Goal: Task Accomplishment & Management: Use online tool/utility

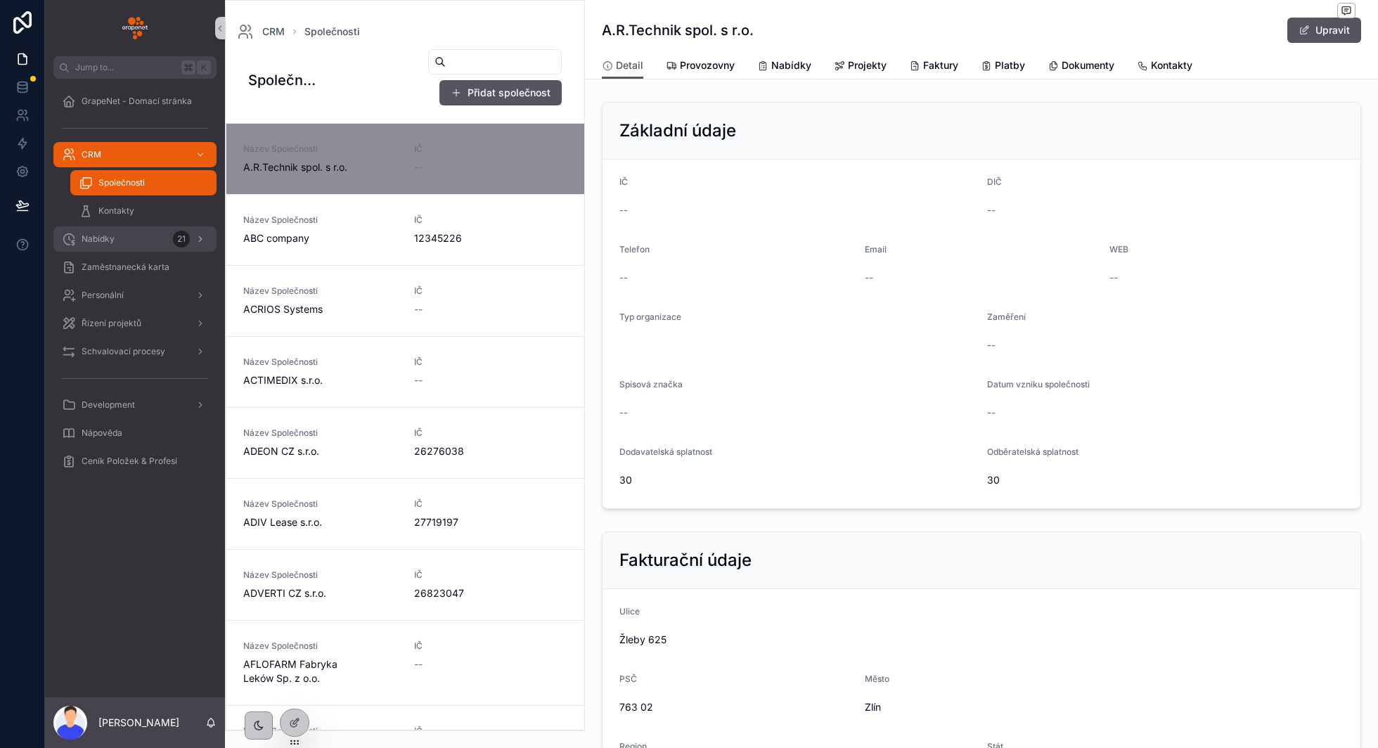
click at [123, 239] on div "Nabídky 21" at bounding box center [135, 239] width 146 height 23
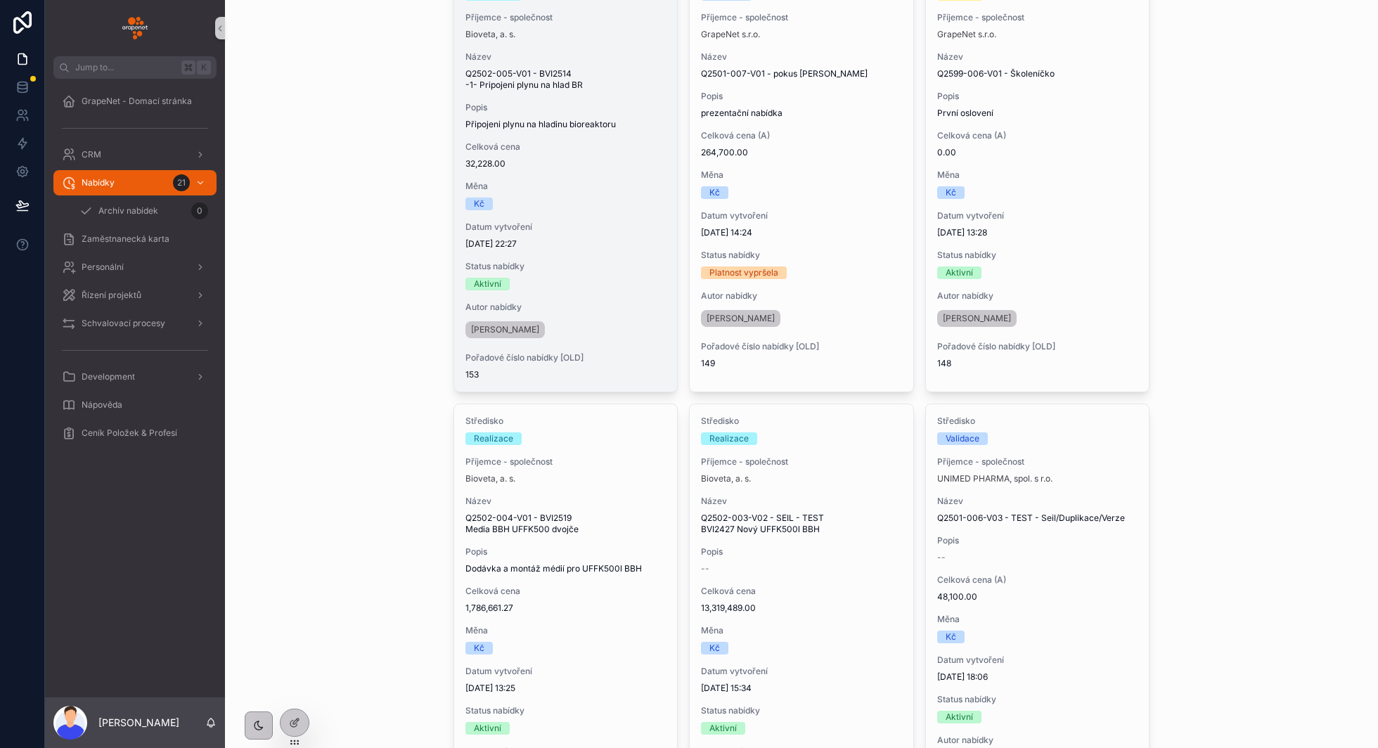
scroll to position [180, 0]
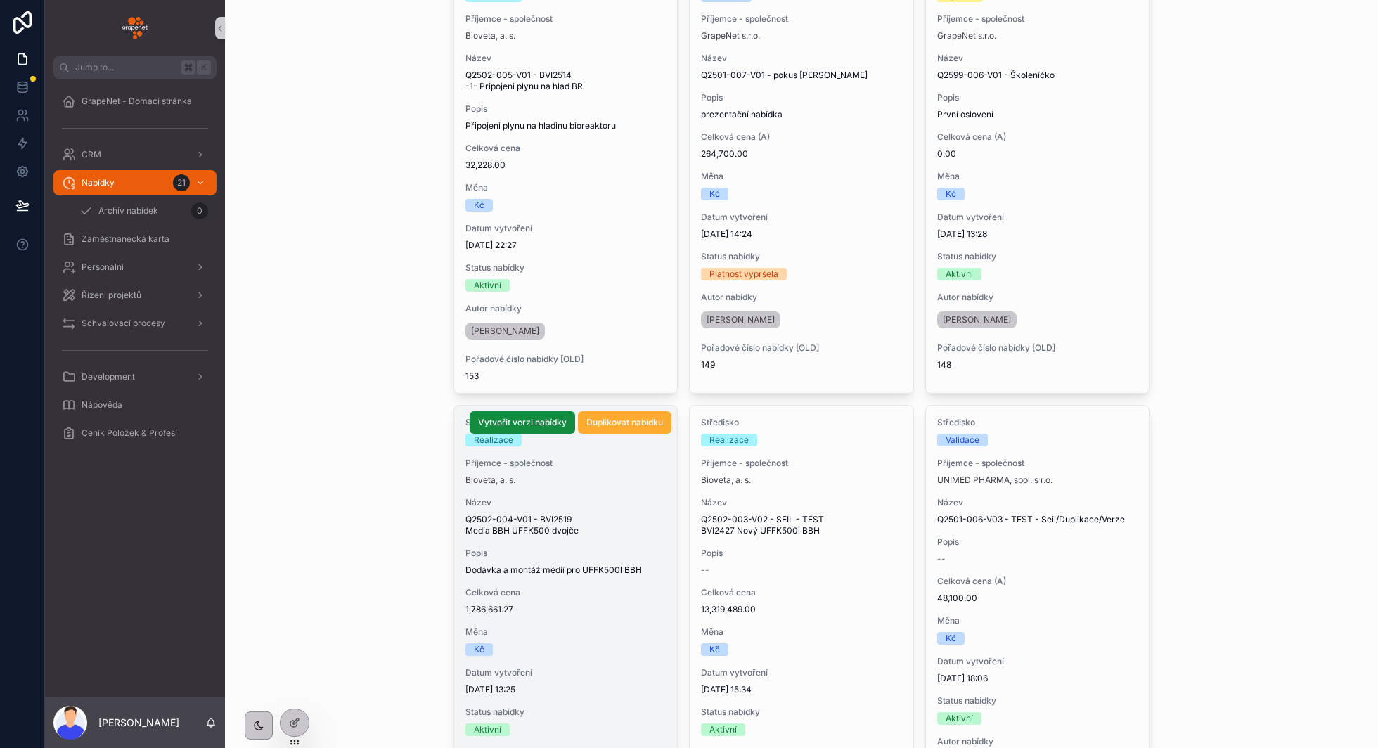
click at [630, 497] on span "Název" at bounding box center [566, 502] width 201 height 11
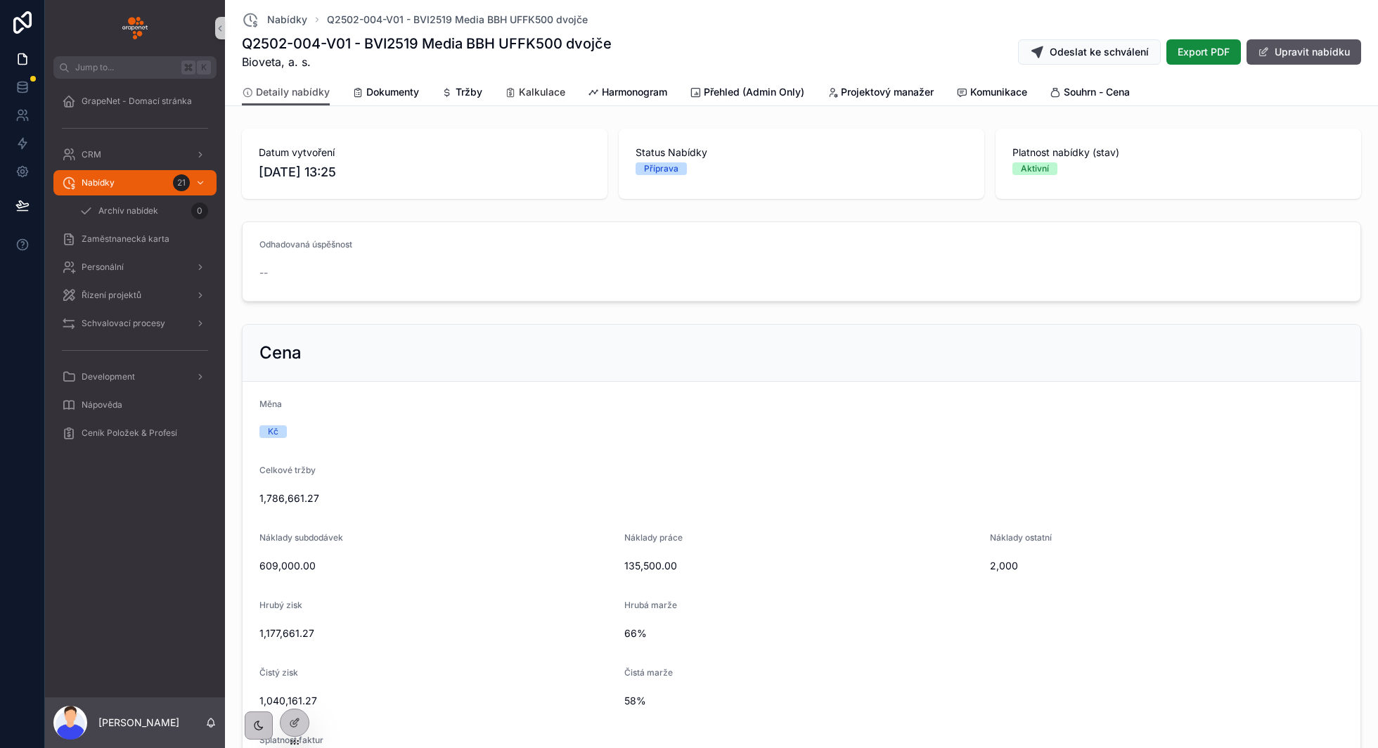
click at [525, 96] on span "Kalkulace" at bounding box center [542, 92] width 46 height 14
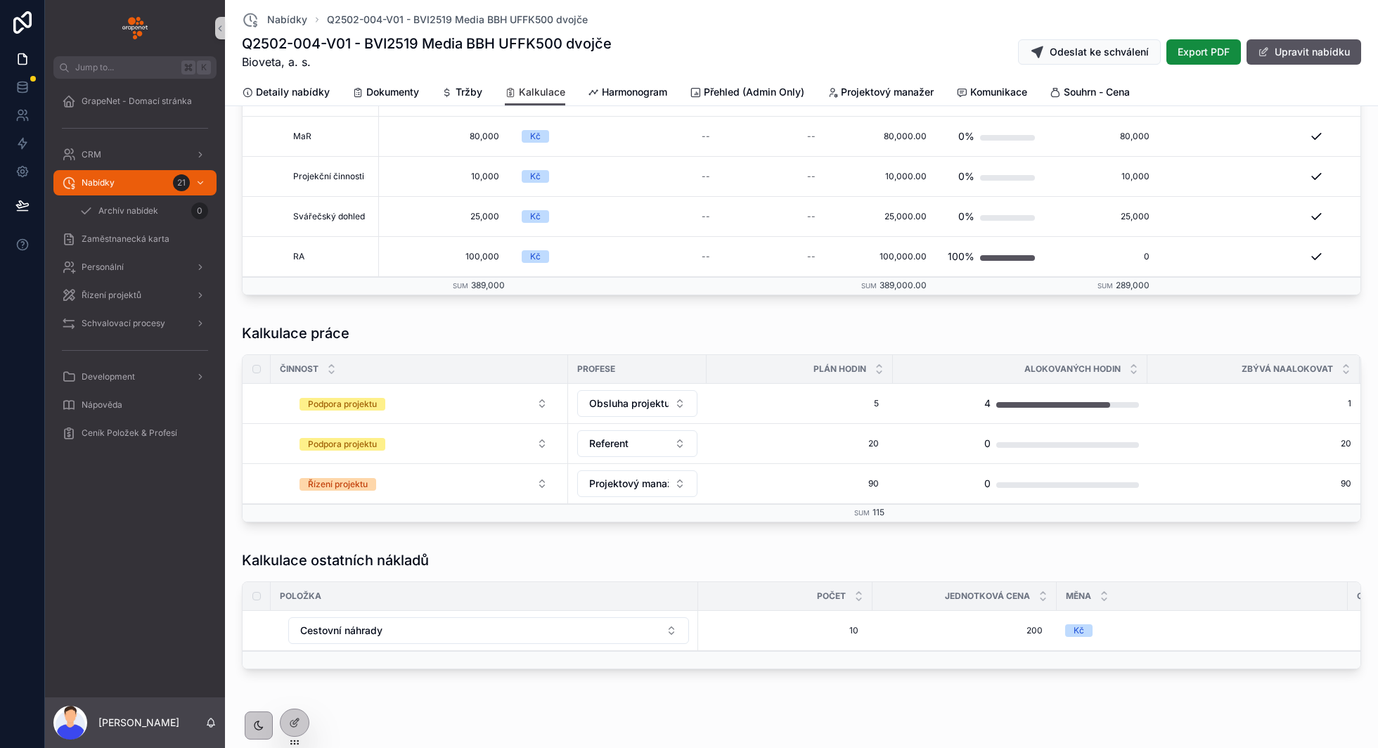
scroll to position [634, 0]
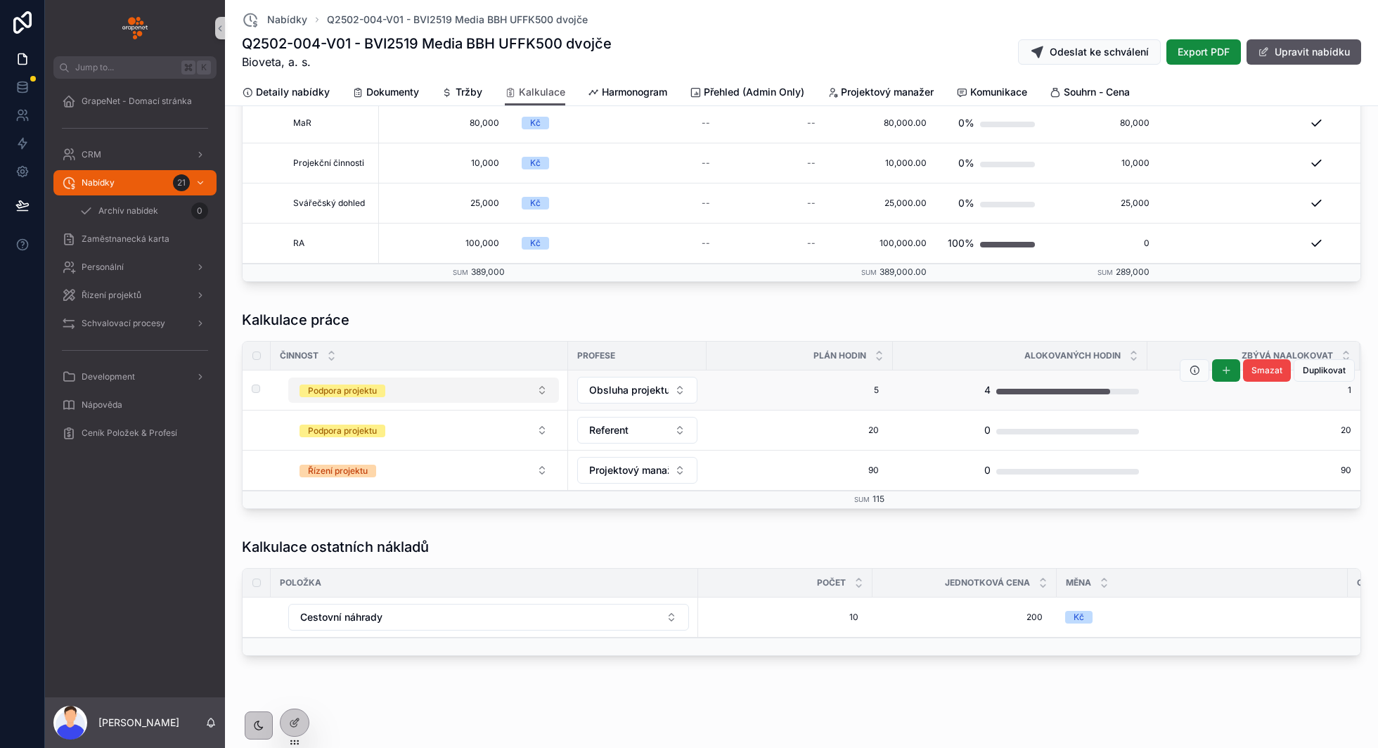
click at [527, 385] on button "Podpora projektu" at bounding box center [423, 390] width 271 height 25
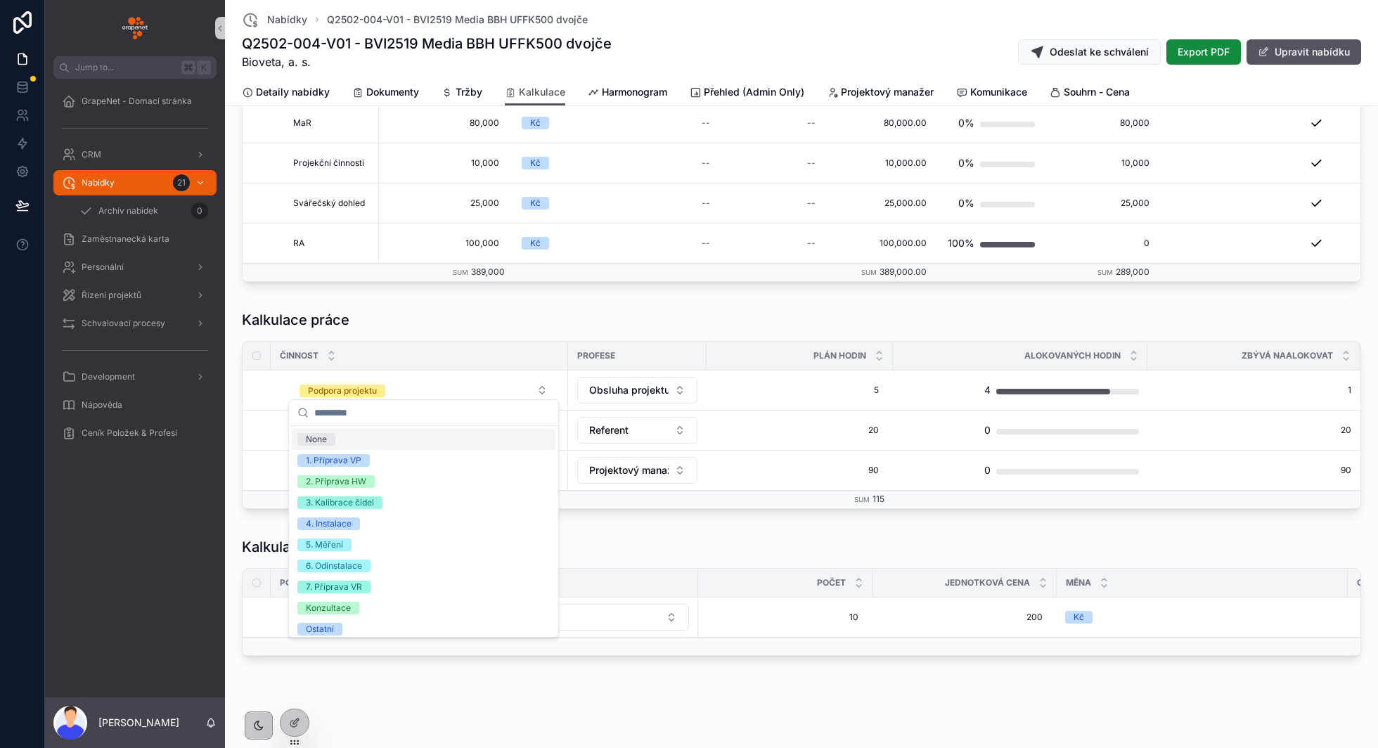
click at [598, 328] on div "Kalkulace práce" at bounding box center [802, 322] width 1120 height 25
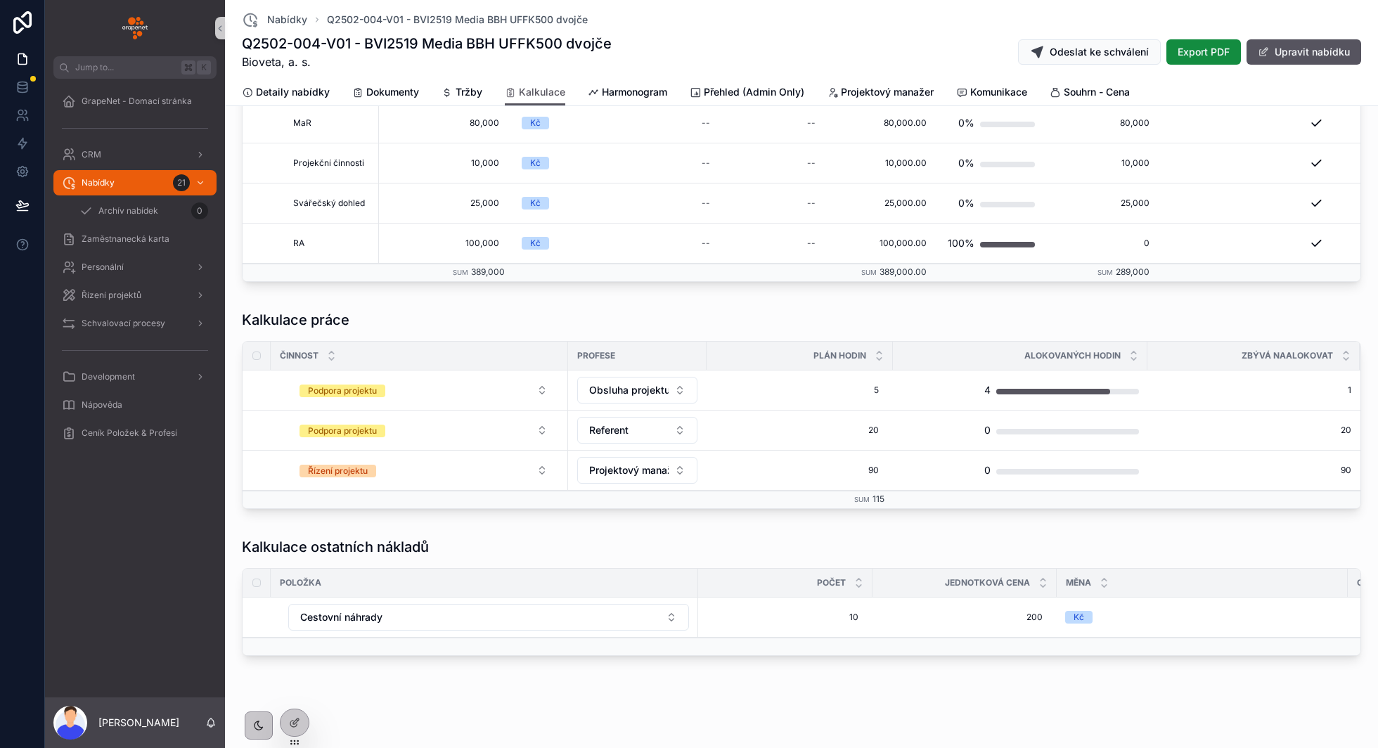
click at [618, 319] on div "Kalkulace práce" at bounding box center [802, 320] width 1120 height 20
click at [297, 719] on icon at bounding box center [294, 722] width 11 height 11
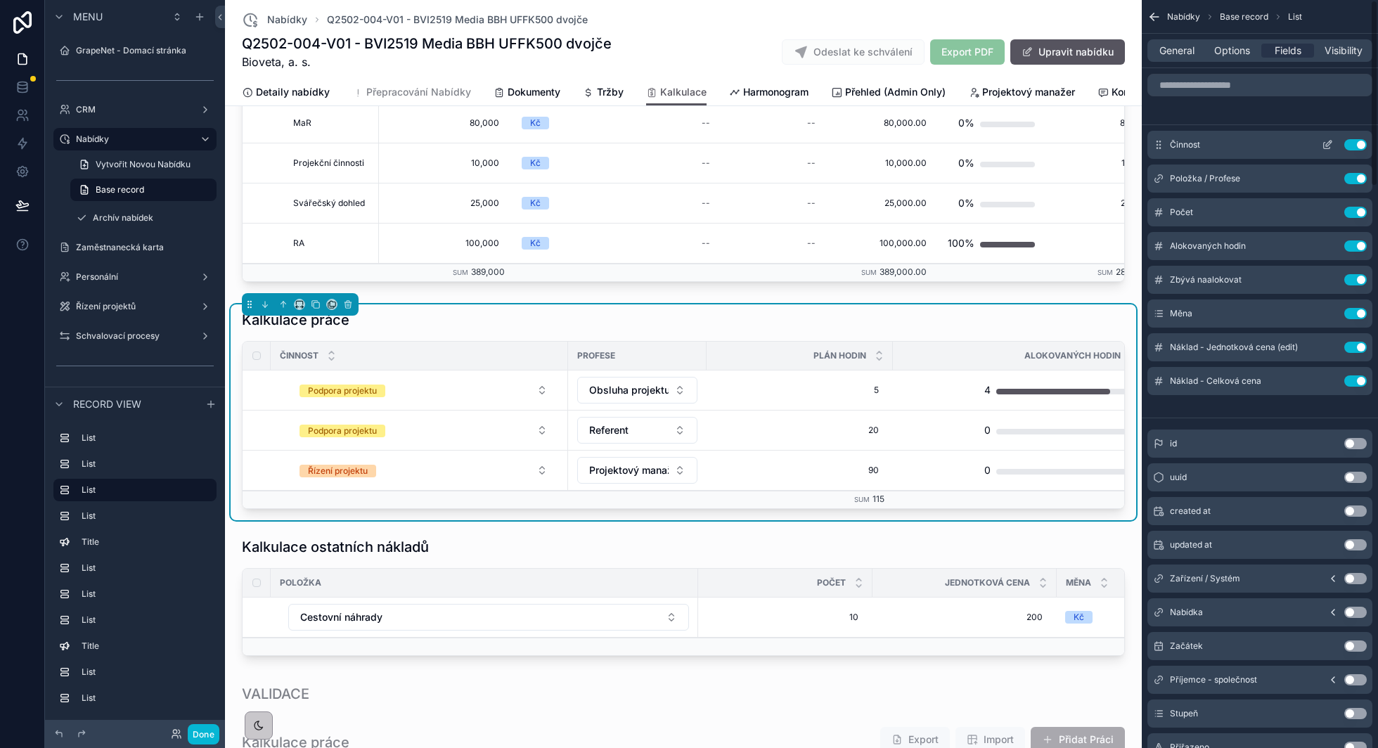
click at [1328, 146] on icon "scrollable content" at bounding box center [1327, 144] width 11 height 11
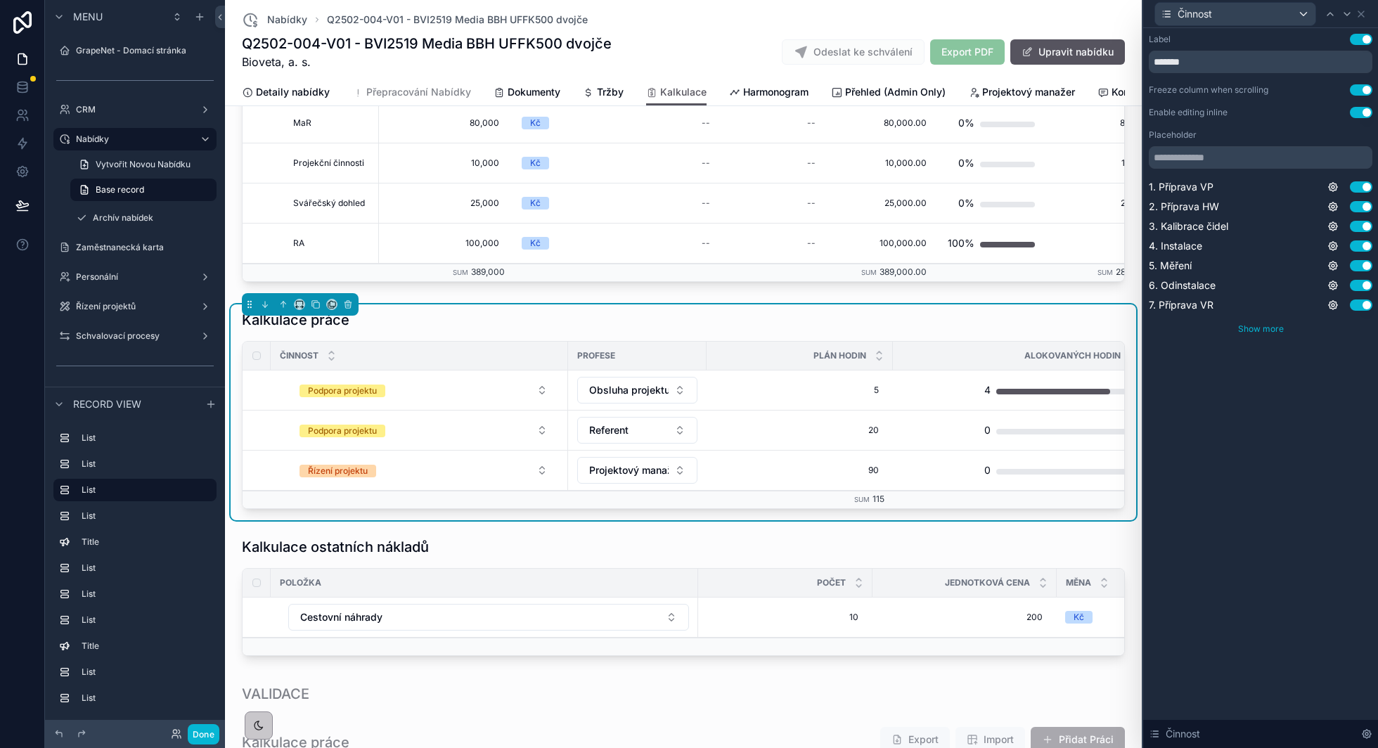
click at [1275, 331] on span "Show more" at bounding box center [1262, 329] width 46 height 11
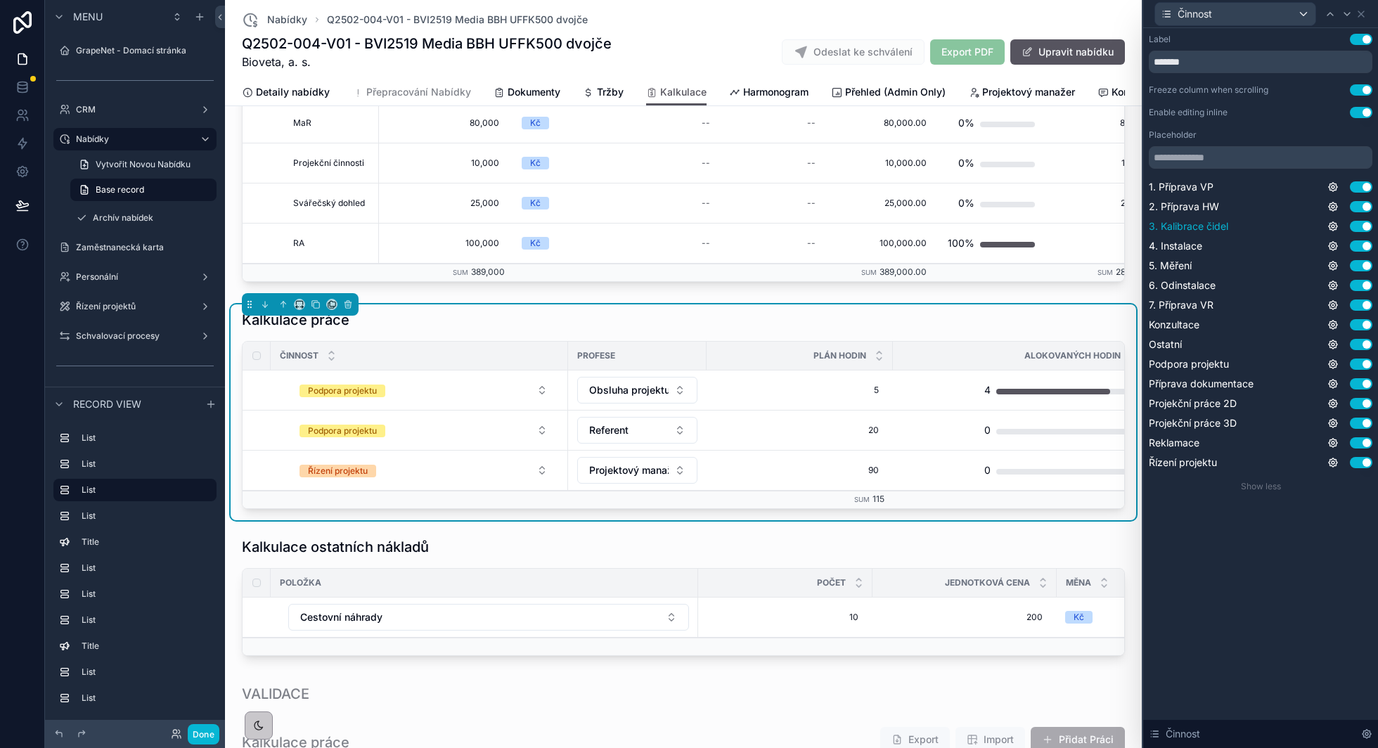
drag, startPoint x: 1355, startPoint y: 188, endPoint x: 1361, endPoint y: 227, distance: 39.8
click at [1355, 188] on button "Use setting" at bounding box center [1361, 186] width 23 height 11
click at [1361, 205] on button "Use setting" at bounding box center [1361, 206] width 23 height 11
click at [1361, 227] on button "Use setting" at bounding box center [1361, 226] width 23 height 11
click at [1362, 250] on button "Use setting" at bounding box center [1361, 246] width 23 height 11
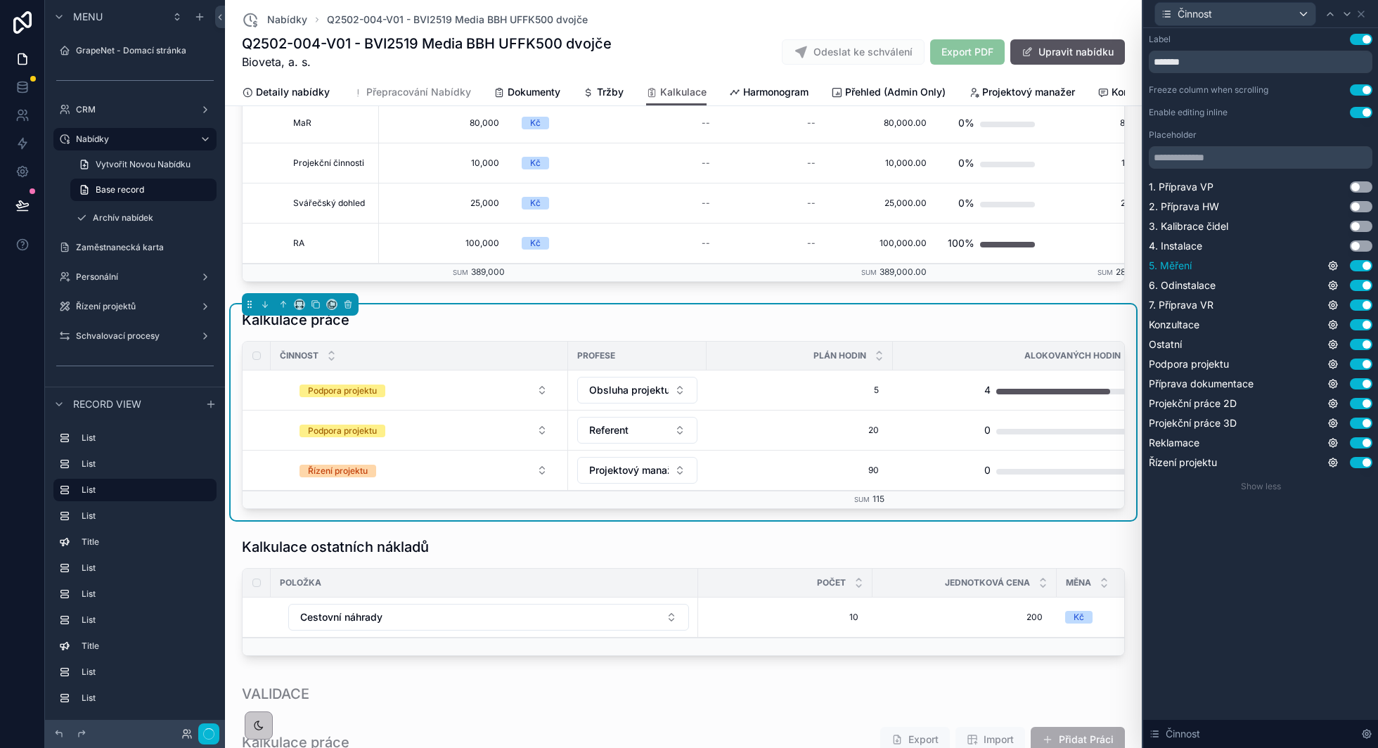
click at [1362, 266] on button "Use setting" at bounding box center [1361, 265] width 23 height 11
click at [1359, 290] on button "Use setting" at bounding box center [1361, 285] width 23 height 11
click at [1359, 307] on button "Use setting" at bounding box center [1361, 305] width 23 height 11
click at [207, 733] on button "Done" at bounding box center [204, 734] width 32 height 20
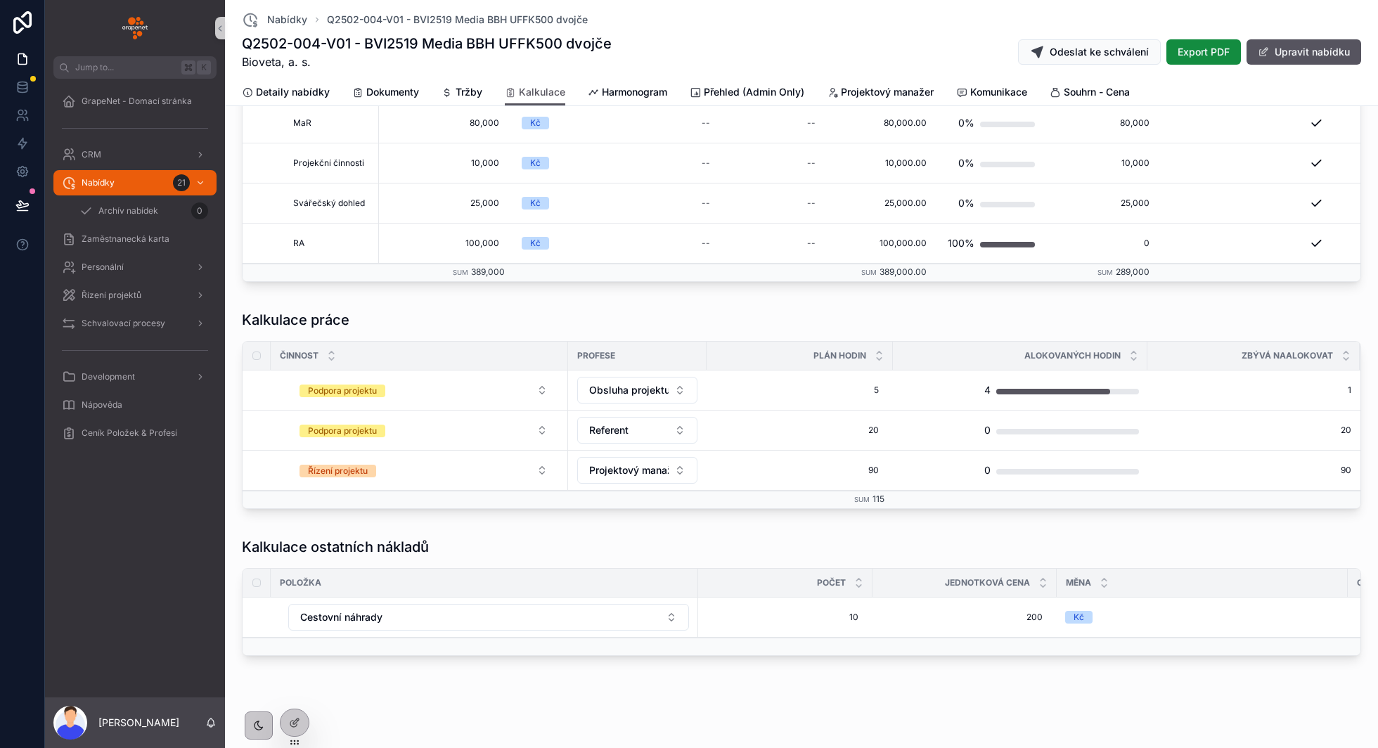
scroll to position [529, 0]
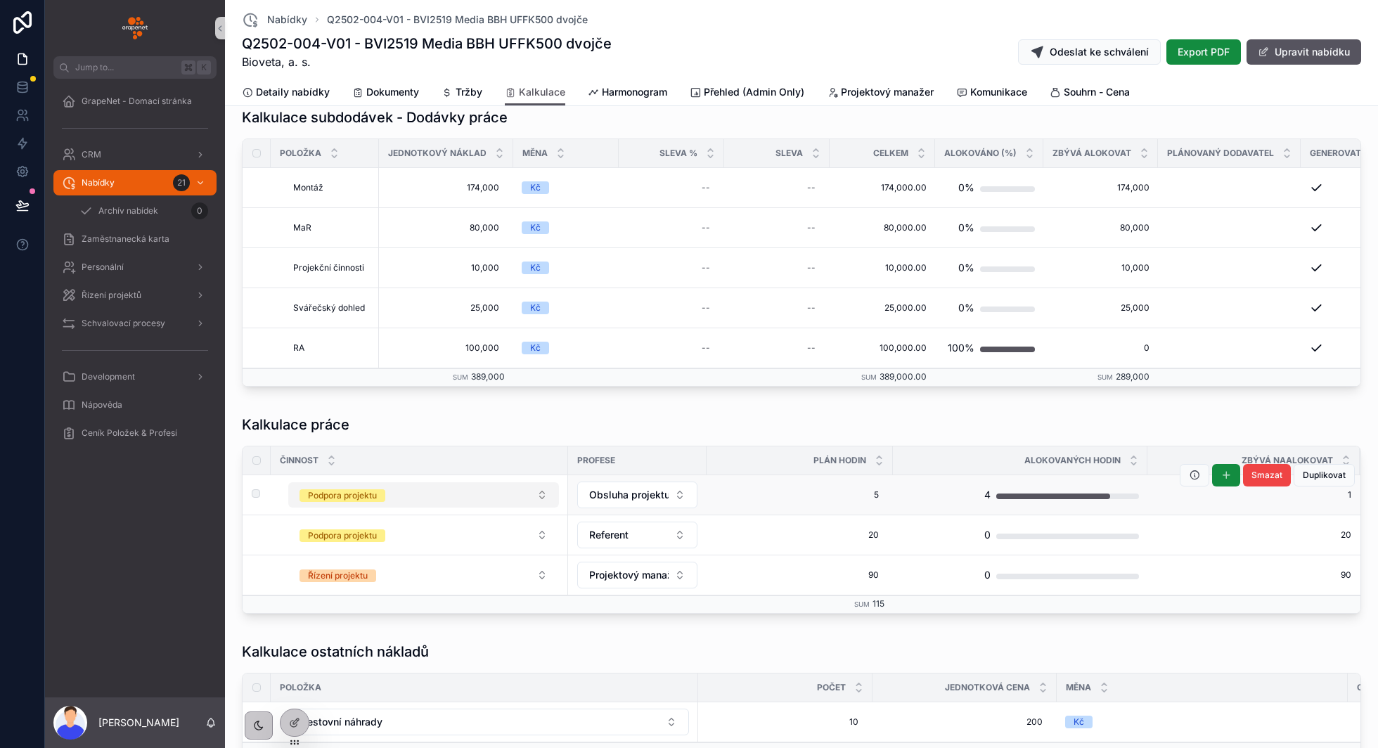
click at [459, 495] on button "Podpora projektu" at bounding box center [423, 494] width 271 height 25
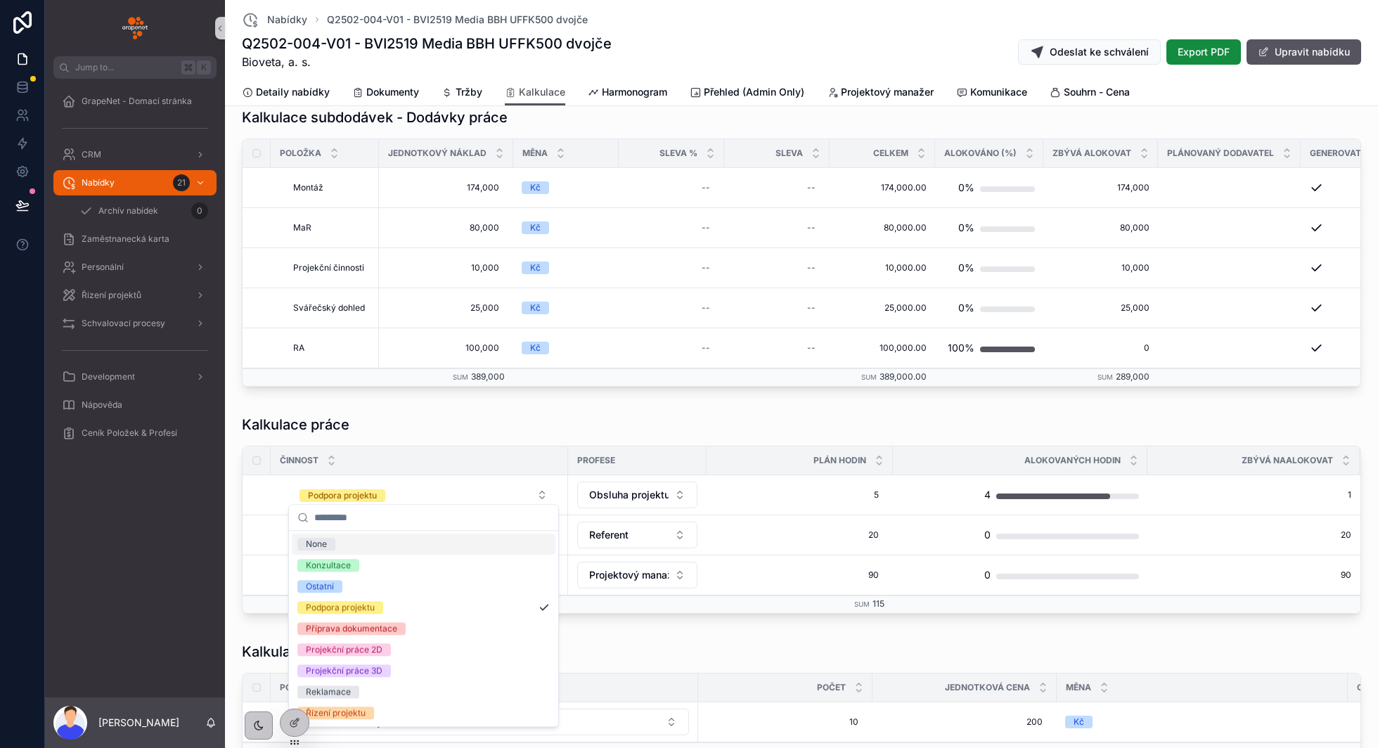
click at [465, 426] on div "Kalkulace práce" at bounding box center [802, 425] width 1120 height 20
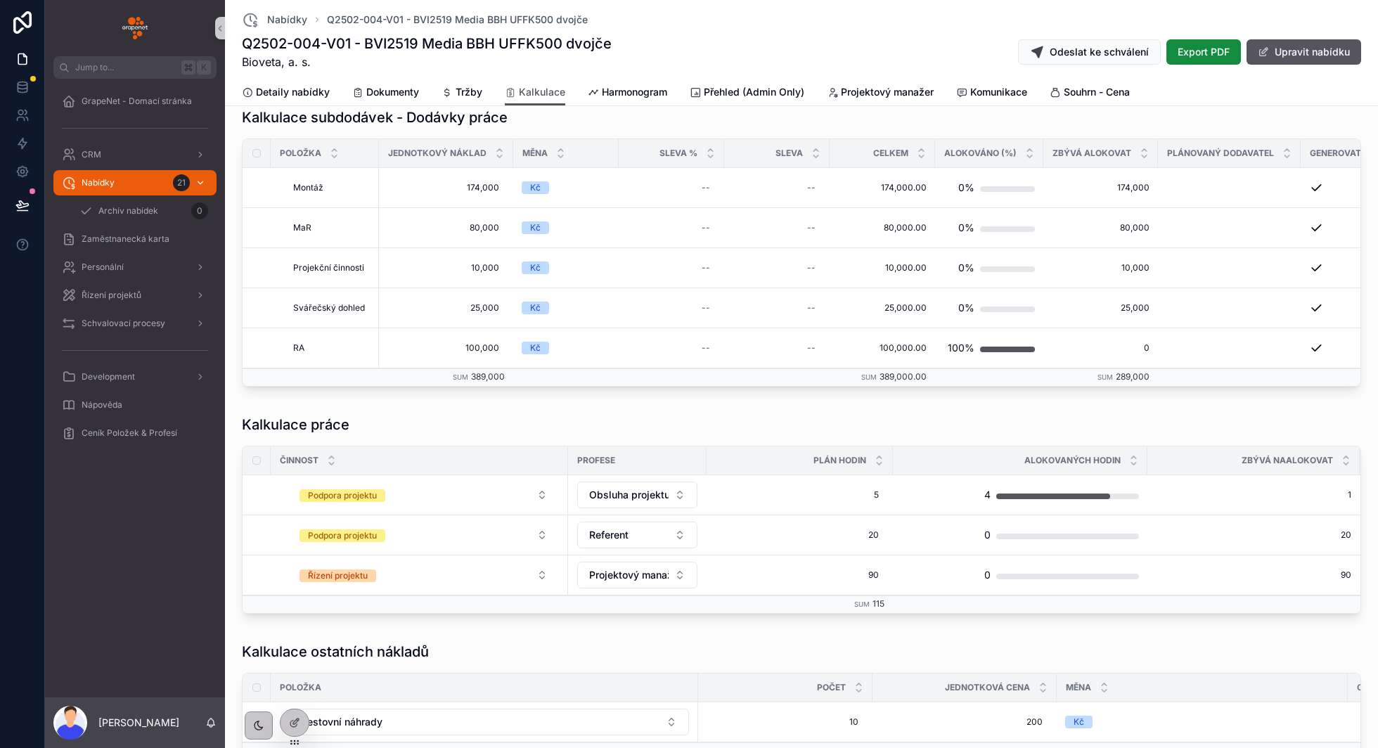
click at [157, 188] on div "Nabídky 21" at bounding box center [135, 183] width 146 height 23
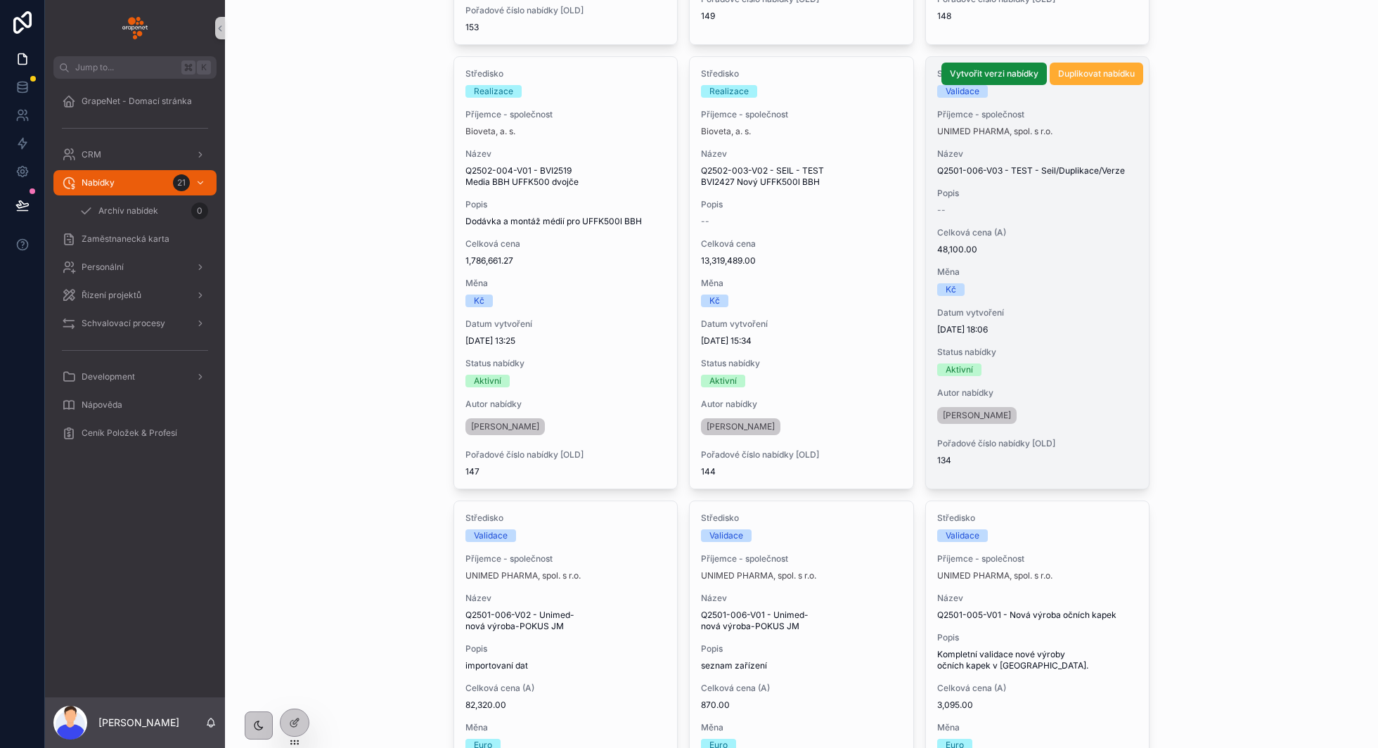
click at [1080, 267] on span "Měna" at bounding box center [1038, 272] width 201 height 11
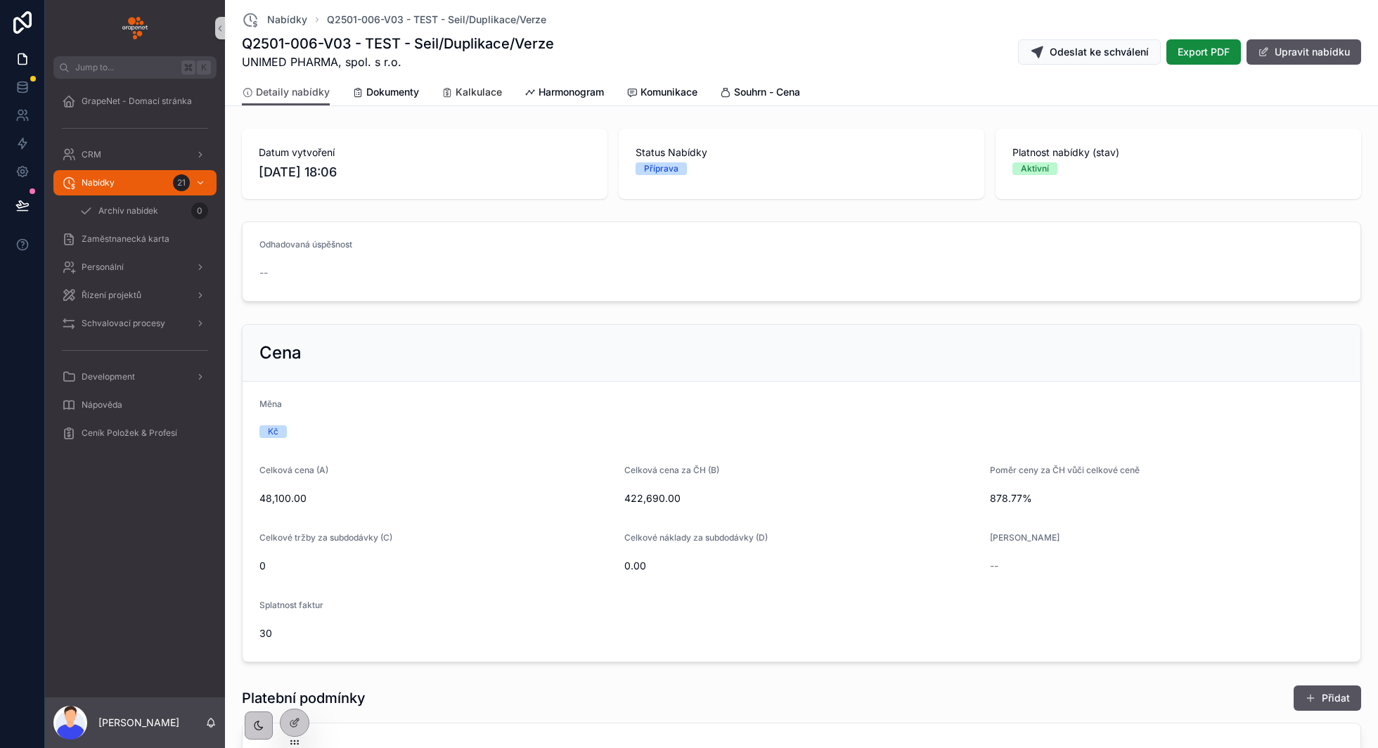
click at [473, 79] on link "Kalkulace" at bounding box center [472, 93] width 60 height 28
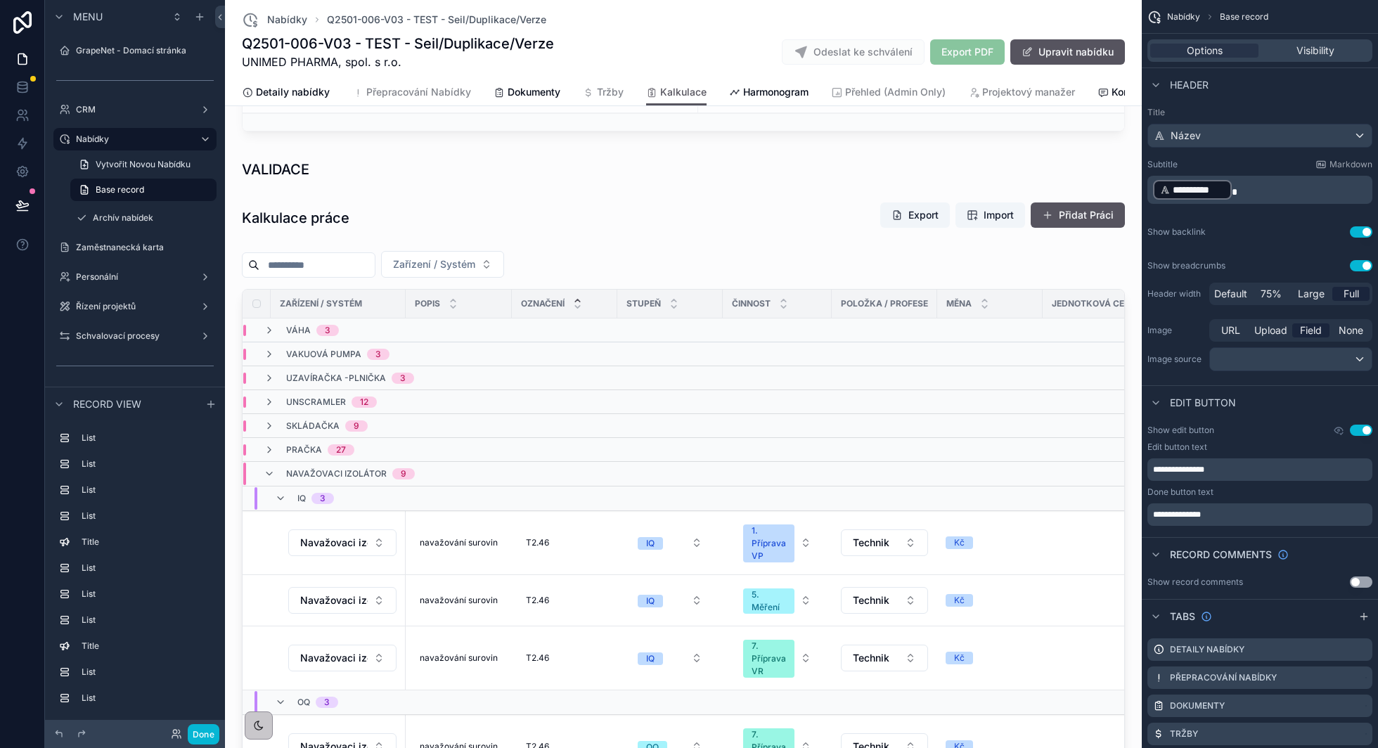
scroll to position [1073, 0]
click at [636, 234] on div "scrollable content" at bounding box center [684, 529] width 906 height 667
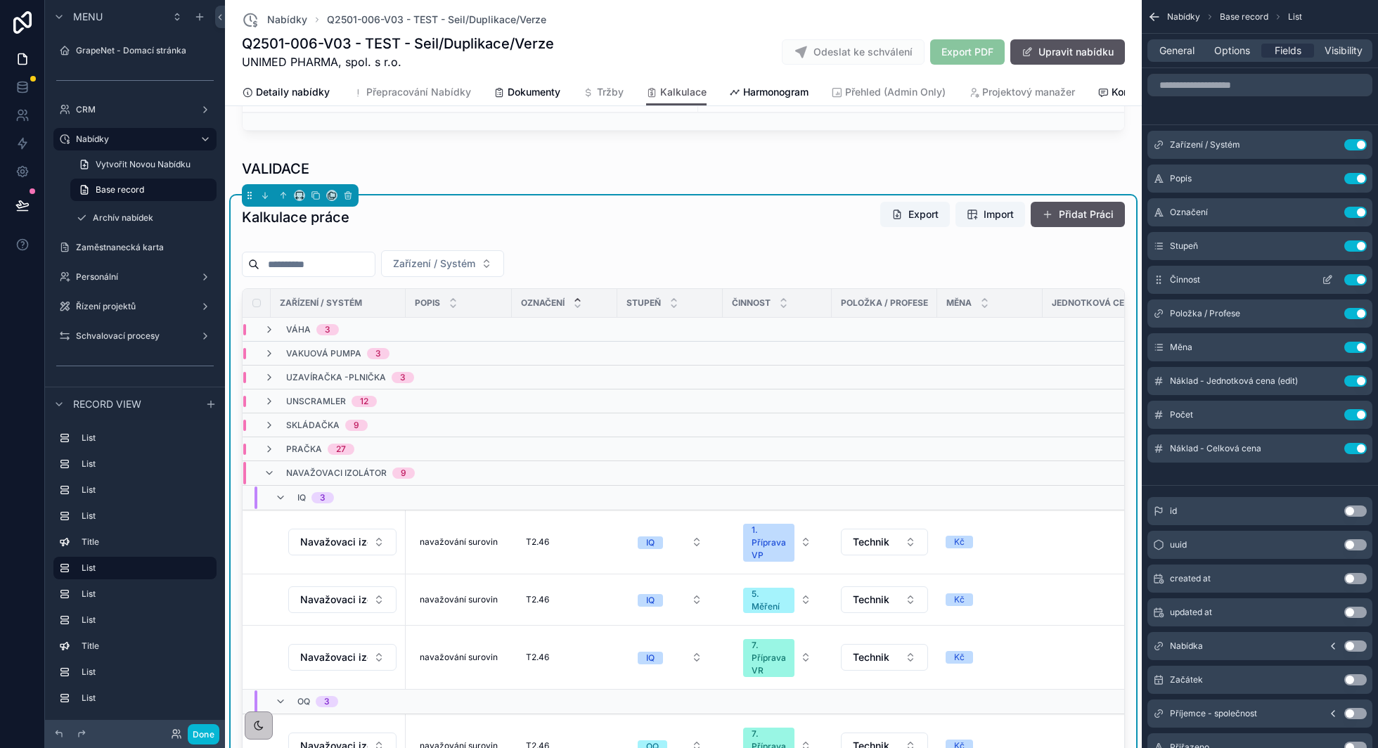
click at [1326, 282] on icon "scrollable content" at bounding box center [1327, 279] width 11 height 11
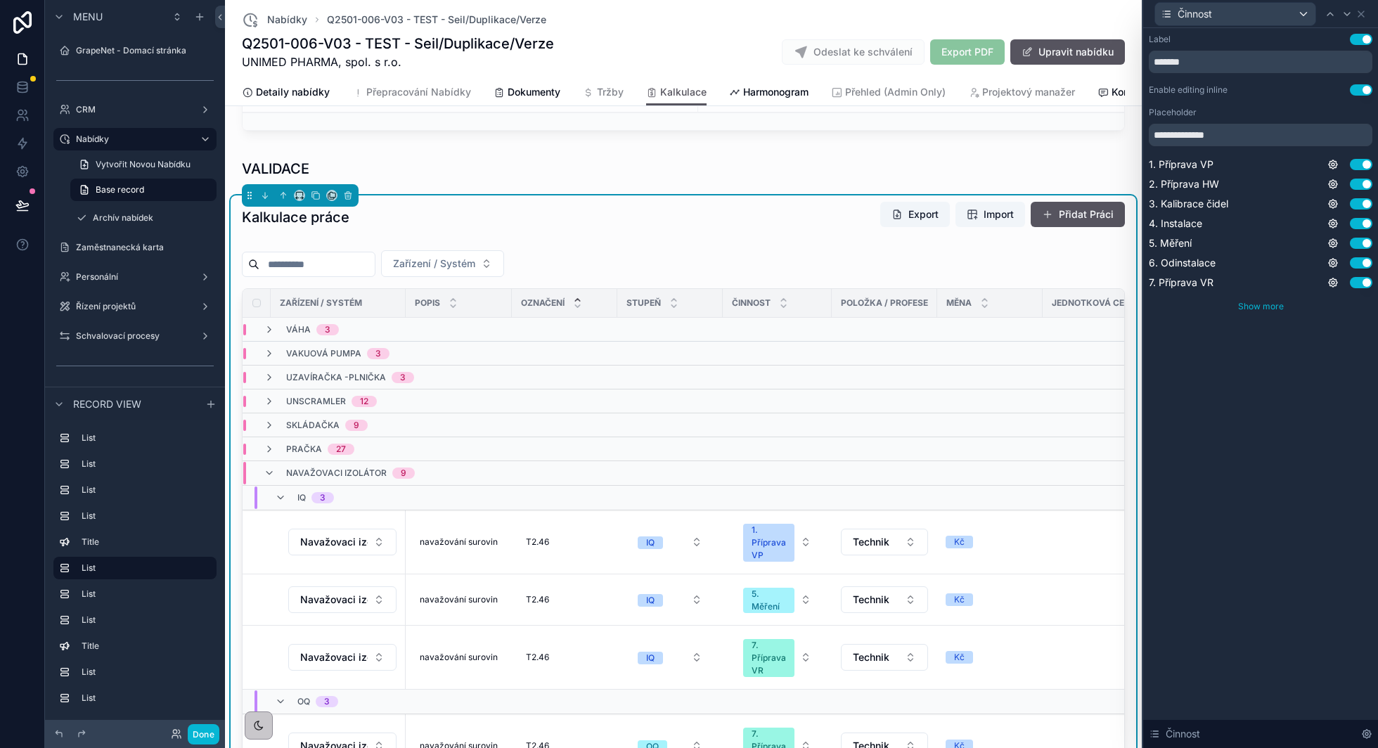
click at [1267, 303] on span "Show more" at bounding box center [1262, 306] width 46 height 11
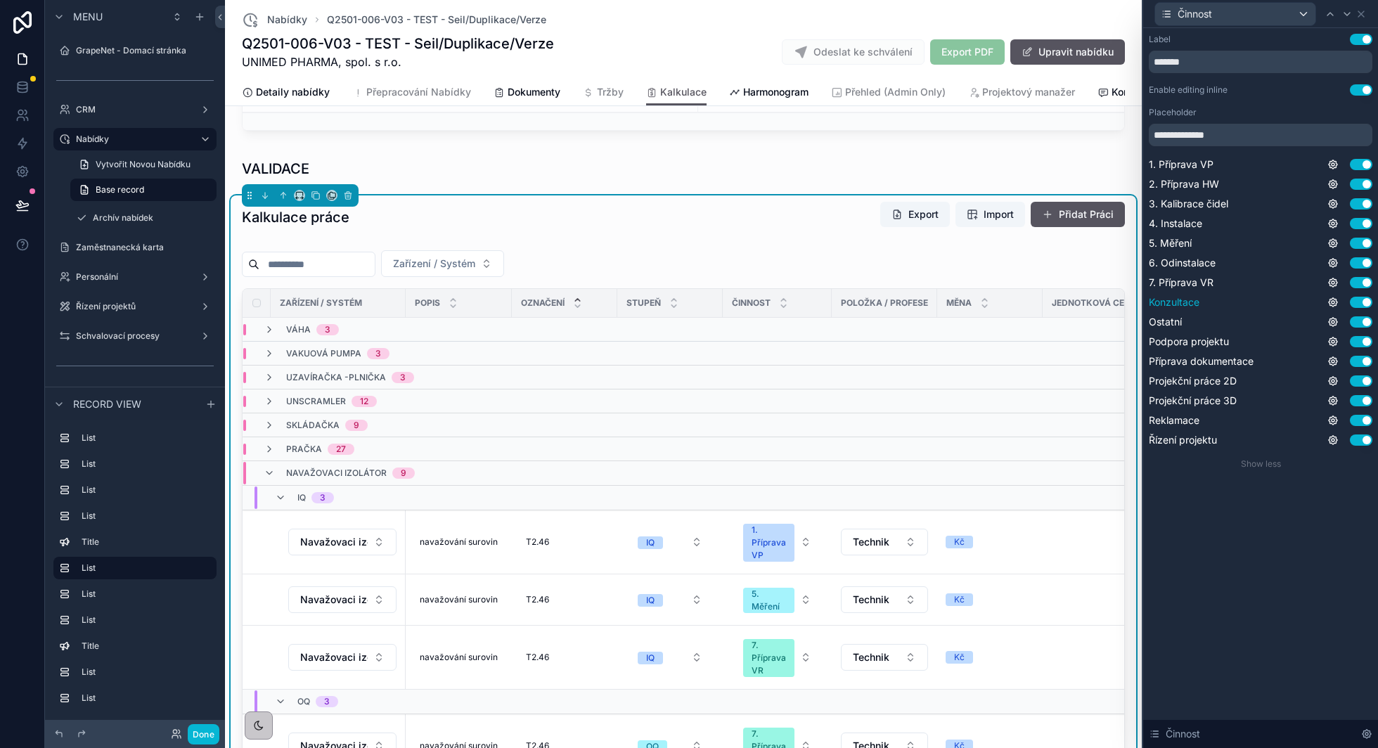
click at [1364, 303] on button "Use setting" at bounding box center [1361, 302] width 23 height 11
click at [1360, 303] on button "Use setting" at bounding box center [1361, 302] width 23 height 11
drag, startPoint x: 1360, startPoint y: 305, endPoint x: 1362, endPoint y: 345, distance: 40.1
click at [1360, 305] on button "Use setting" at bounding box center [1361, 302] width 23 height 11
click at [1363, 323] on button "Use setting" at bounding box center [1361, 321] width 23 height 11
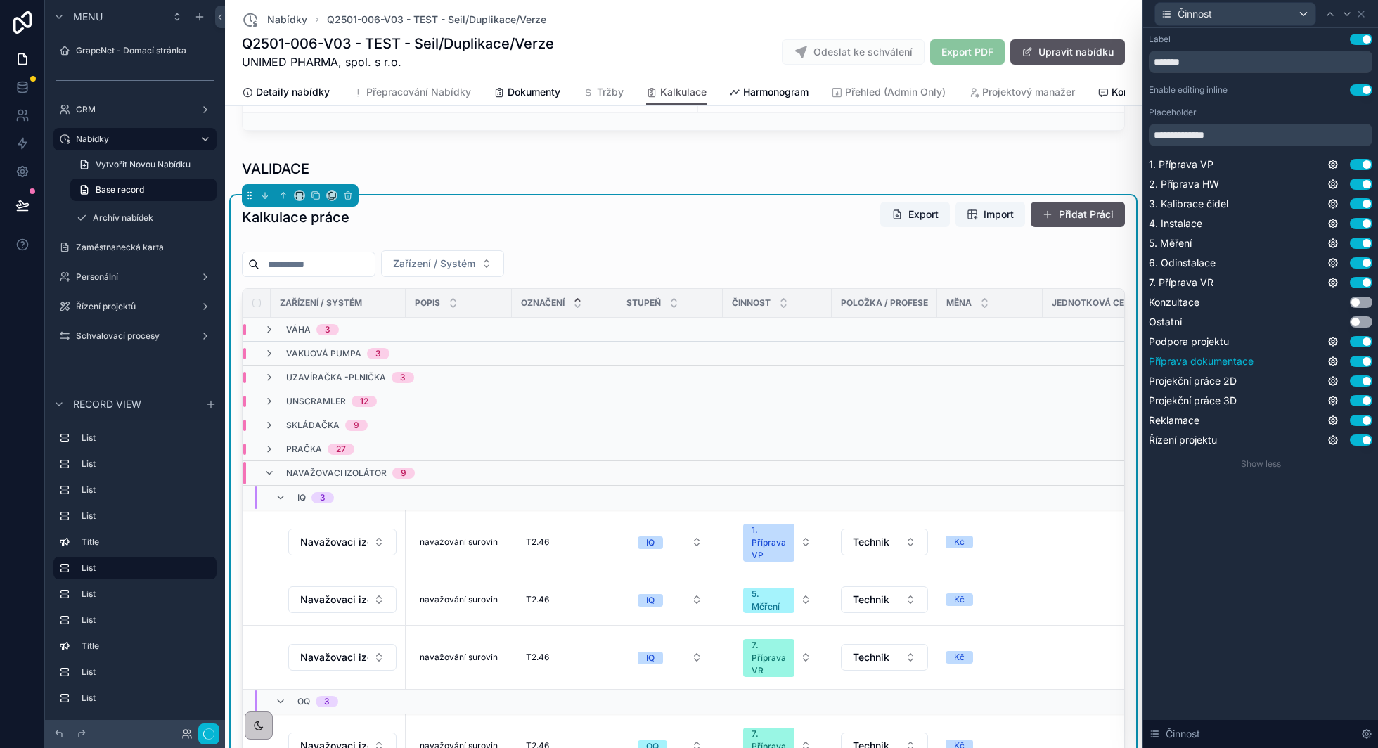
click at [1362, 345] on button "Use setting" at bounding box center [1361, 341] width 23 height 11
click at [1362, 359] on button "Use setting" at bounding box center [1361, 361] width 23 height 11
click at [1360, 377] on button "Use setting" at bounding box center [1361, 381] width 23 height 11
click at [1359, 398] on button "Use setting" at bounding box center [1361, 400] width 23 height 11
click at [1362, 426] on div "Reklamace Use setting" at bounding box center [1261, 421] width 224 height 14
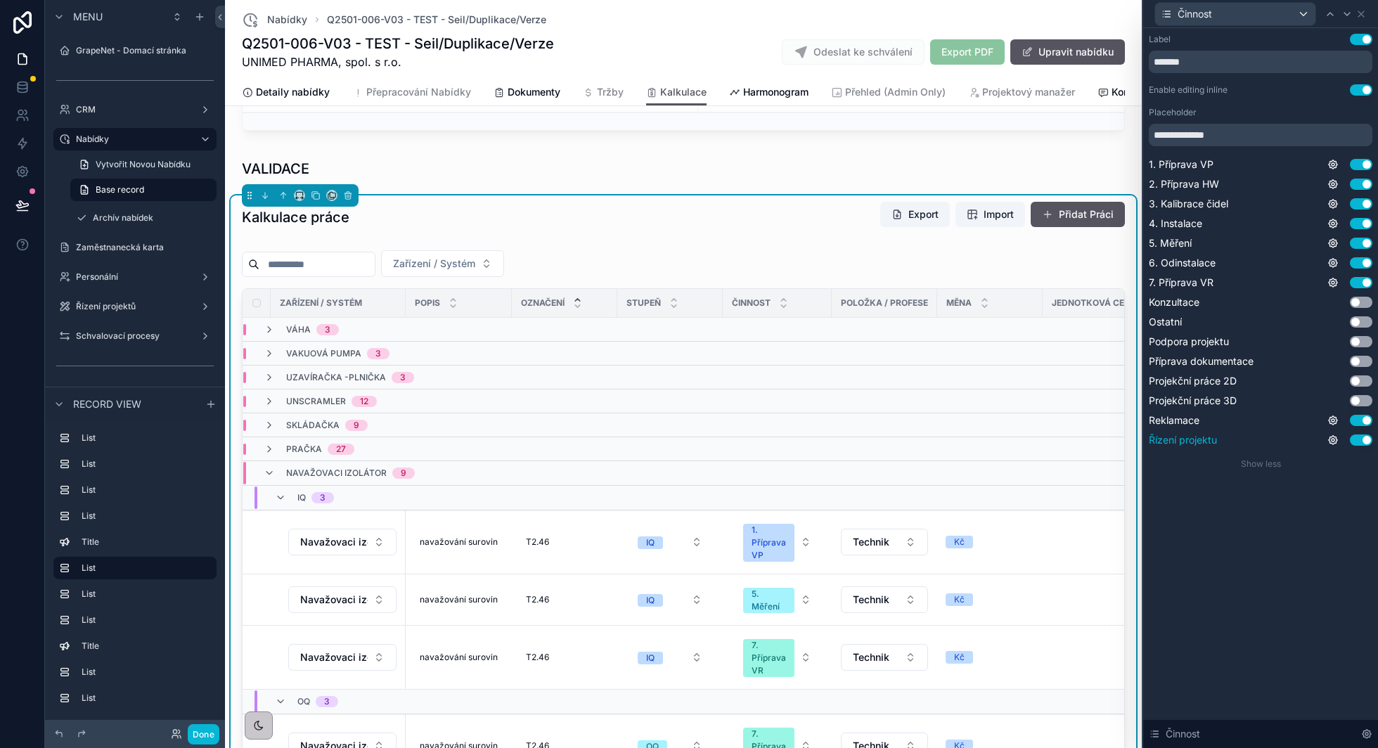
click at [1359, 440] on button "Use setting" at bounding box center [1361, 440] width 23 height 11
click at [1364, 418] on button "Use setting" at bounding box center [1361, 420] width 23 height 11
click at [214, 732] on button "Done" at bounding box center [204, 734] width 32 height 20
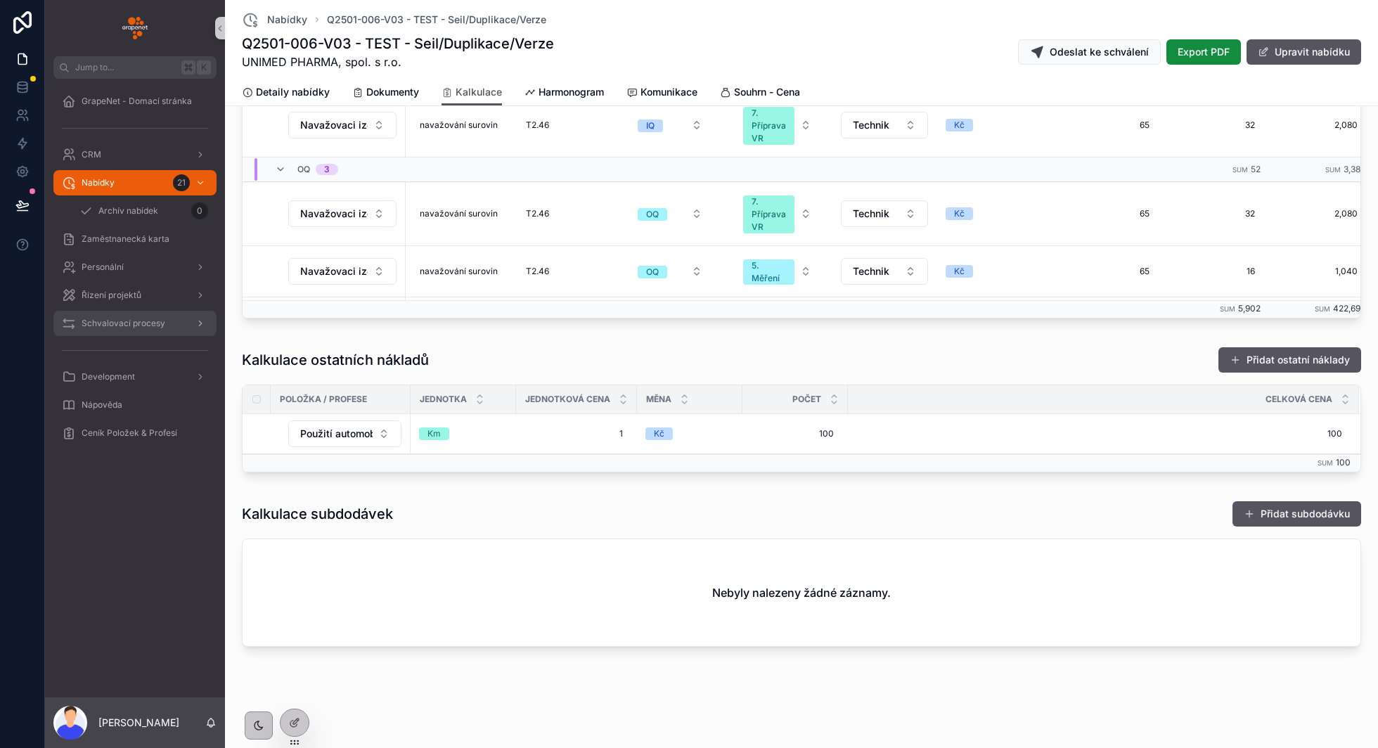
scroll to position [499, 0]
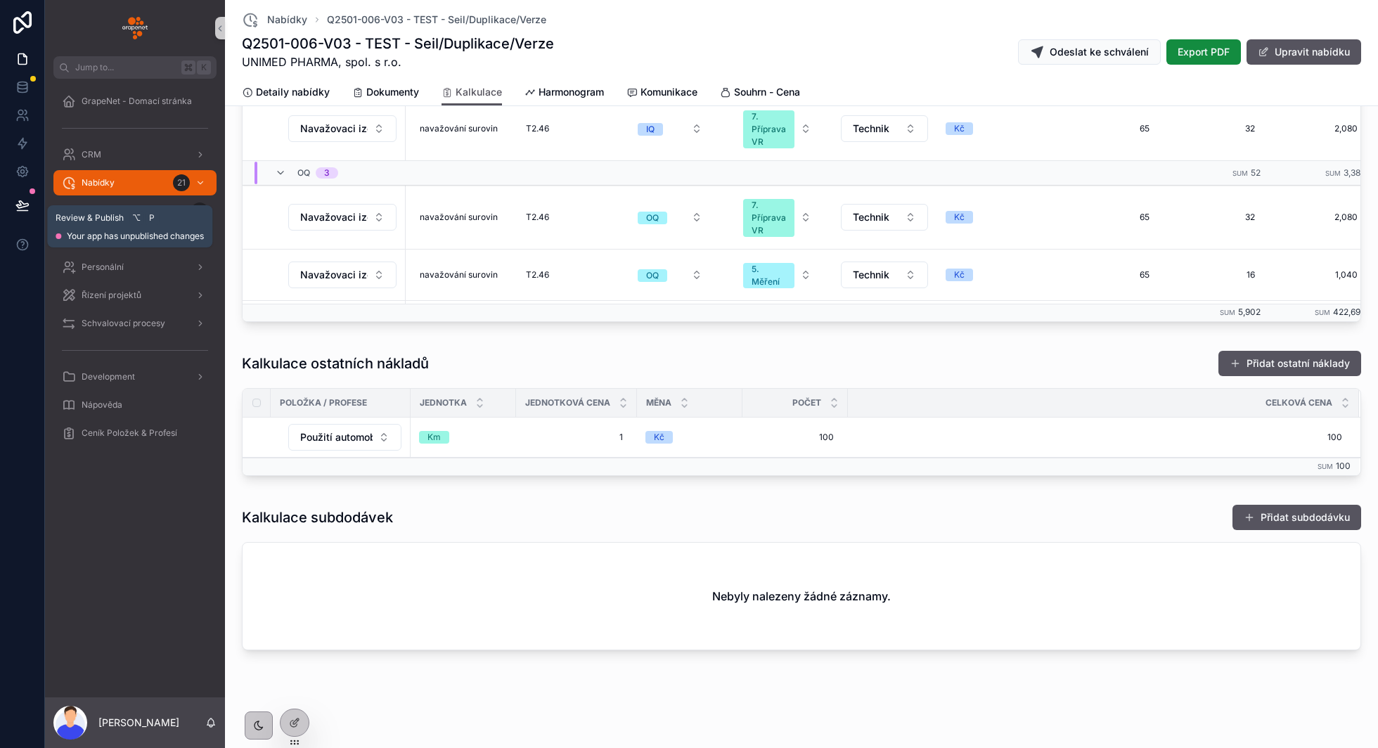
click at [29, 207] on button at bounding box center [22, 205] width 31 height 39
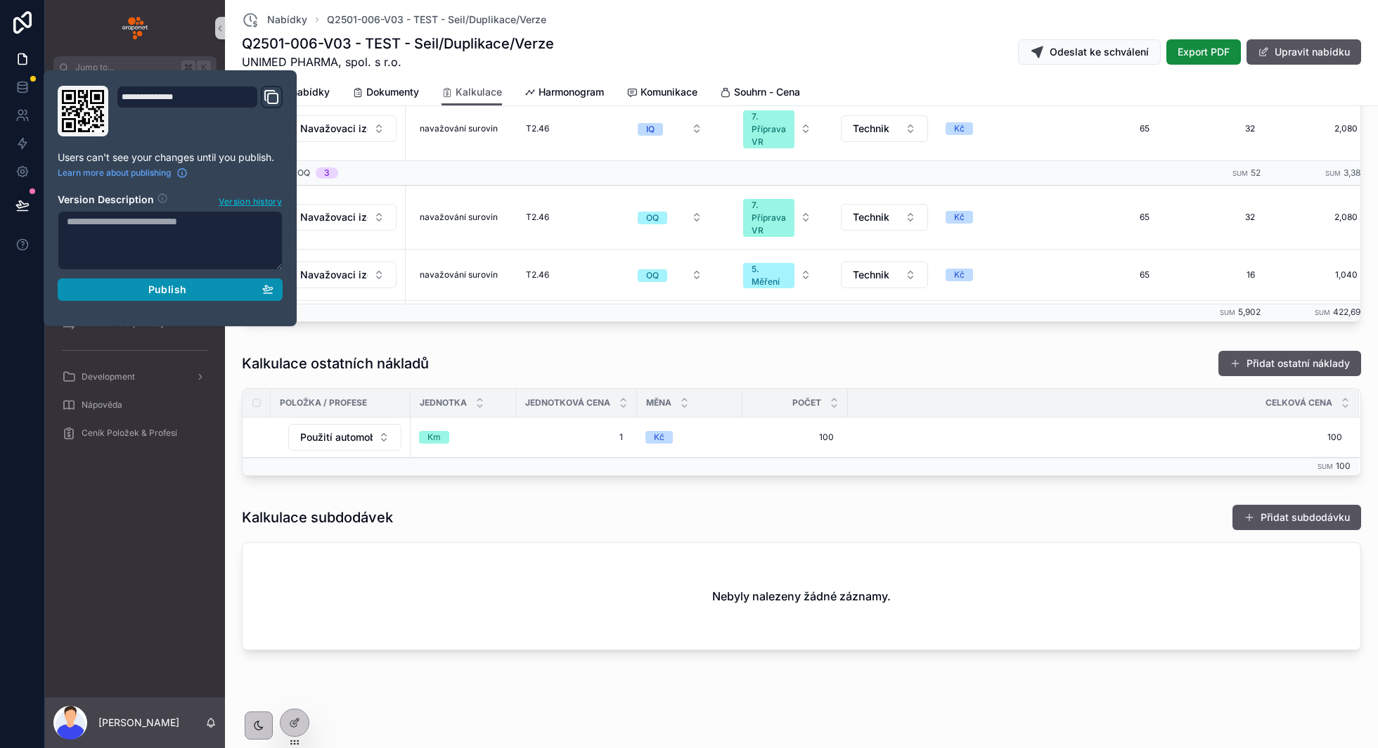
click at [160, 288] on span "Publish" at bounding box center [167, 289] width 38 height 13
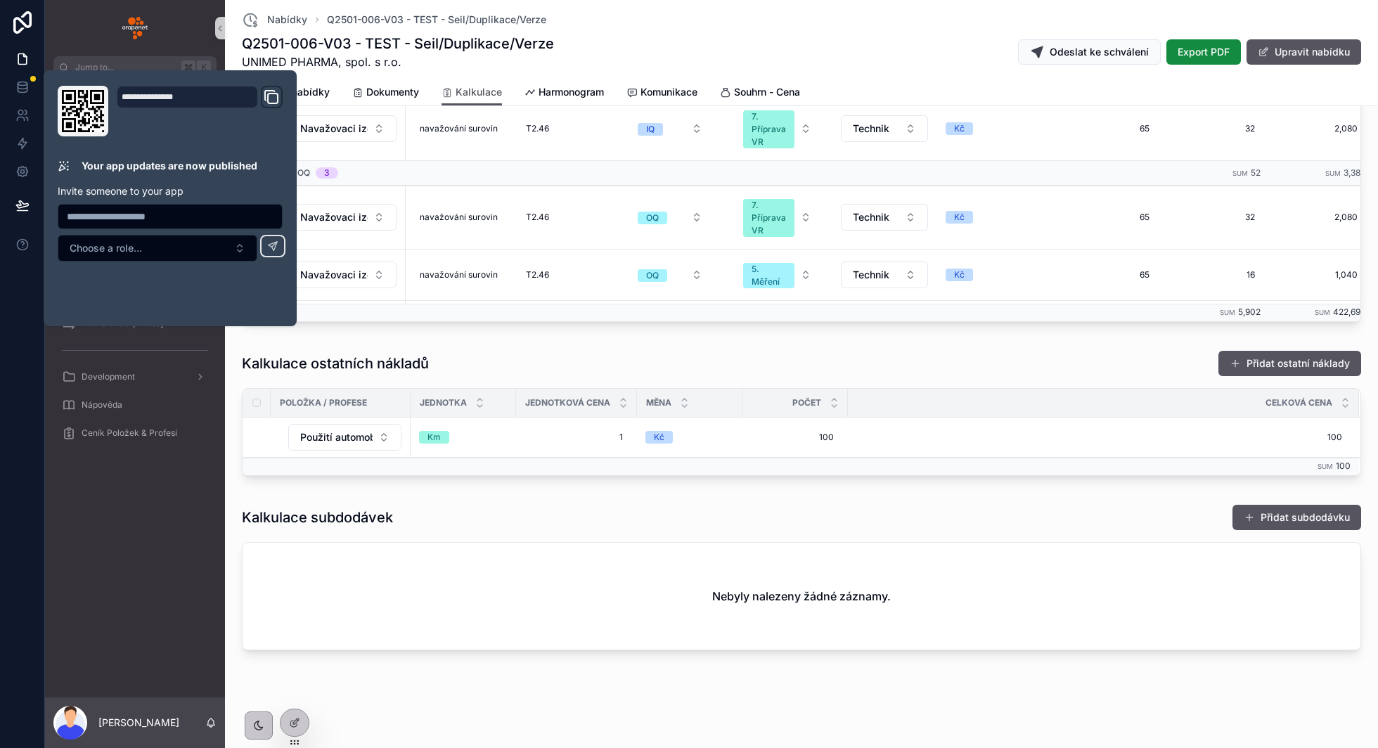
click at [122, 541] on div "GrapeNet - Domací stránka CRM Nabídky 21 Archív nabídek 0 Zaměstnanecká karta P…" at bounding box center [135, 388] width 180 height 619
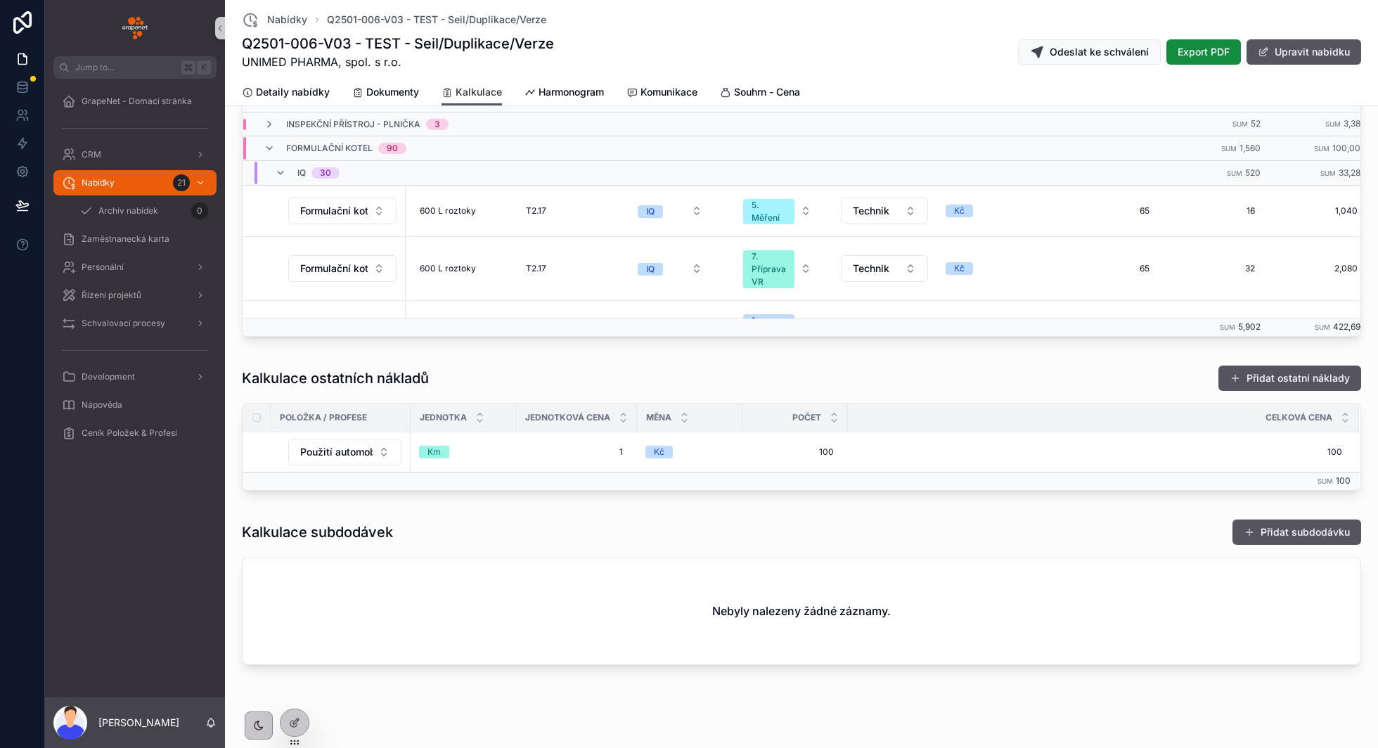
scroll to position [489, 0]
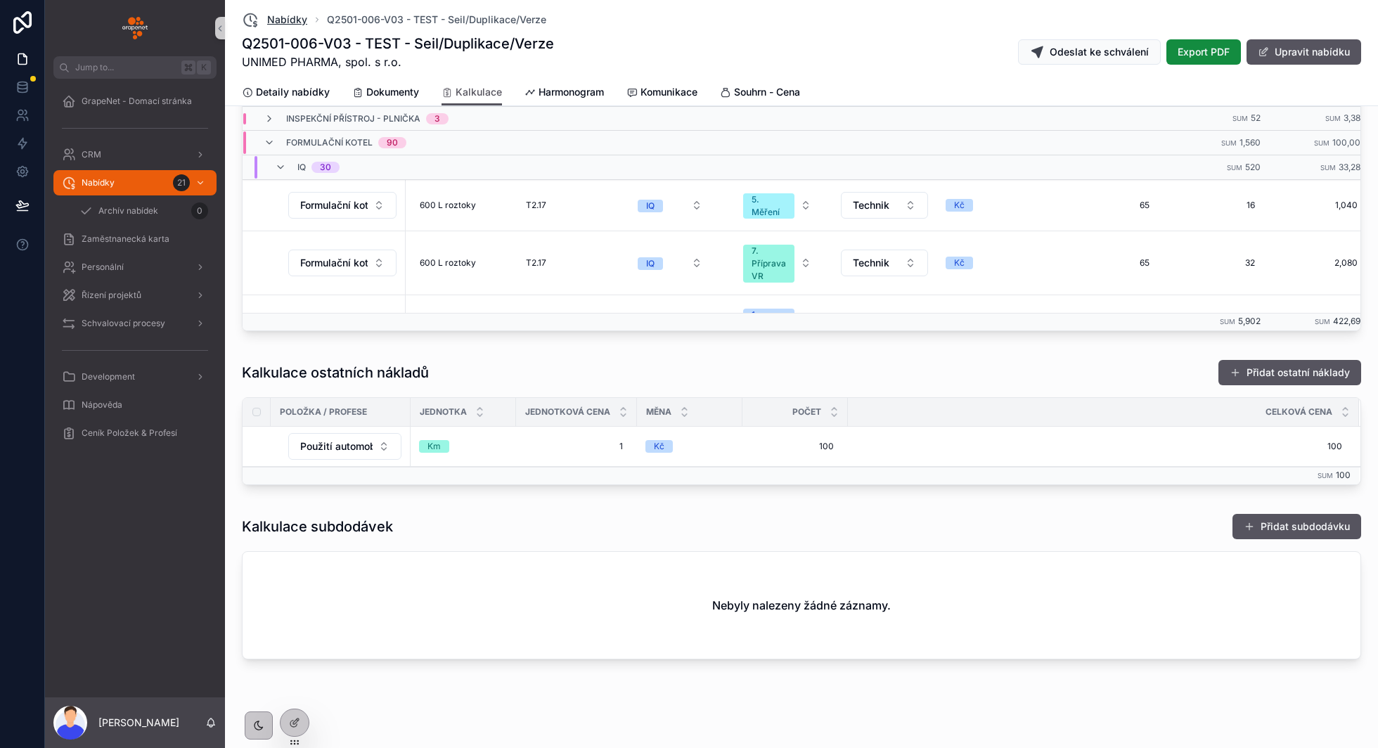
click at [283, 13] on span "Nabídky" at bounding box center [287, 20] width 40 height 14
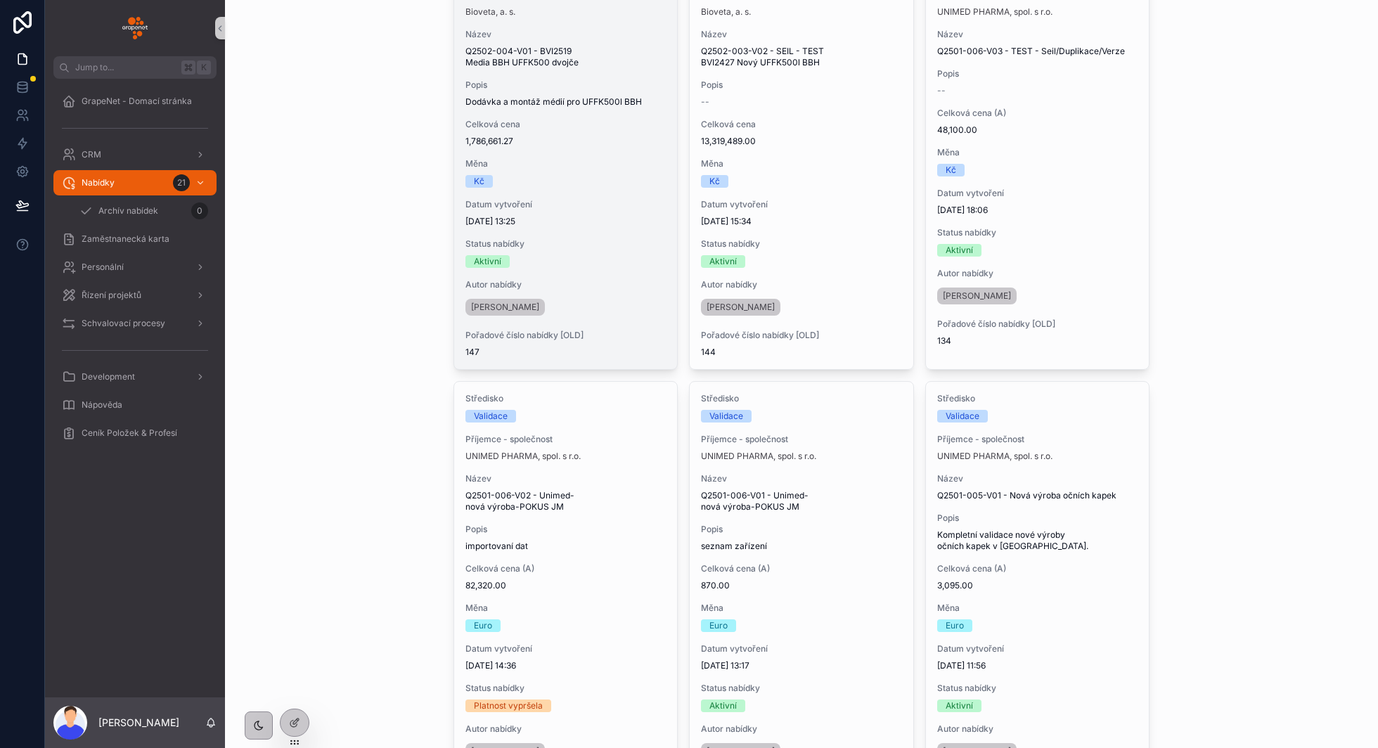
scroll to position [569, 0]
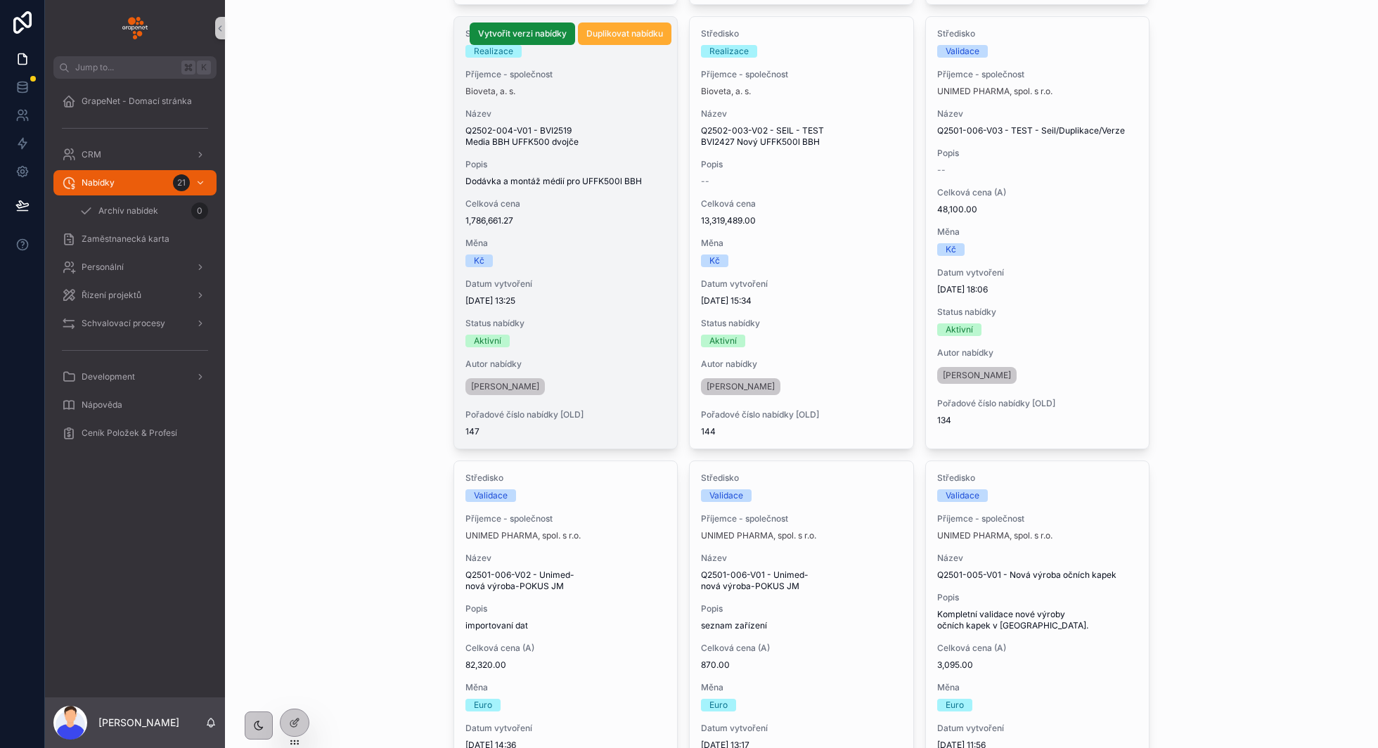
click at [579, 228] on div "Středisko Realizace Příjemce - společnost Bioveta, a. s. Název Q2502-004-V01 - …" at bounding box center [566, 233] width 224 height 432
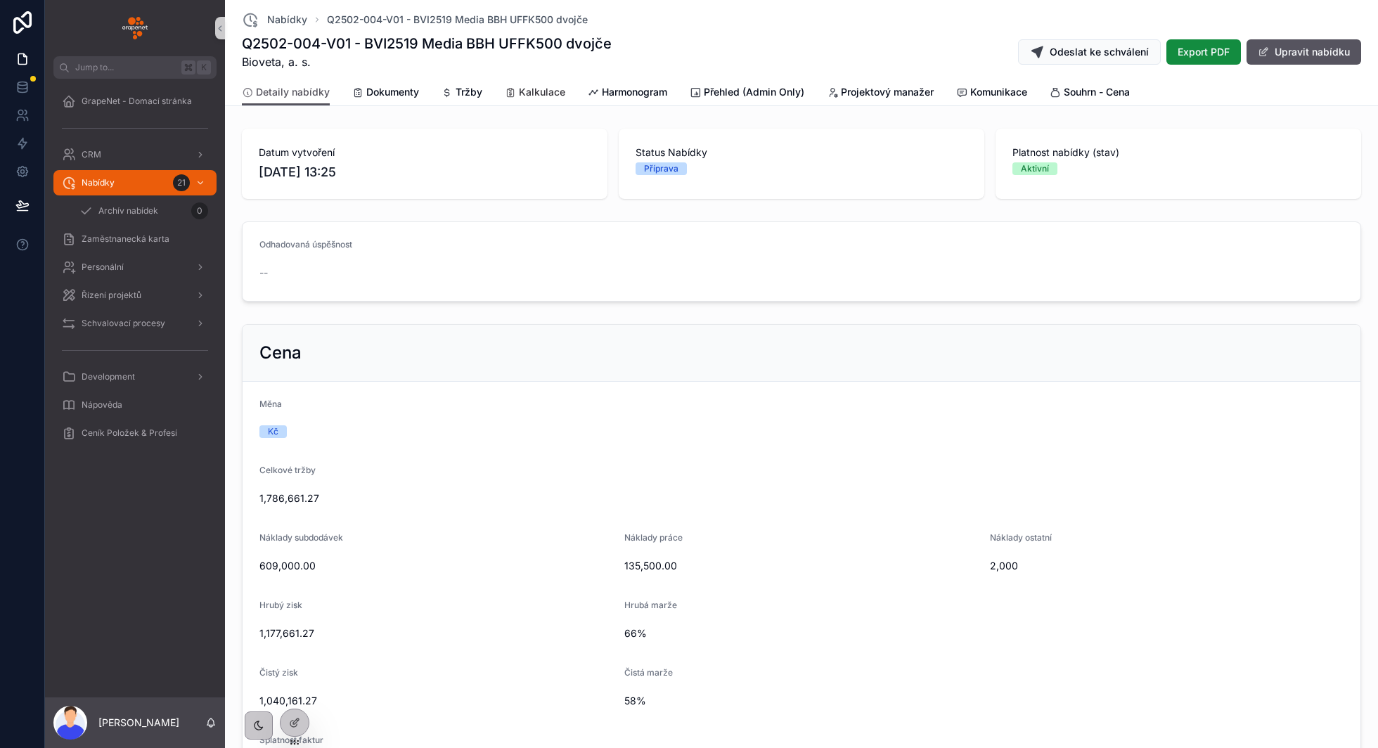
click at [528, 84] on link "Kalkulace" at bounding box center [535, 93] width 60 height 28
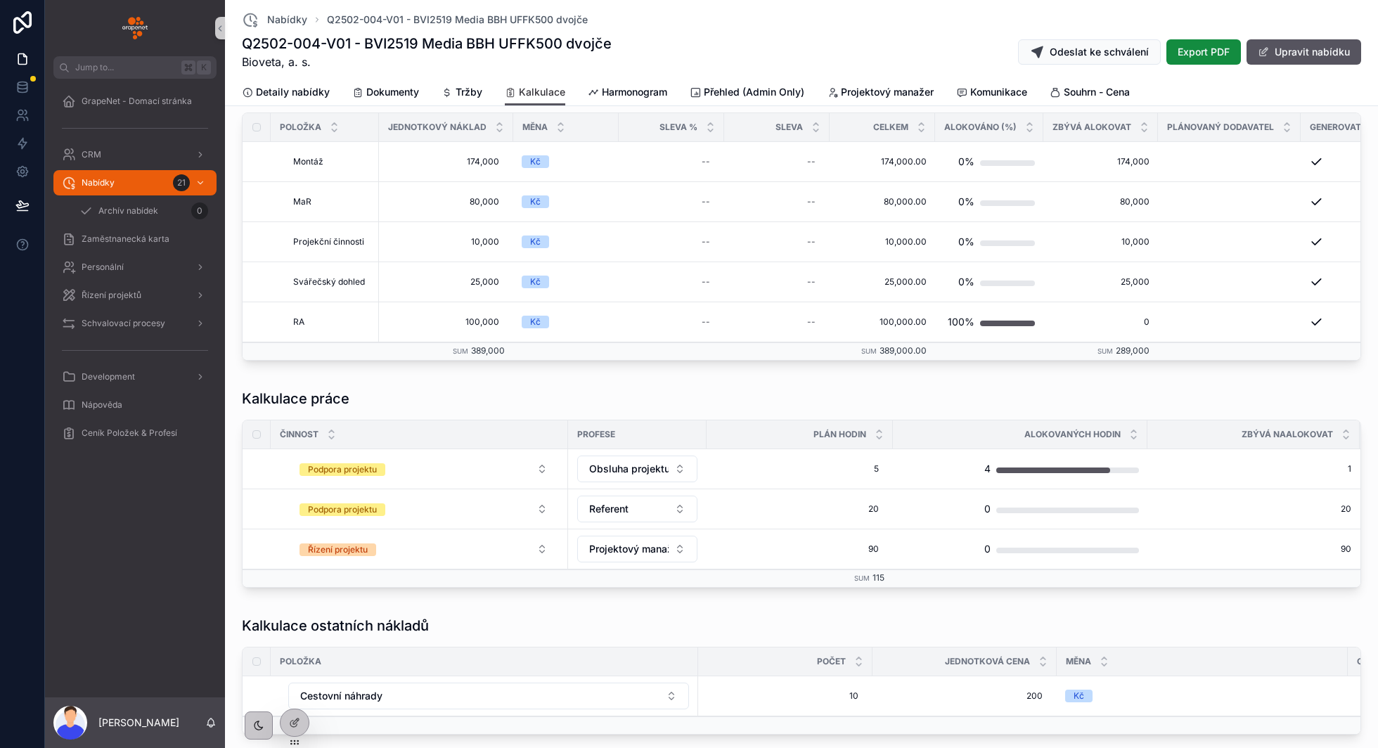
scroll to position [634, 0]
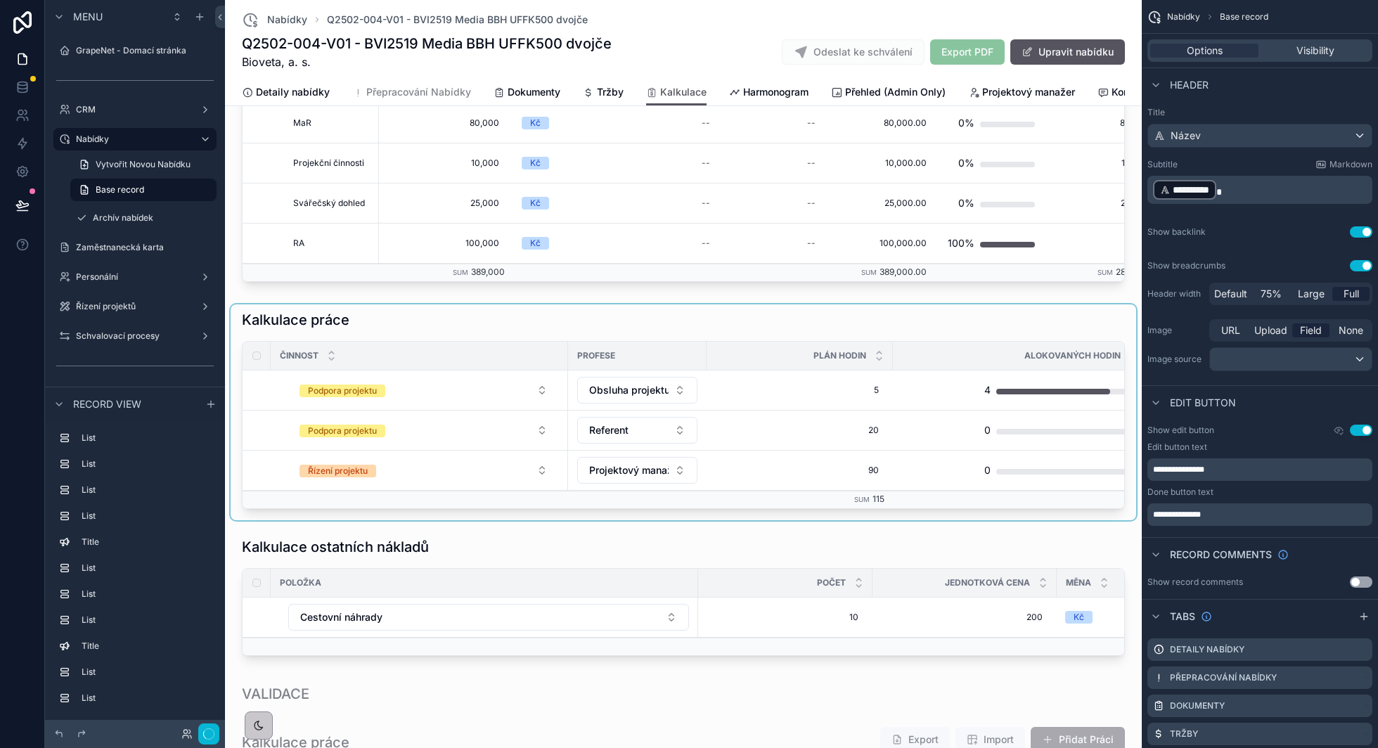
click at [529, 313] on div "scrollable content" at bounding box center [684, 413] width 906 height 216
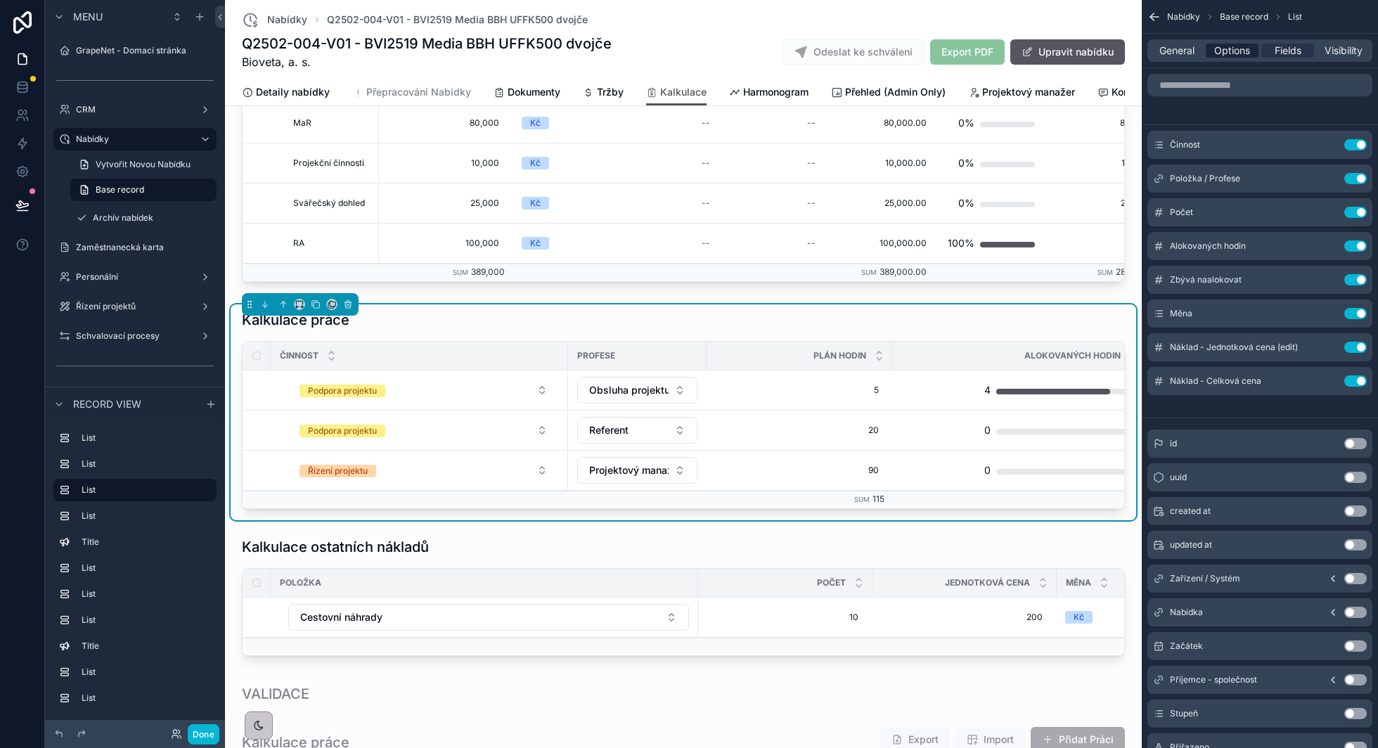
click at [1233, 49] on span "Options" at bounding box center [1233, 51] width 36 height 14
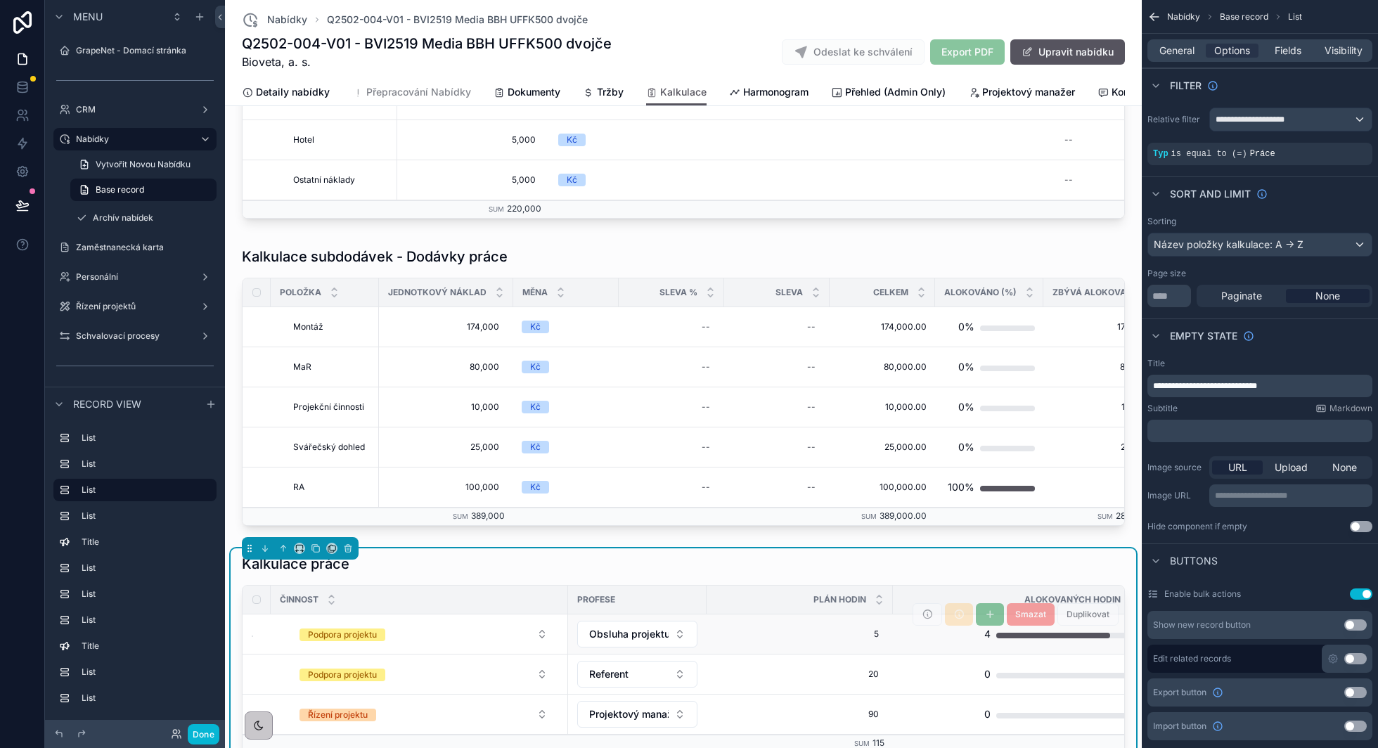
scroll to position [313, 0]
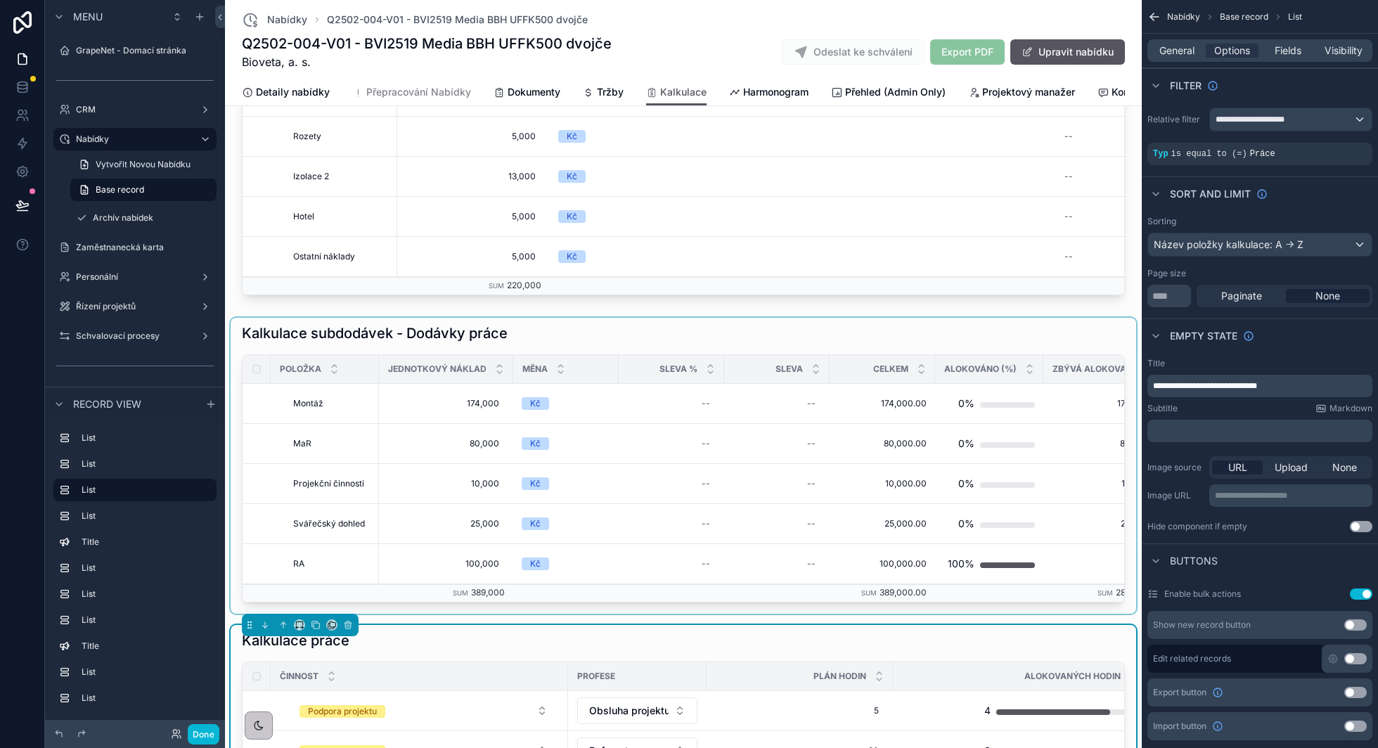
click at [575, 337] on div "scrollable content" at bounding box center [684, 466] width 906 height 296
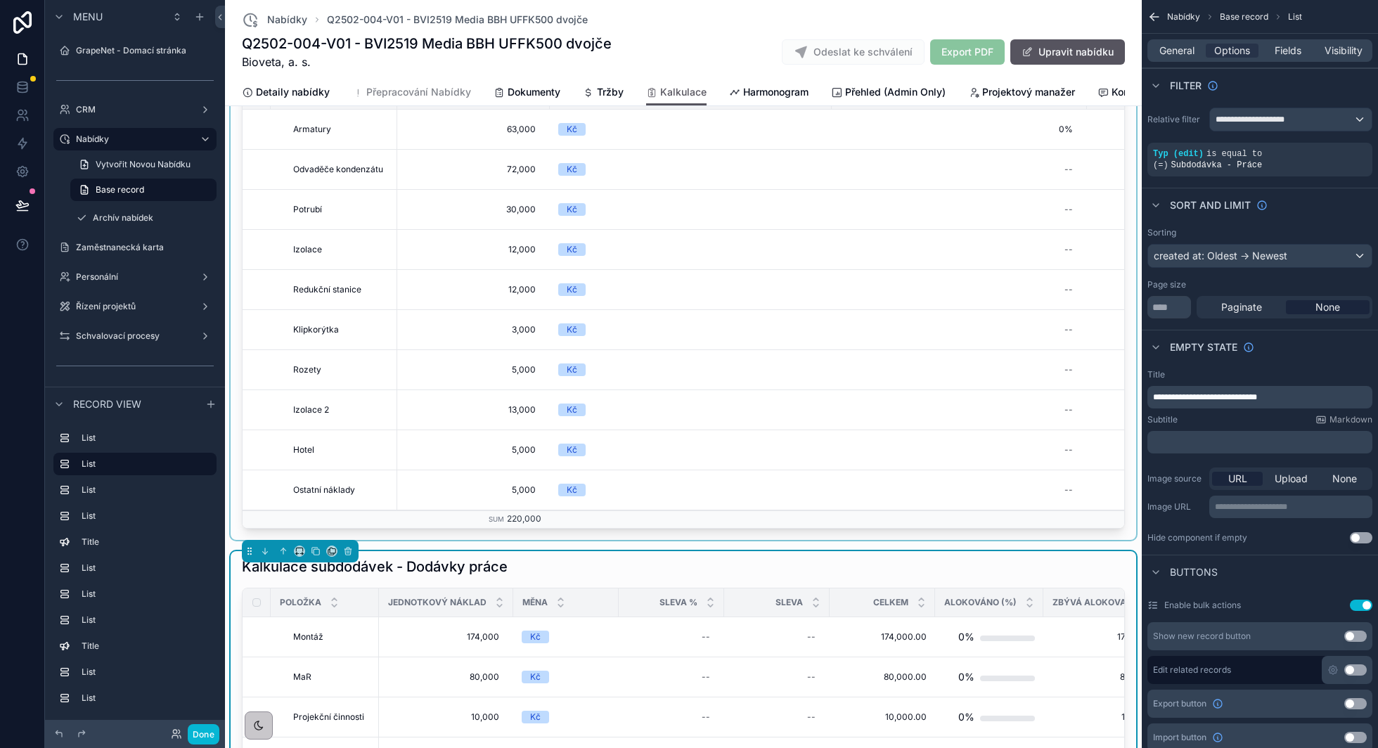
scroll to position [0, 0]
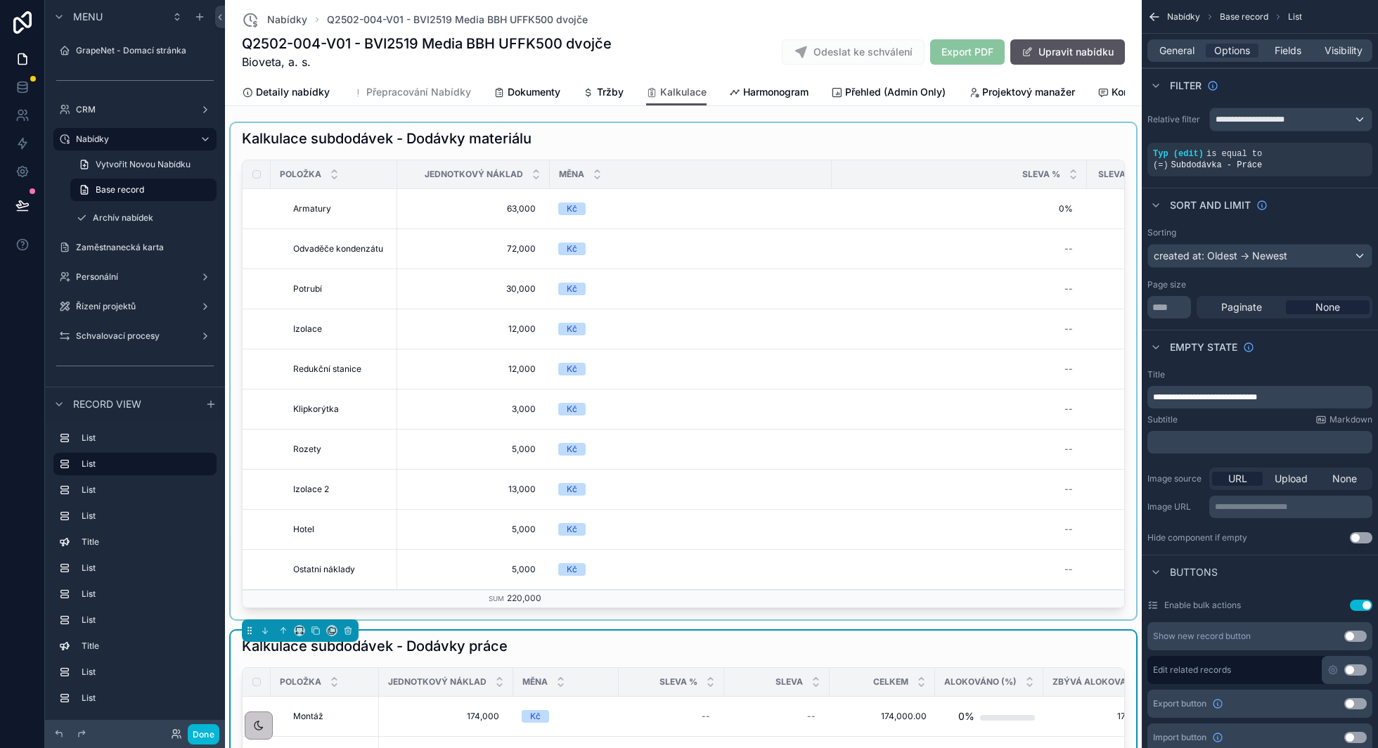
click at [691, 151] on div "scrollable content" at bounding box center [684, 371] width 906 height 497
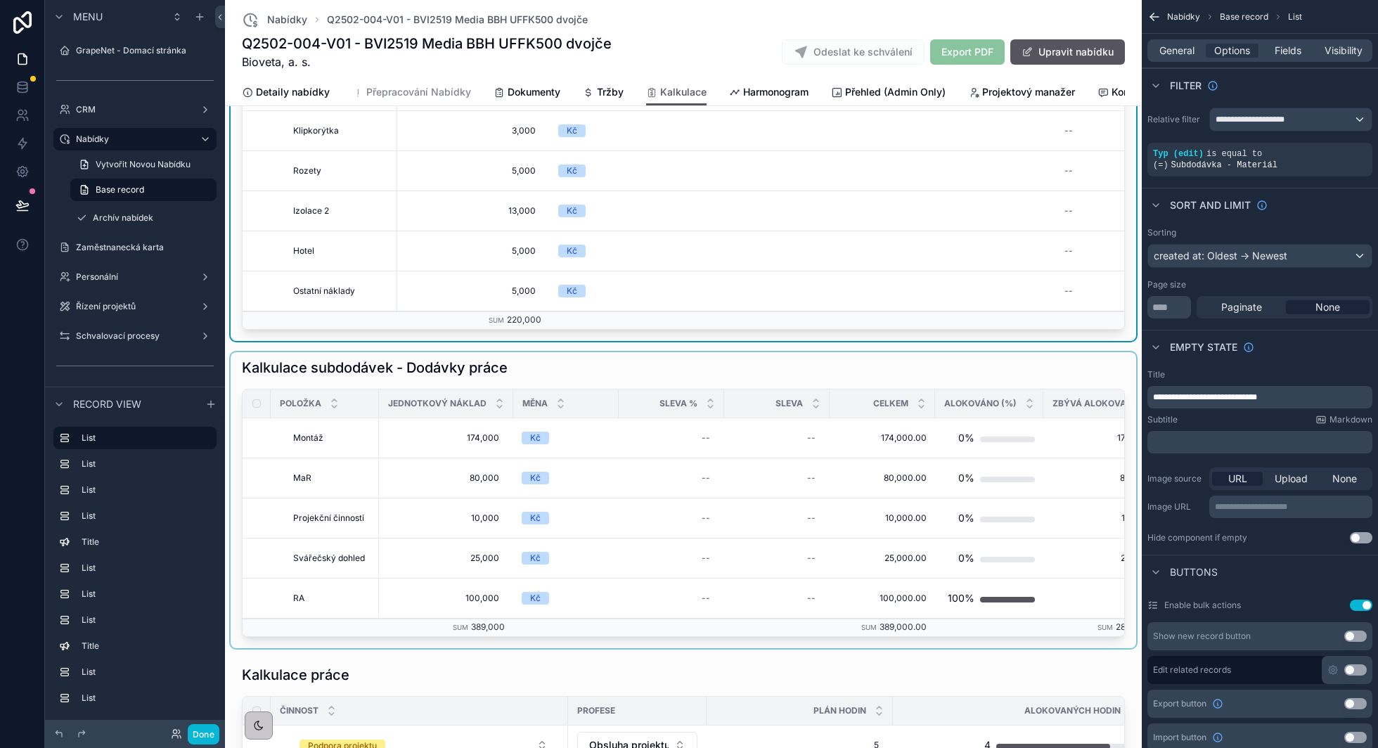
scroll to position [288, 0]
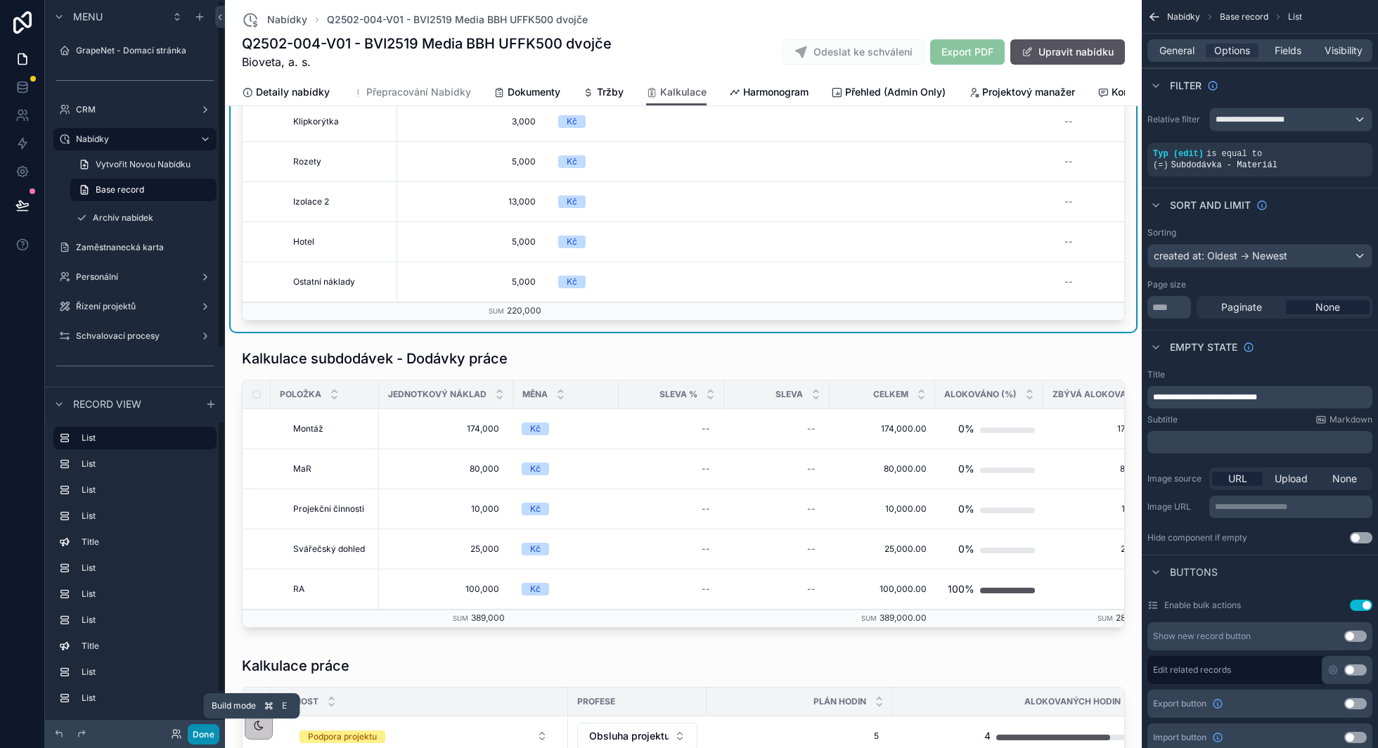
click at [198, 736] on button "Done" at bounding box center [204, 734] width 32 height 20
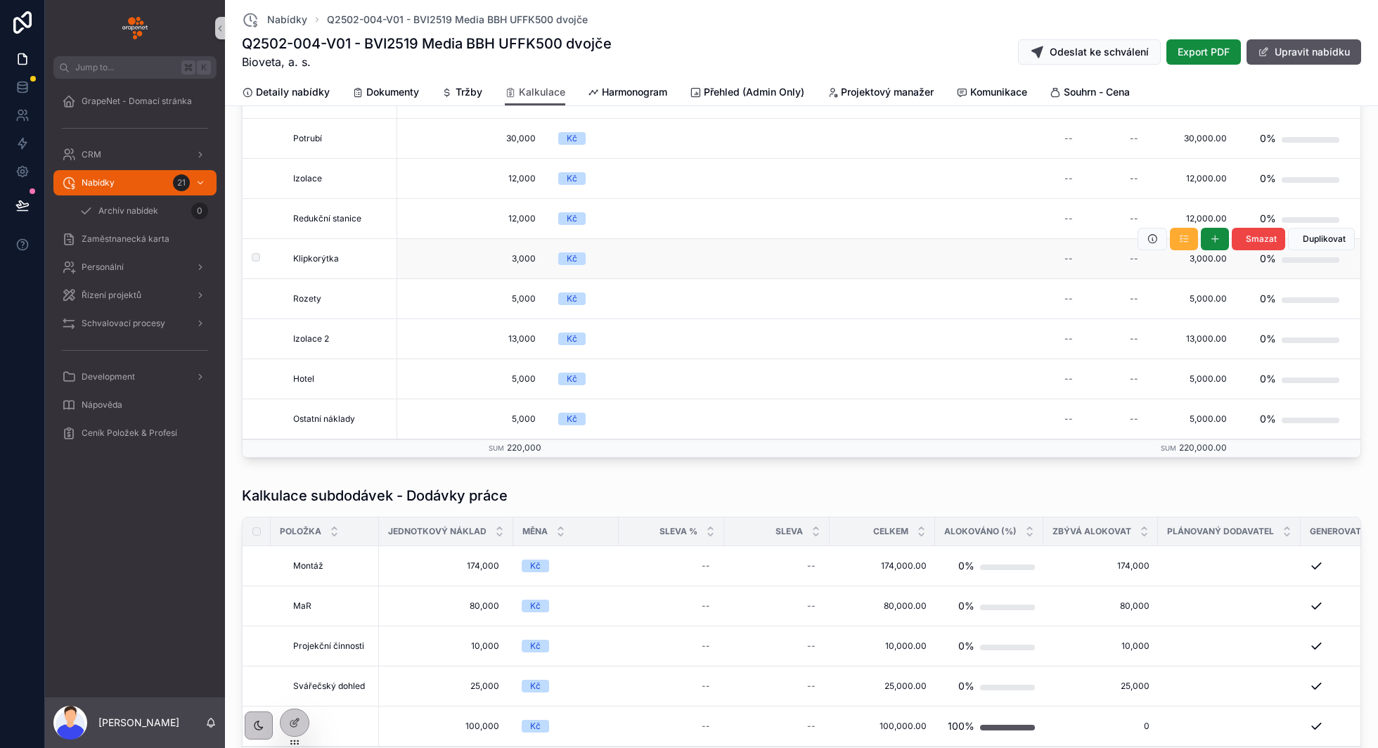
scroll to position [0, 0]
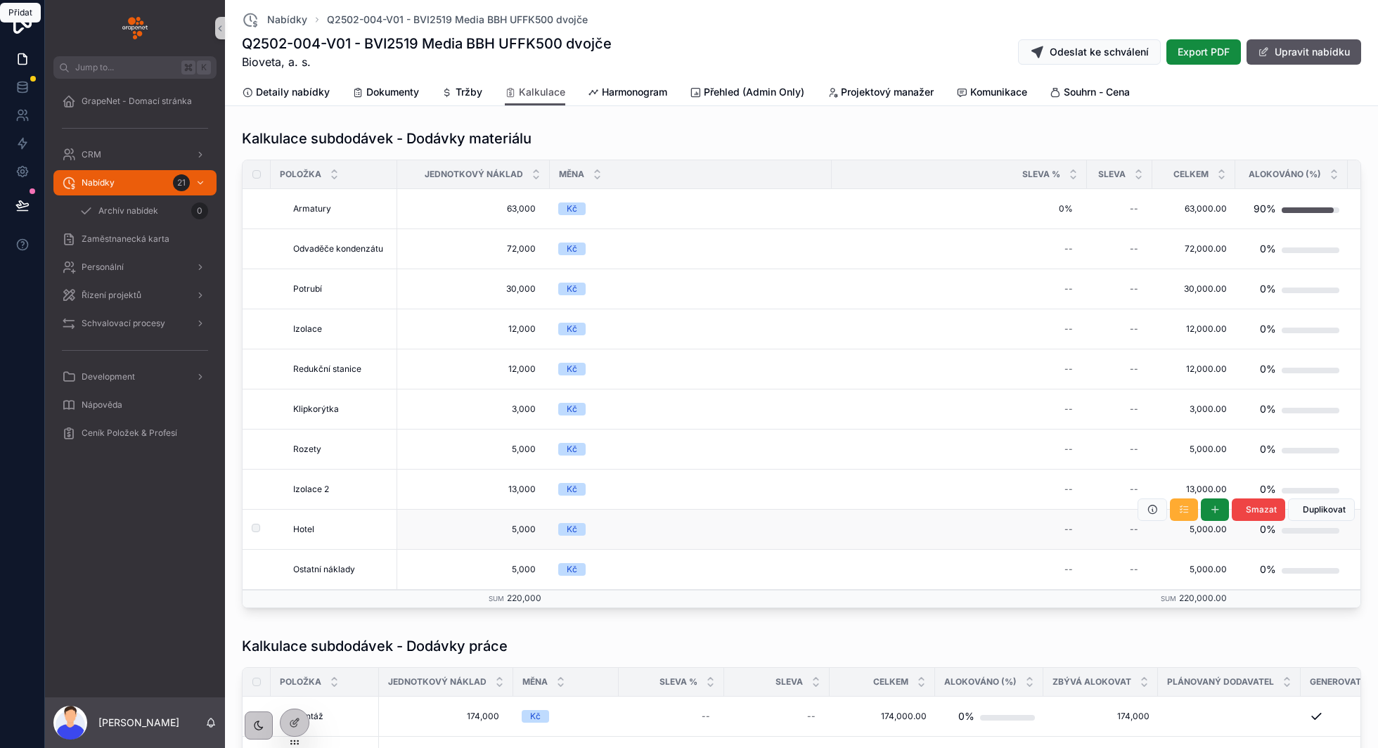
click at [1221, 542] on td "5,000.00 5,000.00" at bounding box center [1194, 530] width 83 height 40
click at [1214, 511] on icon "scrollable content" at bounding box center [1215, 509] width 11 height 11
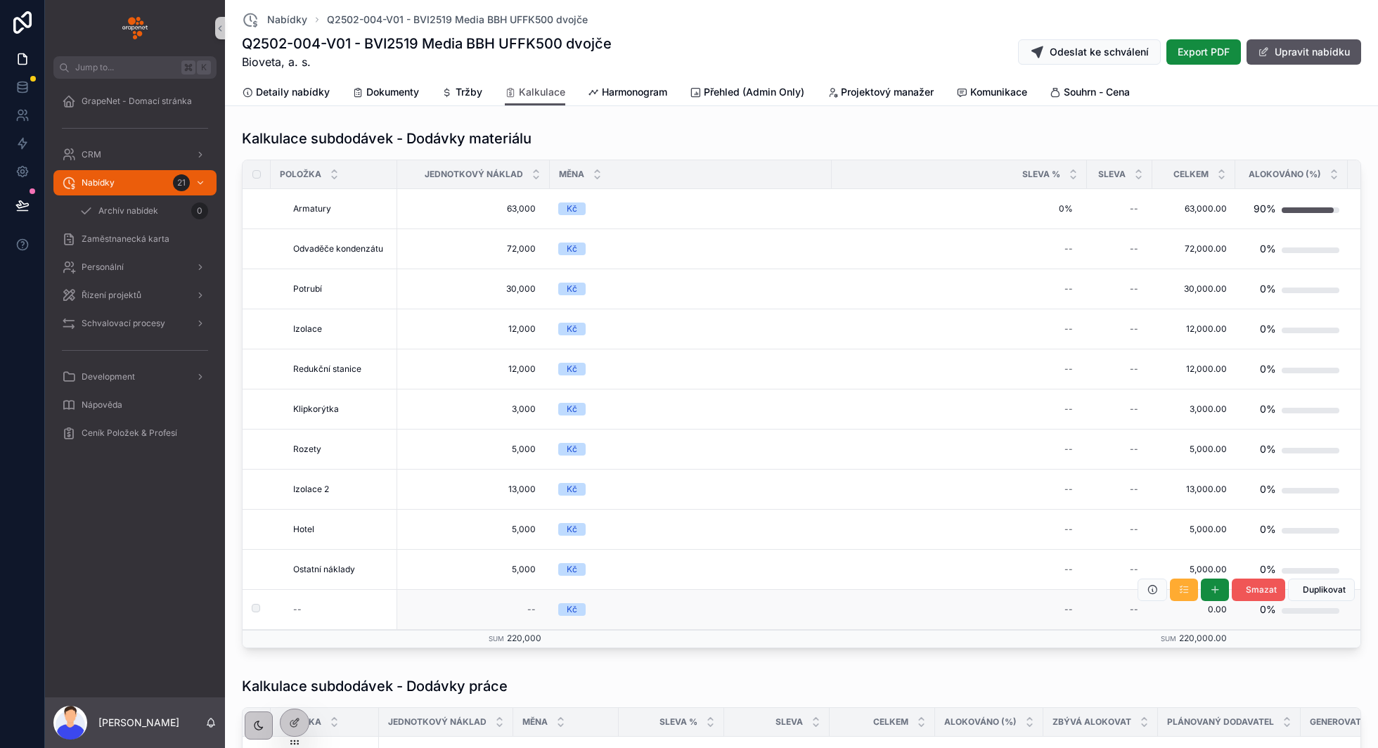
click at [1255, 589] on span "Smazat" at bounding box center [1261, 589] width 31 height 11
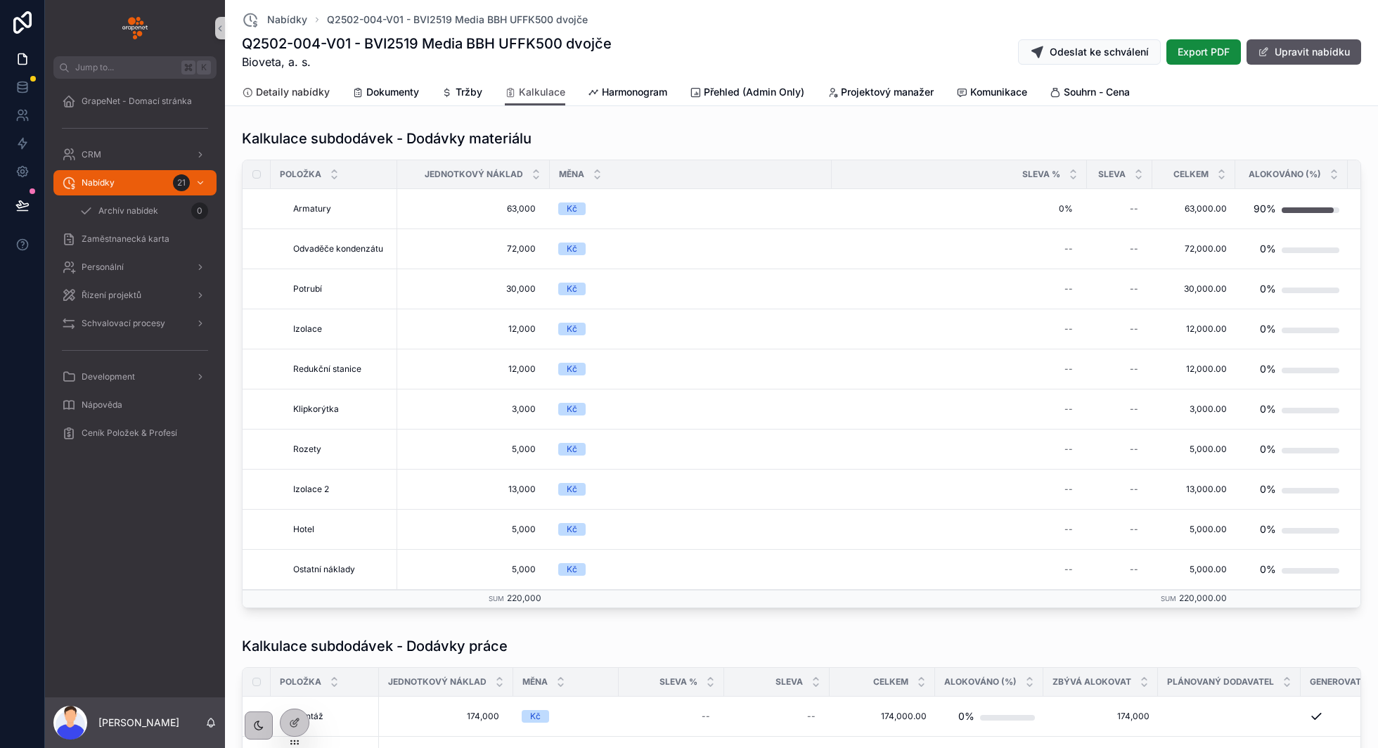
click at [291, 88] on span "Detaily nabídky" at bounding box center [293, 92] width 74 height 14
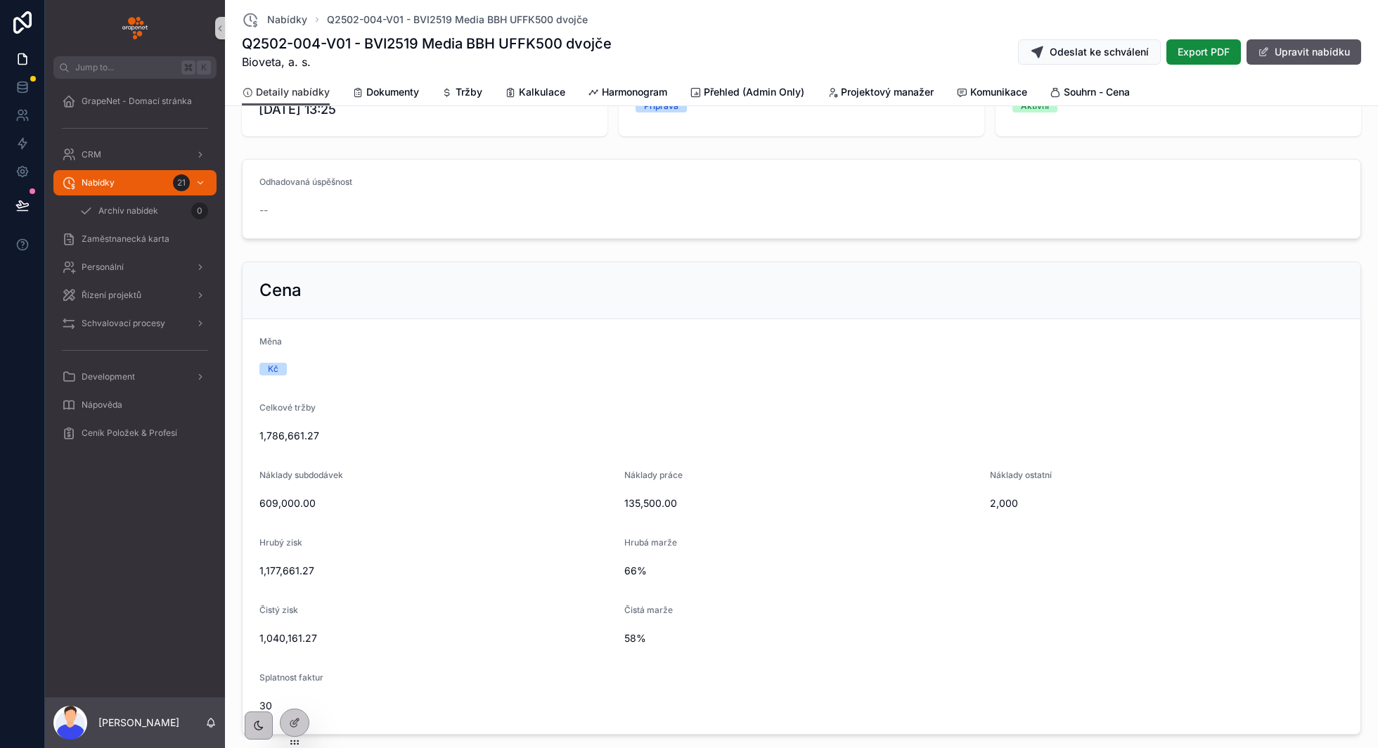
scroll to position [65, 0]
click at [466, 87] on span "Tržby" at bounding box center [469, 92] width 27 height 14
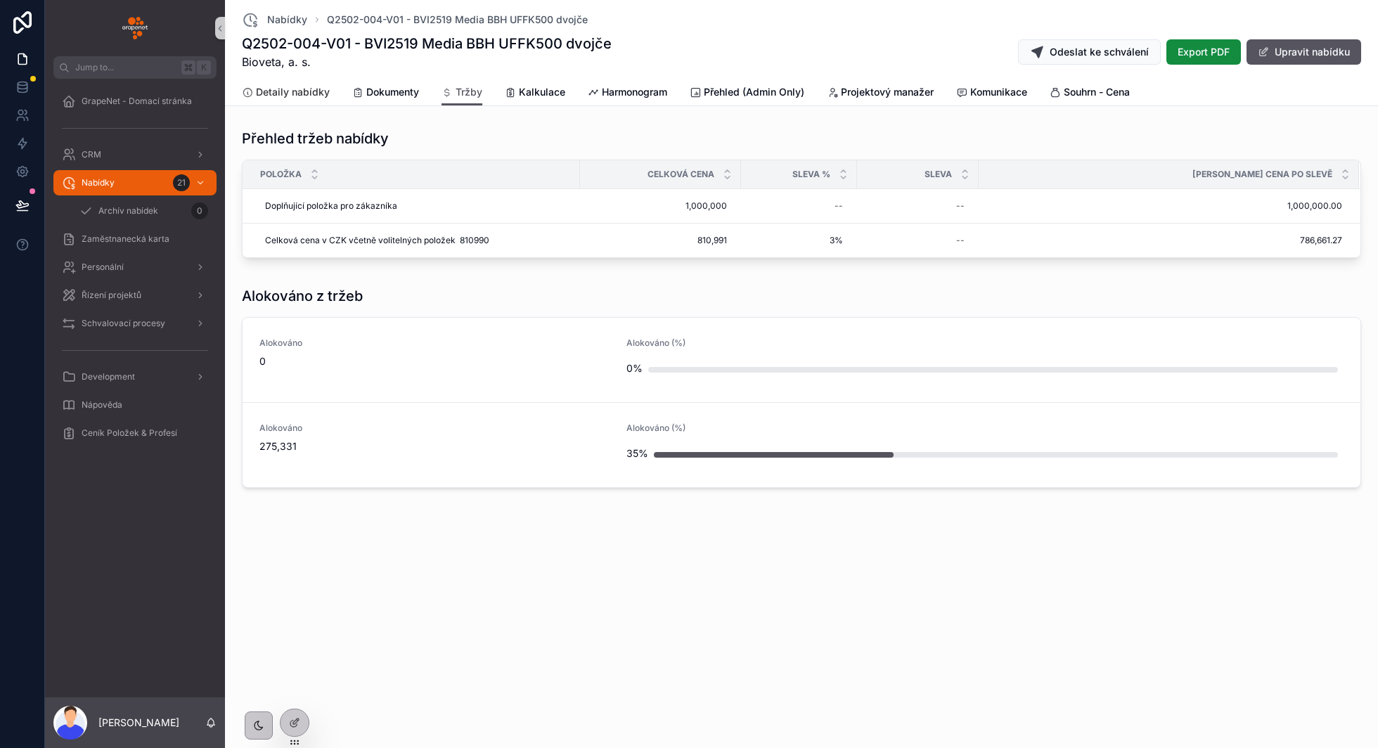
click at [270, 94] on span "Detaily nabídky" at bounding box center [293, 92] width 74 height 14
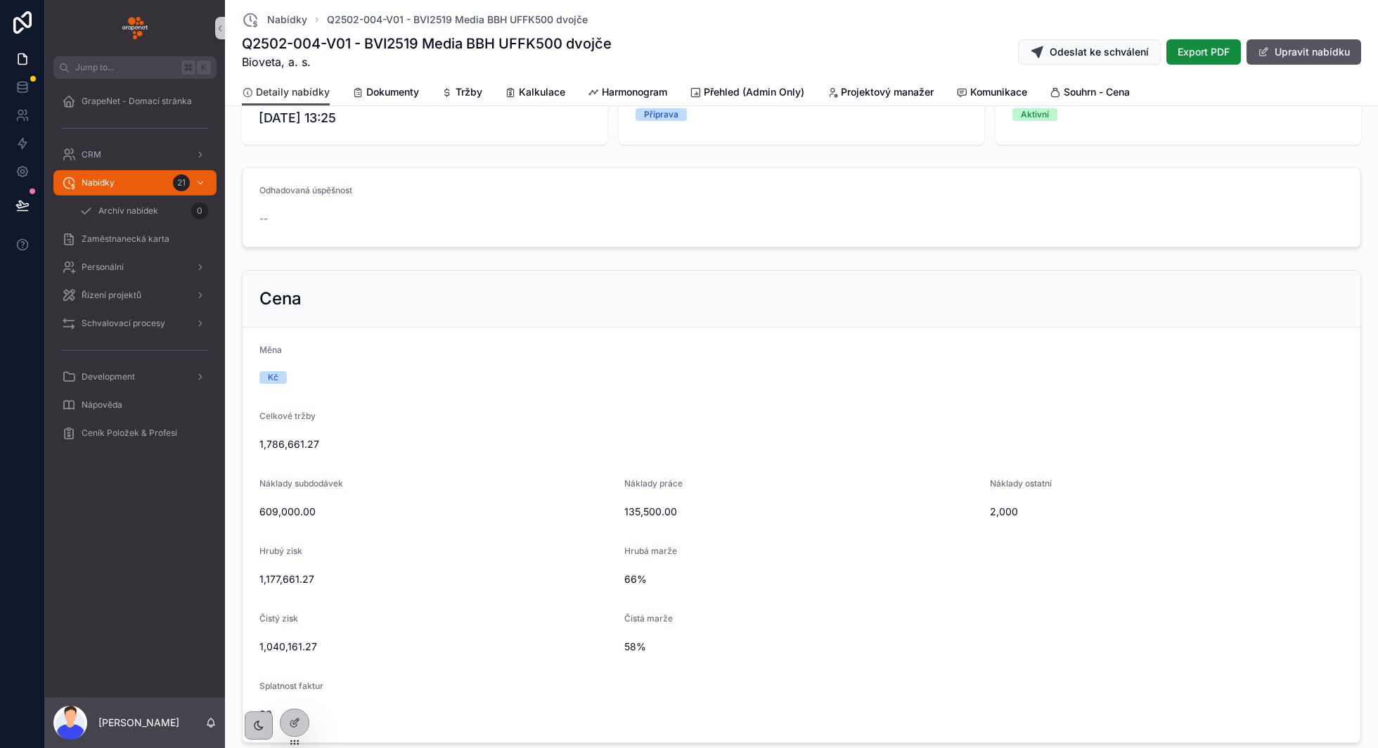
scroll to position [65, 0]
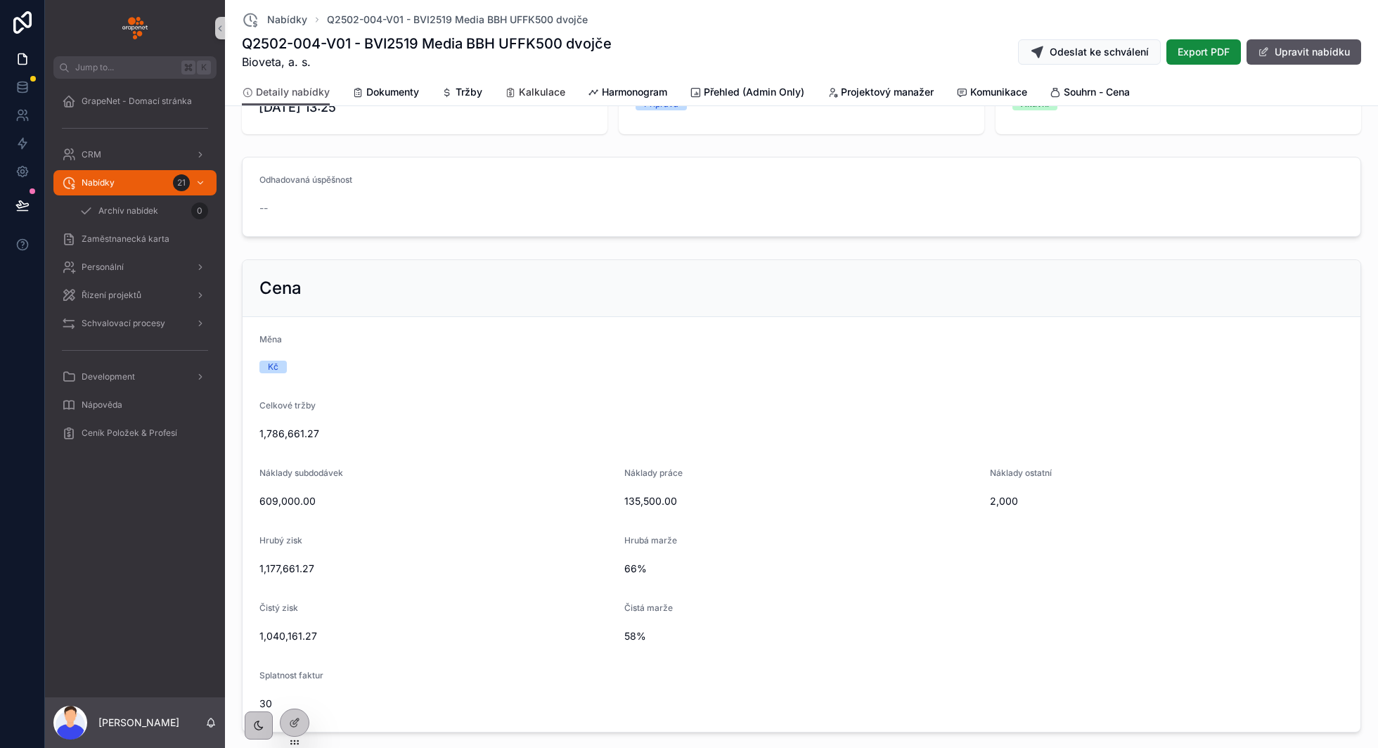
click at [542, 91] on span "Kalkulace" at bounding box center [542, 92] width 46 height 14
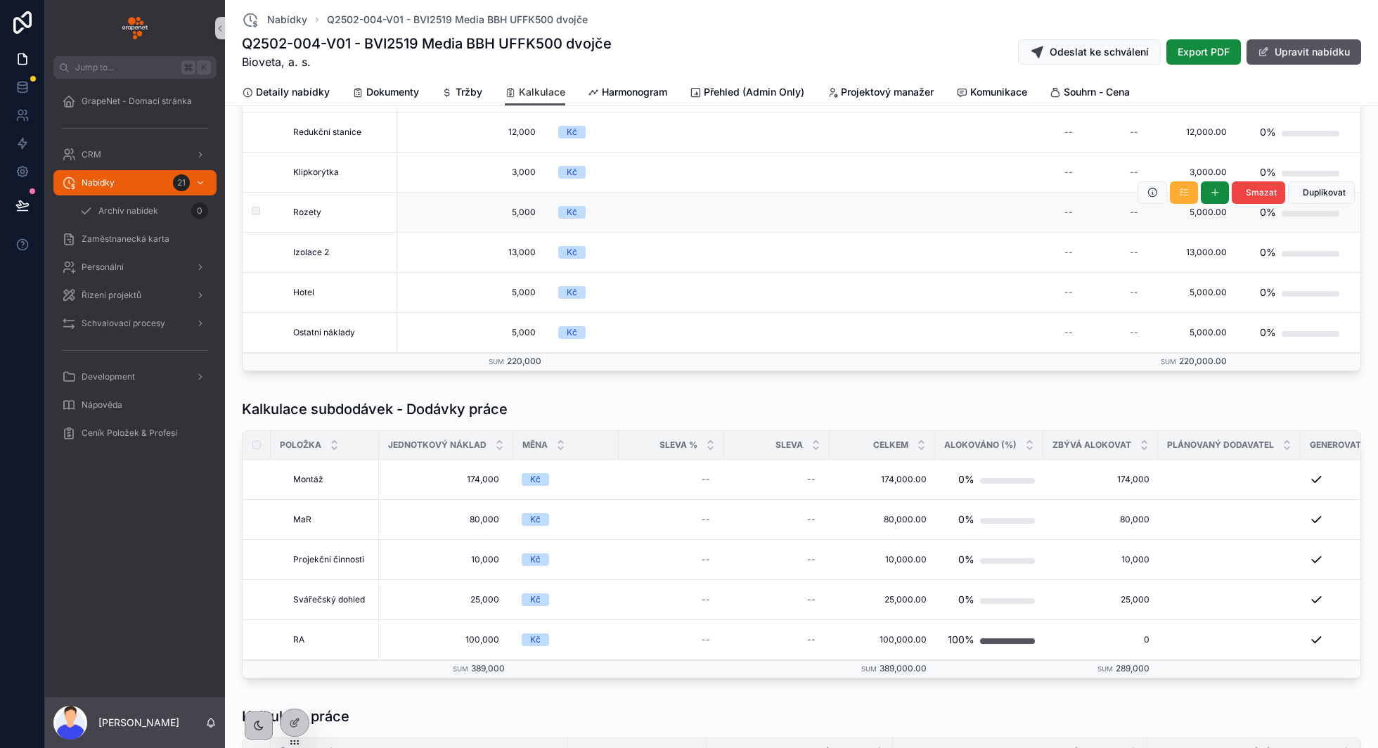
scroll to position [242, 0]
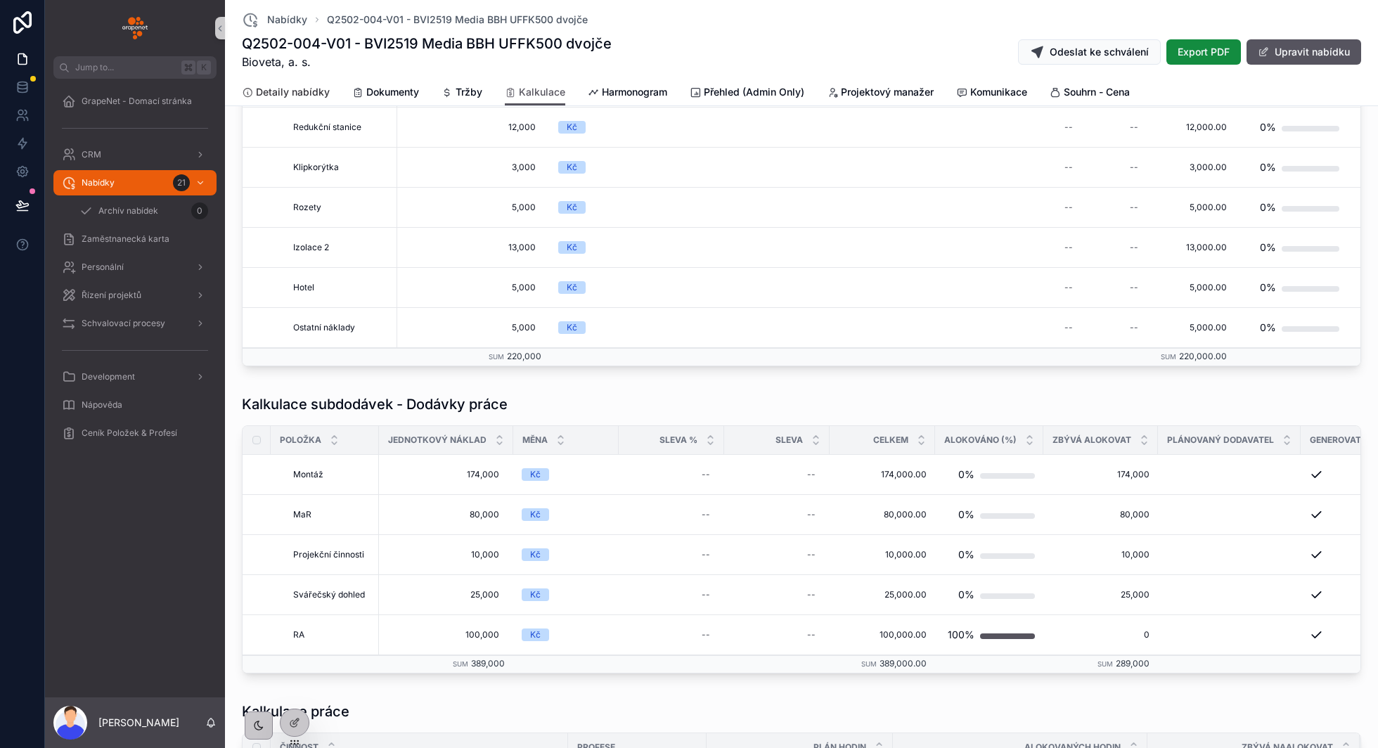
click at [304, 102] on link "Detaily nabídky" at bounding box center [286, 93] width 88 height 28
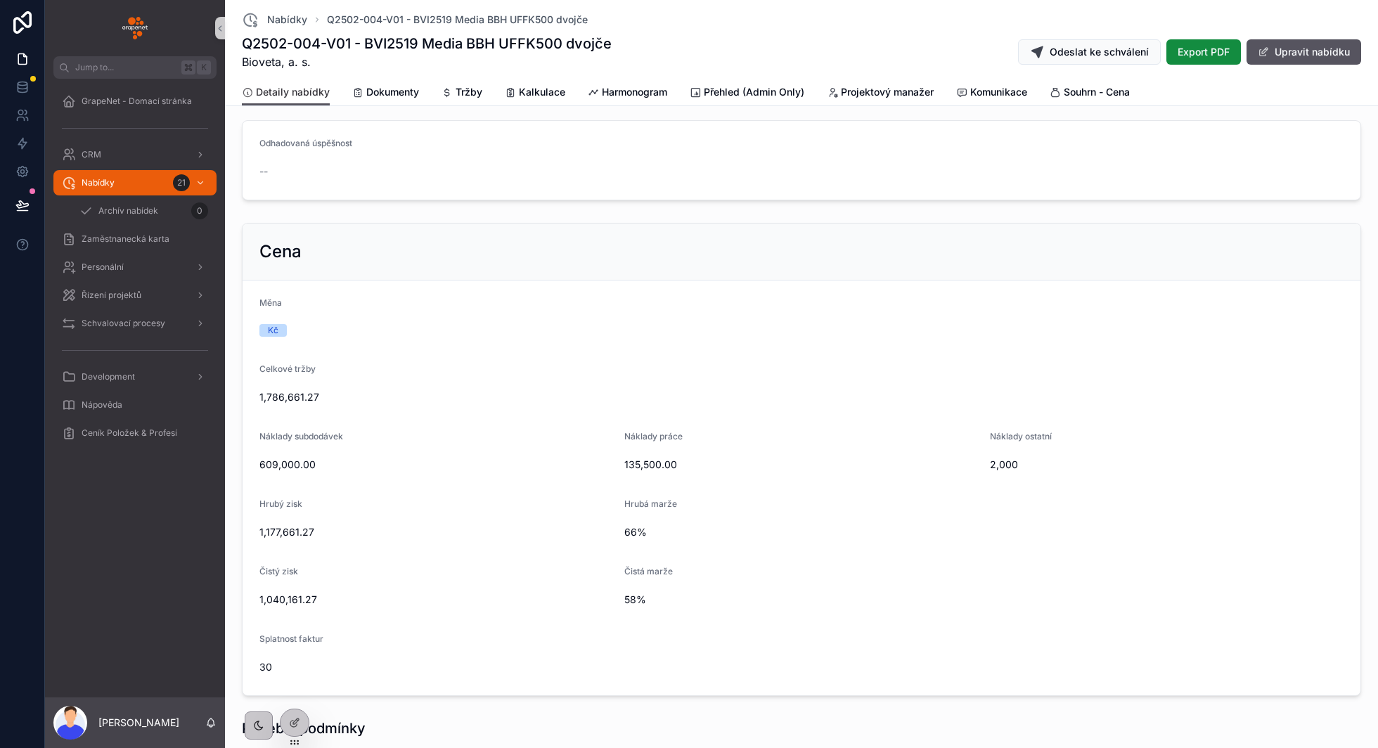
scroll to position [124, 0]
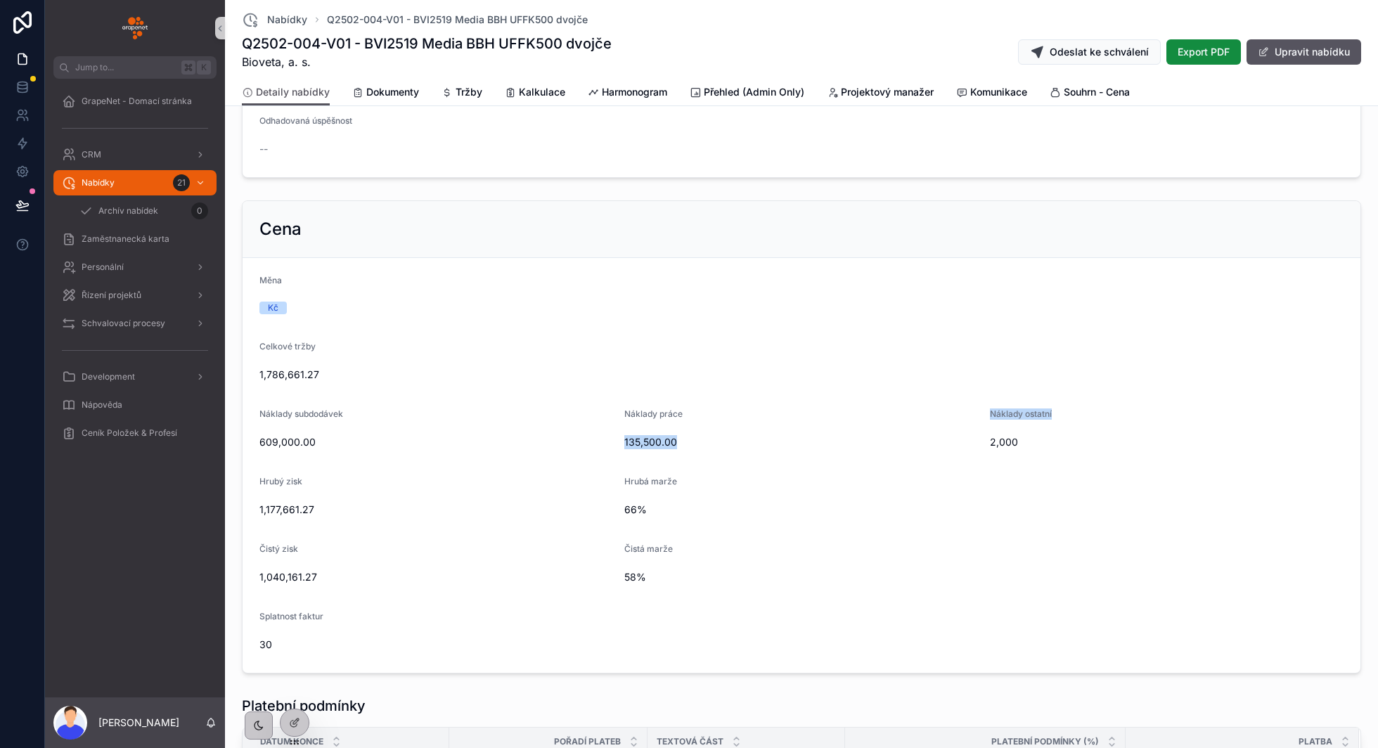
drag, startPoint x: 983, startPoint y: 409, endPoint x: 1075, endPoint y: 409, distance: 92.1
click at [1075, 409] on form "Měna Kč Celkové tržby 1,786,661.27 Náklady subdodávek 609,000.00 Náklady práce …" at bounding box center [802, 465] width 1118 height 415
click at [764, 420] on div "Náklady práce" at bounding box center [802, 417] width 354 height 17
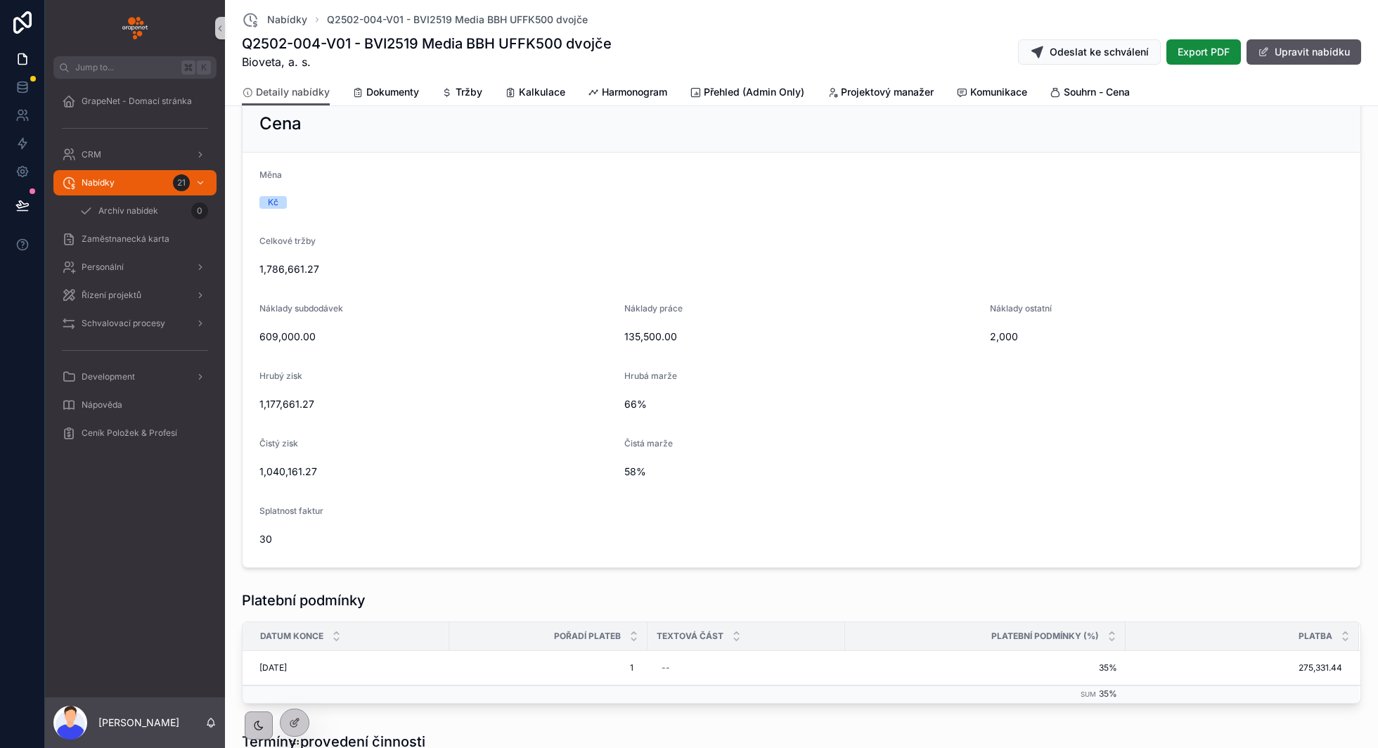
scroll to position [231, 0]
click at [540, 95] on span "Kalkulace" at bounding box center [542, 92] width 46 height 14
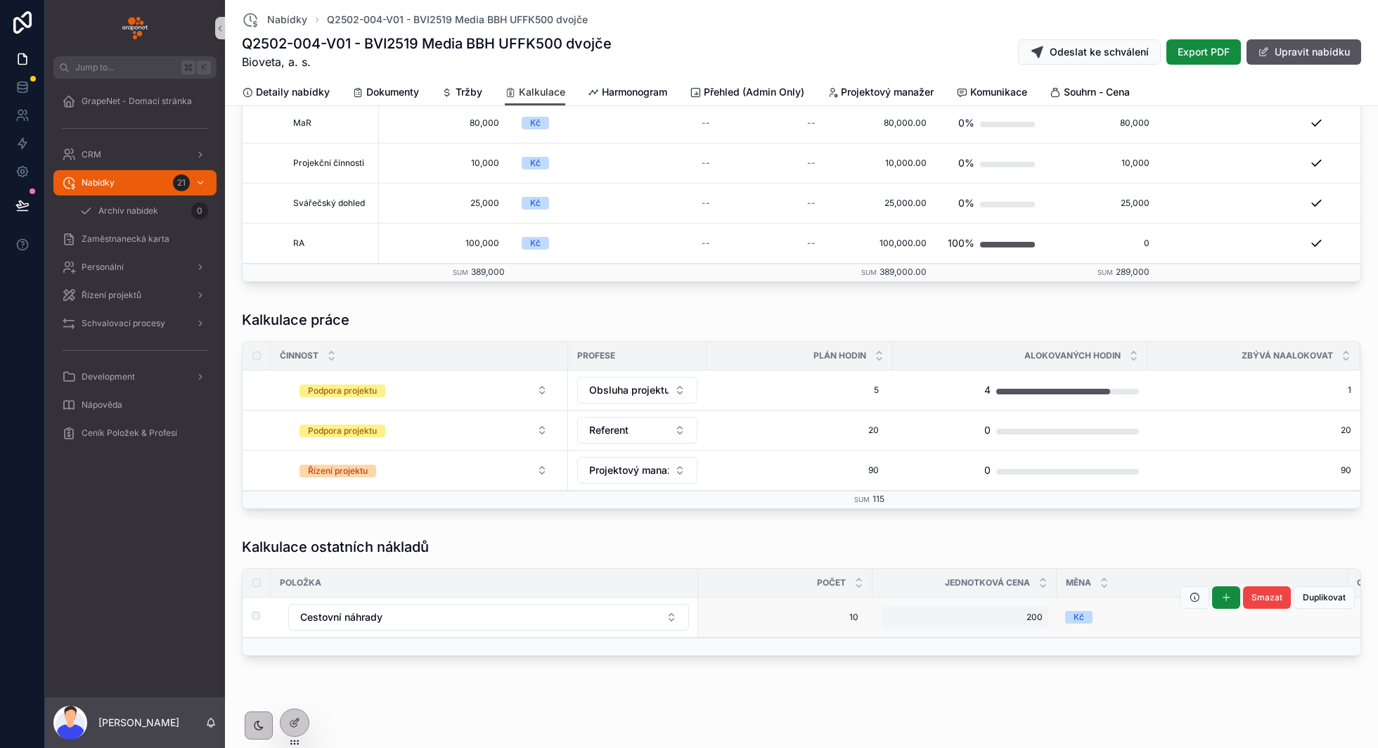
scroll to position [0, 51]
click at [666, 615] on button "Cestovní náhrady" at bounding box center [488, 617] width 401 height 27
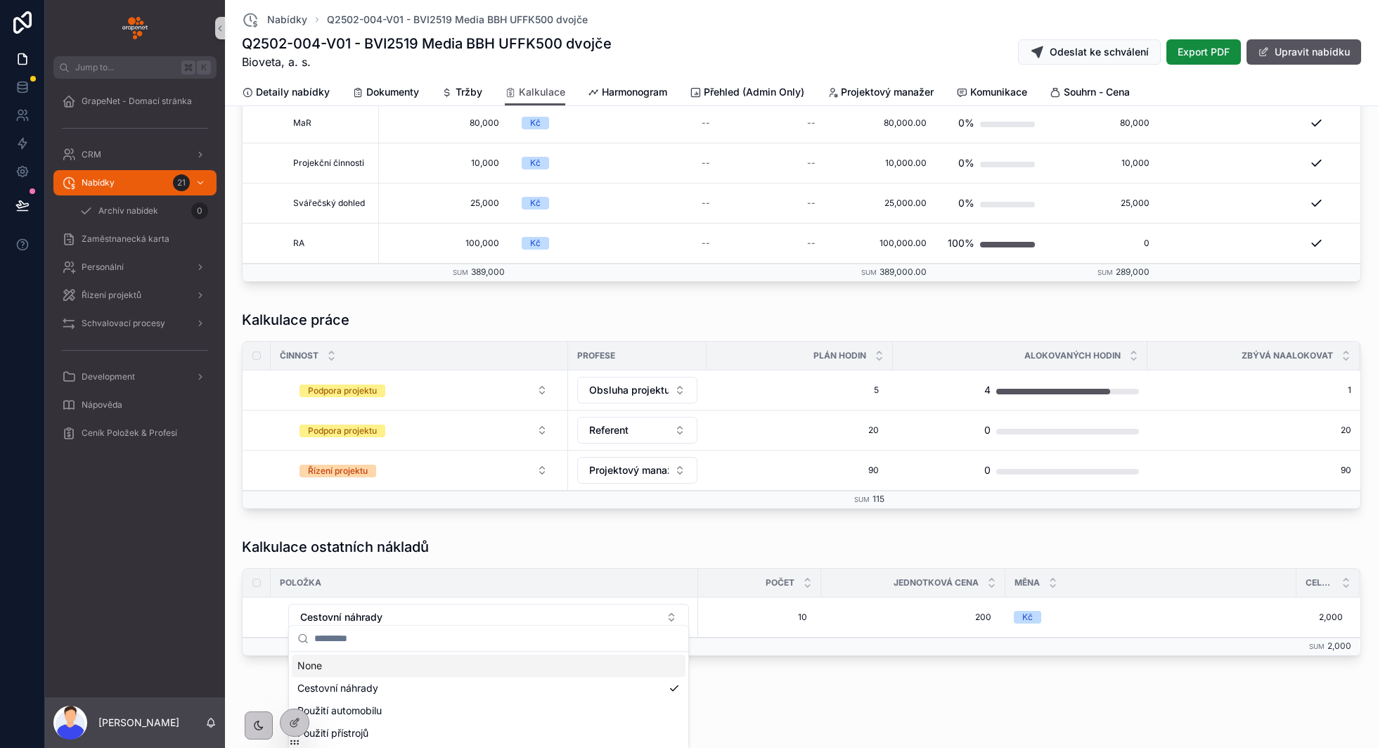
click at [732, 537] on div "Kalkulace ostatních nákladů" at bounding box center [802, 547] width 1120 height 20
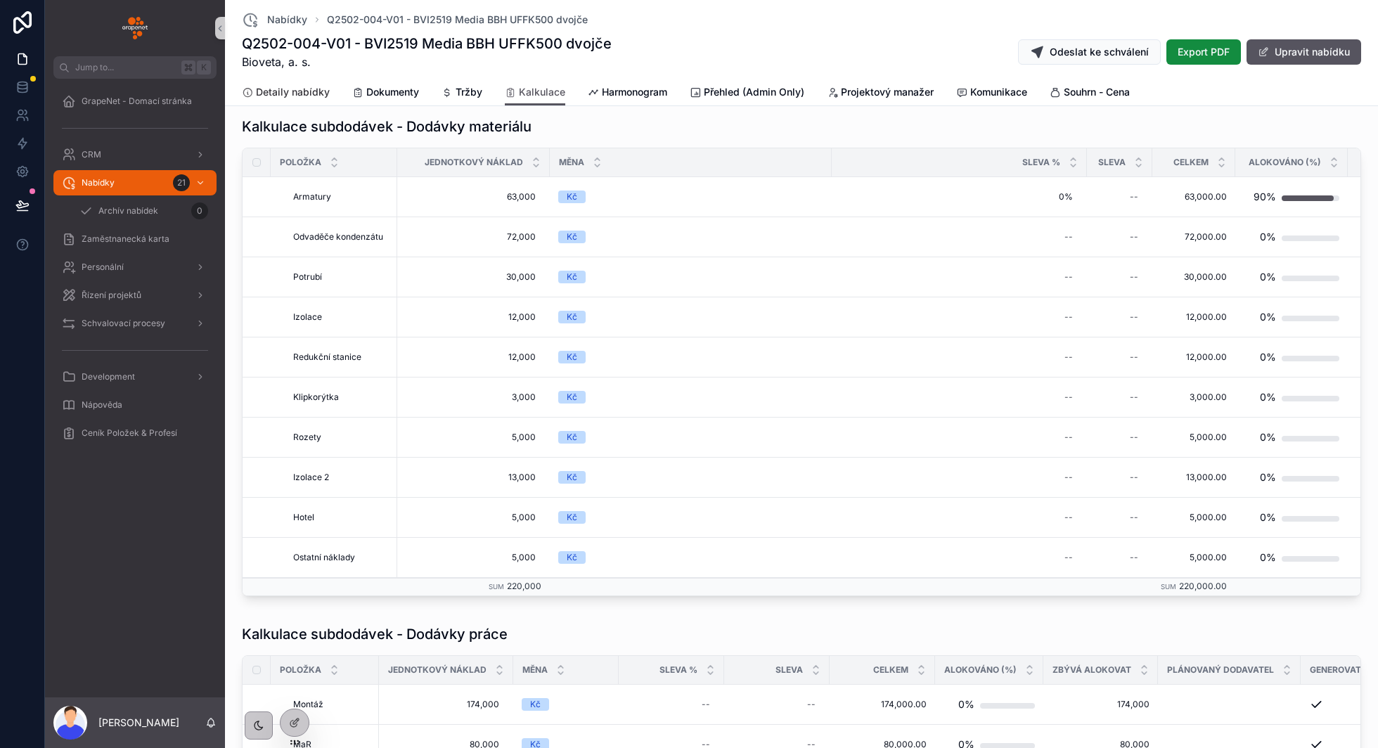
click at [321, 94] on span "Detaily nabídky" at bounding box center [293, 92] width 74 height 14
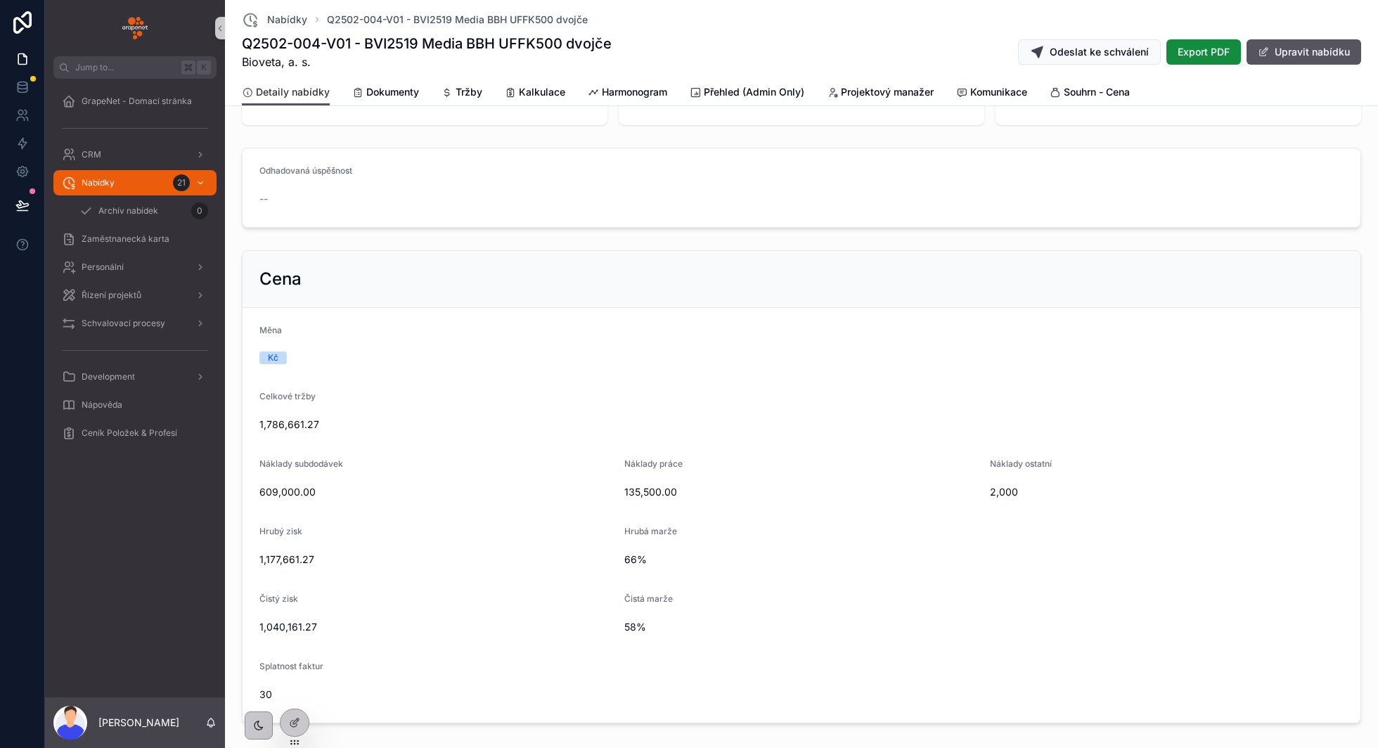
scroll to position [87, 0]
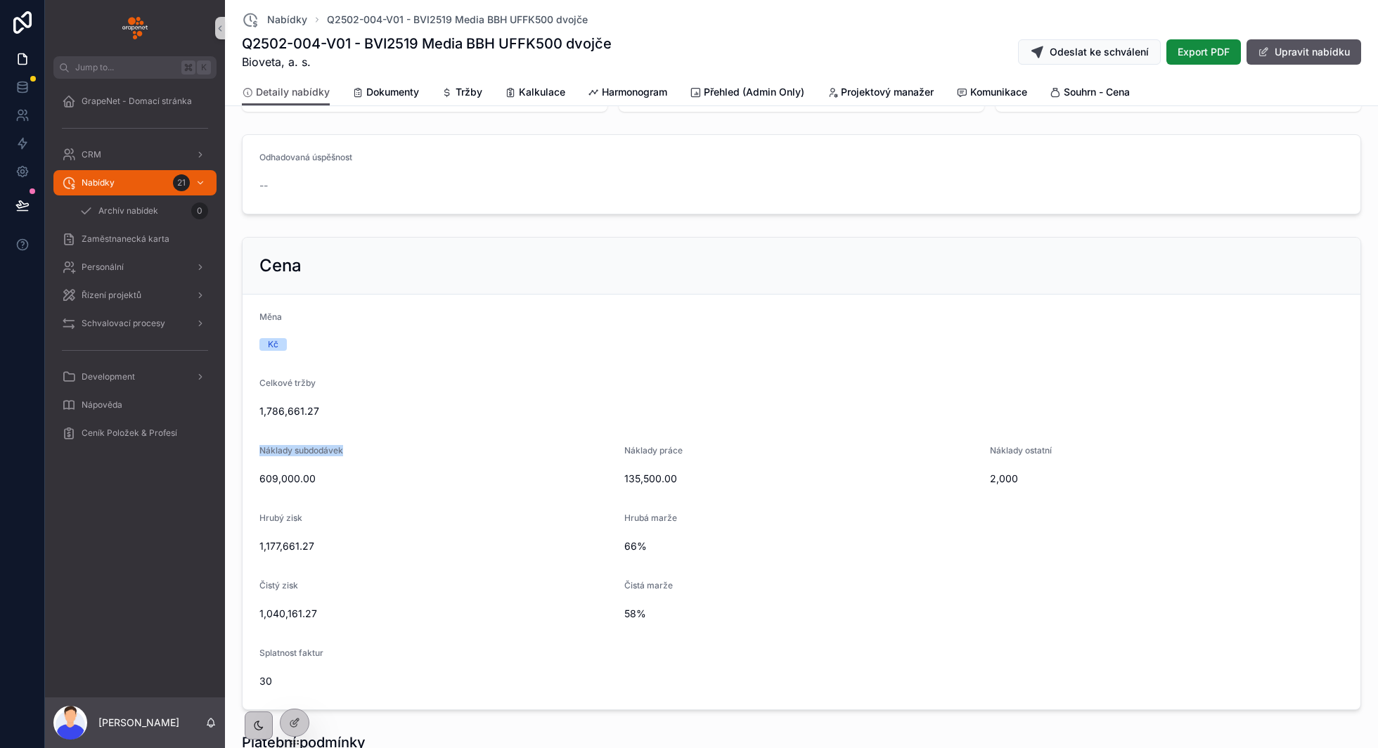
drag, startPoint x: 294, startPoint y: 448, endPoint x: 357, endPoint y: 448, distance: 62.6
click at [355, 448] on form "Měna Kč Celkové tržby 1,786,661.27 Náklady subdodávek 609,000.00 Náklady práce …" at bounding box center [802, 502] width 1118 height 415
click at [542, 95] on span "Kalkulace" at bounding box center [542, 92] width 46 height 14
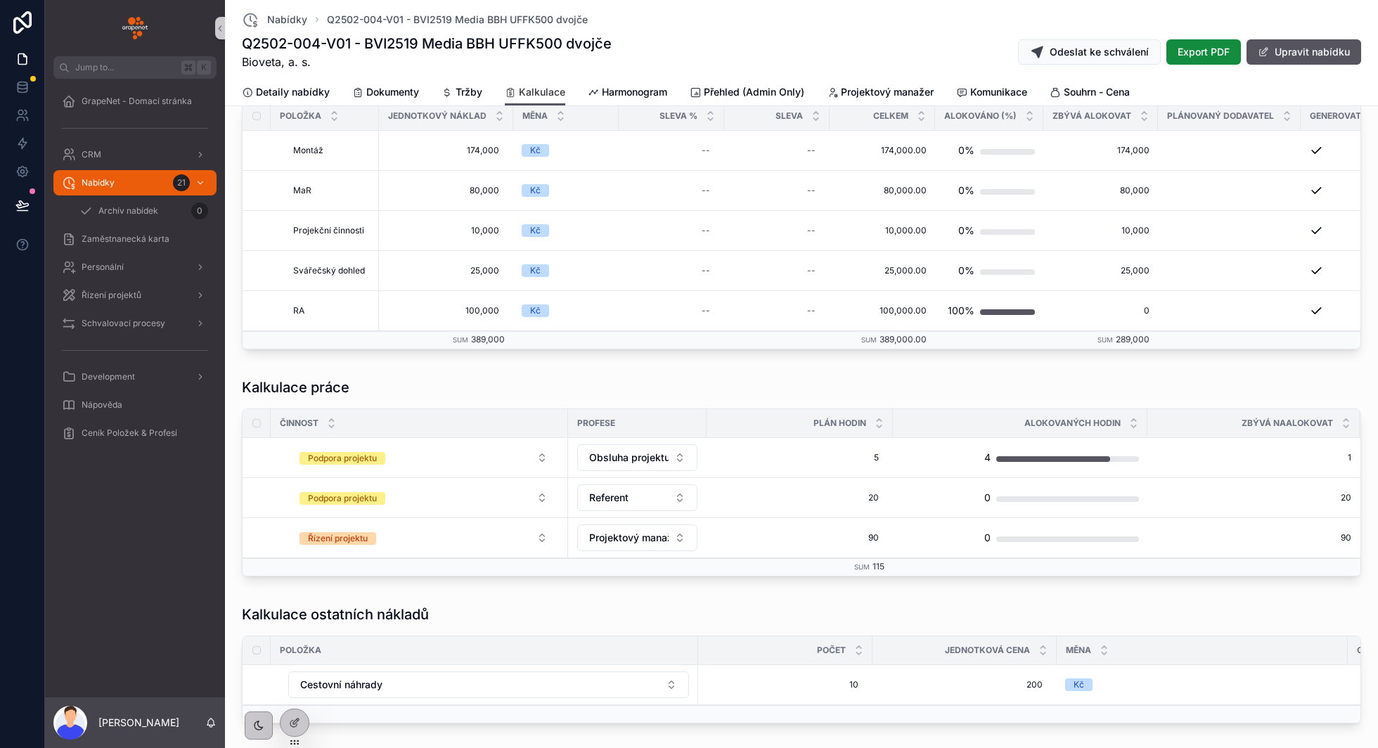
scroll to position [490, 0]
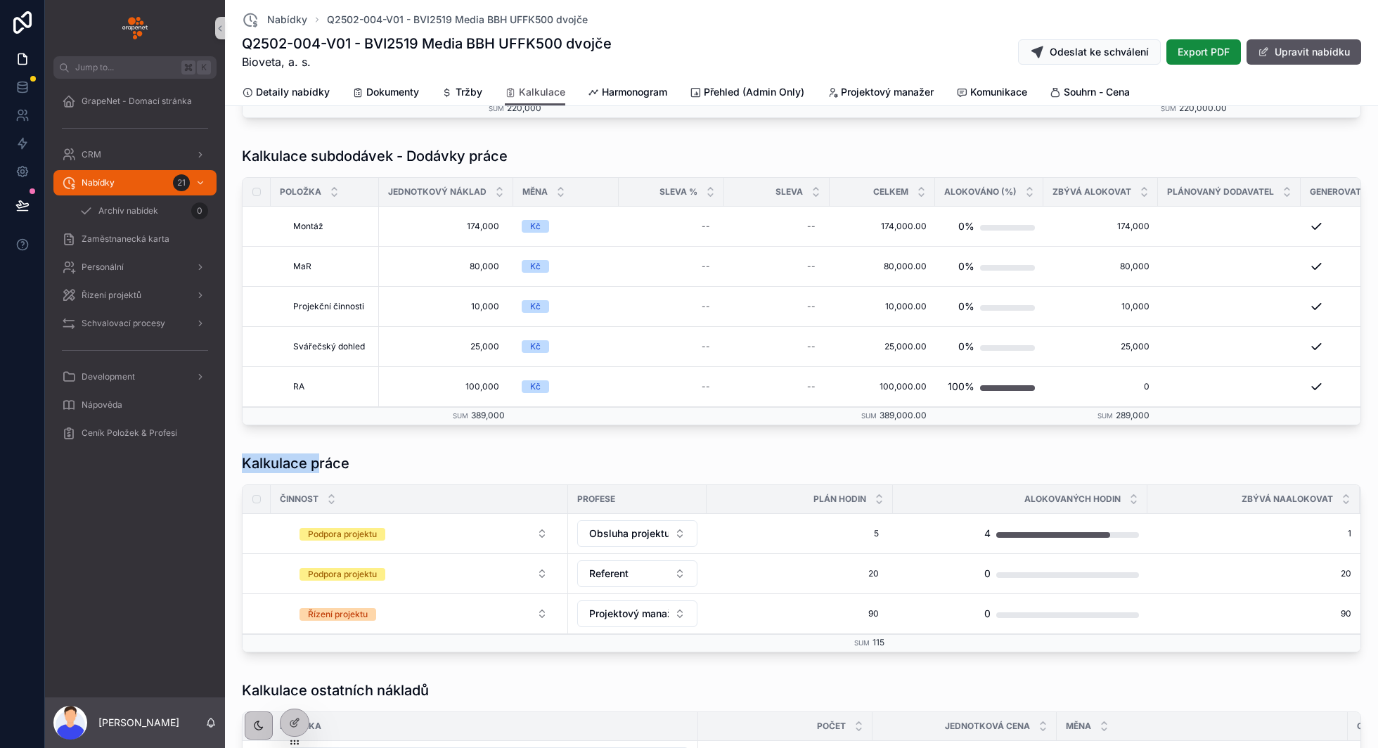
drag, startPoint x: 245, startPoint y: 456, endPoint x: 325, endPoint y: 456, distance: 80.2
click at [325, 456] on h1 "Kalkulace práce" at bounding box center [296, 464] width 108 height 20
drag, startPoint x: 351, startPoint y: 456, endPoint x: 255, endPoint y: 457, distance: 96.4
click at [255, 456] on div "Kalkulace práce" at bounding box center [802, 464] width 1120 height 20
click at [322, 448] on div "Kalkulace práce Činnost Profese Plán hodin Alokovaných hodin Zbývá naalokovat M…" at bounding box center [802, 556] width 1142 height 216
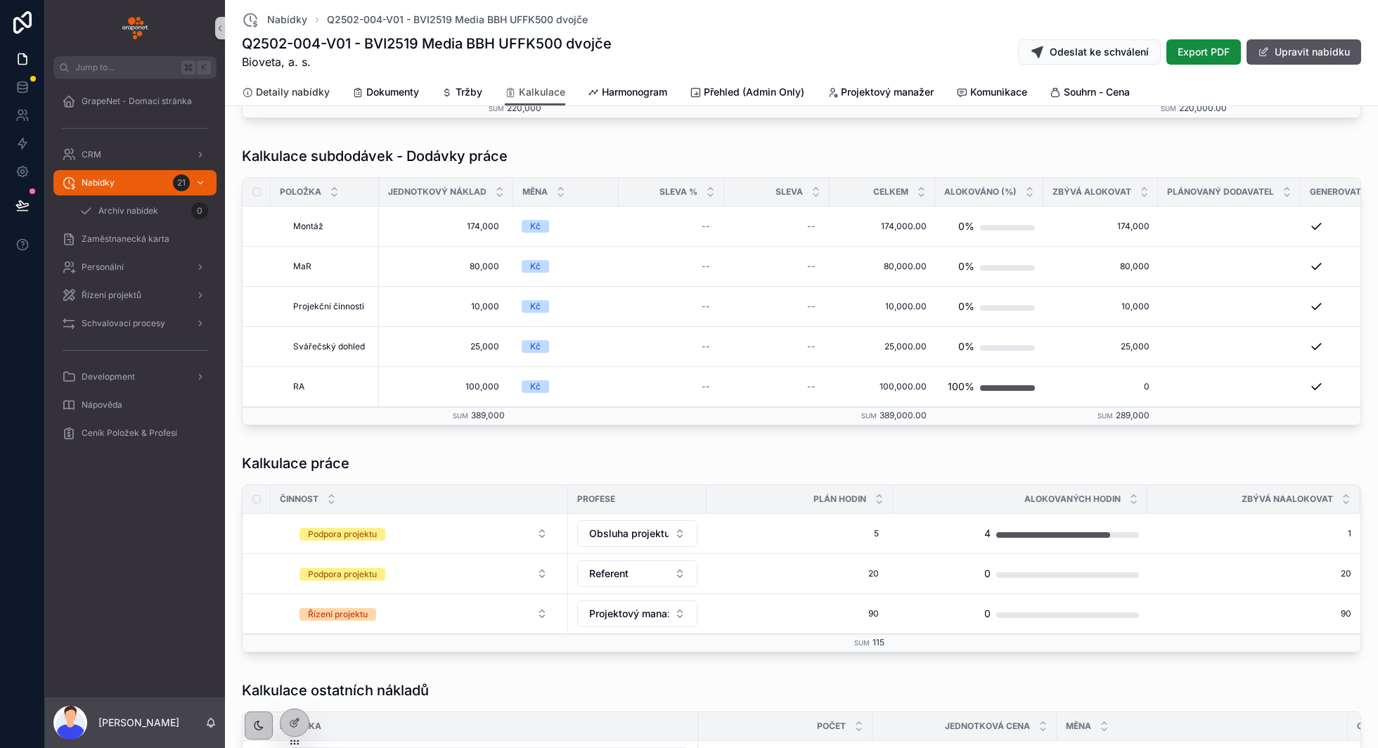
click at [321, 88] on span "Detaily nabídky" at bounding box center [293, 92] width 74 height 14
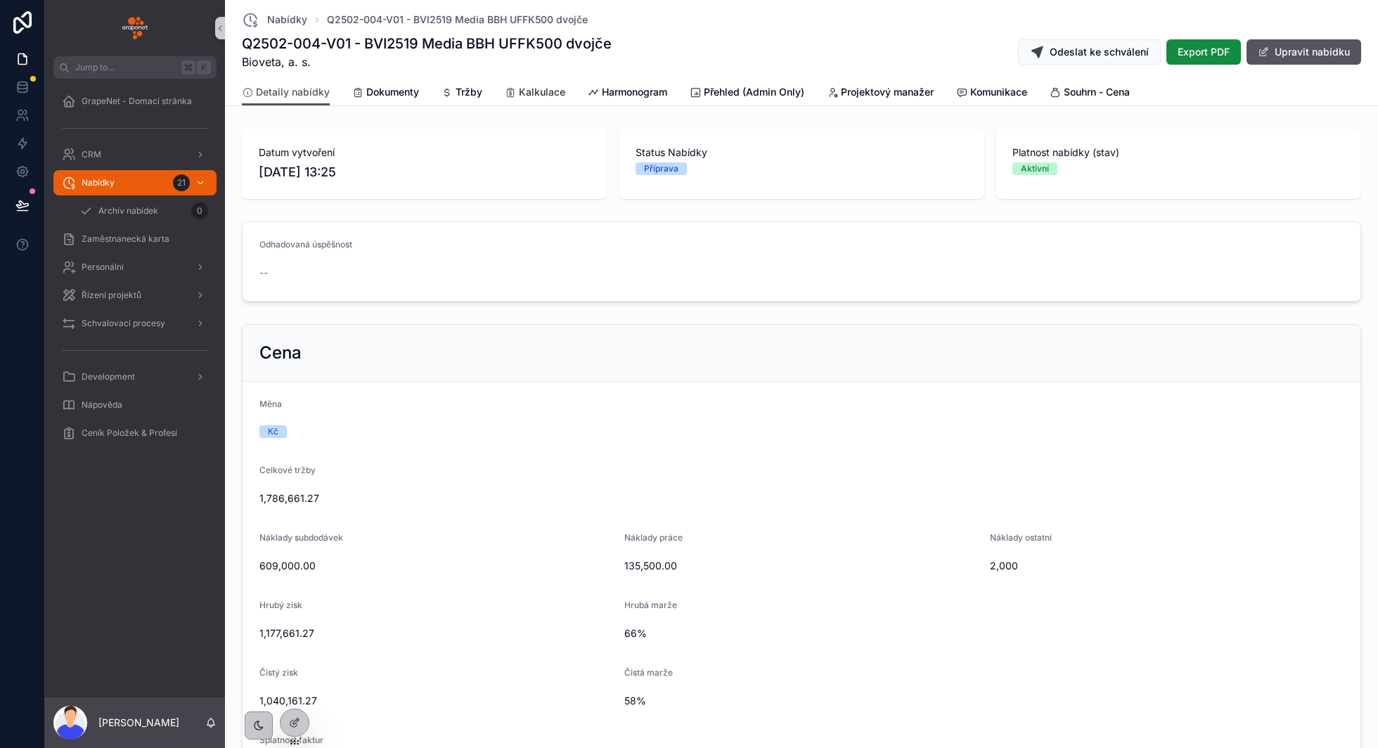
click at [535, 92] on span "Kalkulace" at bounding box center [542, 92] width 46 height 14
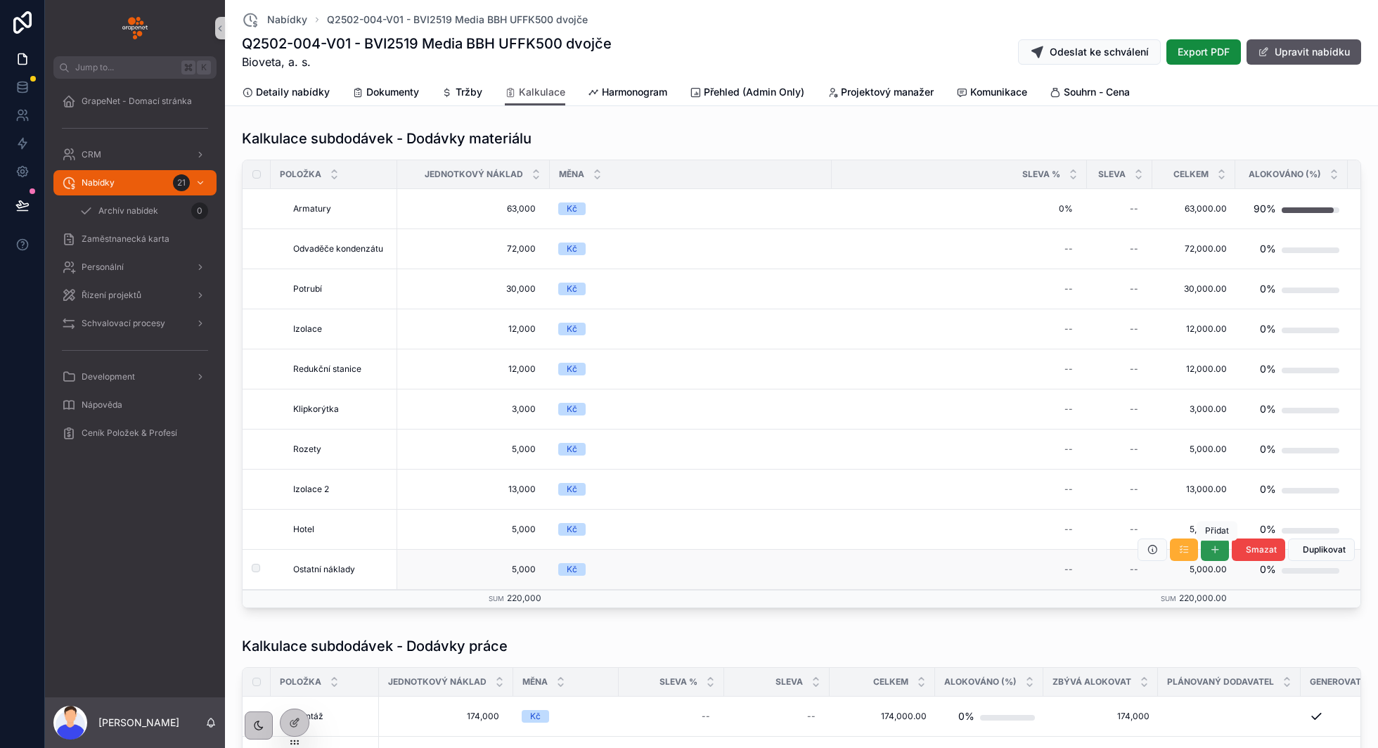
click at [1219, 551] on icon "scrollable content" at bounding box center [1215, 549] width 11 height 11
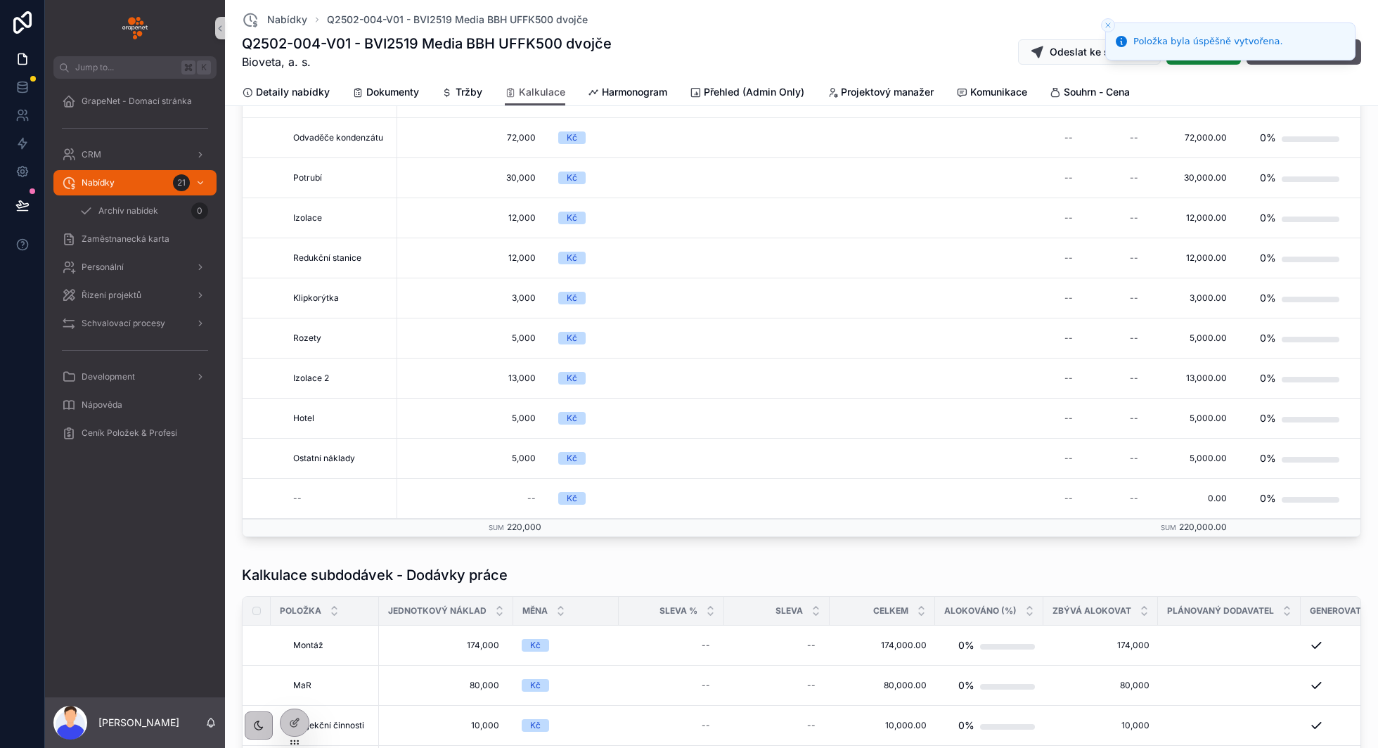
scroll to position [119, 0]
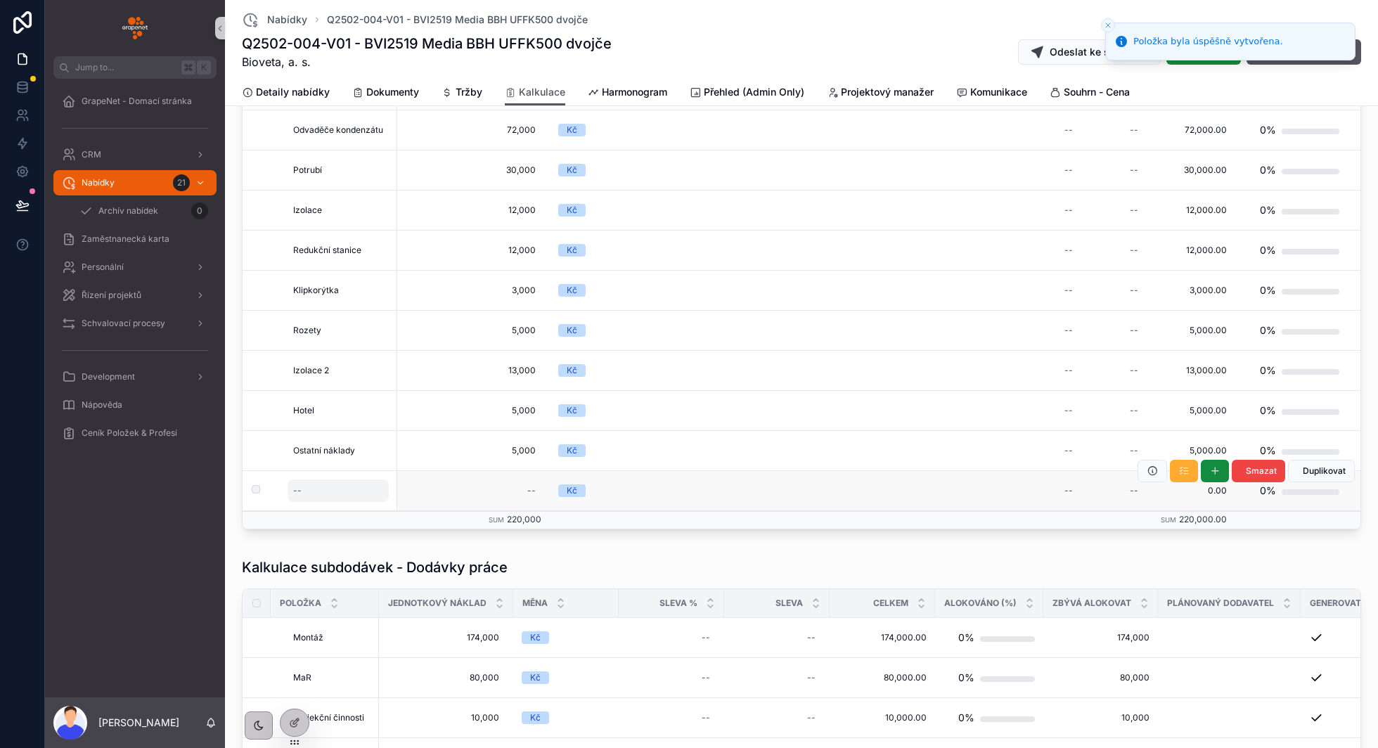
click at [306, 489] on div "--" at bounding box center [338, 491] width 101 height 23
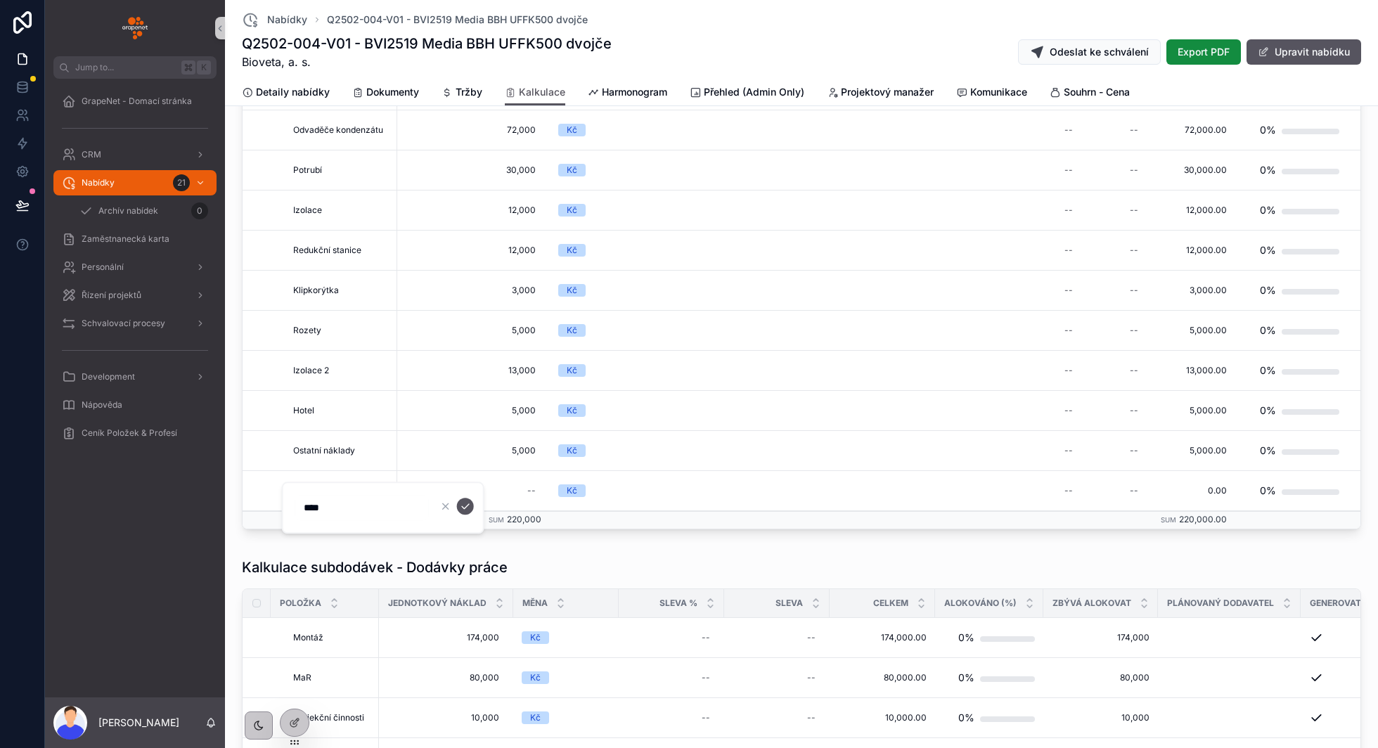
type input "**********"
click at [468, 510] on icon "scrollable content" at bounding box center [465, 506] width 11 height 11
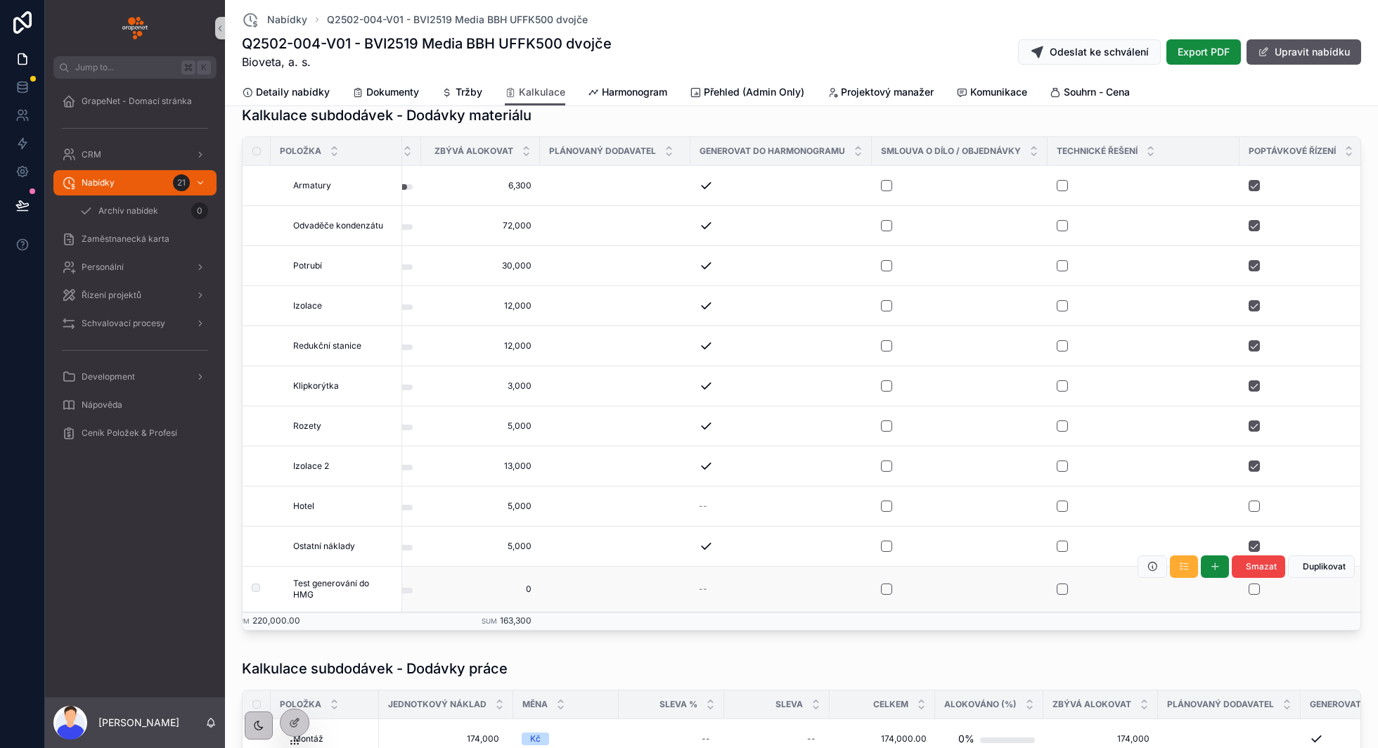
scroll to position [0, 1051]
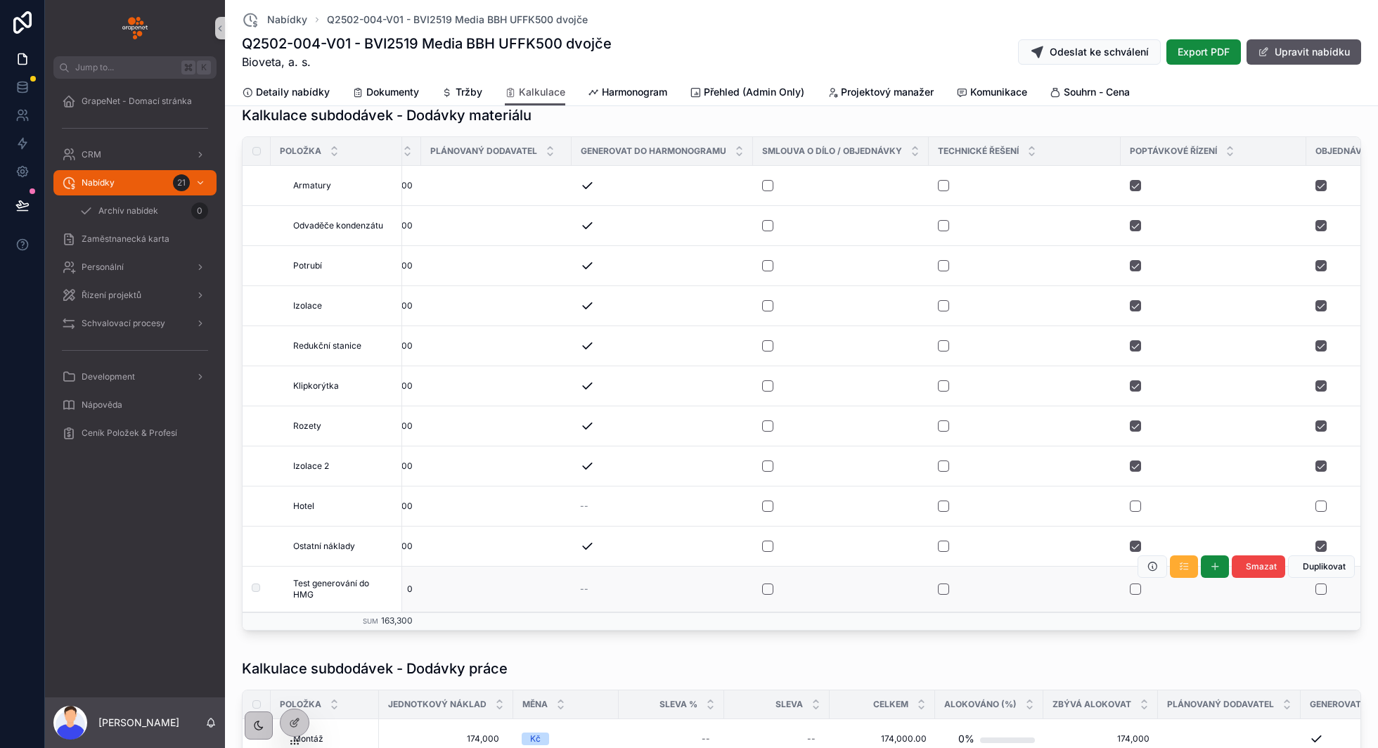
click at [762, 584] on form "scrollable content" at bounding box center [841, 589] width 159 height 13
click at [765, 586] on button "scrollable content" at bounding box center [767, 589] width 11 height 11
click at [940, 587] on button "scrollable content" at bounding box center [943, 589] width 11 height 11
click at [1187, 568] on icon "scrollable content" at bounding box center [1184, 566] width 11 height 11
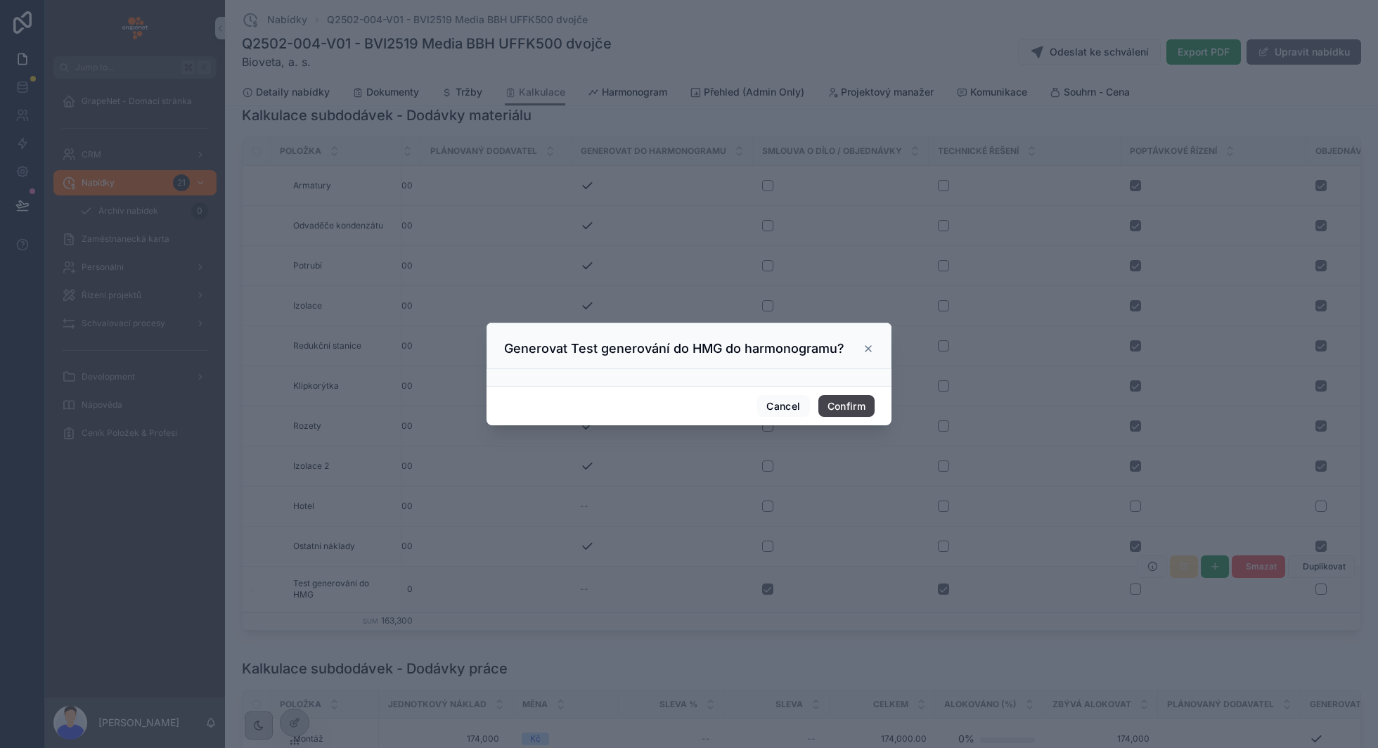
click at [850, 400] on button "Confirm" at bounding box center [847, 406] width 56 height 23
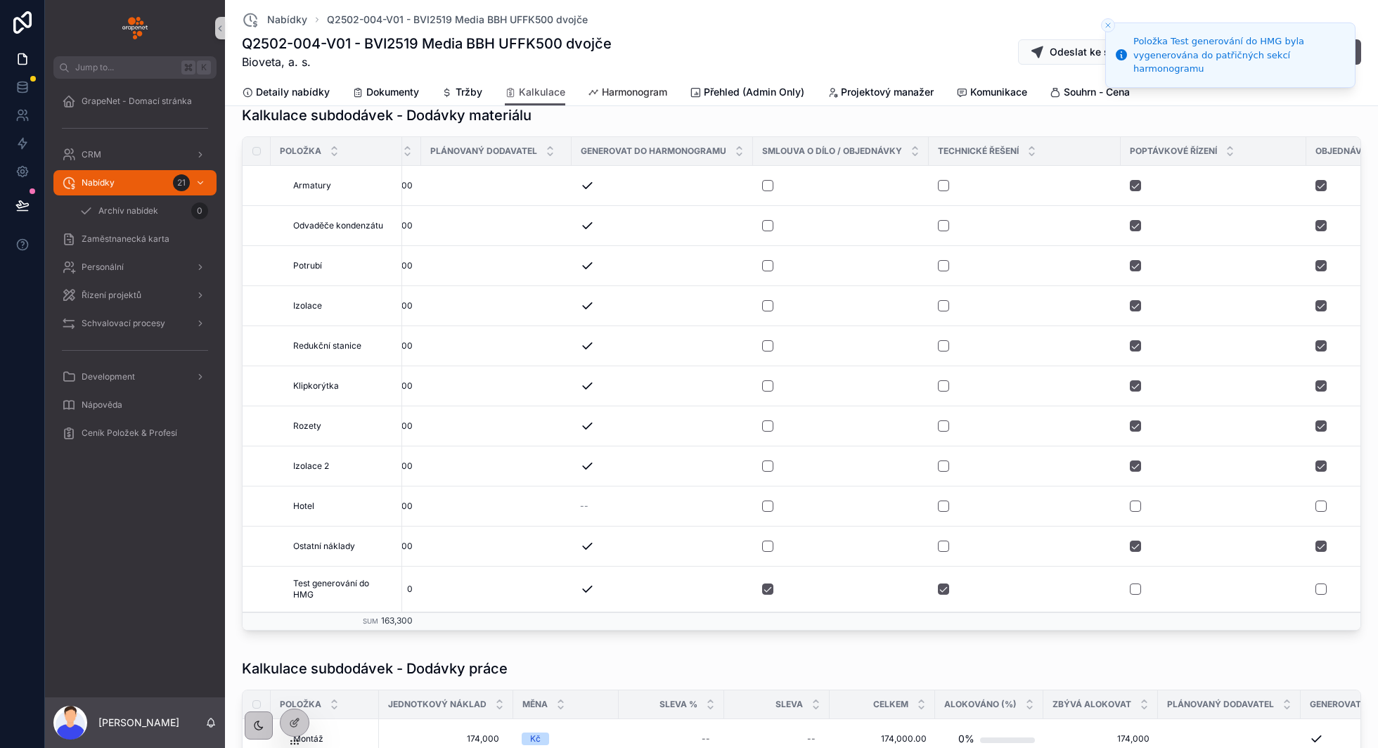
click at [630, 94] on span "Harmonogram" at bounding box center [634, 92] width 65 height 14
click at [610, 91] on span "Harmonogram" at bounding box center [634, 92] width 65 height 14
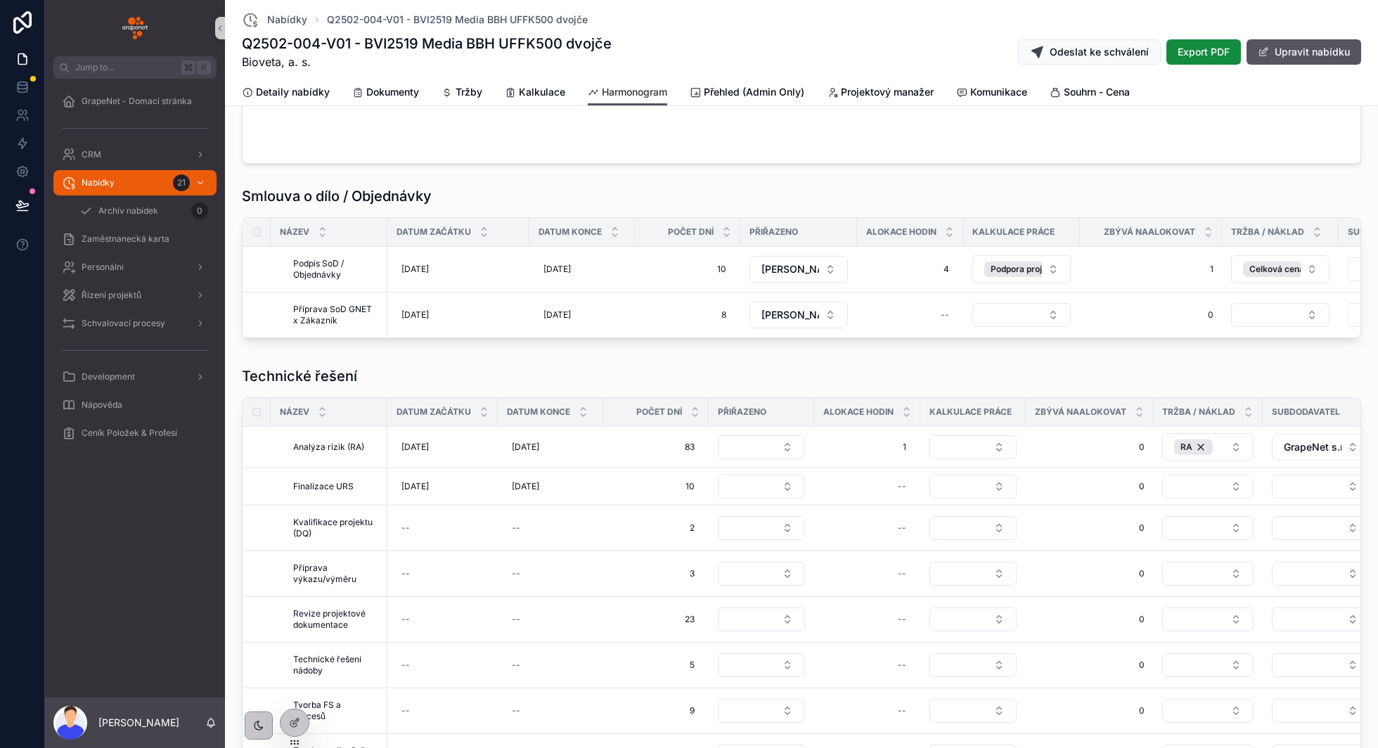
scroll to position [554, 0]
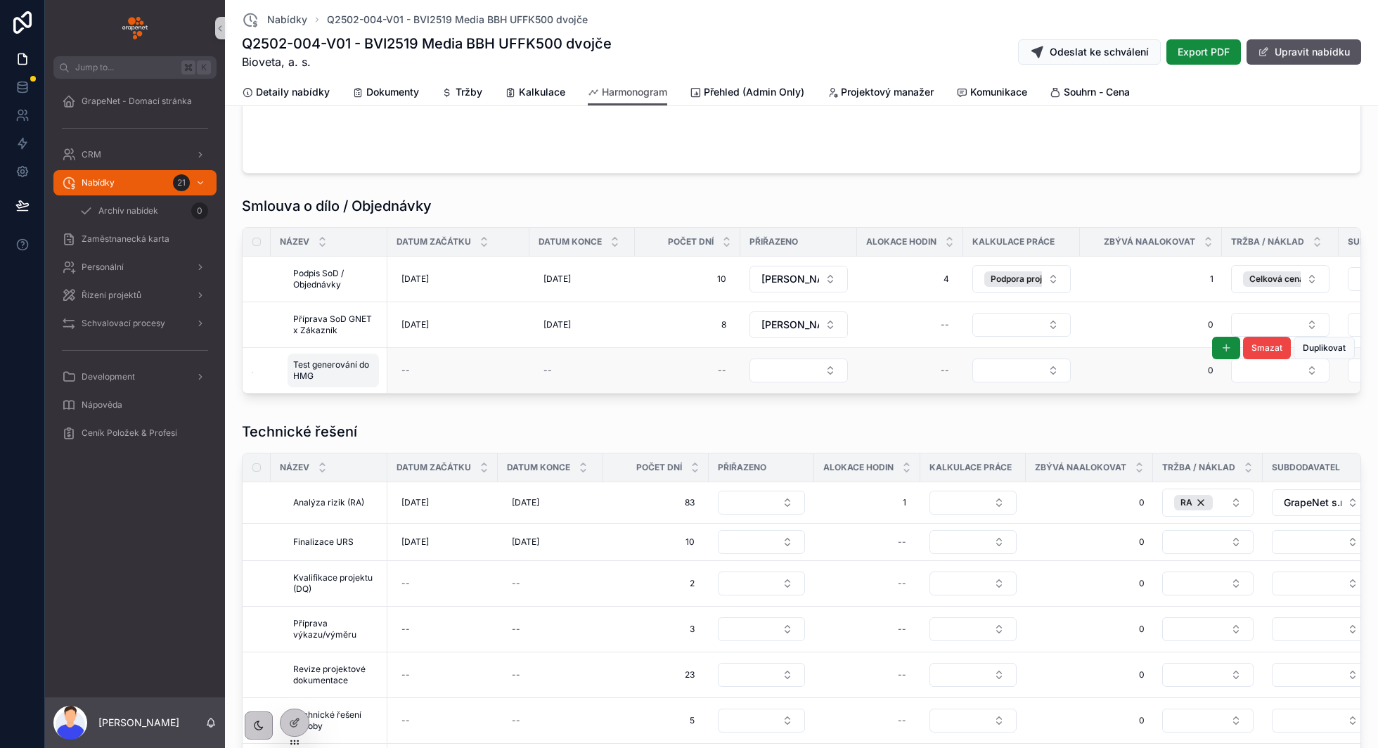
scroll to position [544, 0]
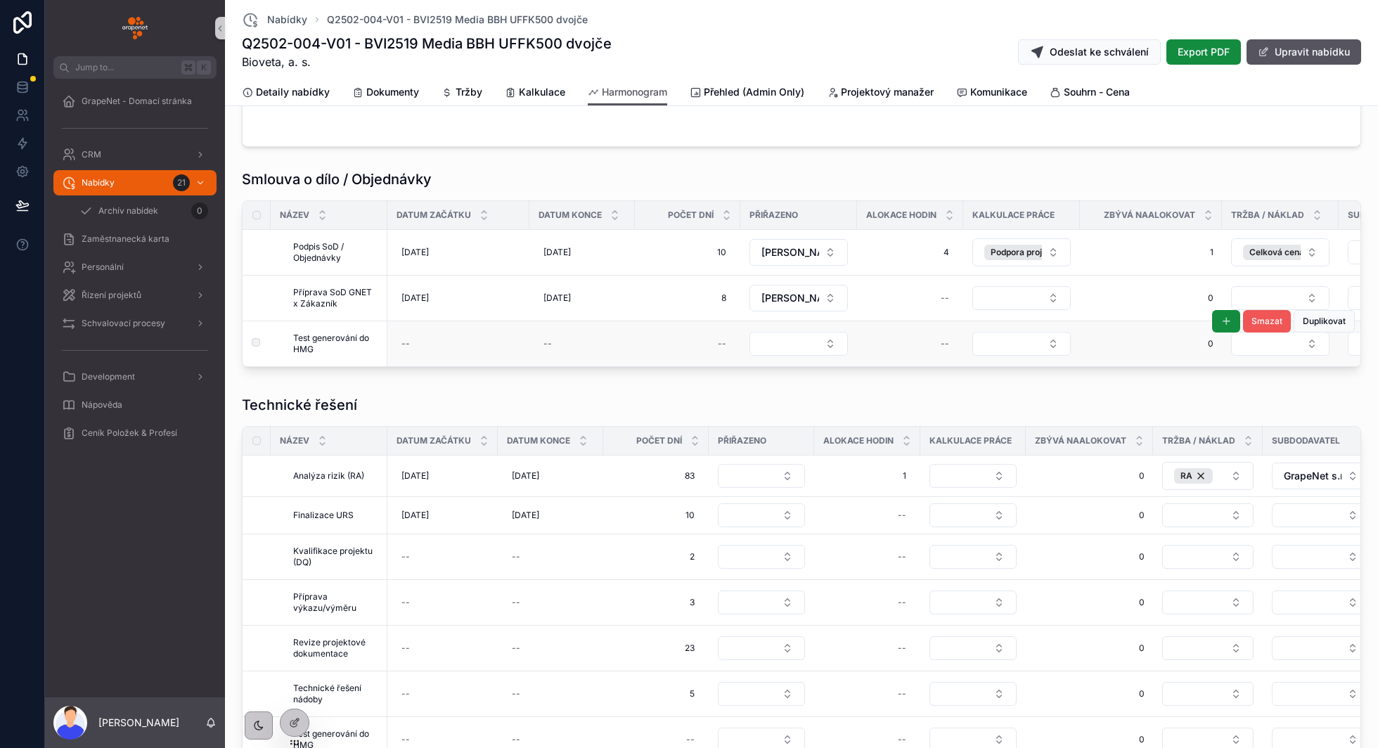
click at [1267, 325] on button "Smazat" at bounding box center [1267, 321] width 48 height 23
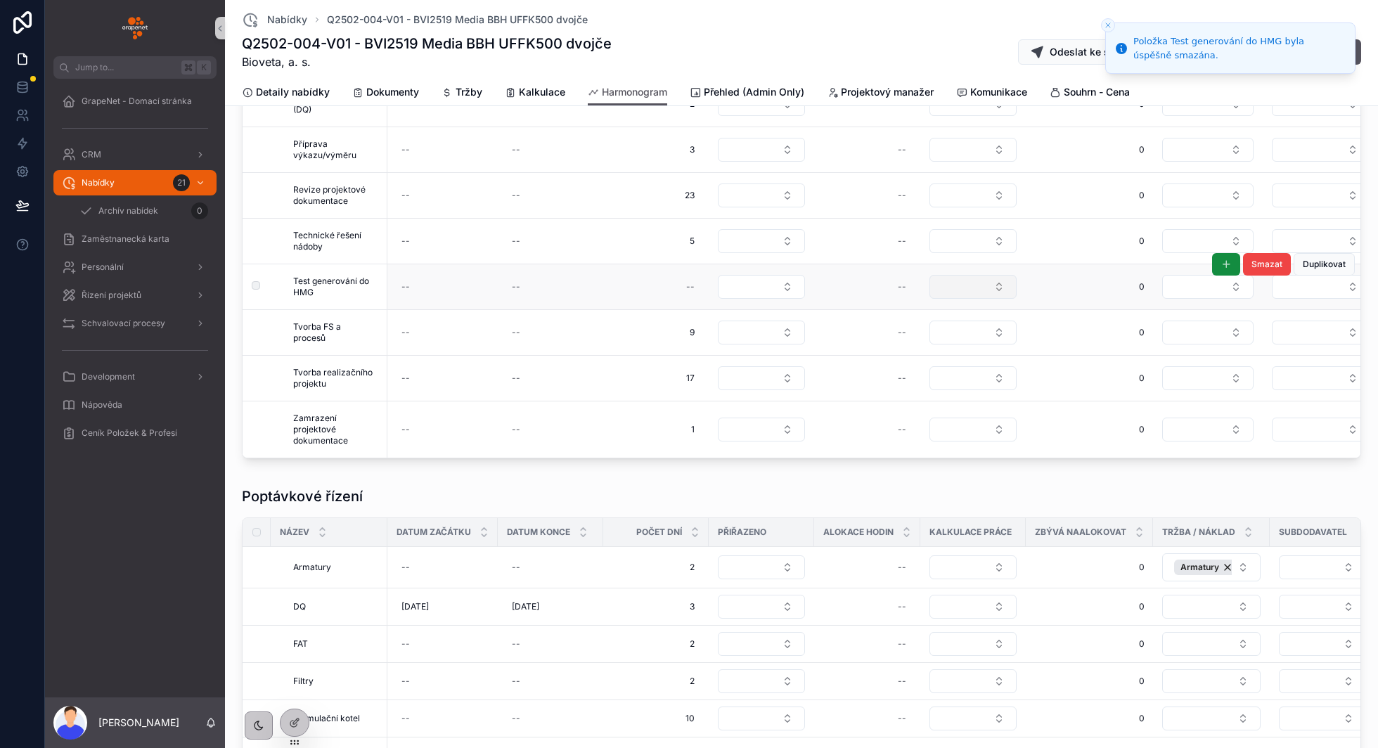
scroll to position [774, 0]
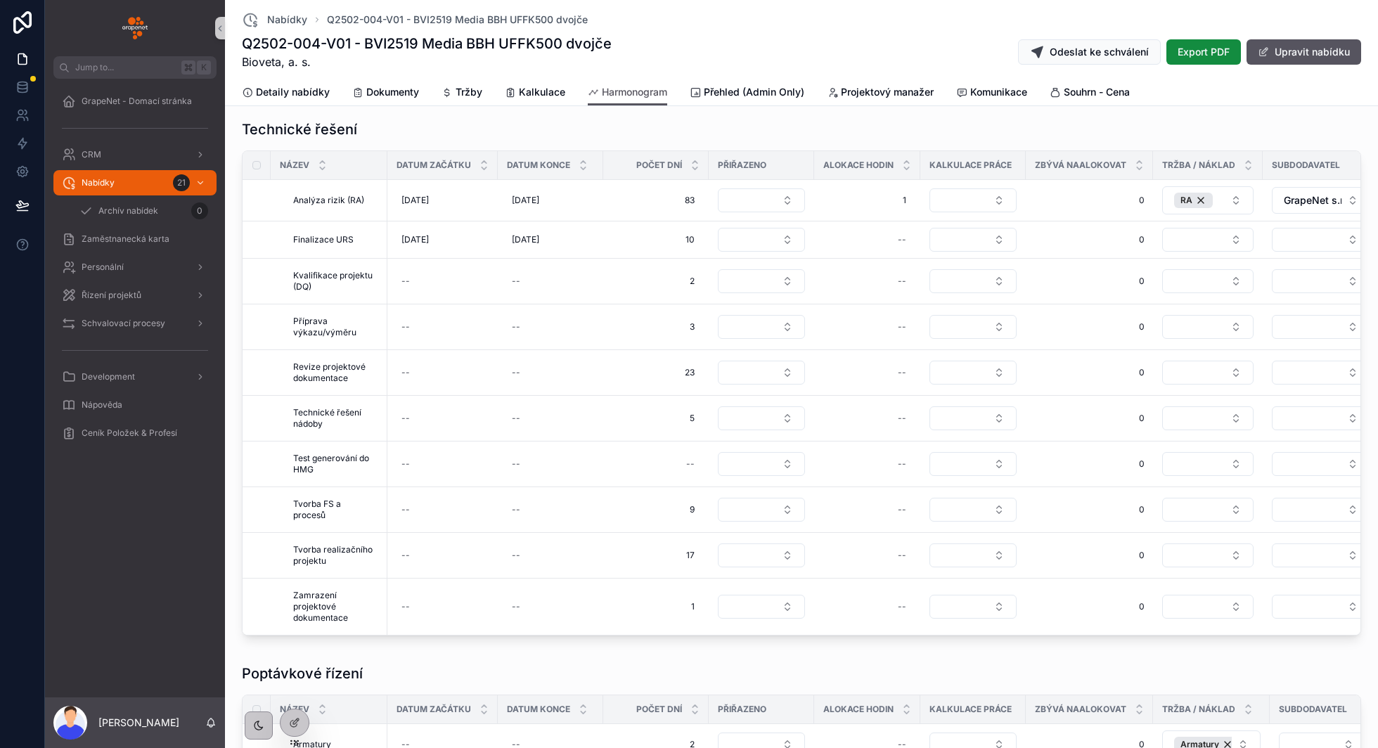
click at [0, 0] on span "Smazat" at bounding box center [0, 0] width 0 height 0
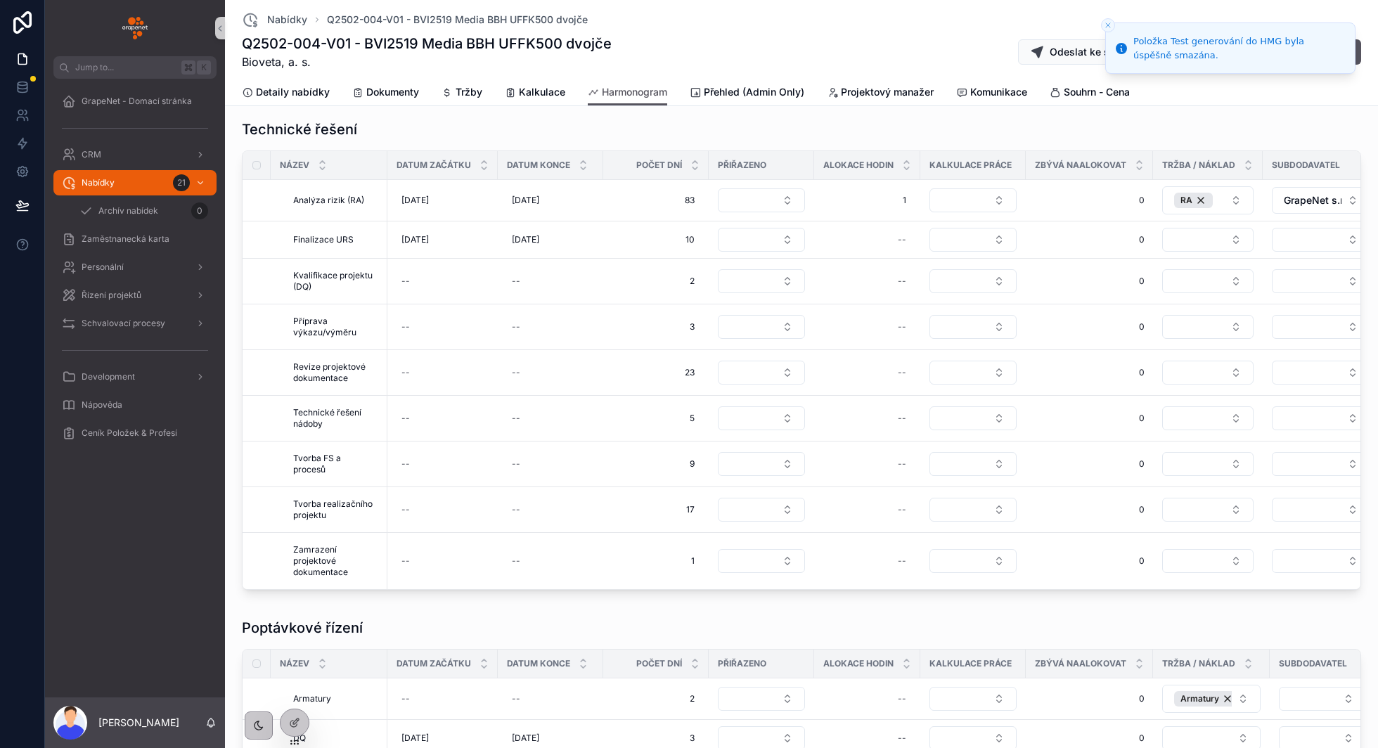
scroll to position [319, 0]
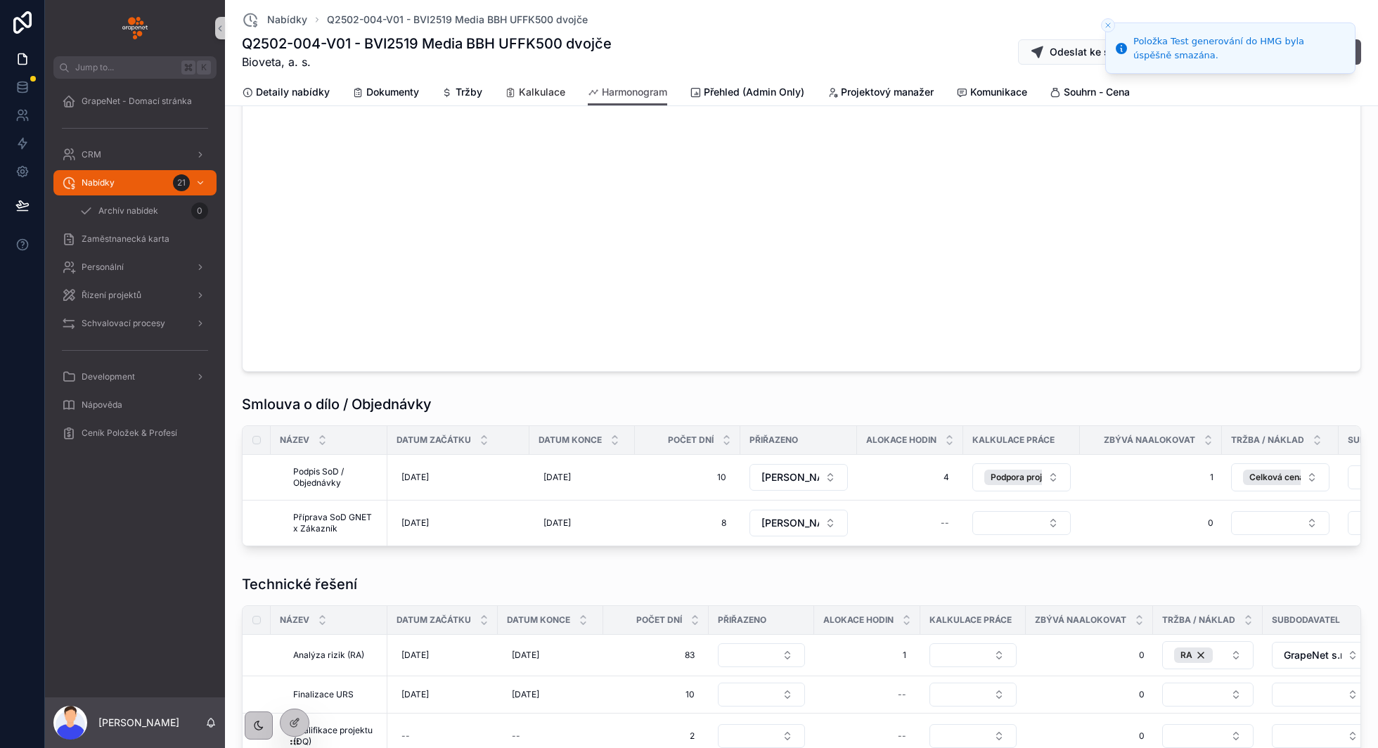
click at [542, 91] on span "Kalkulace" at bounding box center [542, 92] width 46 height 14
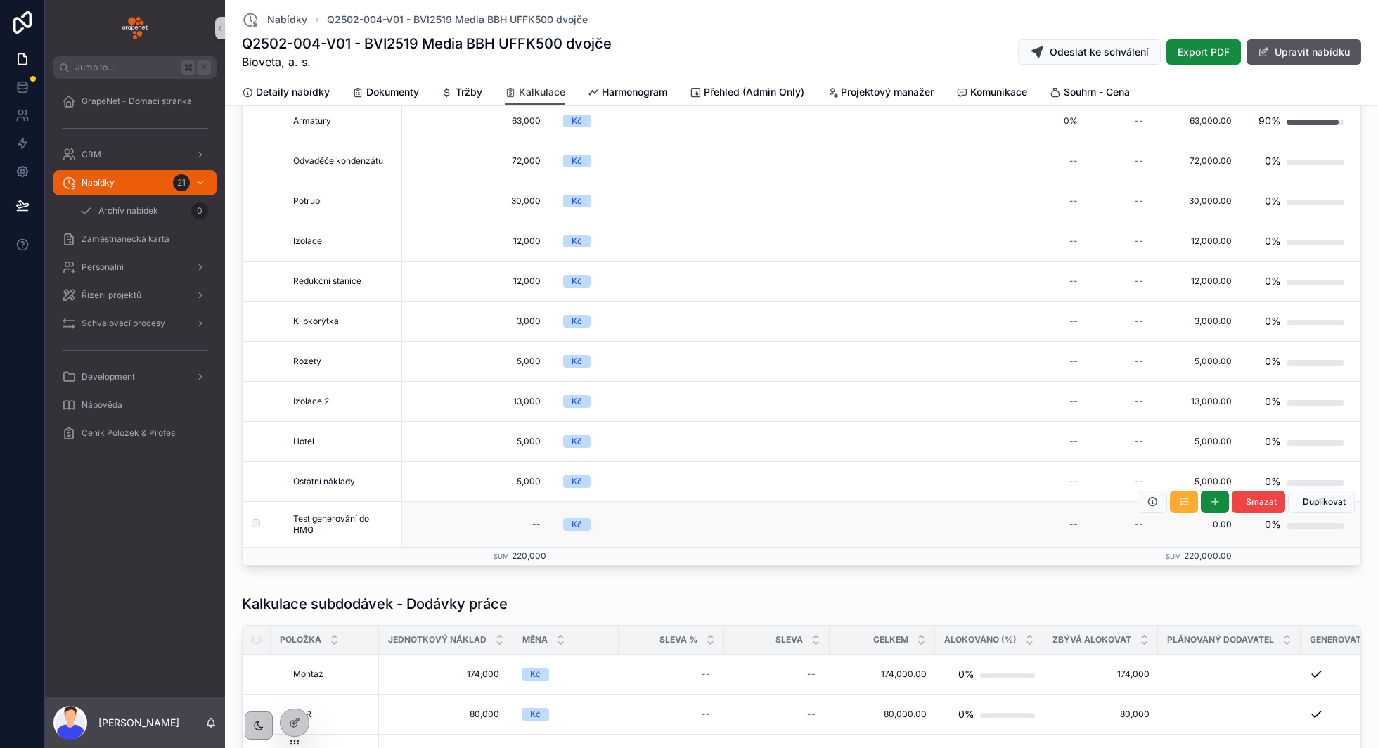
scroll to position [115, 0]
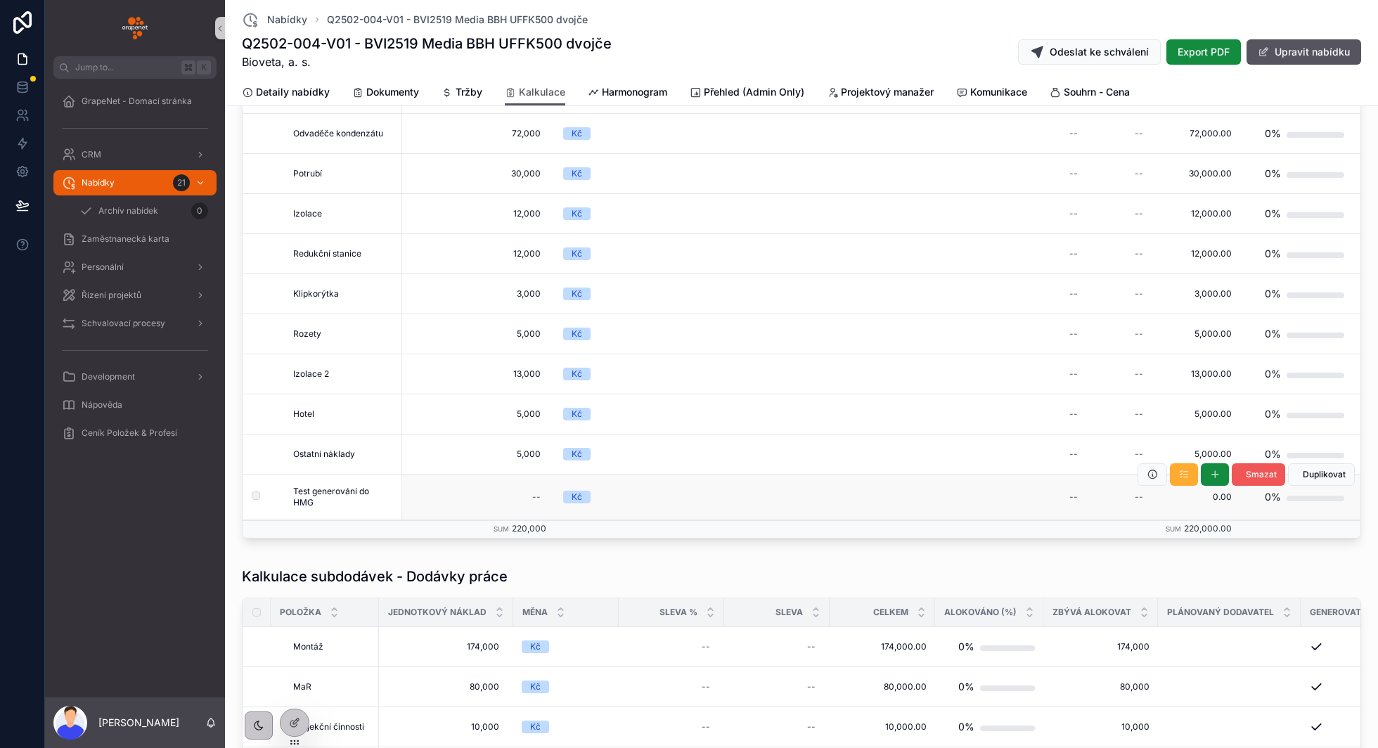
click at [1264, 473] on span "Smazat" at bounding box center [1261, 474] width 31 height 11
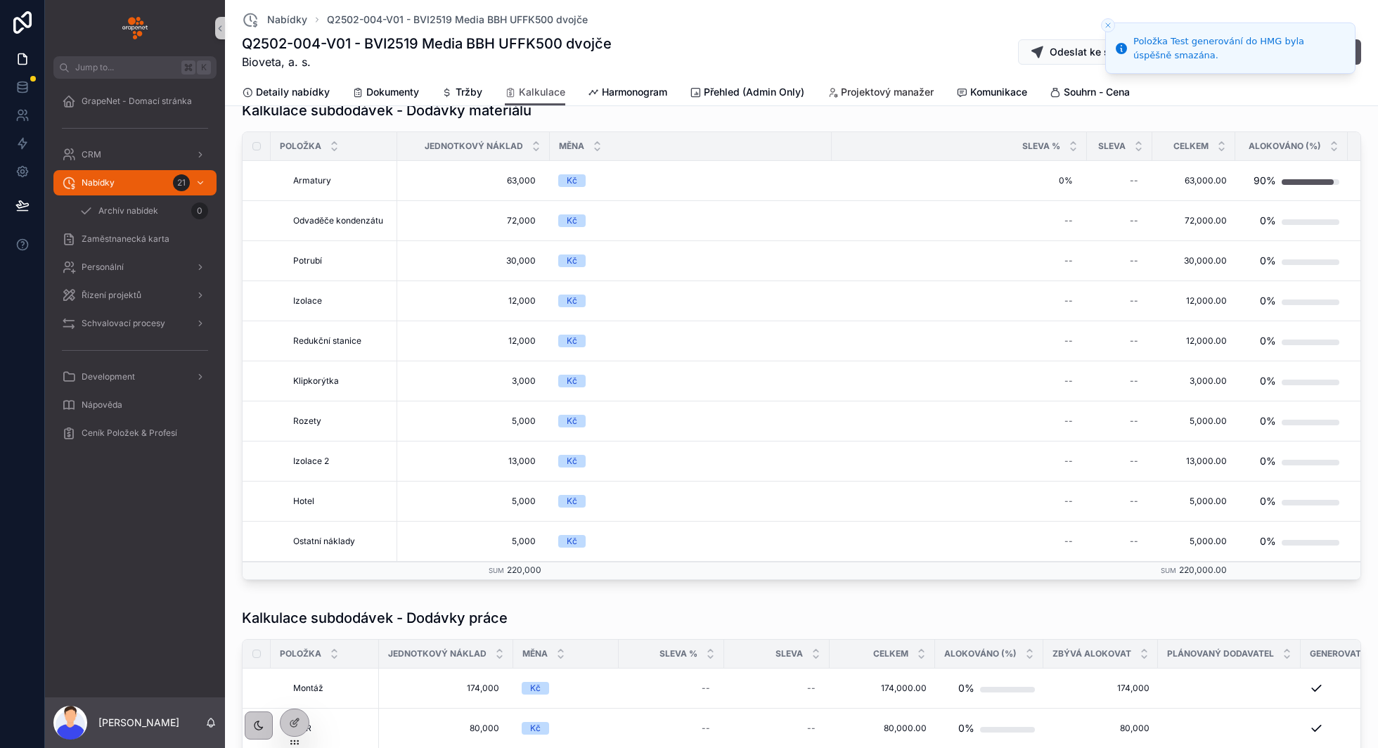
scroll to position [0, 0]
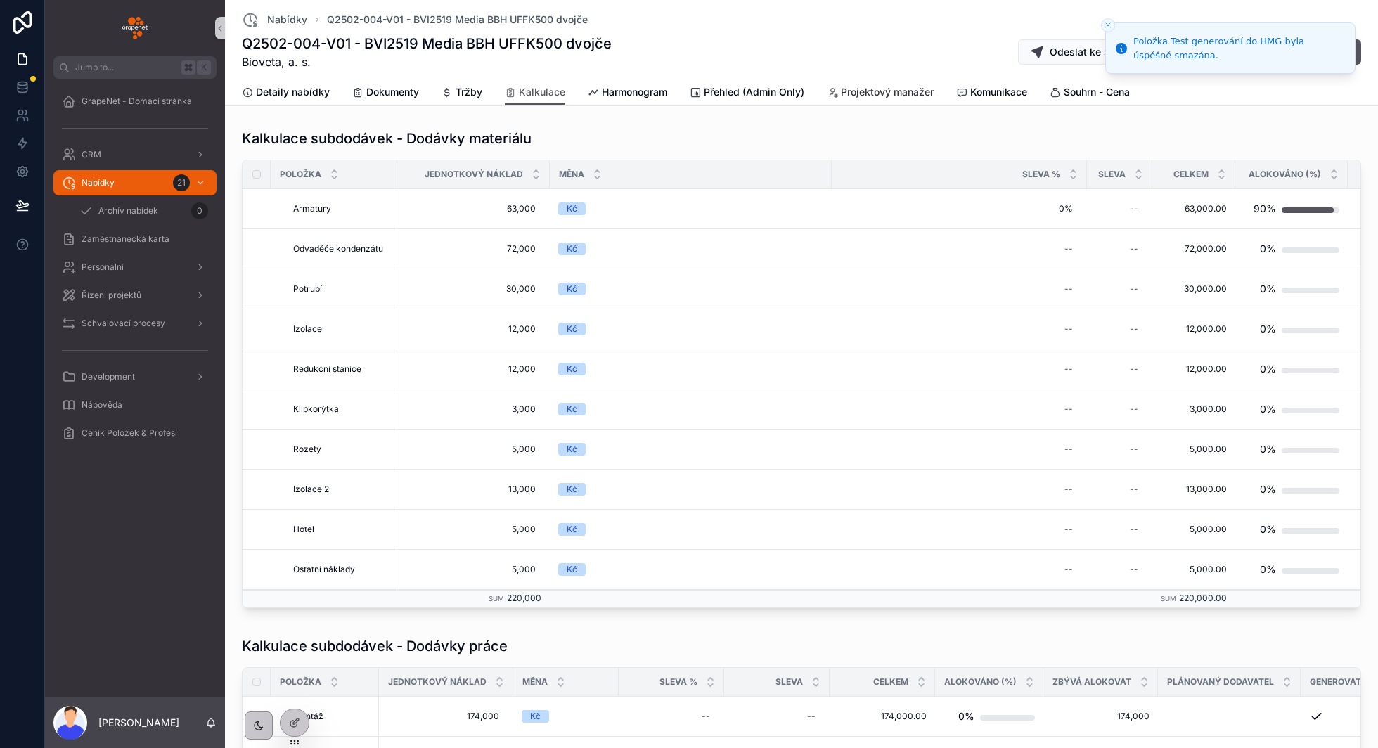
click at [876, 93] on span "Projektový manažer" at bounding box center [887, 92] width 93 height 14
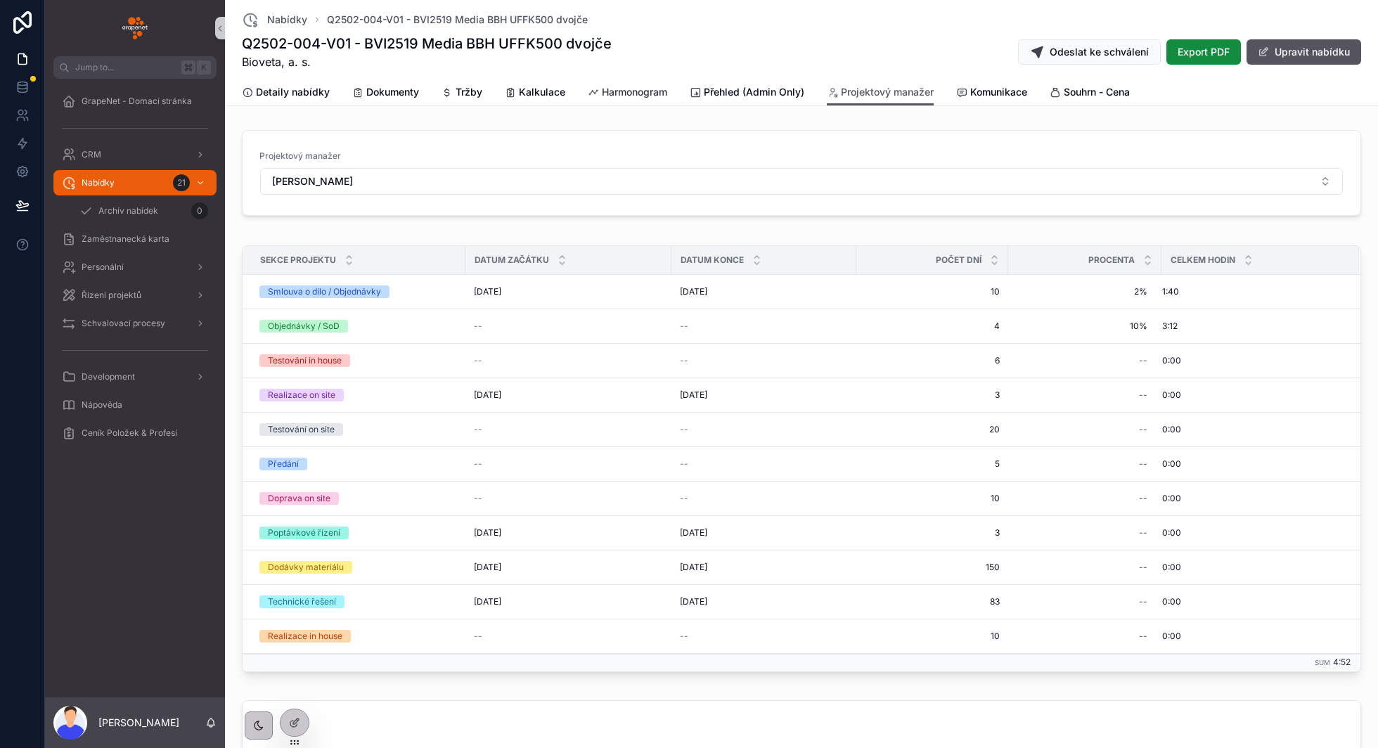
click at [626, 92] on span "Harmonogram" at bounding box center [634, 92] width 65 height 14
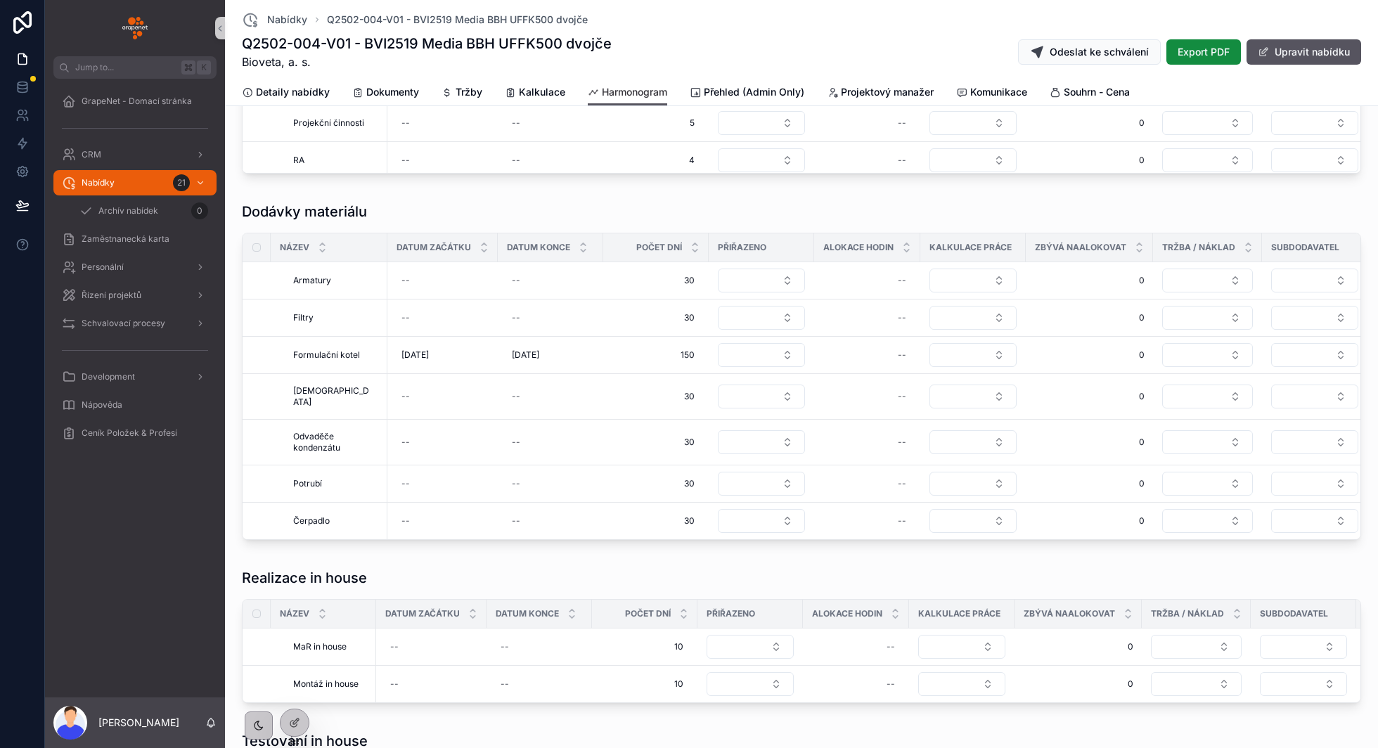
scroll to position [2432, 0]
click at [903, 92] on span "Projektový manažer" at bounding box center [887, 92] width 93 height 14
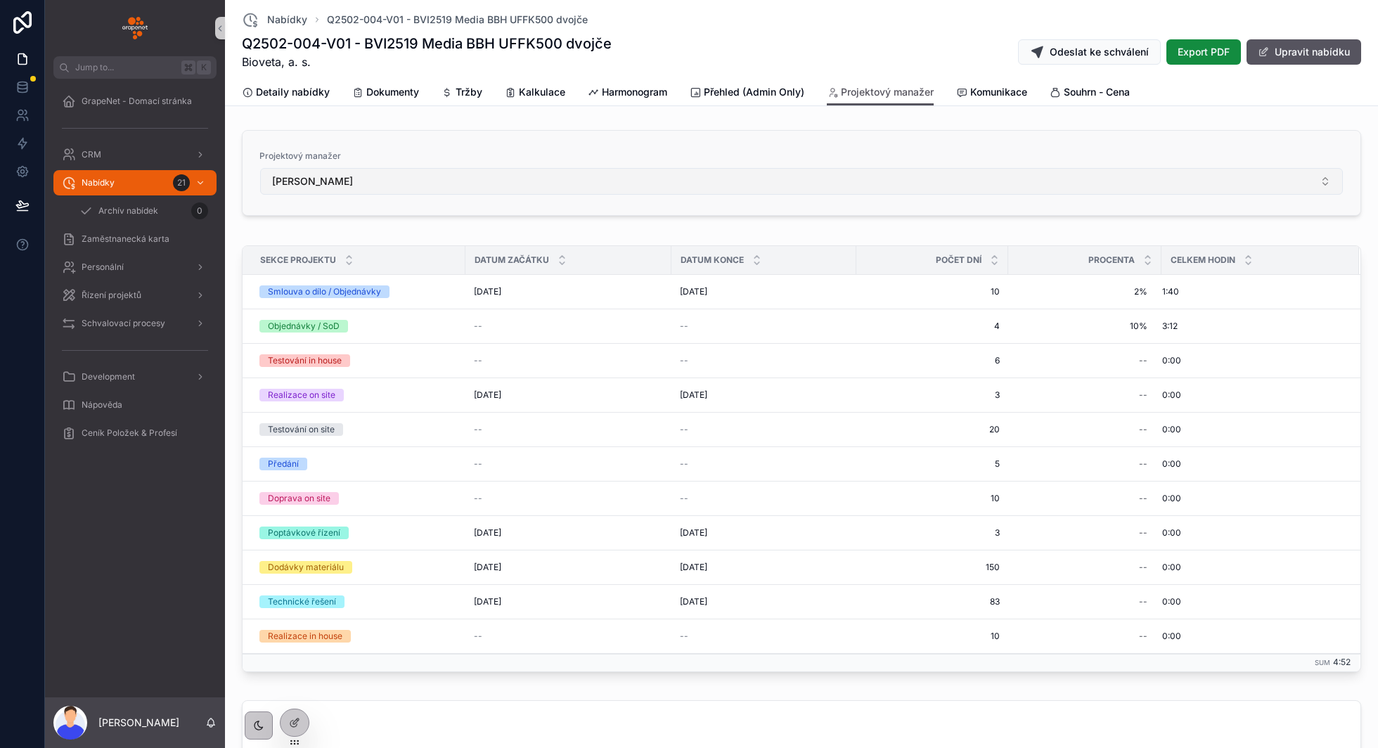
click at [638, 180] on button "[PERSON_NAME]" at bounding box center [801, 181] width 1083 height 27
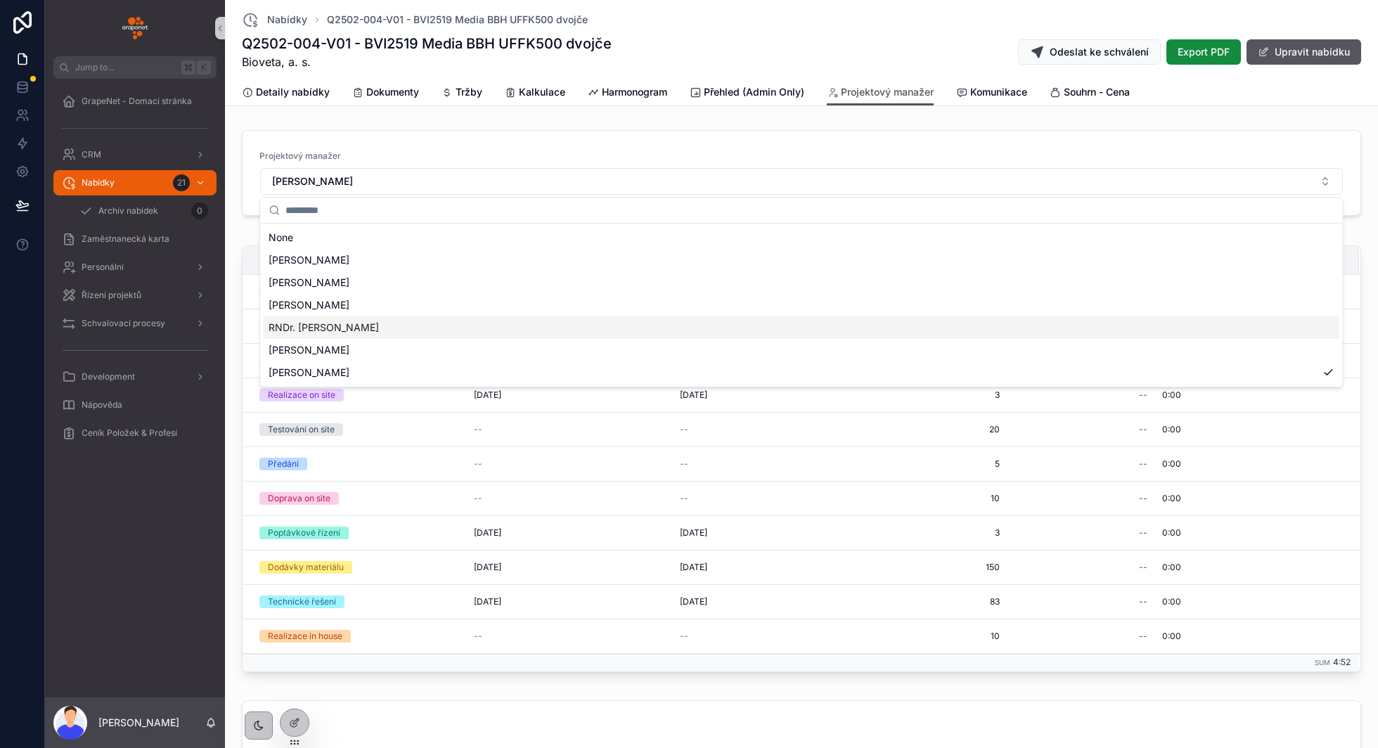
click at [327, 329] on span "RNDr. Vladimír Vala" at bounding box center [324, 328] width 110 height 14
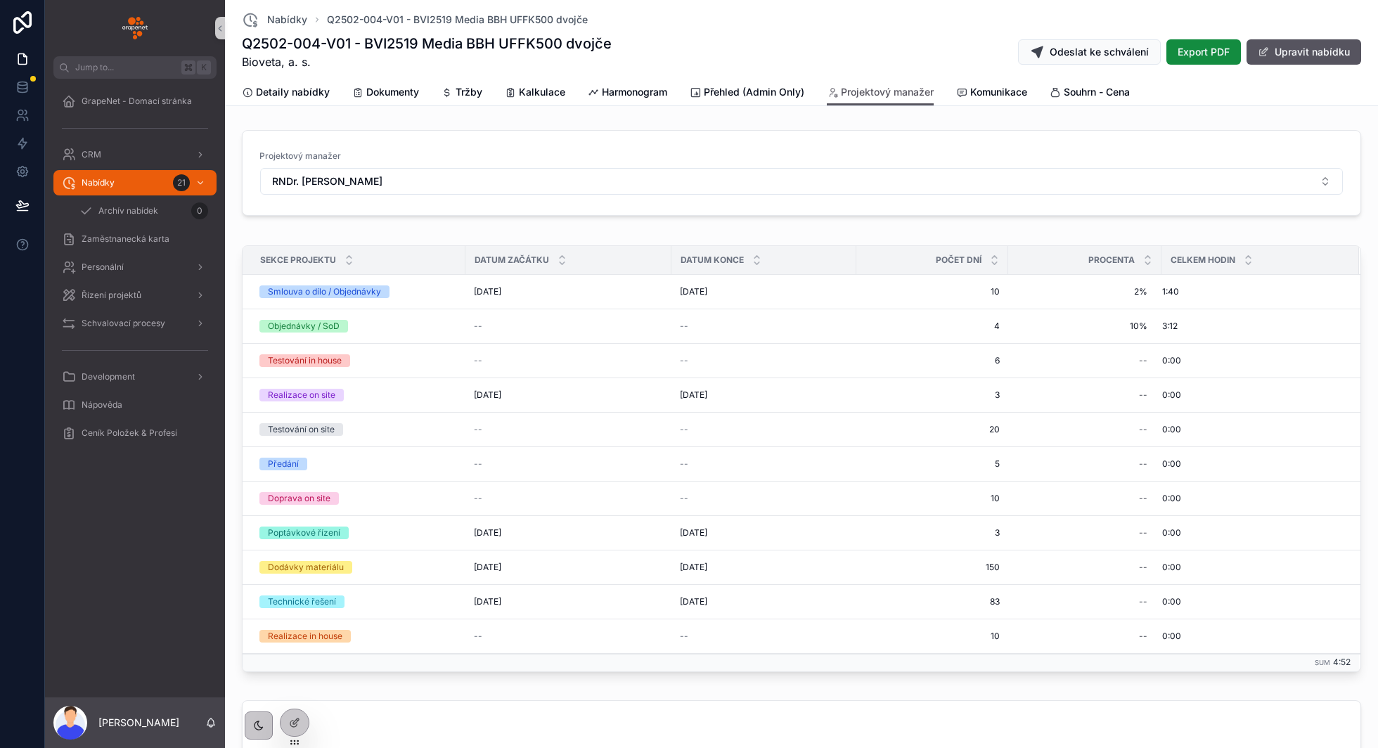
click at [723, 125] on div "Projektový manažer RNDr. Vladimír Vala" at bounding box center [802, 175] width 1142 height 104
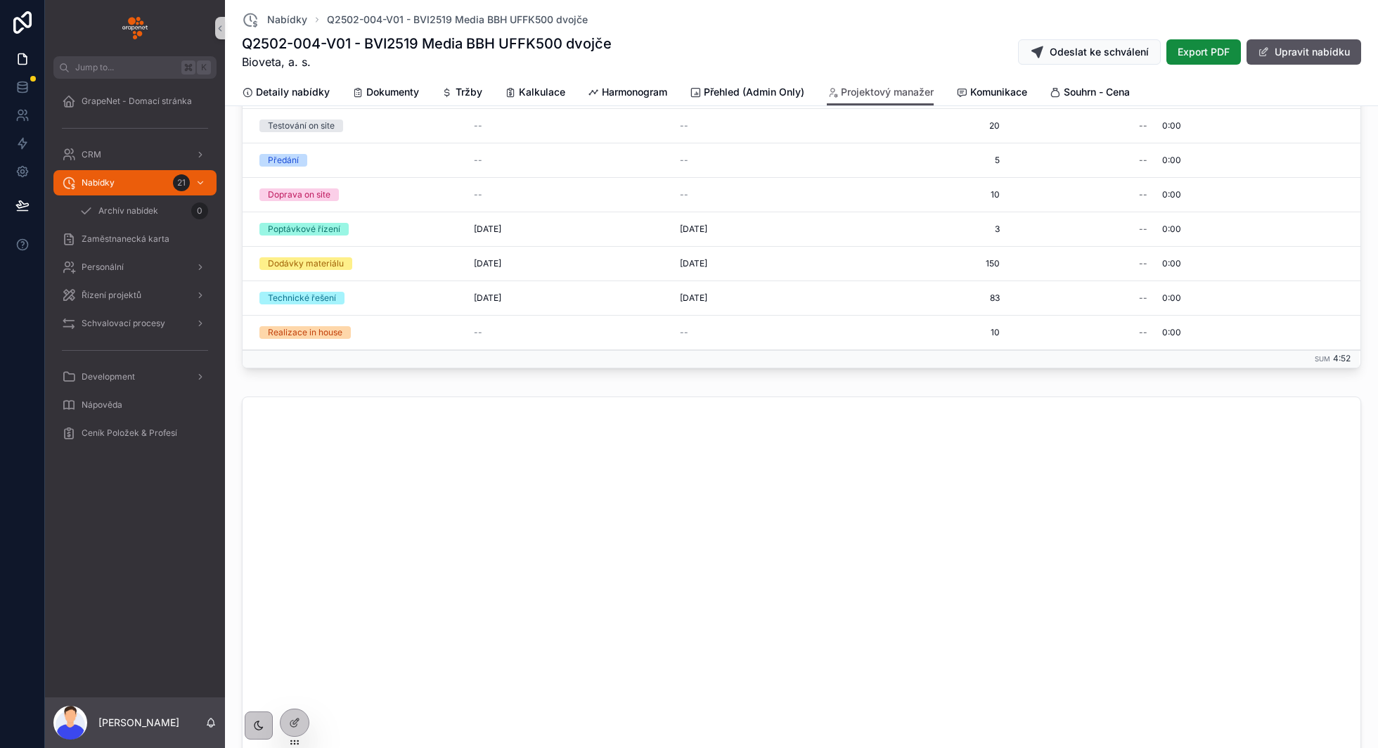
scroll to position [272, 0]
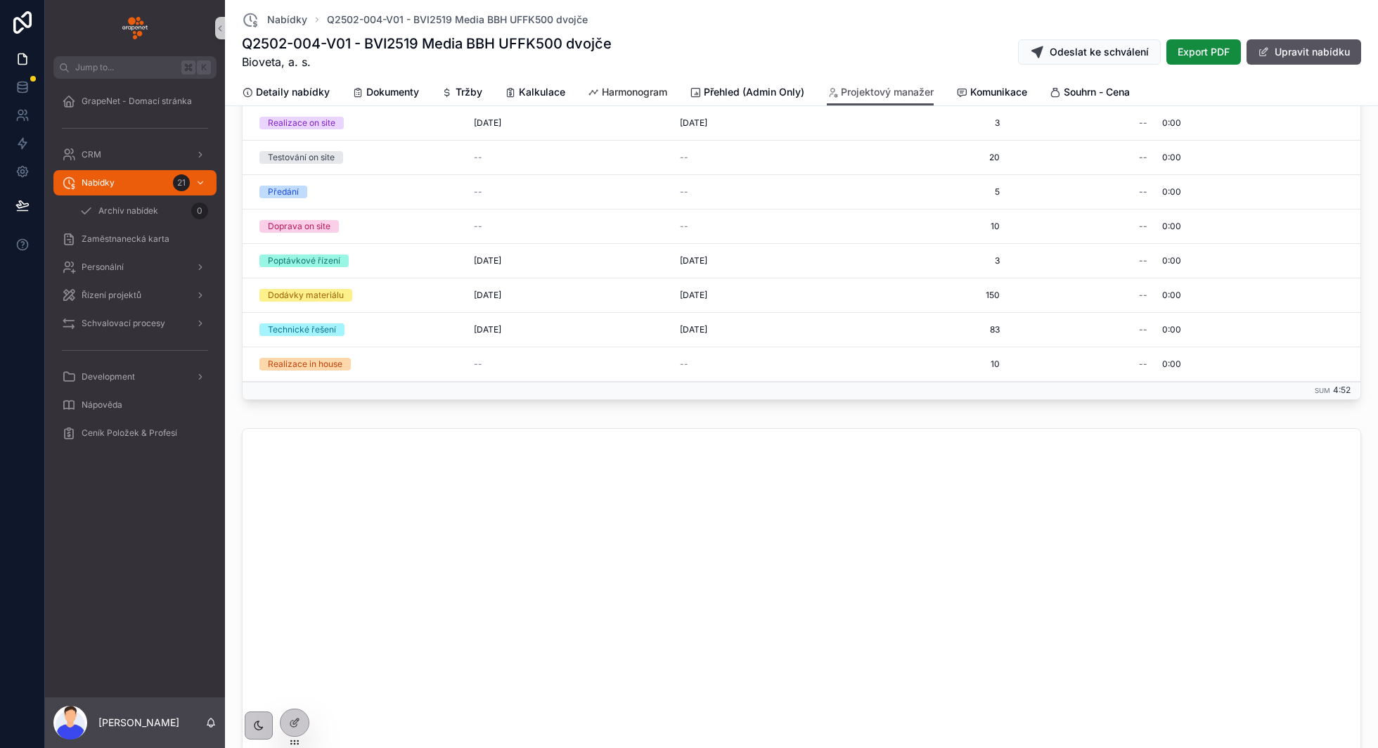
click at [639, 87] on span "Harmonogram" at bounding box center [634, 92] width 65 height 14
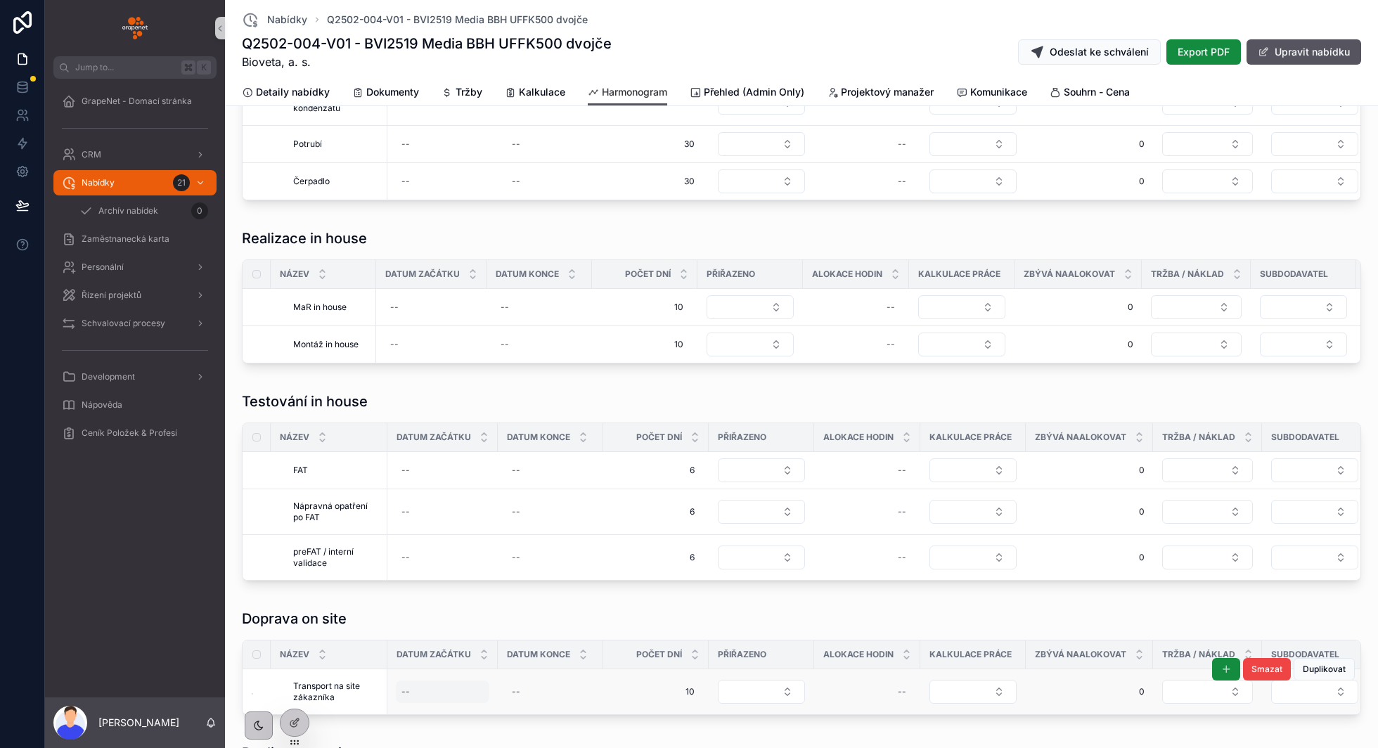
scroll to position [2759, 0]
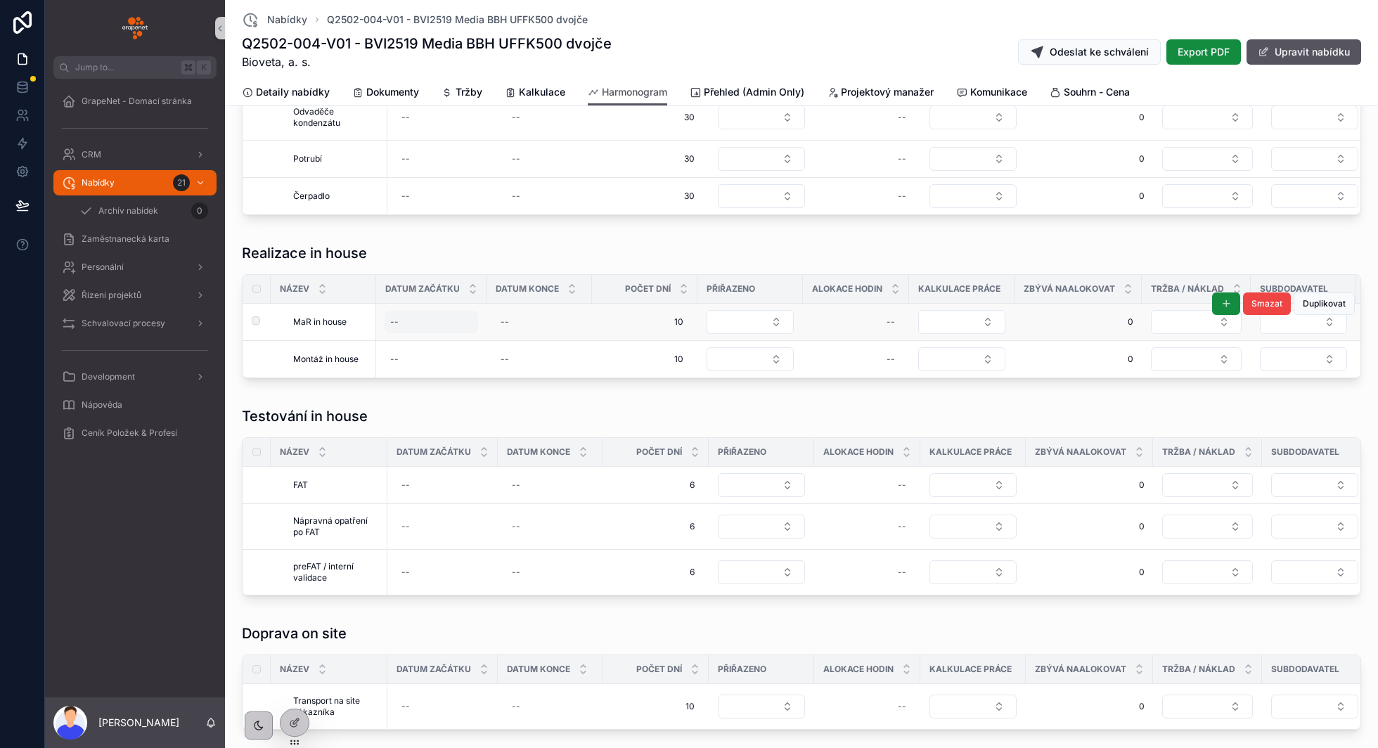
click at [413, 311] on div "--" at bounding box center [432, 322] width 94 height 23
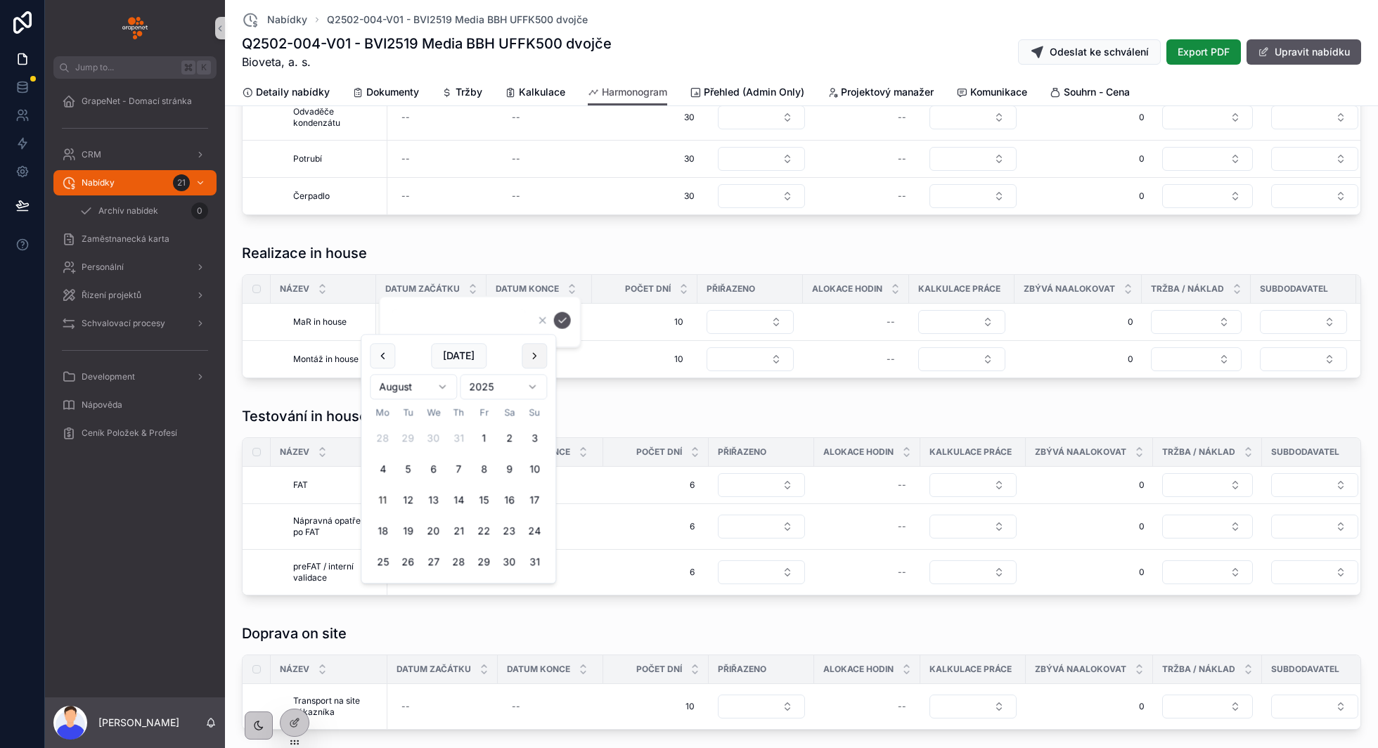
click at [533, 357] on button "scrollable content" at bounding box center [534, 355] width 25 height 25
click at [530, 357] on button "scrollable content" at bounding box center [534, 355] width 25 height 25
click at [482, 435] on button "3" at bounding box center [483, 438] width 25 height 25
type input "**********"
click at [561, 325] on icon "scrollable content" at bounding box center [562, 320] width 11 height 11
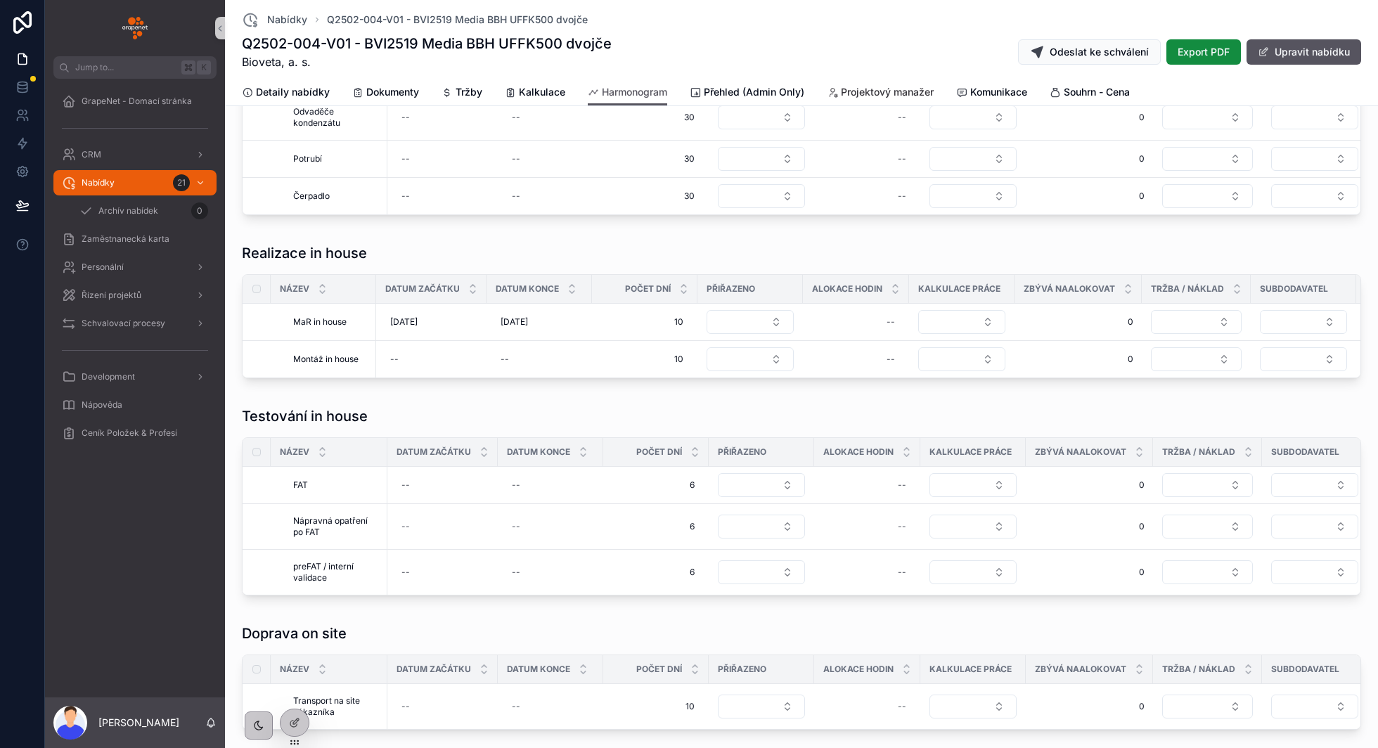
click at [870, 91] on span "Projektový manažer" at bounding box center [887, 92] width 93 height 14
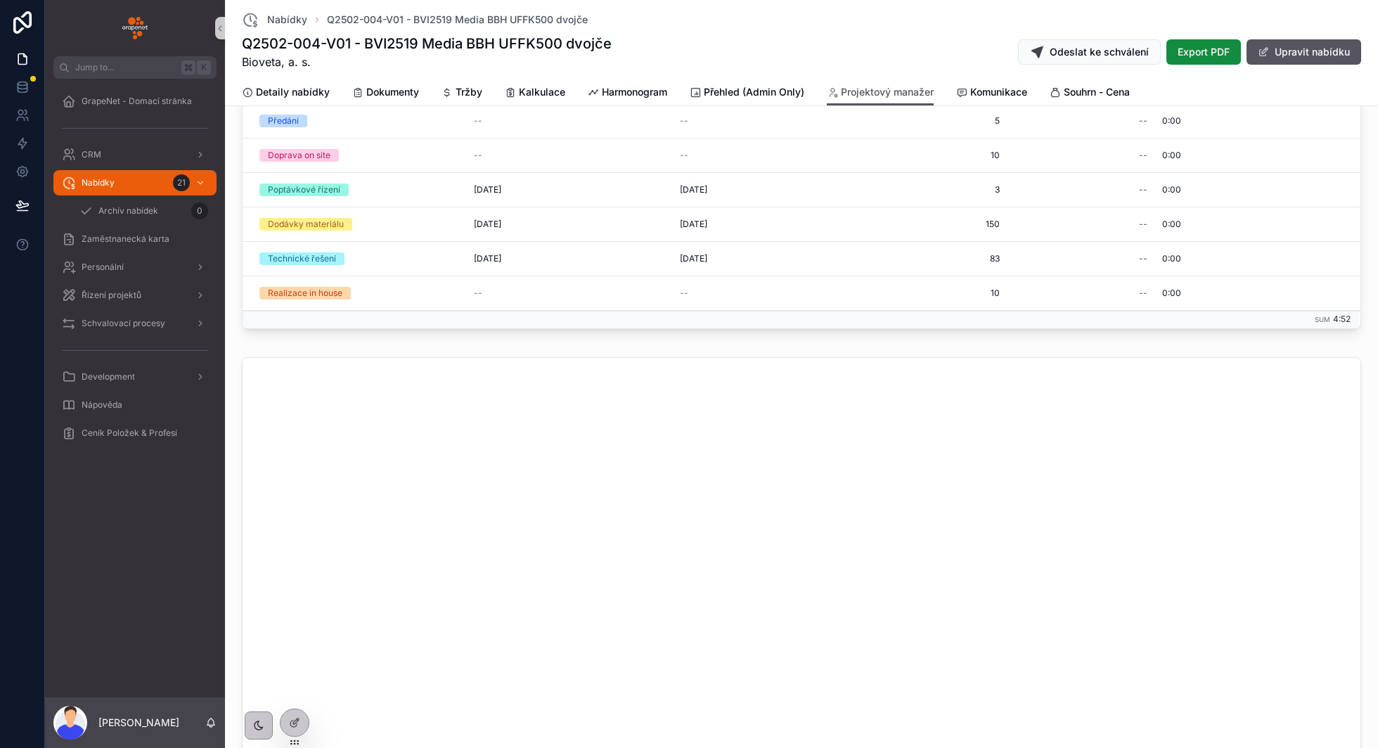
scroll to position [342, 0]
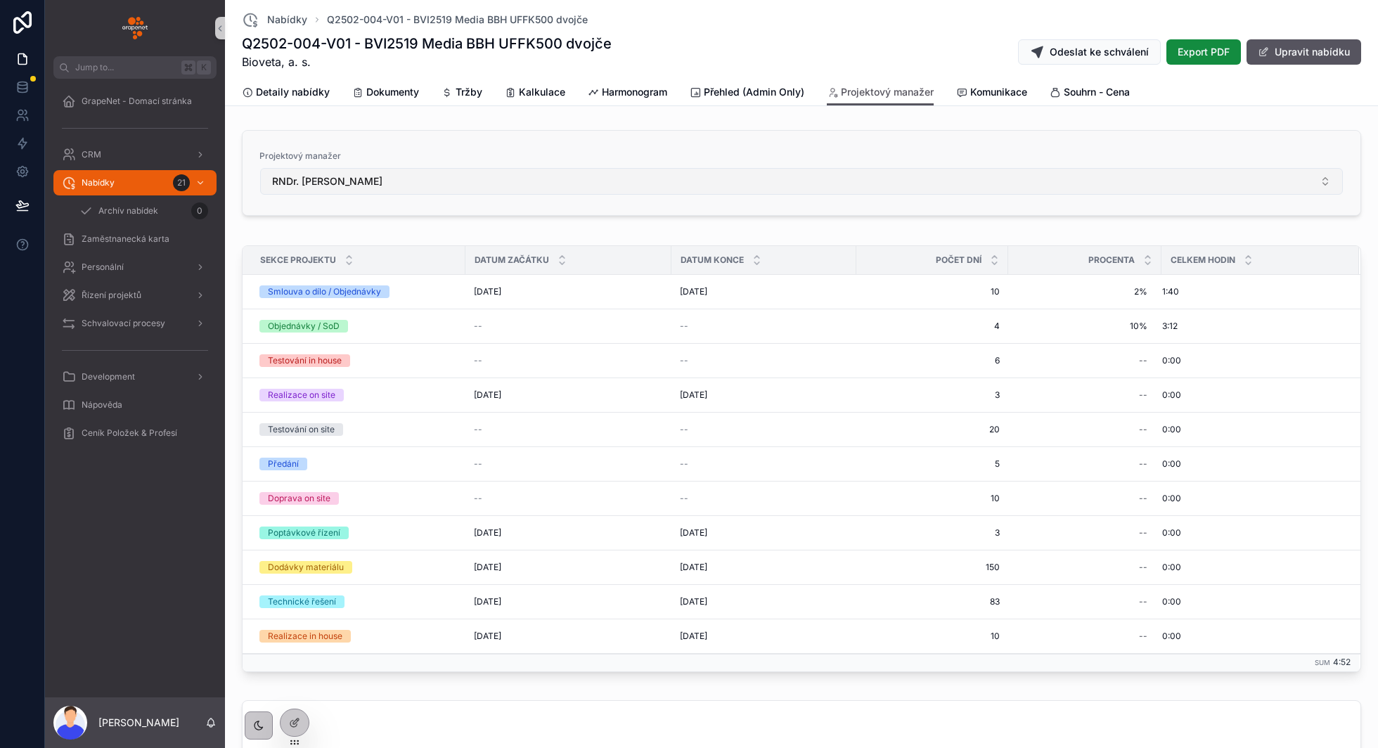
click at [603, 186] on button "RNDr. Vladimír Vala" at bounding box center [801, 181] width 1083 height 27
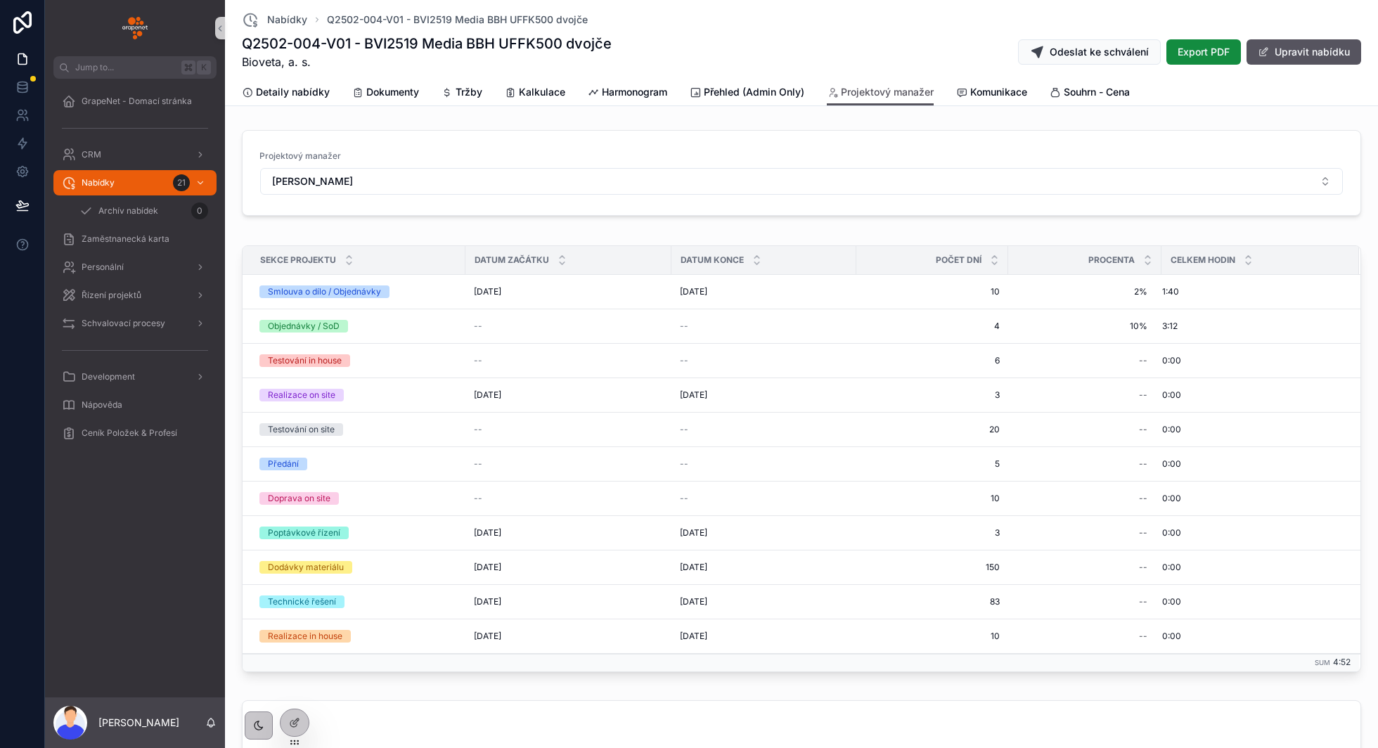
click at [377, 224] on div "Projektový manažer David Krása" at bounding box center [802, 175] width 1142 height 104
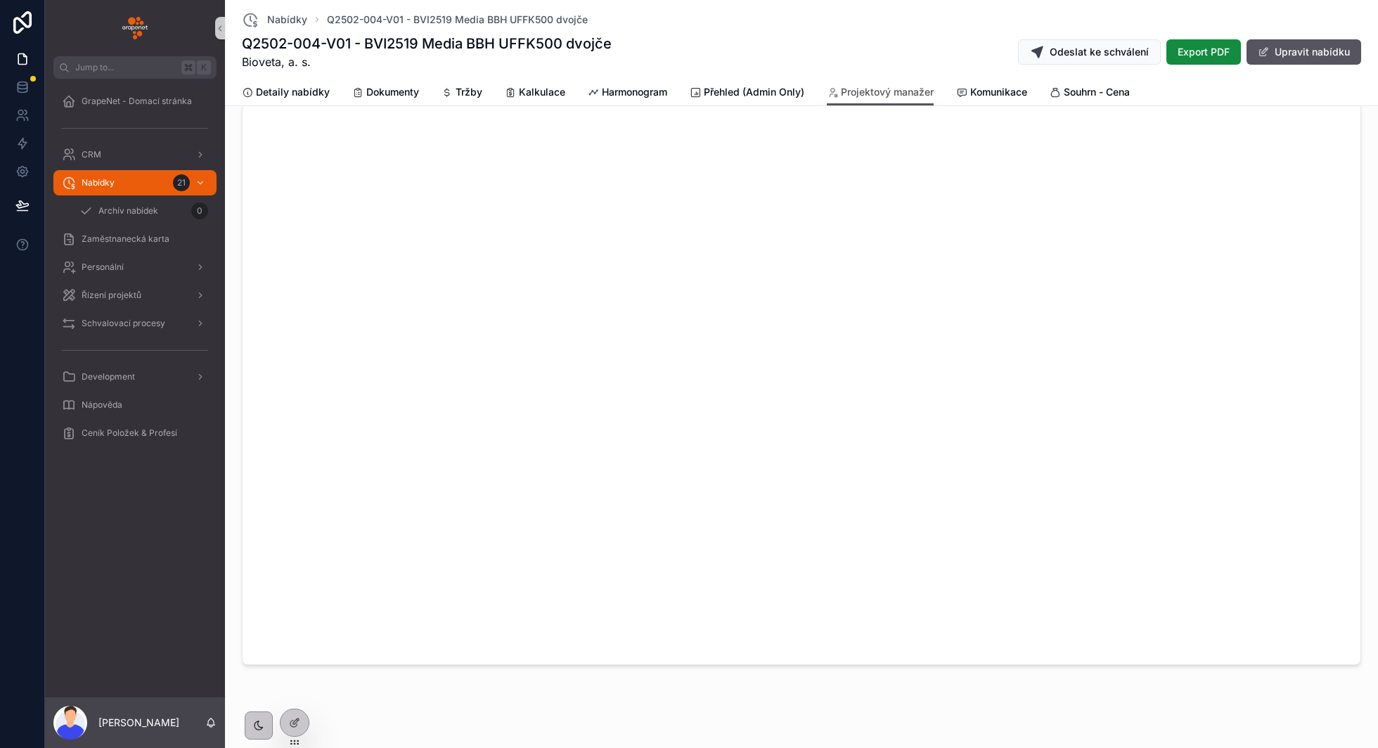
scroll to position [549, 0]
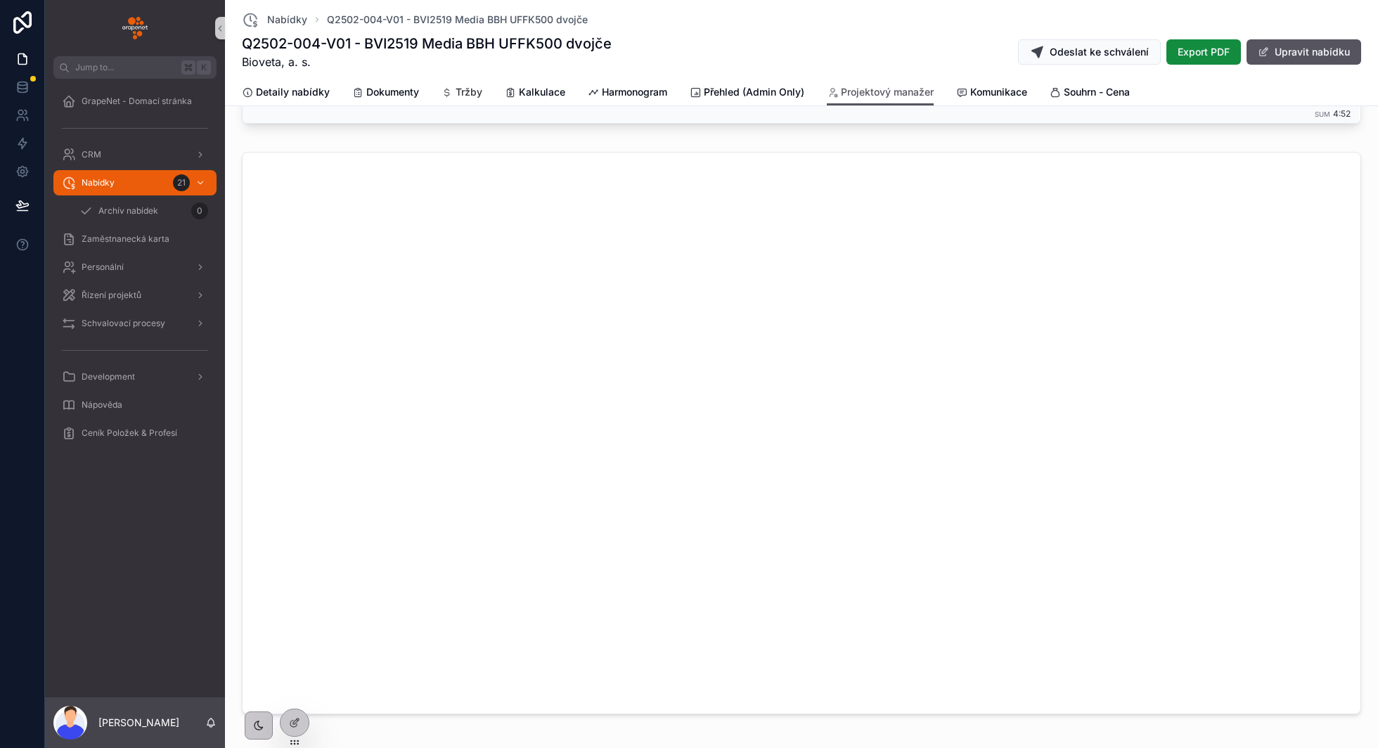
click at [466, 86] on span "Tržby" at bounding box center [469, 92] width 27 height 14
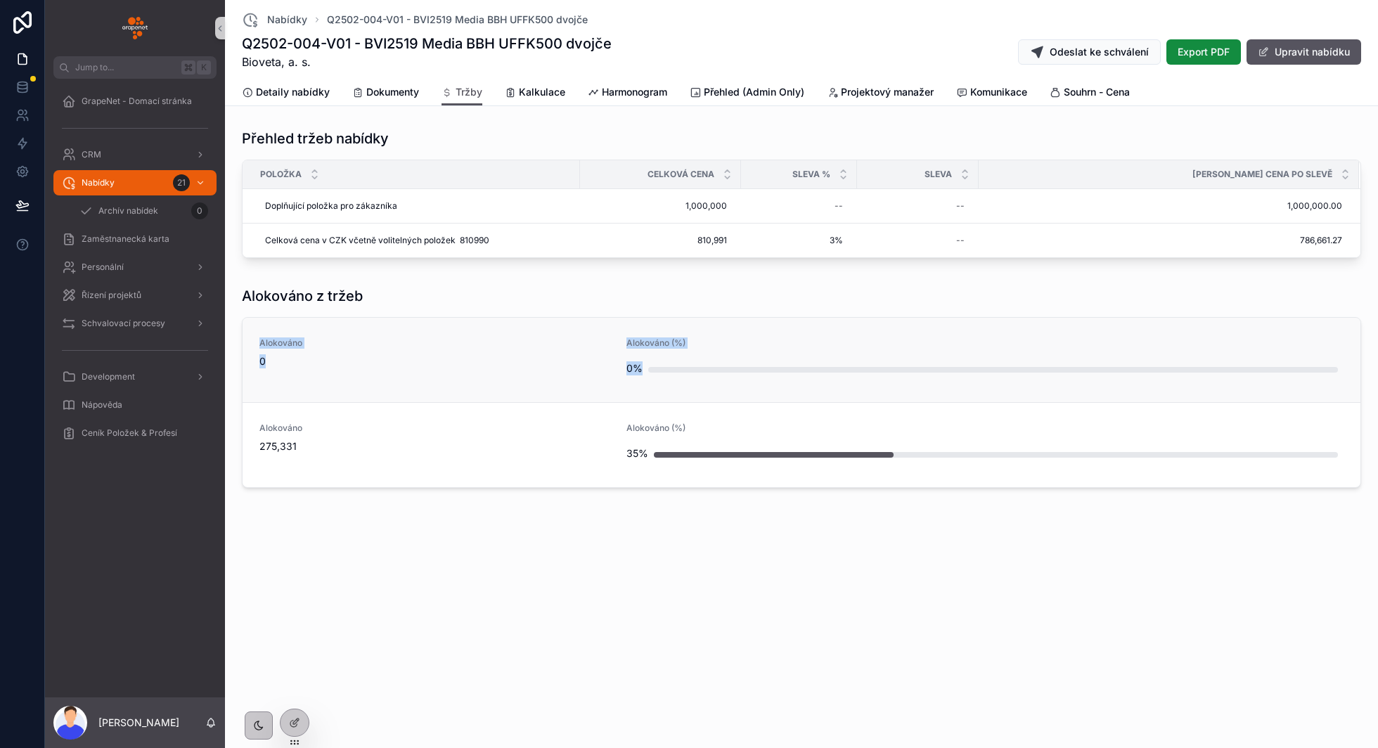
drag, startPoint x: 256, startPoint y: 340, endPoint x: 672, endPoint y: 380, distance: 417.5
click at [672, 380] on div "Alokováno 0 Alokováno (%) 0%" at bounding box center [802, 360] width 1118 height 84
click at [727, 296] on div "Alokováno z tržeb" at bounding box center [802, 296] width 1120 height 20
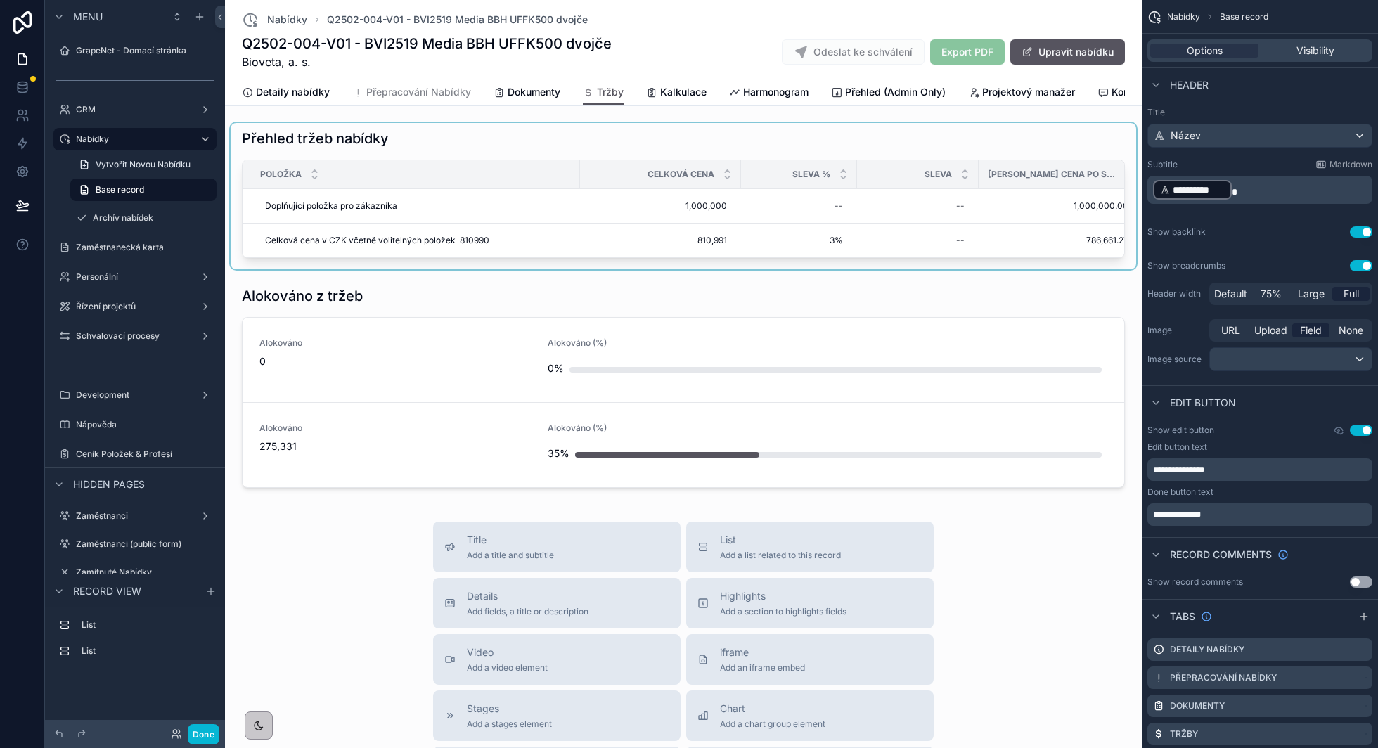
click at [575, 206] on div "scrollable content" at bounding box center [684, 196] width 906 height 146
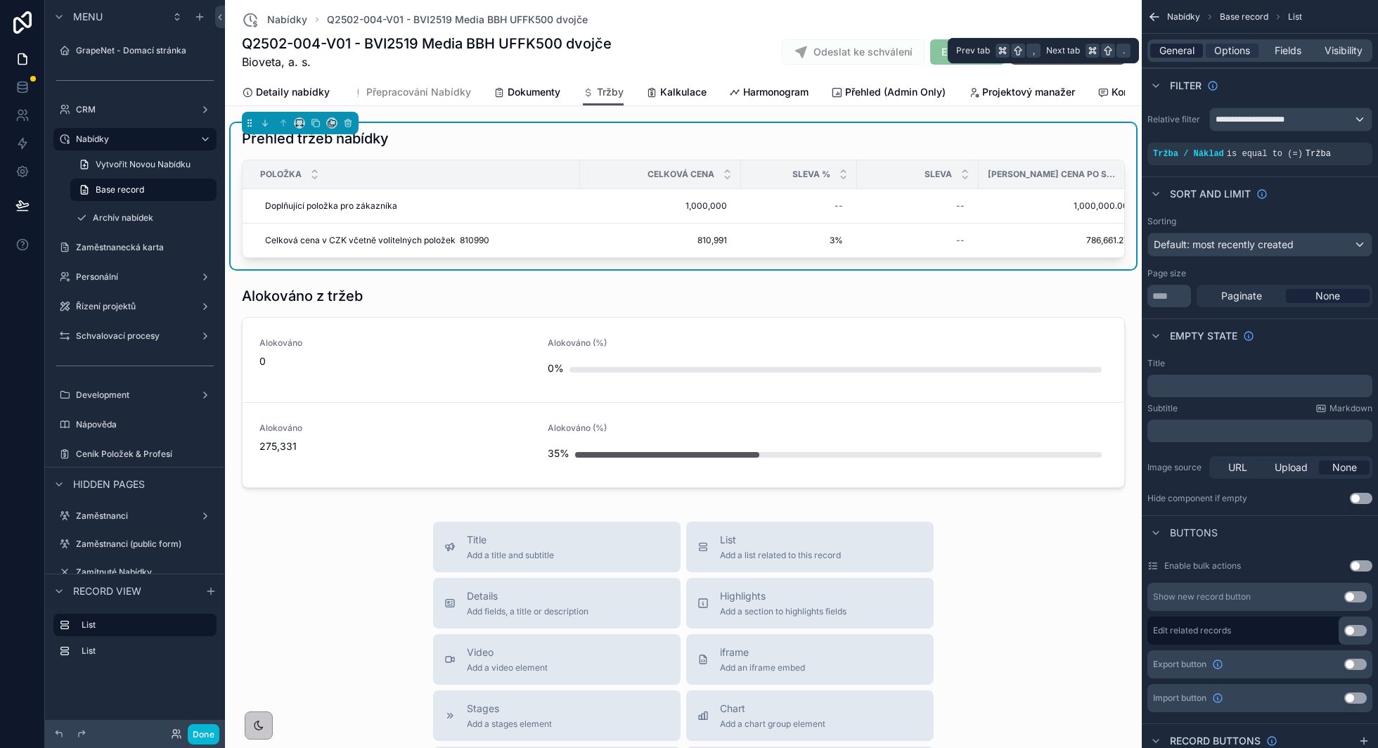
click at [1172, 52] on span "General" at bounding box center [1177, 51] width 35 height 14
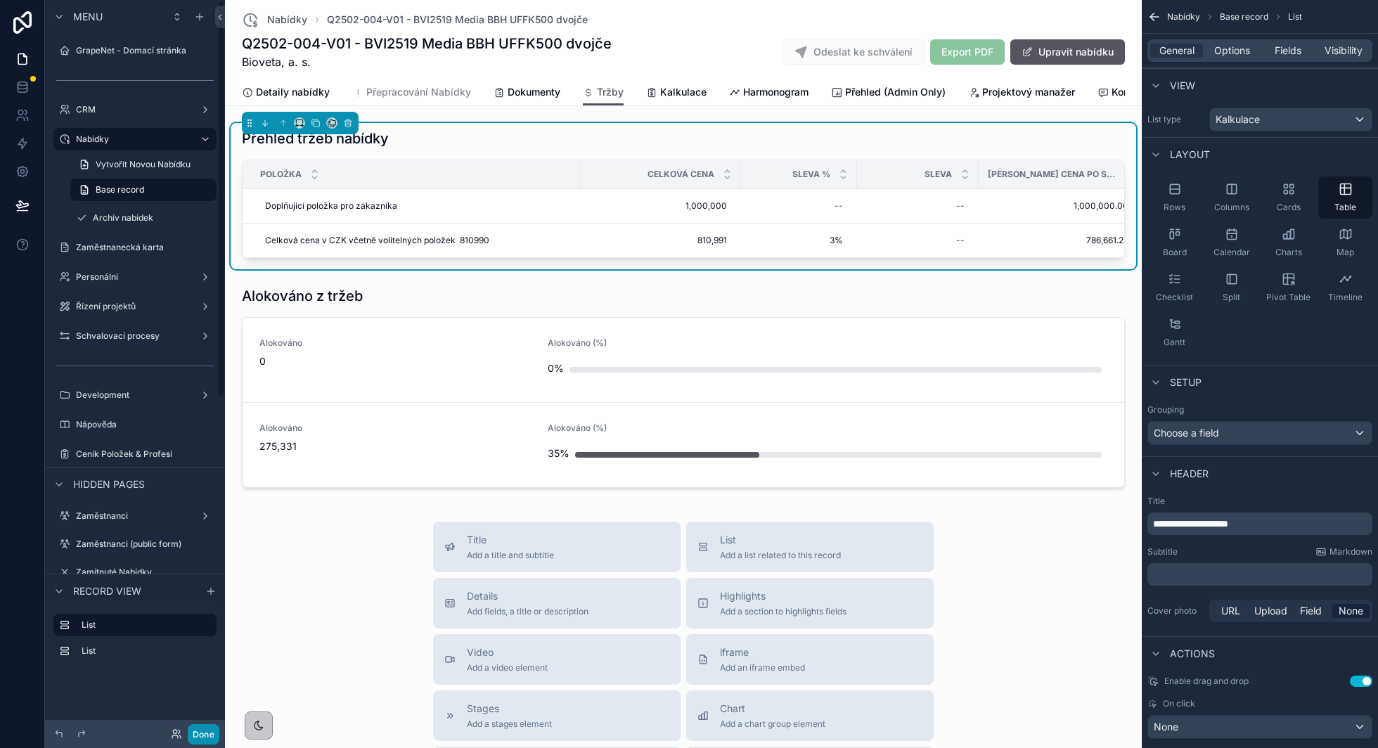
click at [205, 731] on button "Done" at bounding box center [204, 734] width 32 height 20
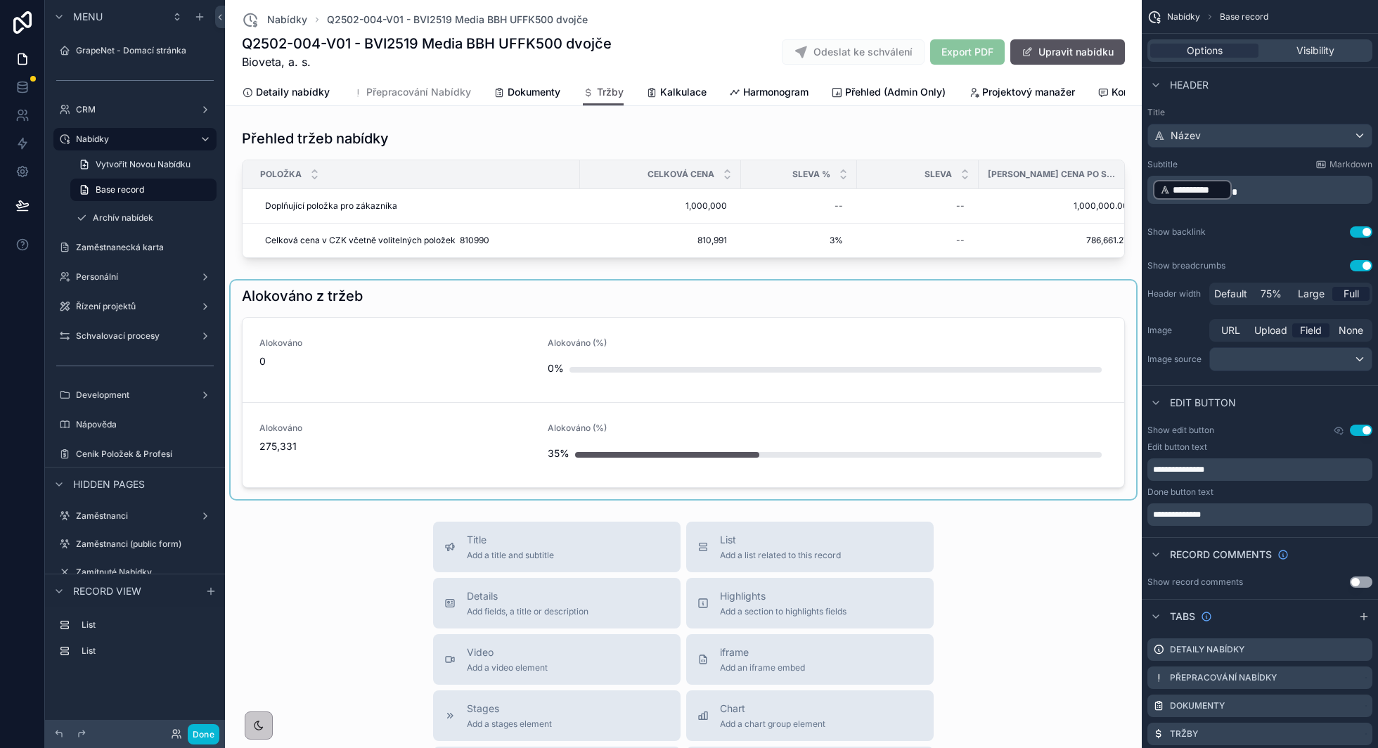
click at [447, 290] on div "scrollable content" at bounding box center [684, 390] width 906 height 219
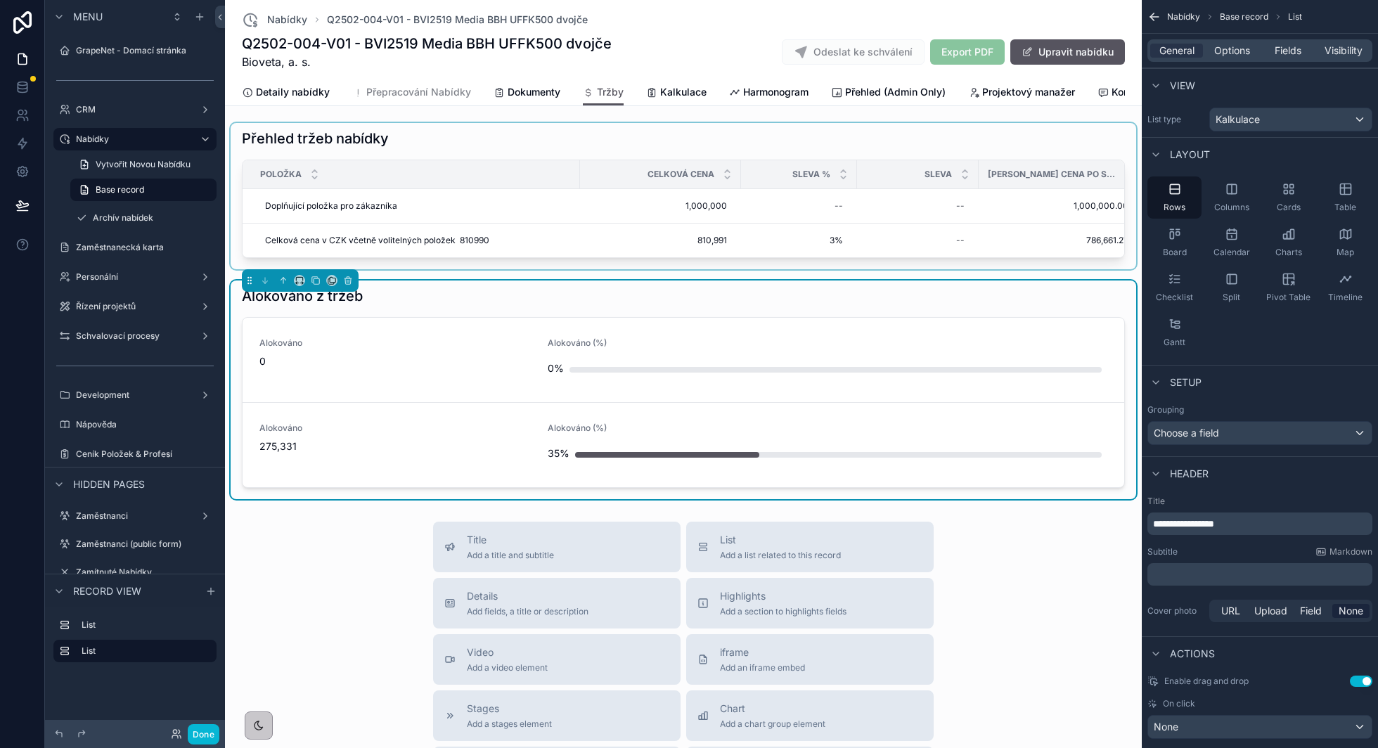
click at [1006, 151] on div "scrollable content" at bounding box center [684, 196] width 906 height 146
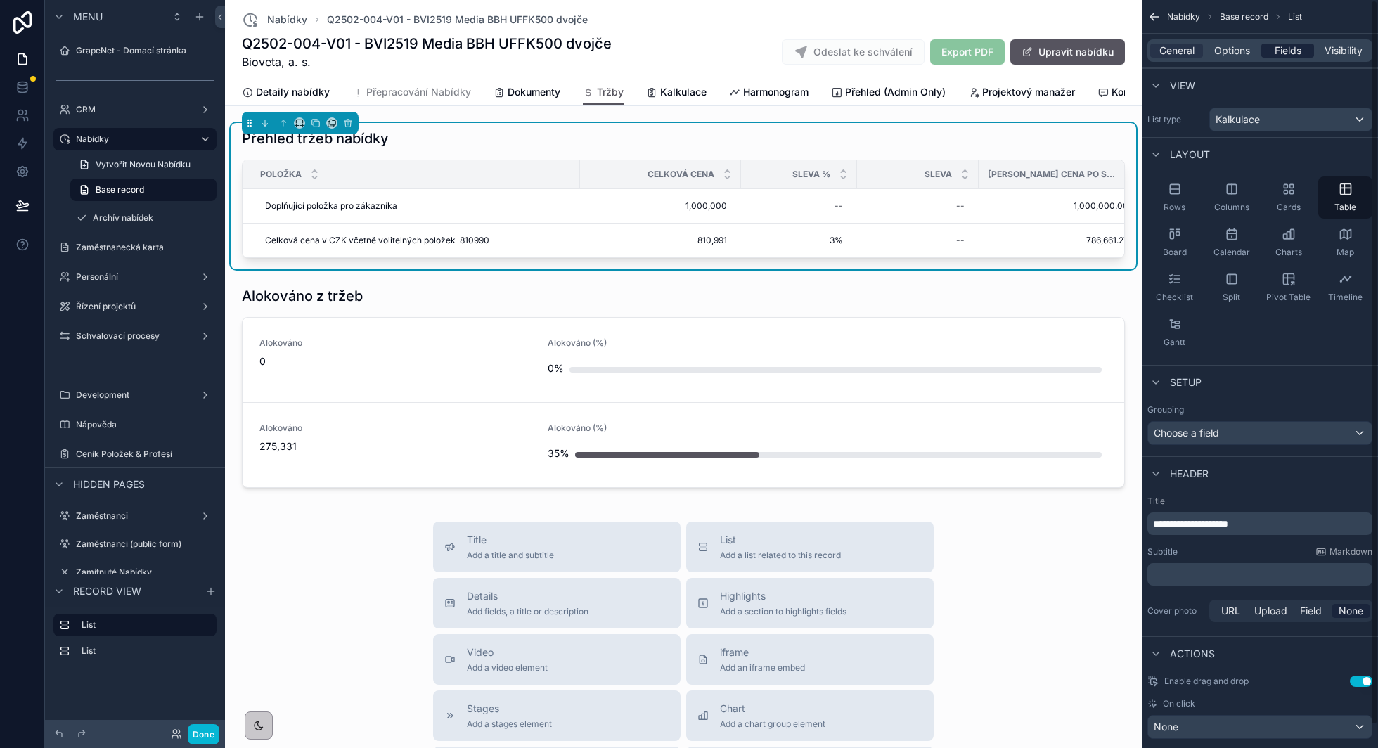
click at [1290, 46] on span "Fields" at bounding box center [1288, 51] width 27 height 14
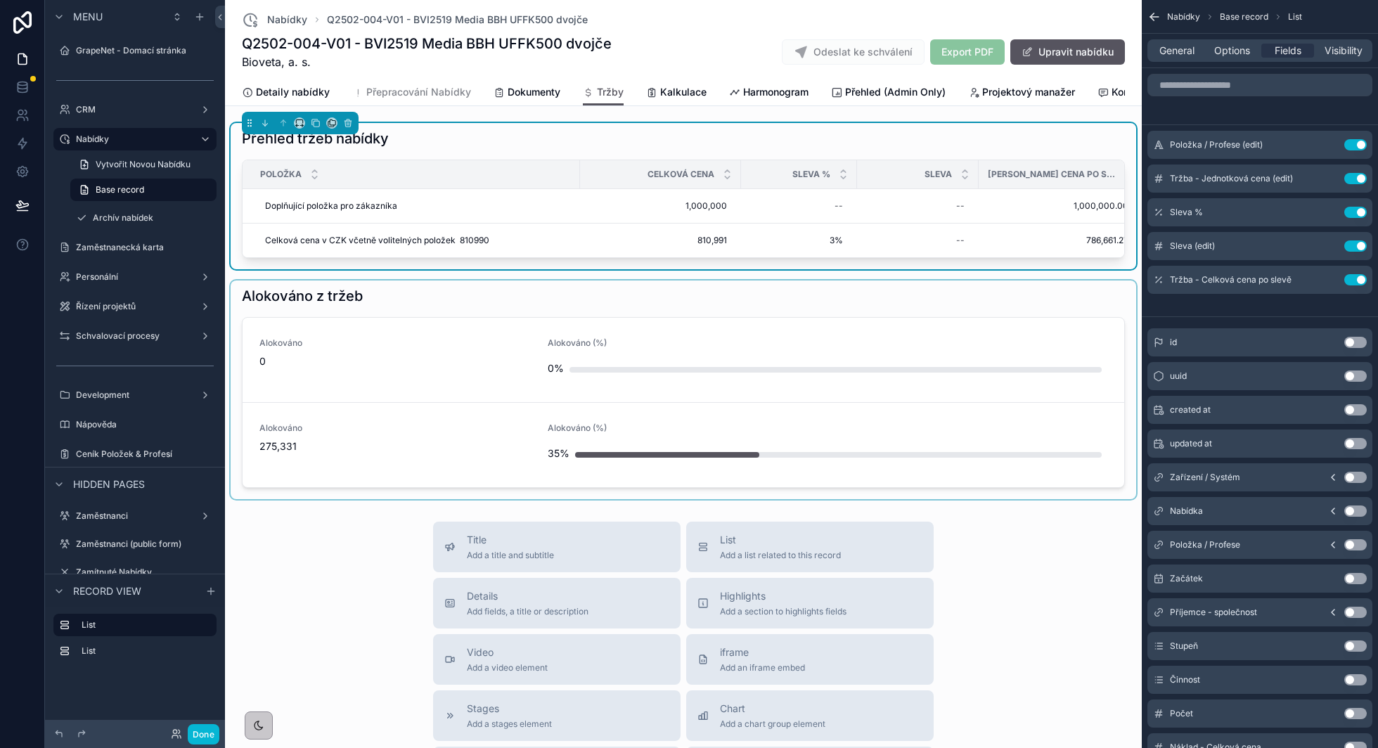
click at [978, 302] on div "scrollable content" at bounding box center [684, 390] width 906 height 219
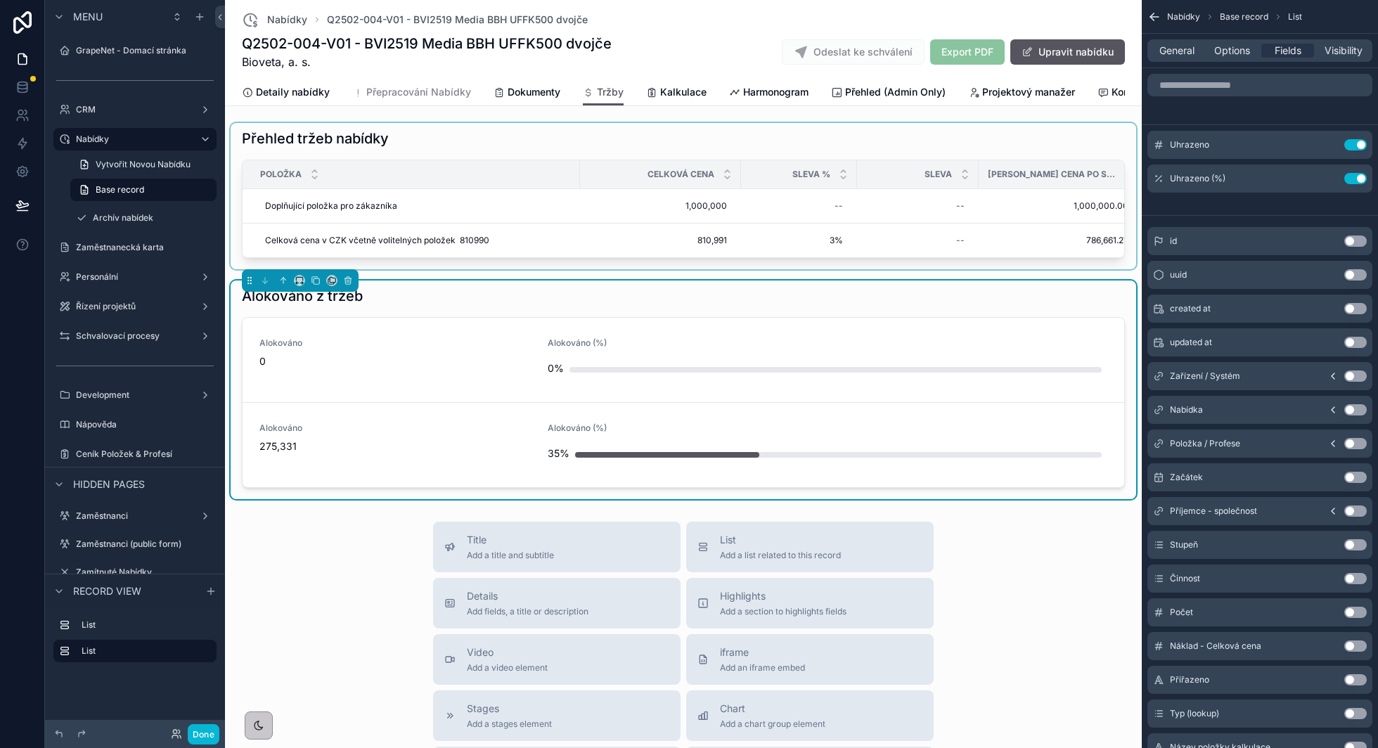
click at [985, 147] on div "scrollable content" at bounding box center [684, 196] width 906 height 146
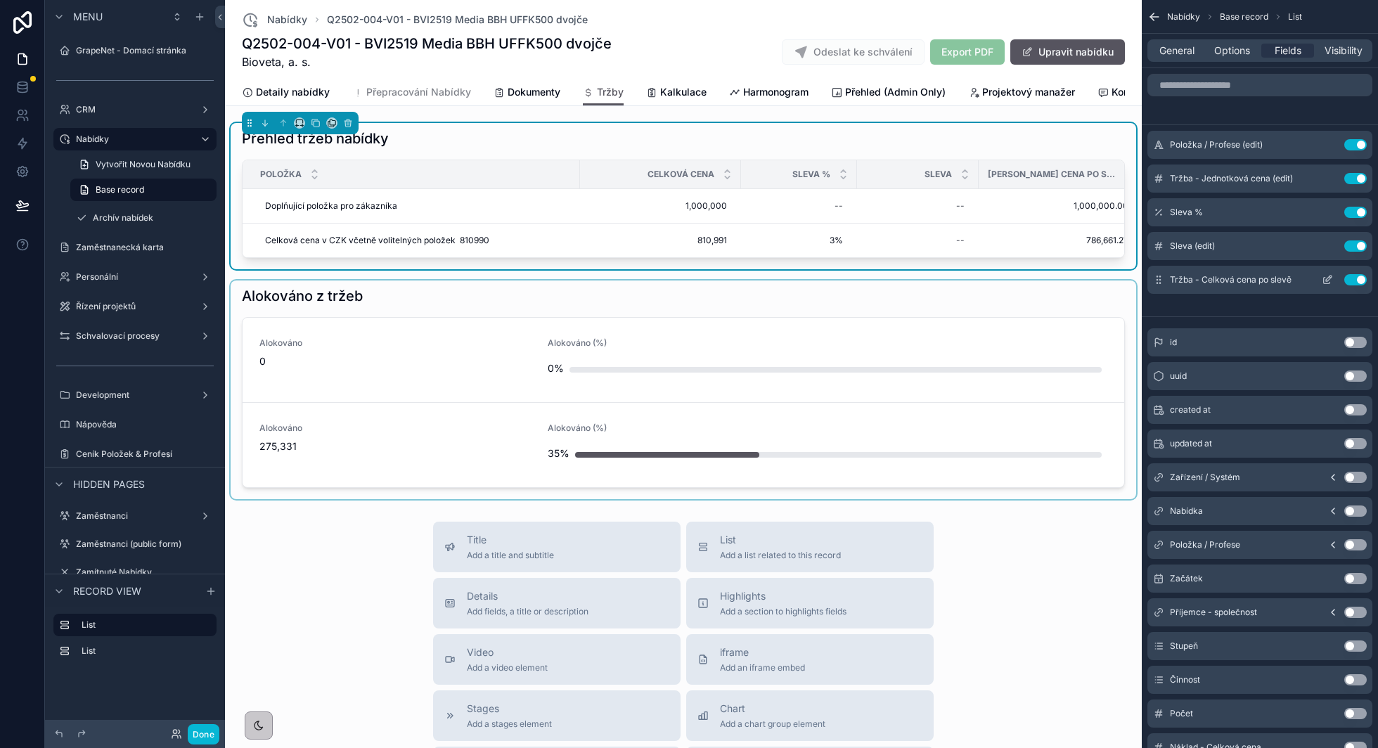
click at [1333, 286] on div "Tržba - Celková cena po slevě Use setting" at bounding box center [1260, 280] width 225 height 28
click at [1332, 283] on icon "scrollable content" at bounding box center [1327, 279] width 11 height 11
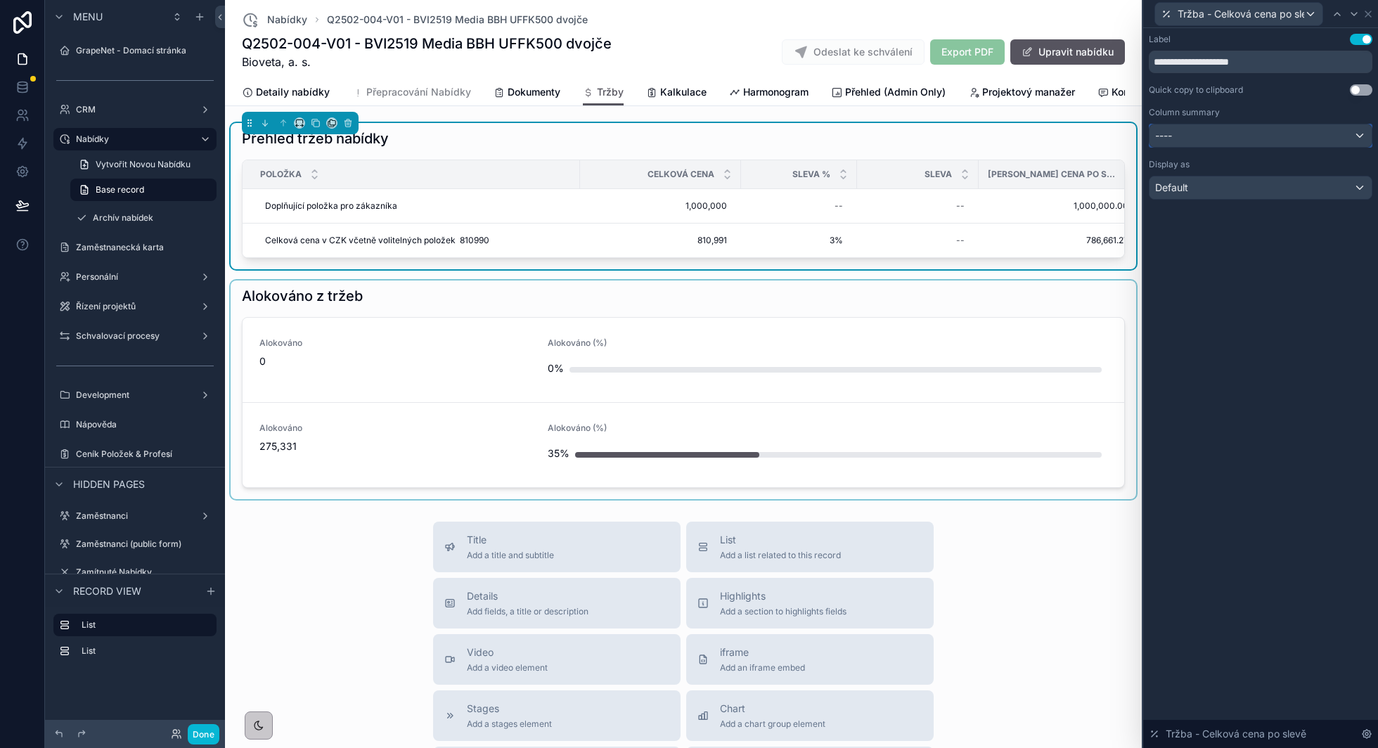
click at [1264, 139] on div "----" at bounding box center [1261, 135] width 222 height 23
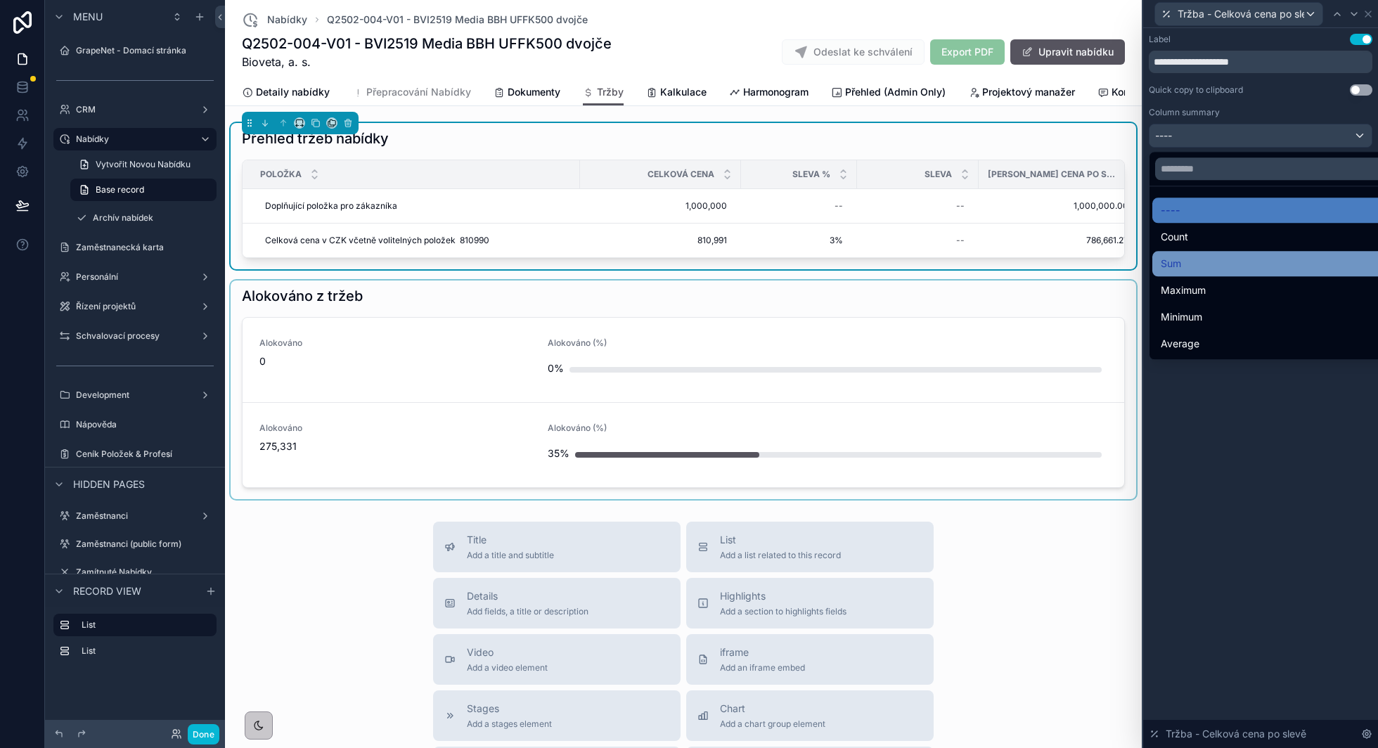
click at [1231, 267] on div "Sum" at bounding box center [1277, 263] width 233 height 17
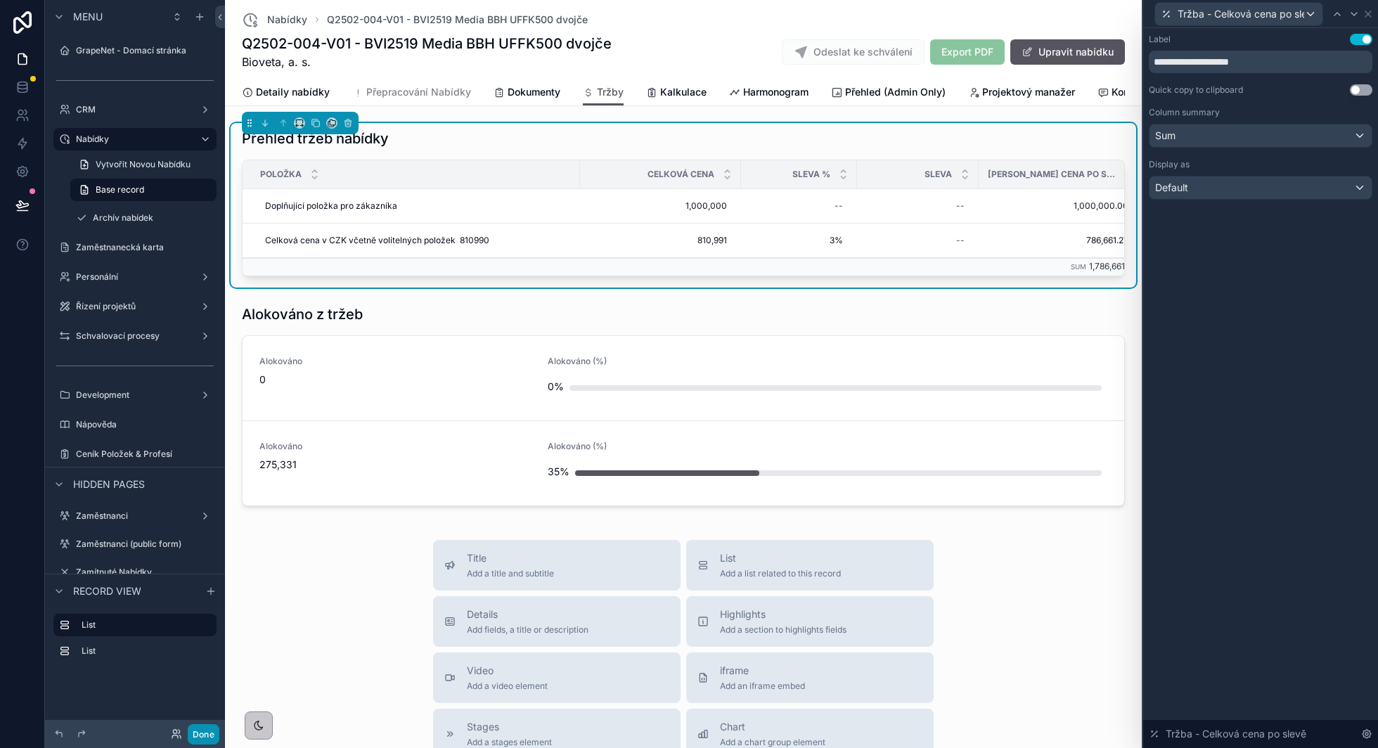
click at [202, 733] on button "Done" at bounding box center [204, 734] width 32 height 20
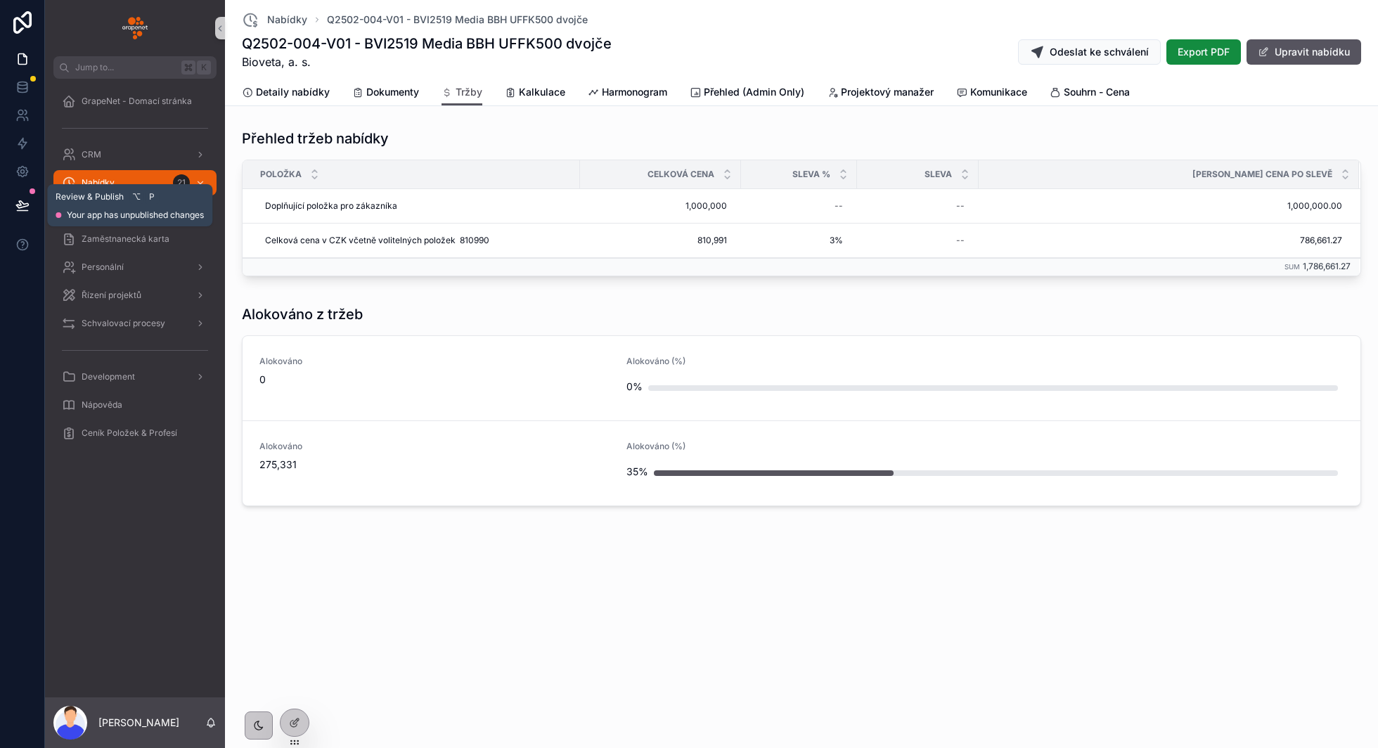
click at [38, 205] on div at bounding box center [22, 205] width 44 height 39
click at [27, 205] on icon at bounding box center [22, 204] width 12 height 7
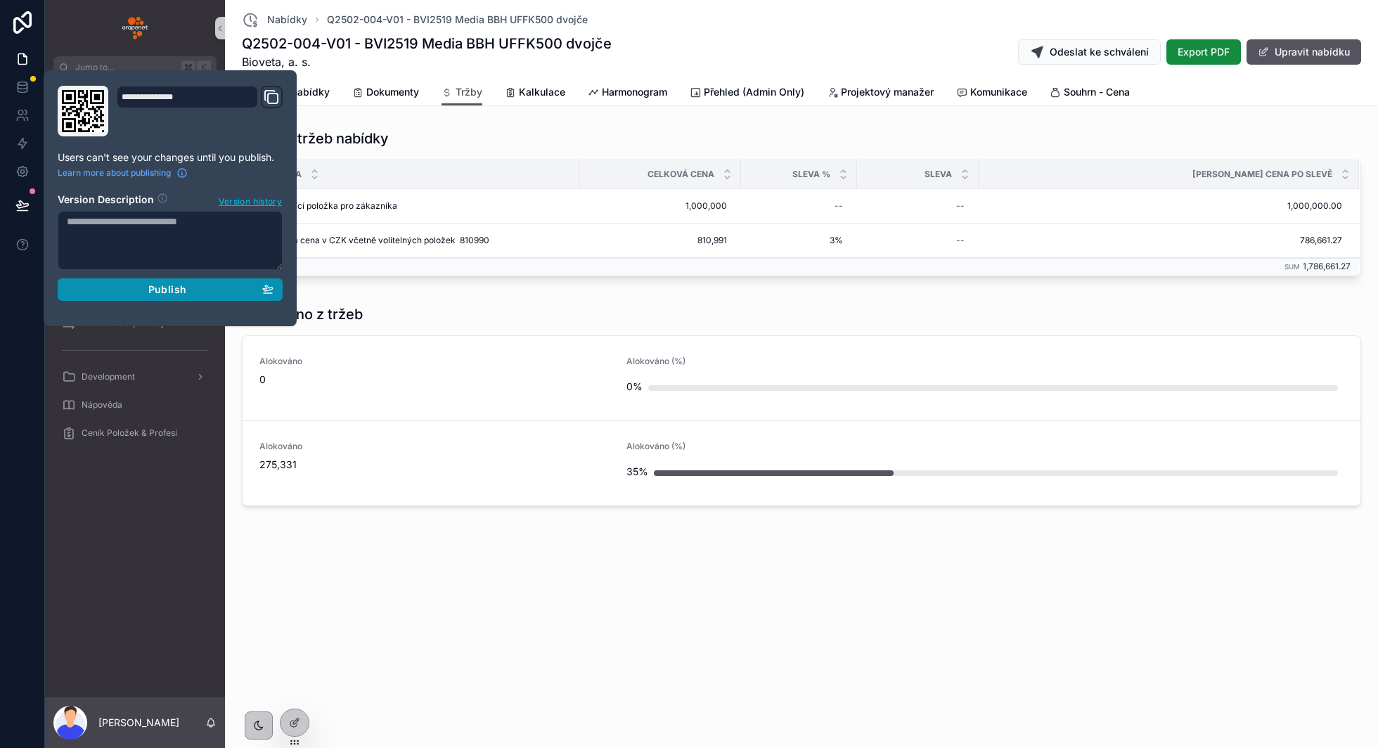
click at [192, 296] on button "Publish" at bounding box center [170, 290] width 225 height 23
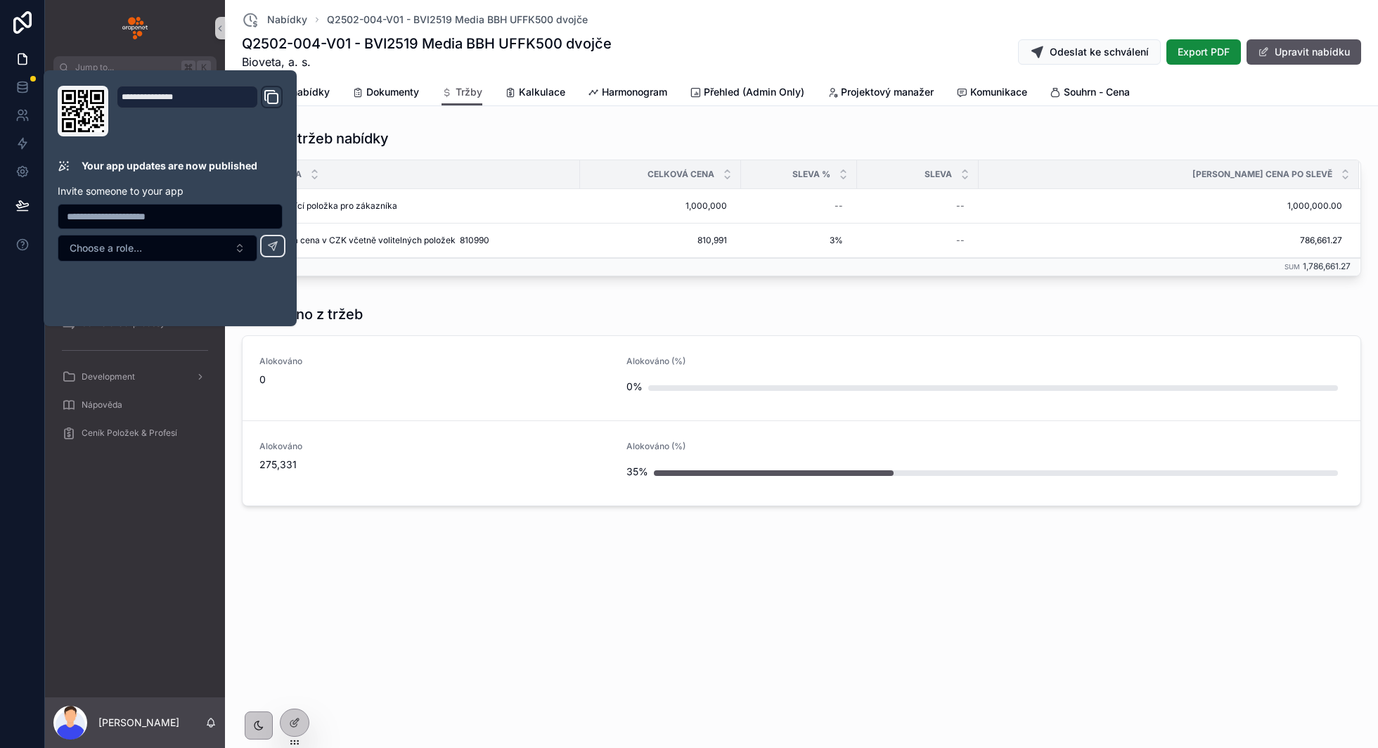
click at [499, 301] on div "Alokováno z tržeb Alokováno 0 Alokováno (%) 0% Alokováno 275,331 Alokováno (%) …" at bounding box center [802, 408] width 1142 height 219
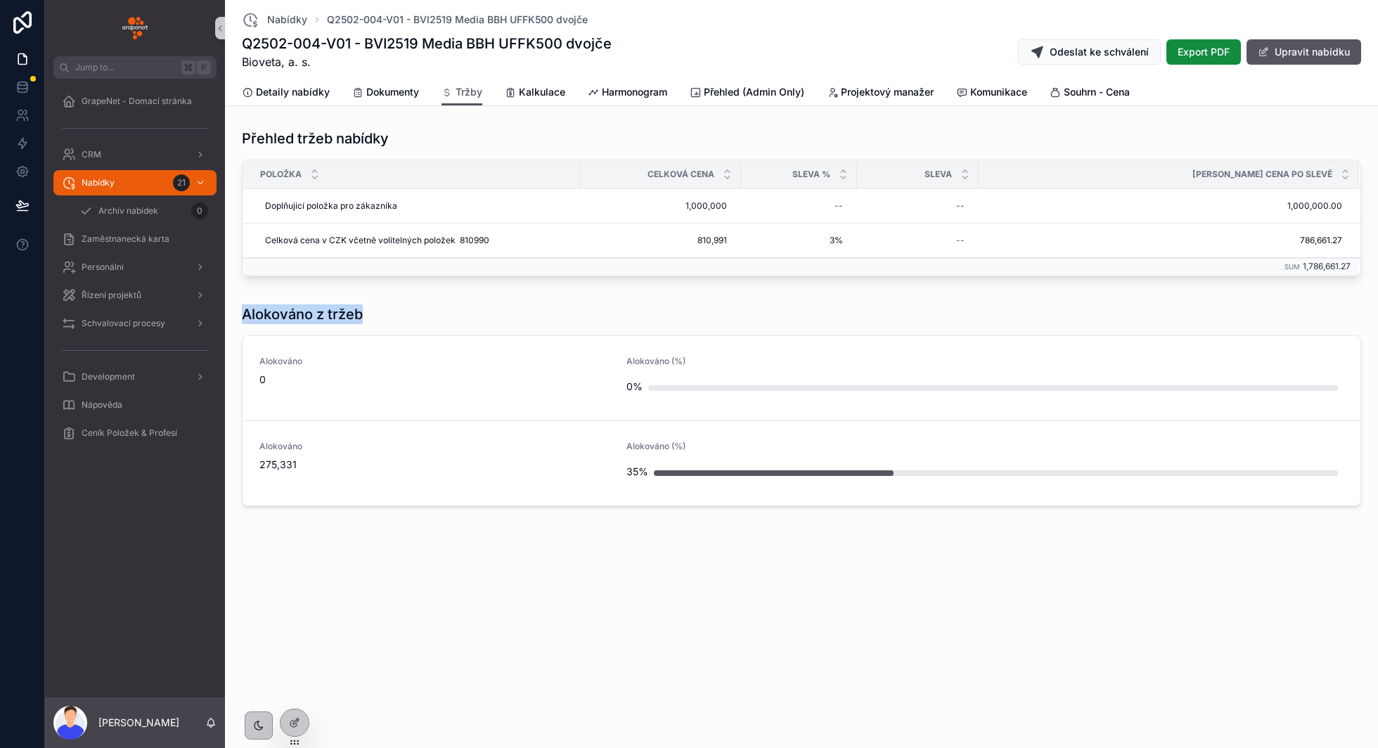
drag, startPoint x: 241, startPoint y: 314, endPoint x: 404, endPoint y: 313, distance: 162.5
click at [404, 315] on div "Alokováno z tržeb Alokováno 0 Alokováno (%) 0% Alokováno 275,331 Alokováno (%) …" at bounding box center [802, 408] width 1142 height 219
click at [404, 313] on div "Alokováno z tržeb" at bounding box center [802, 315] width 1120 height 20
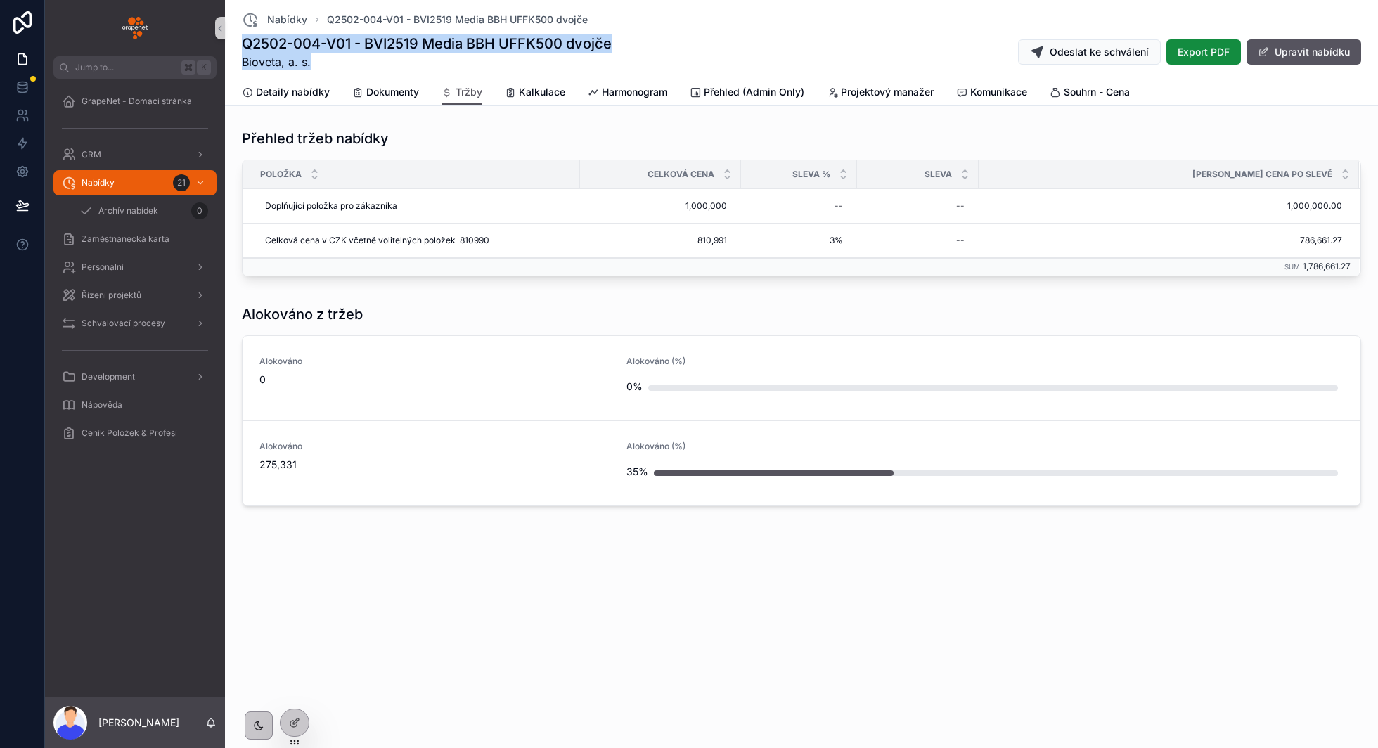
drag, startPoint x: 244, startPoint y: 44, endPoint x: 643, endPoint y: 58, distance: 399.0
click at [643, 58] on div "Q2502-004-V01 - BVI2519 Media BBH UFFK500 dvojče Bioveta, a. s. Odeslat ke schv…" at bounding box center [802, 52] width 1120 height 37
drag, startPoint x: 618, startPoint y: 49, endPoint x: 228, endPoint y: 39, distance: 390.4
click at [228, 39] on div "Nabídky Q2502-004-V01 - BVI2519 Media BBH UFFK500 dvojče Q2502-004-V01 - BVI251…" at bounding box center [801, 53] width 1153 height 106
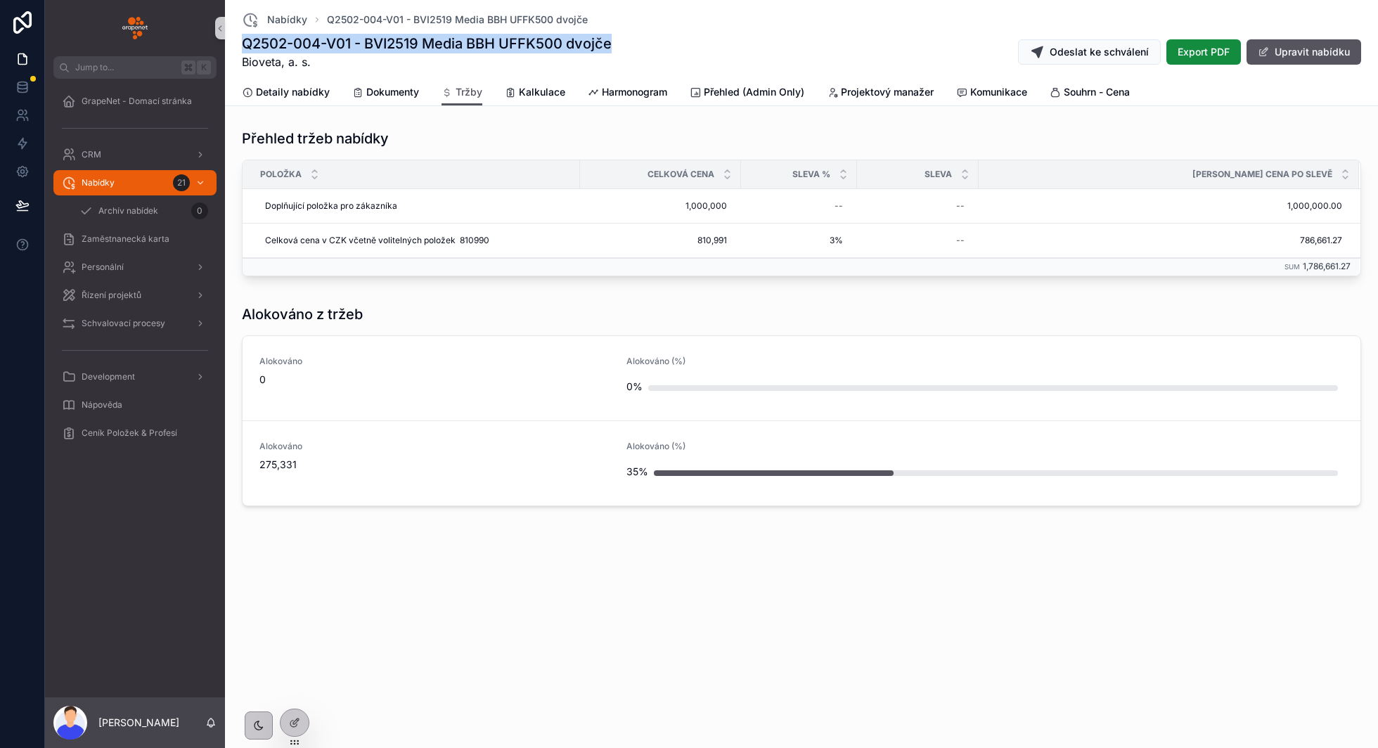
copy h1 "Q2502-004-V01 - BVI2519 Media BBH UFFK500 dvojče"
drag, startPoint x: 307, startPoint y: 462, endPoint x: 250, endPoint y: 462, distance: 56.3
click at [250, 462] on div "Alokováno 275,331 Alokováno (%) 35%" at bounding box center [802, 463] width 1118 height 85
click at [341, 545] on div "Nabídky Q2502-004-V01 - BVI2519 Media BBH UFFK500 dvojče Q2502-004-V01 - BVI251…" at bounding box center [801, 304] width 1153 height 608
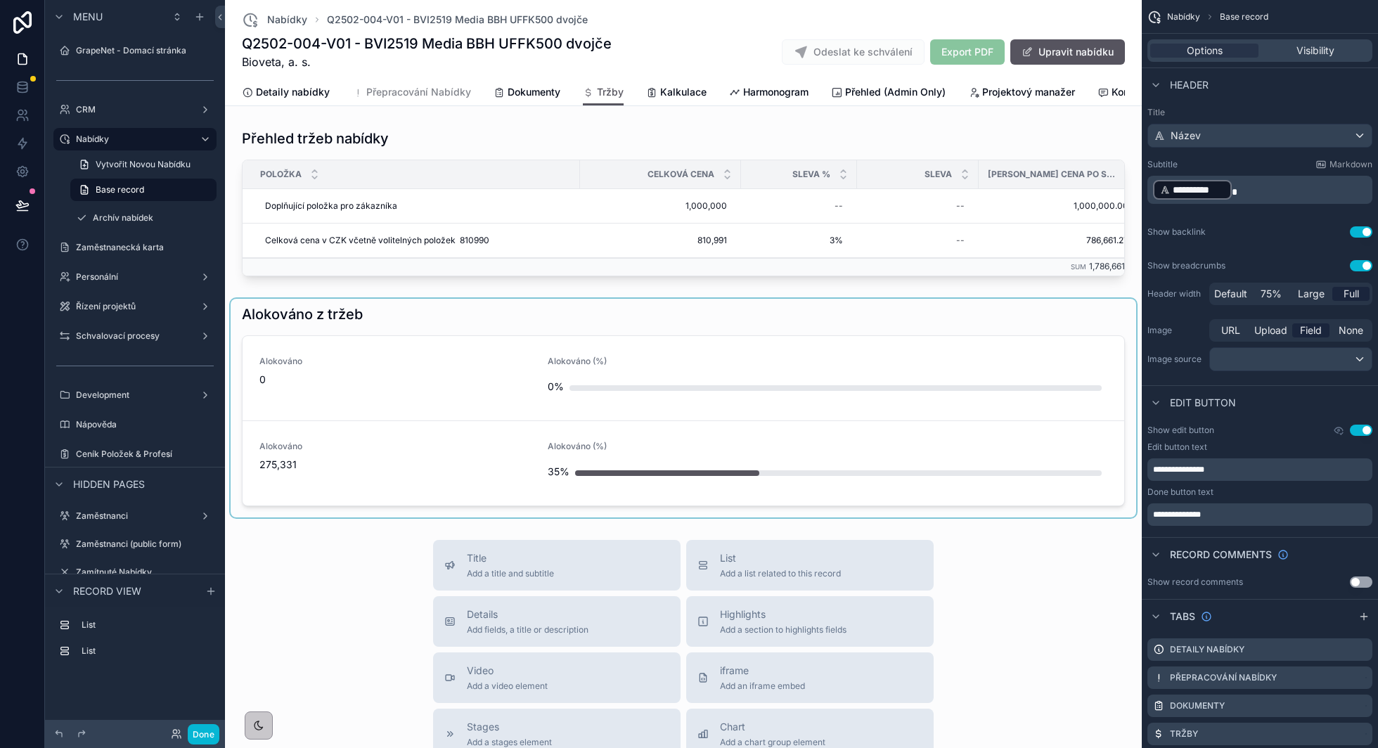
click at [721, 326] on div "scrollable content" at bounding box center [684, 408] width 906 height 219
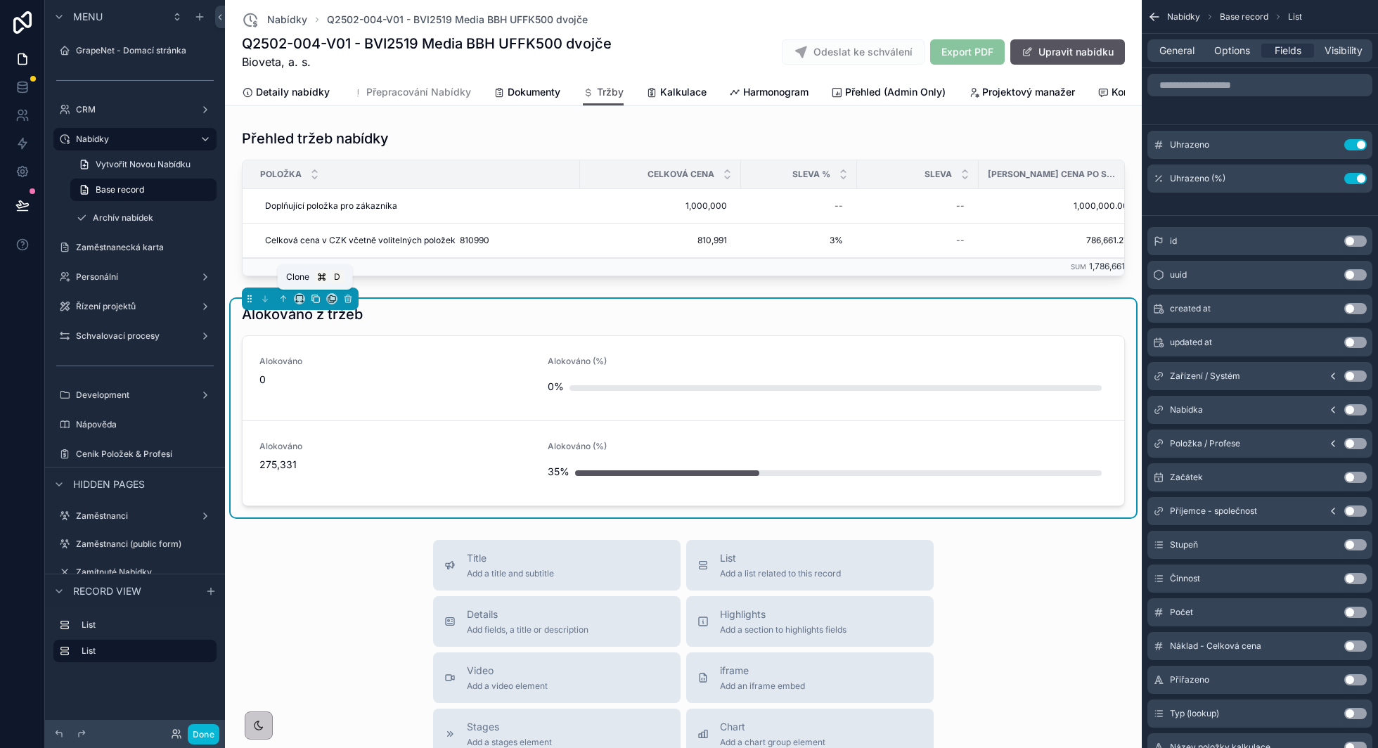
click at [315, 297] on icon "scrollable content" at bounding box center [316, 299] width 10 height 10
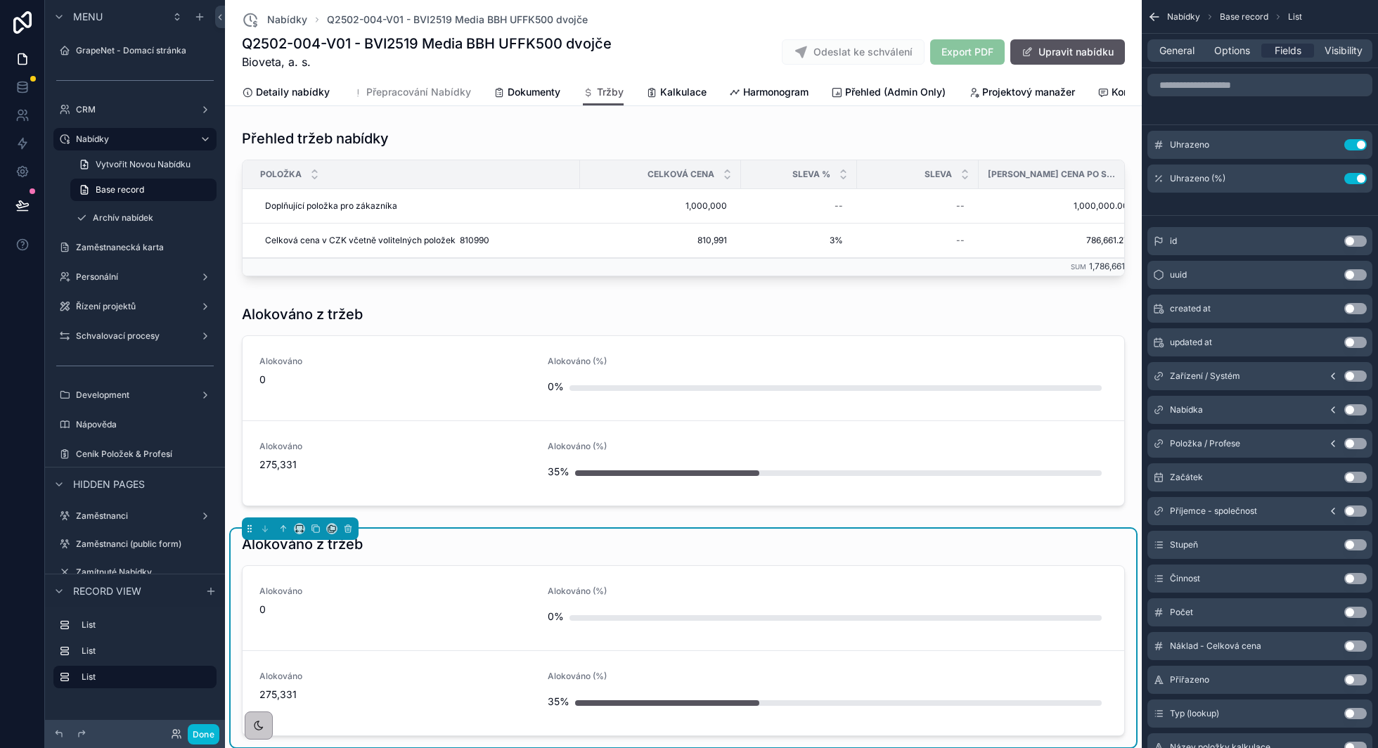
click at [509, 549] on div "Alokováno z tržeb" at bounding box center [683, 545] width 883 height 20
click at [1193, 51] on span "General" at bounding box center [1177, 51] width 35 height 14
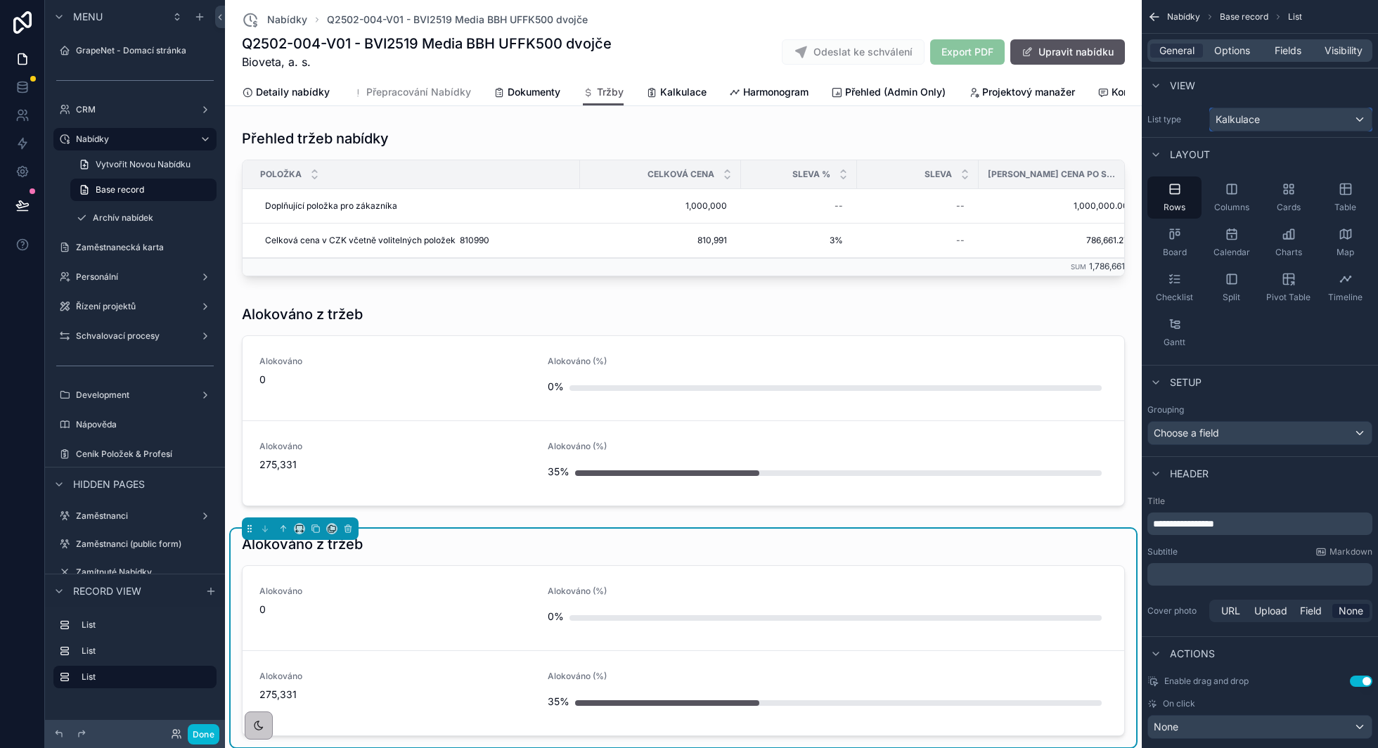
click at [1289, 116] on div "Kalkulace" at bounding box center [1291, 119] width 162 height 23
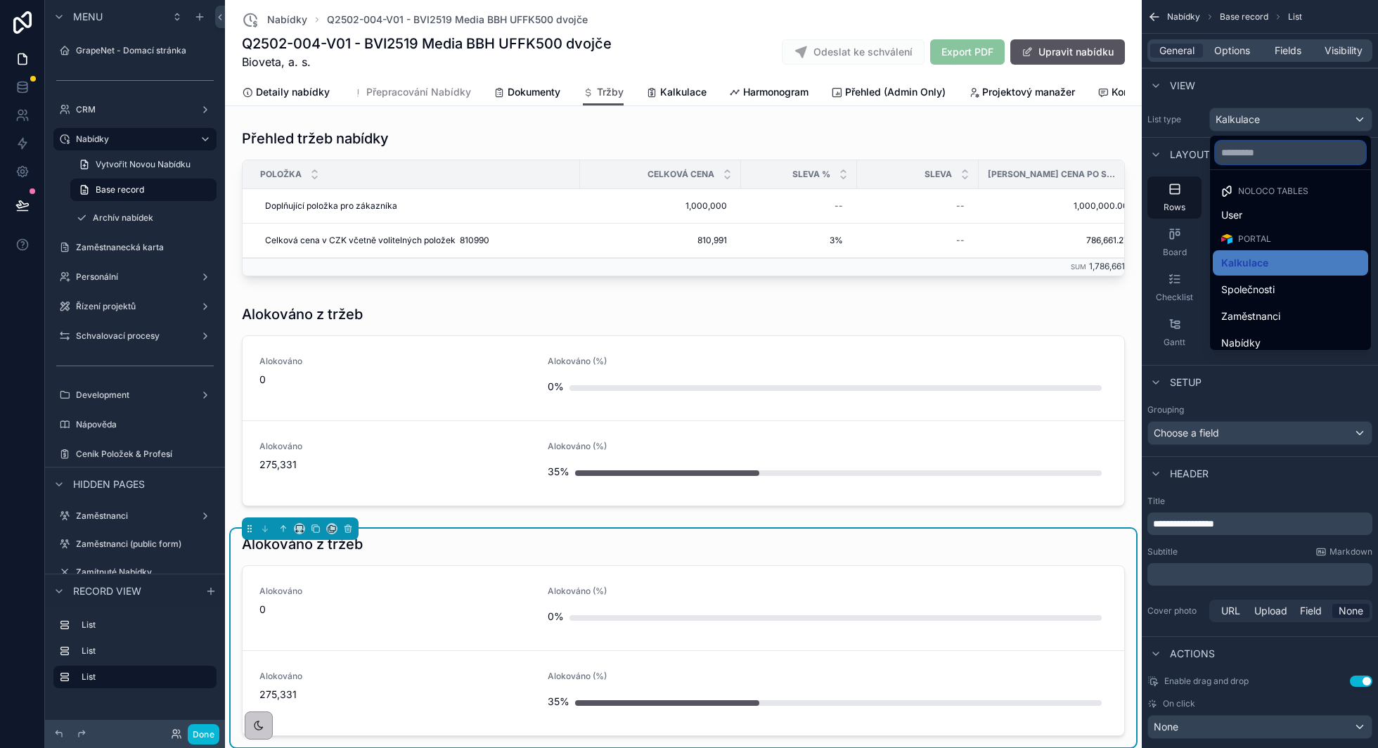
click at [1268, 141] on input "text" at bounding box center [1291, 152] width 150 height 23
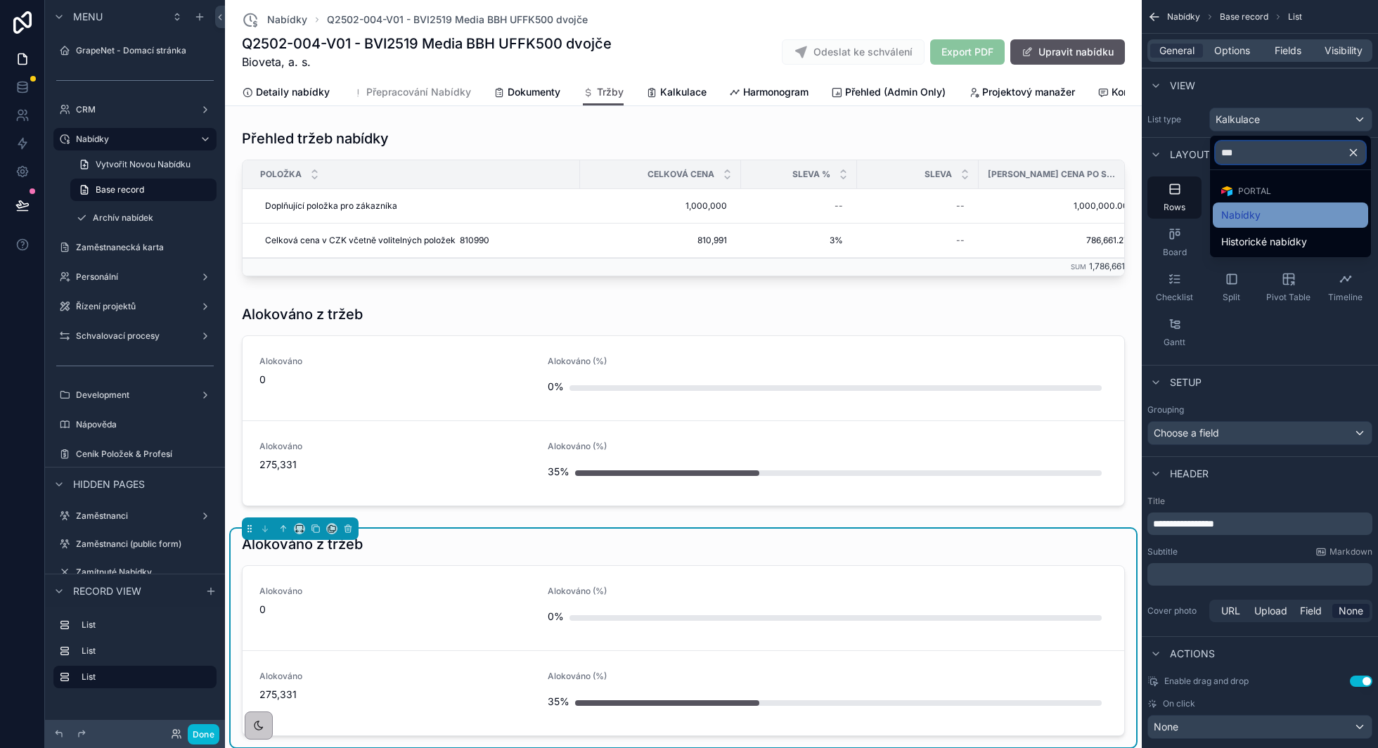
type input "***"
click at [1253, 218] on span "Nabídky" at bounding box center [1241, 215] width 39 height 17
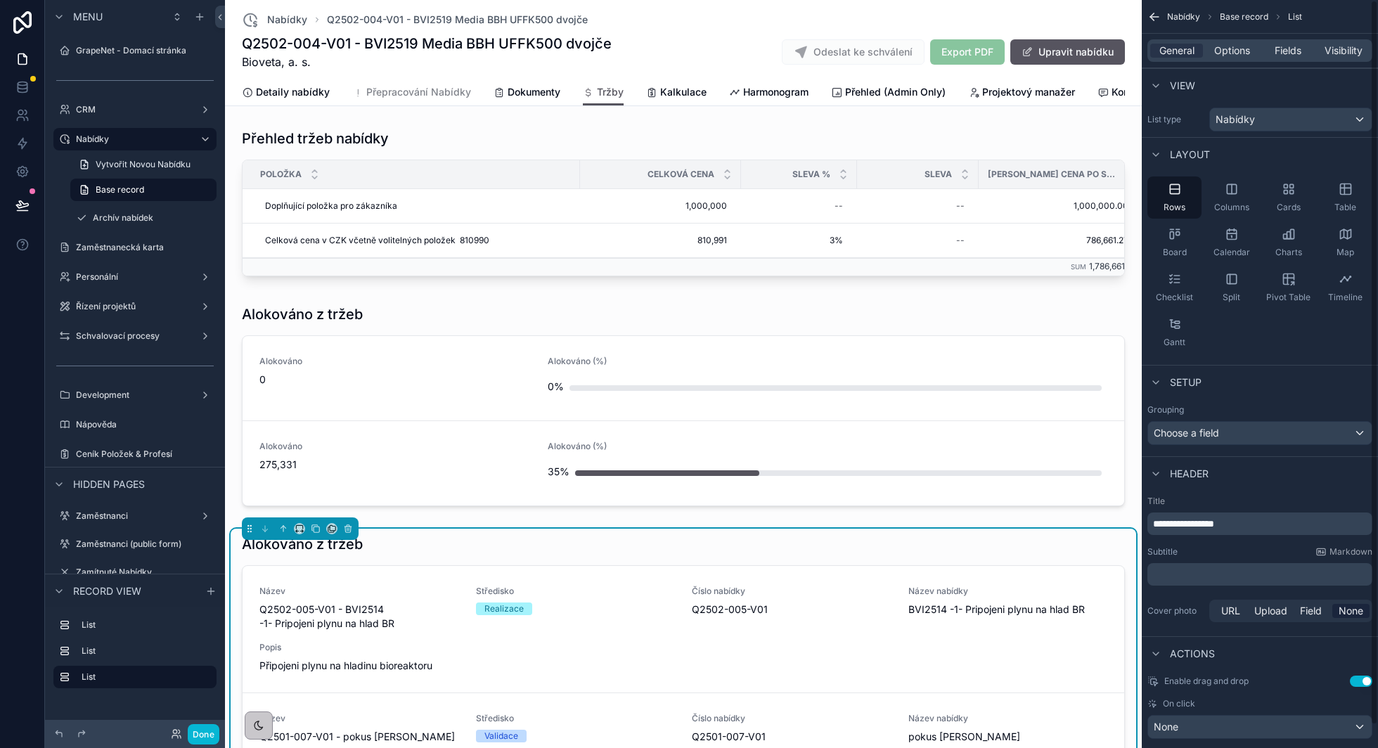
click at [1277, 60] on div "General Options Fields Visibility" at bounding box center [1260, 50] width 225 height 23
click at [1234, 56] on span "Options" at bounding box center [1233, 51] width 36 height 14
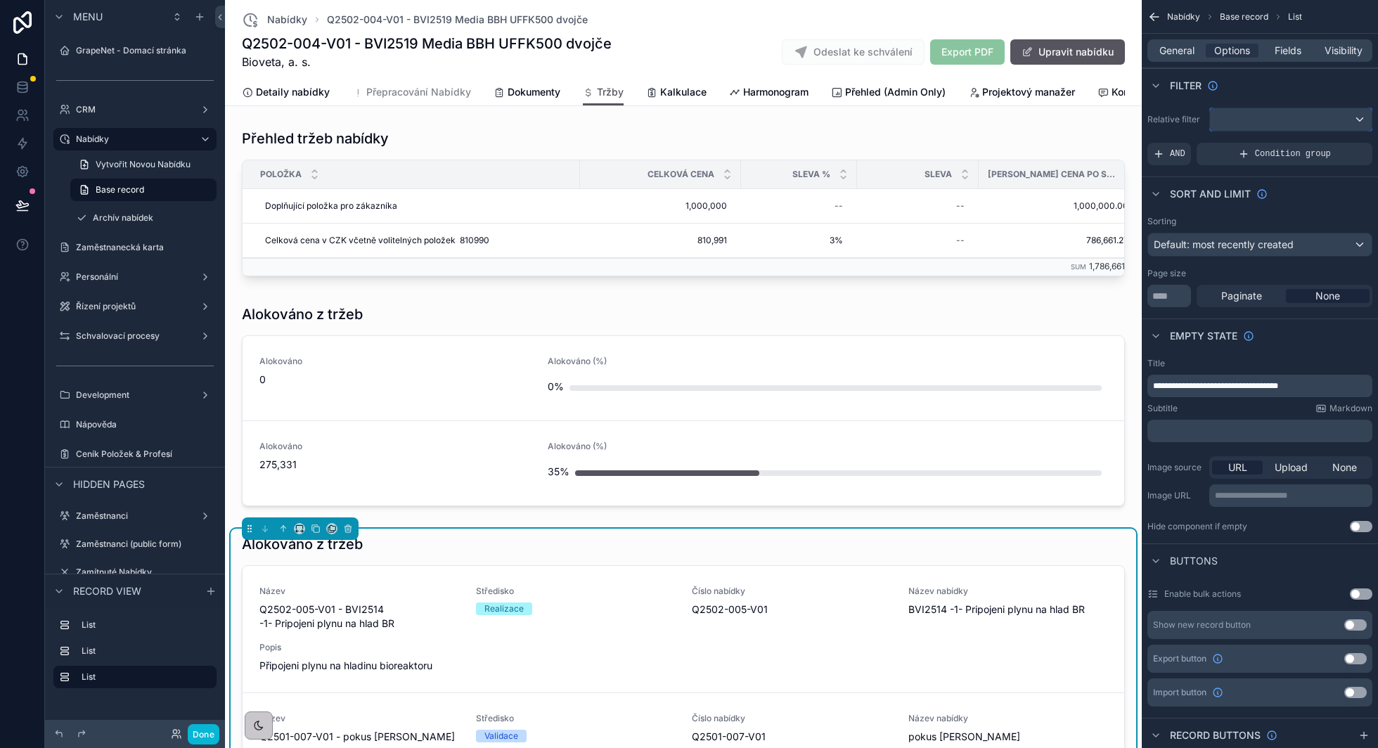
click at [1259, 121] on div "scrollable content" at bounding box center [1291, 119] width 162 height 23
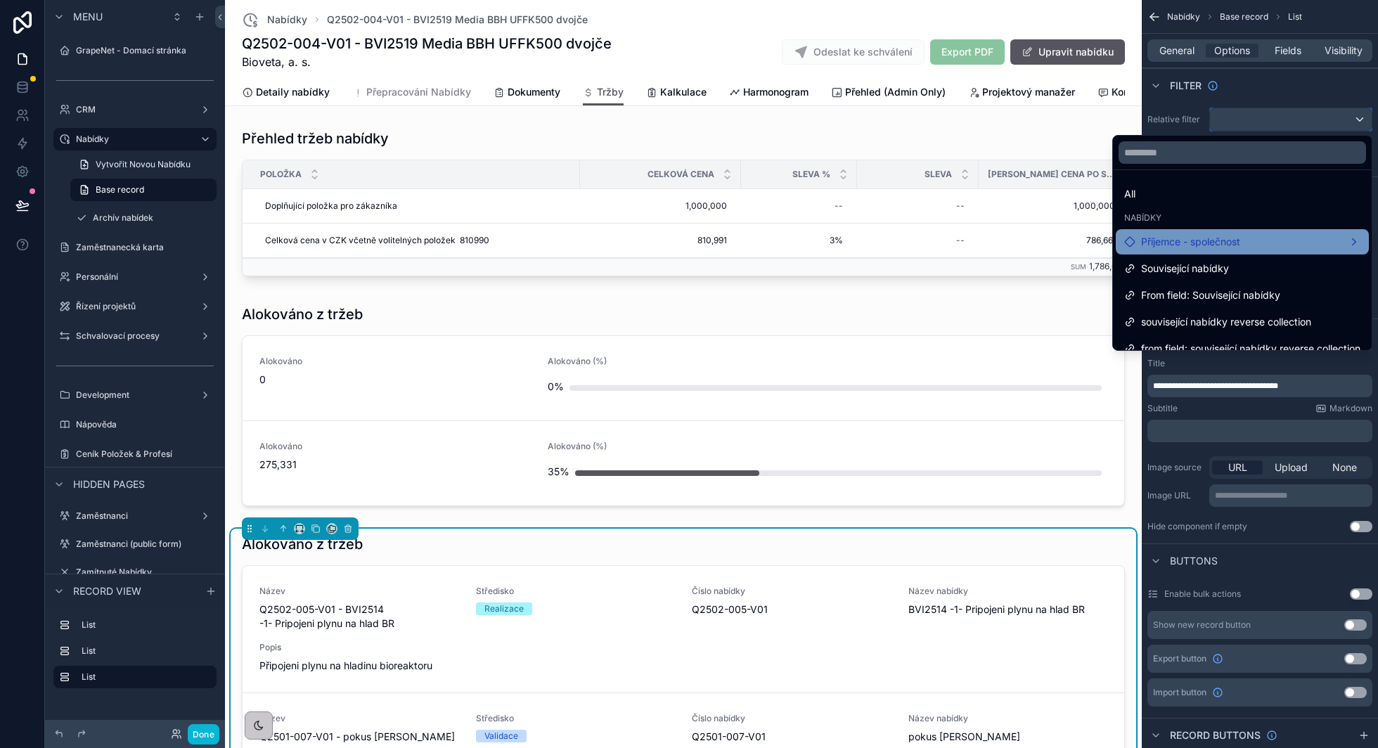
scroll to position [14, 0]
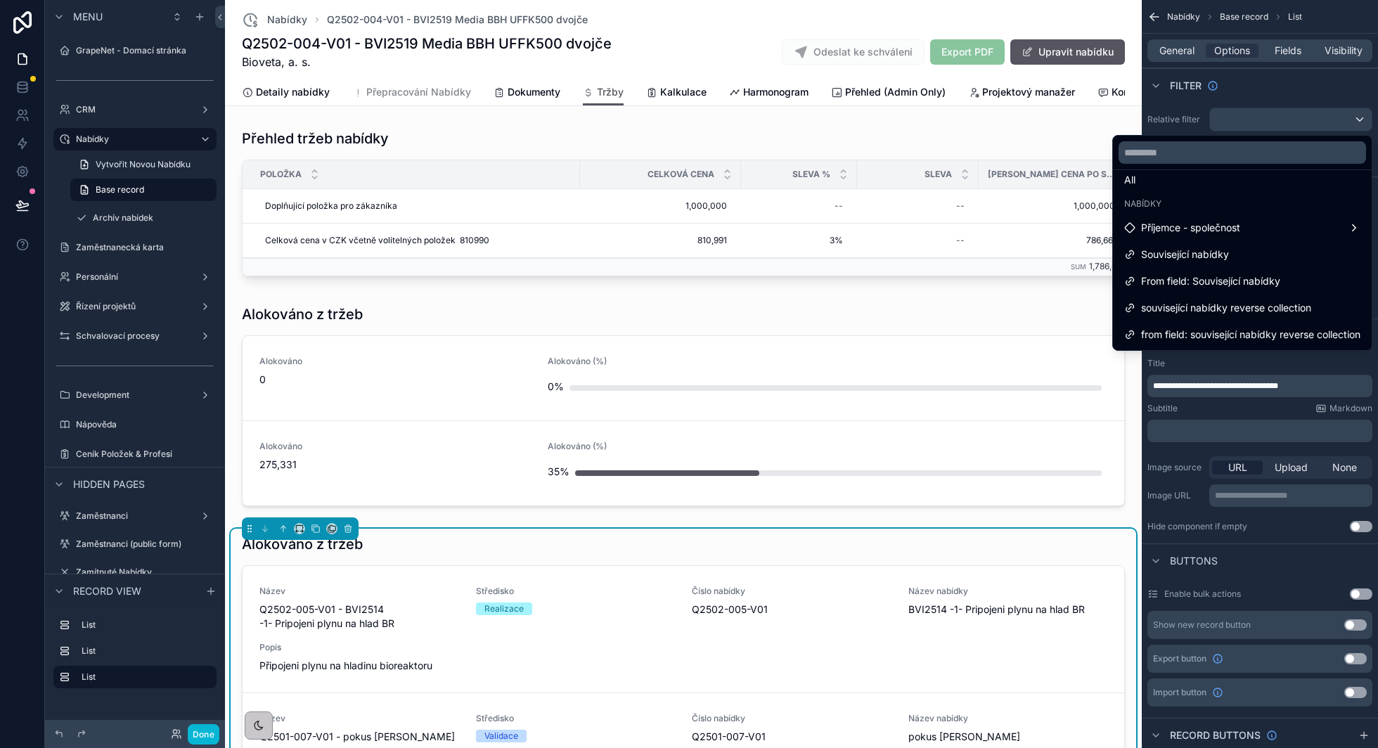
click at [1274, 97] on div "scrollable content" at bounding box center [689, 374] width 1378 height 748
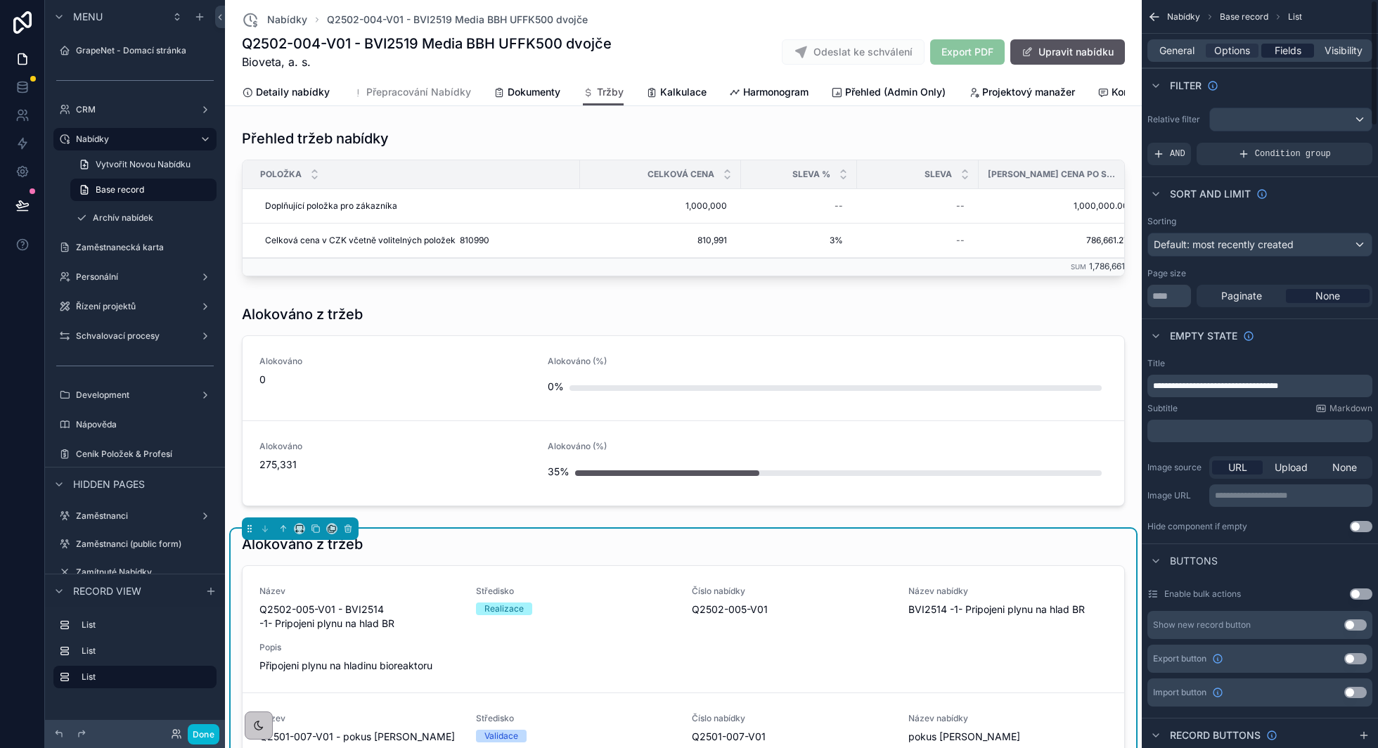
click at [1286, 49] on span "Fields" at bounding box center [1288, 51] width 27 height 14
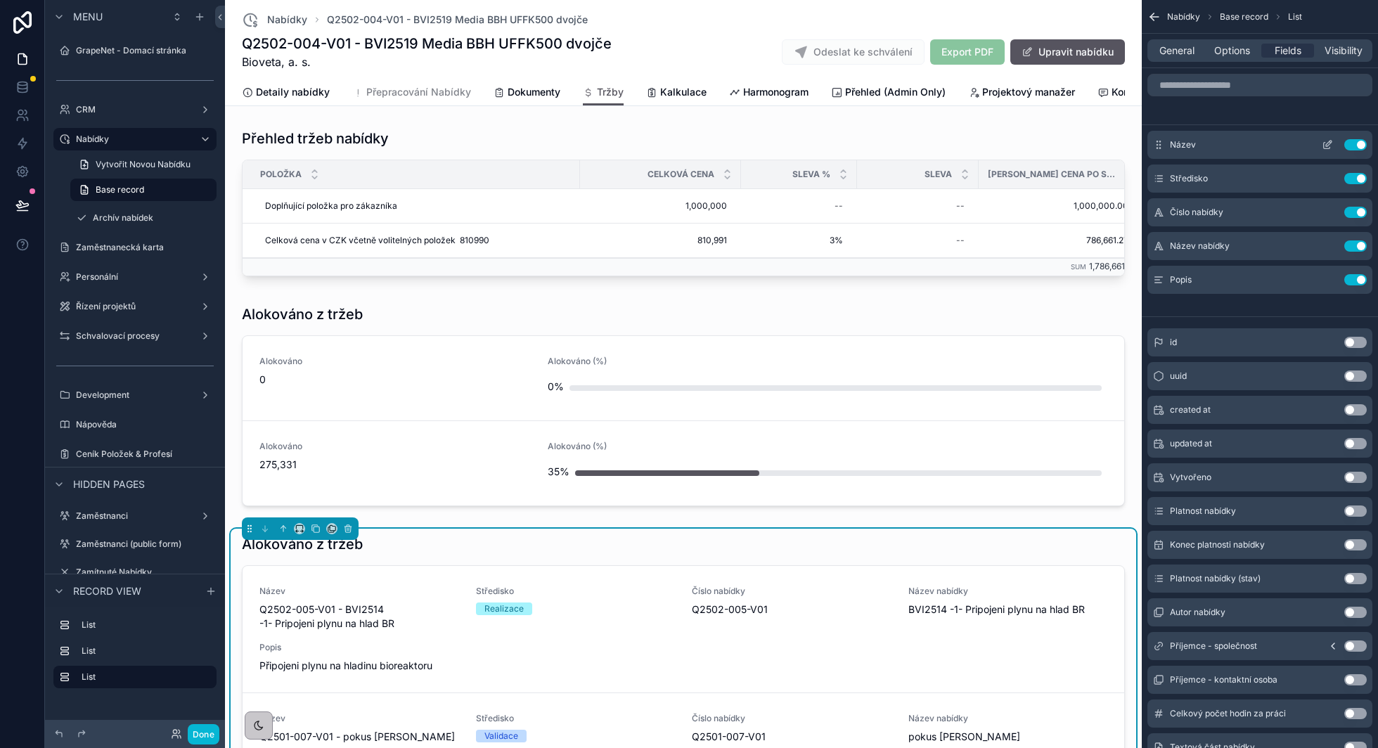
click at [1356, 143] on button "Use setting" at bounding box center [1356, 144] width 23 height 11
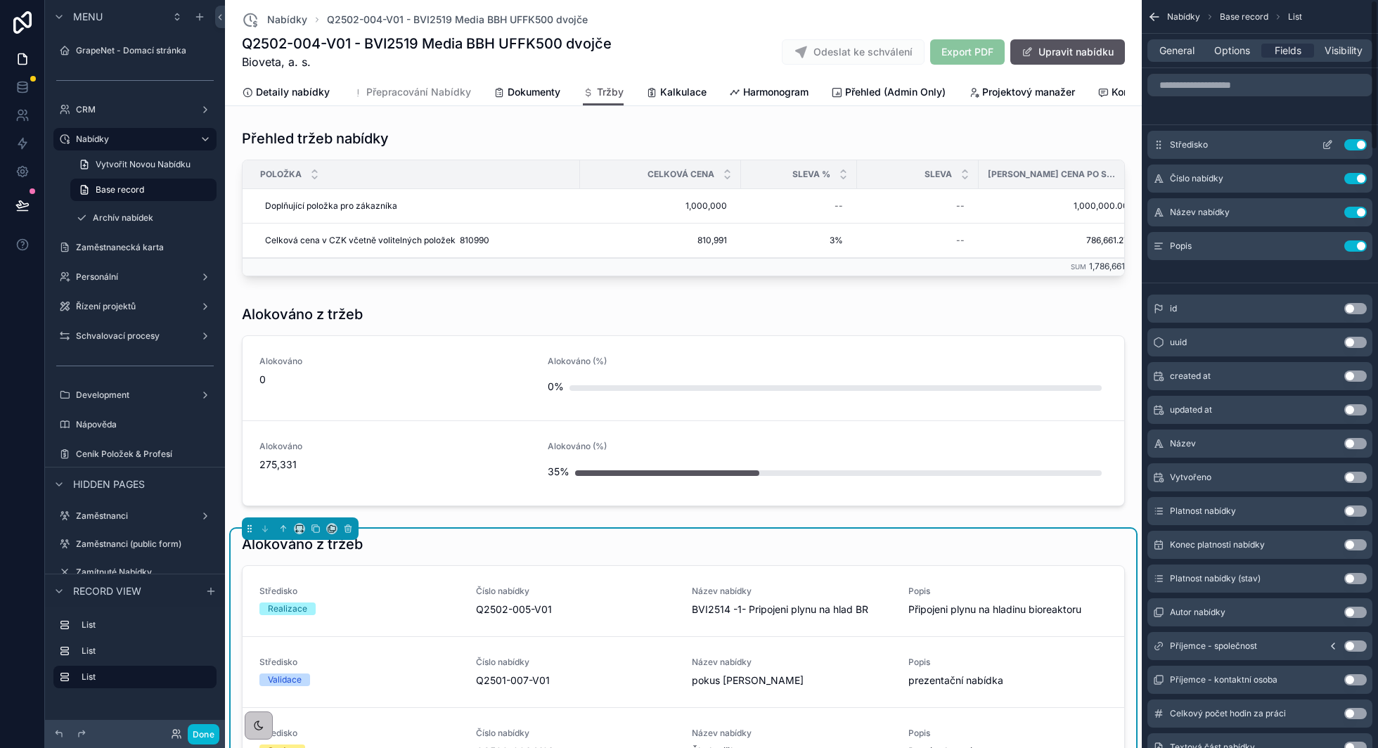
click at [1355, 149] on button "Use setting" at bounding box center [1356, 144] width 23 height 11
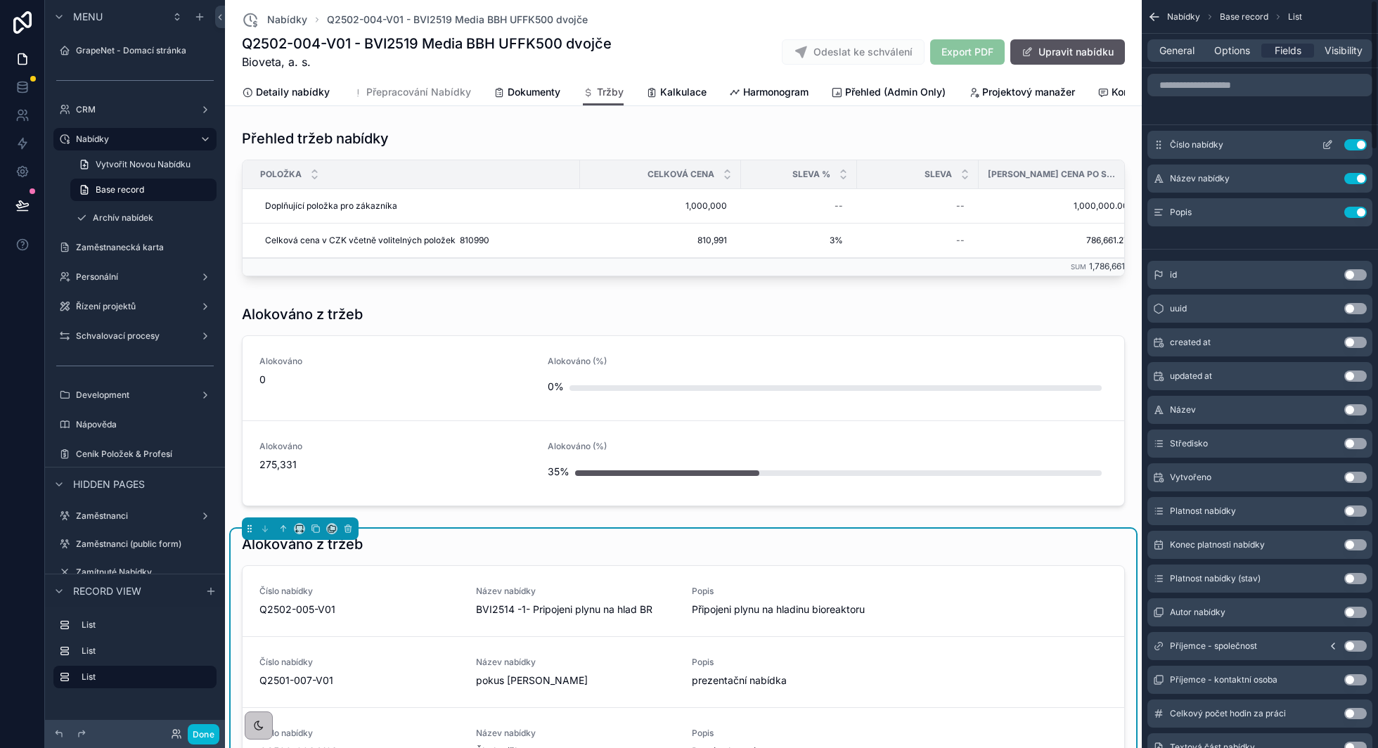
click at [1356, 146] on button "Use setting" at bounding box center [1356, 144] width 23 height 11
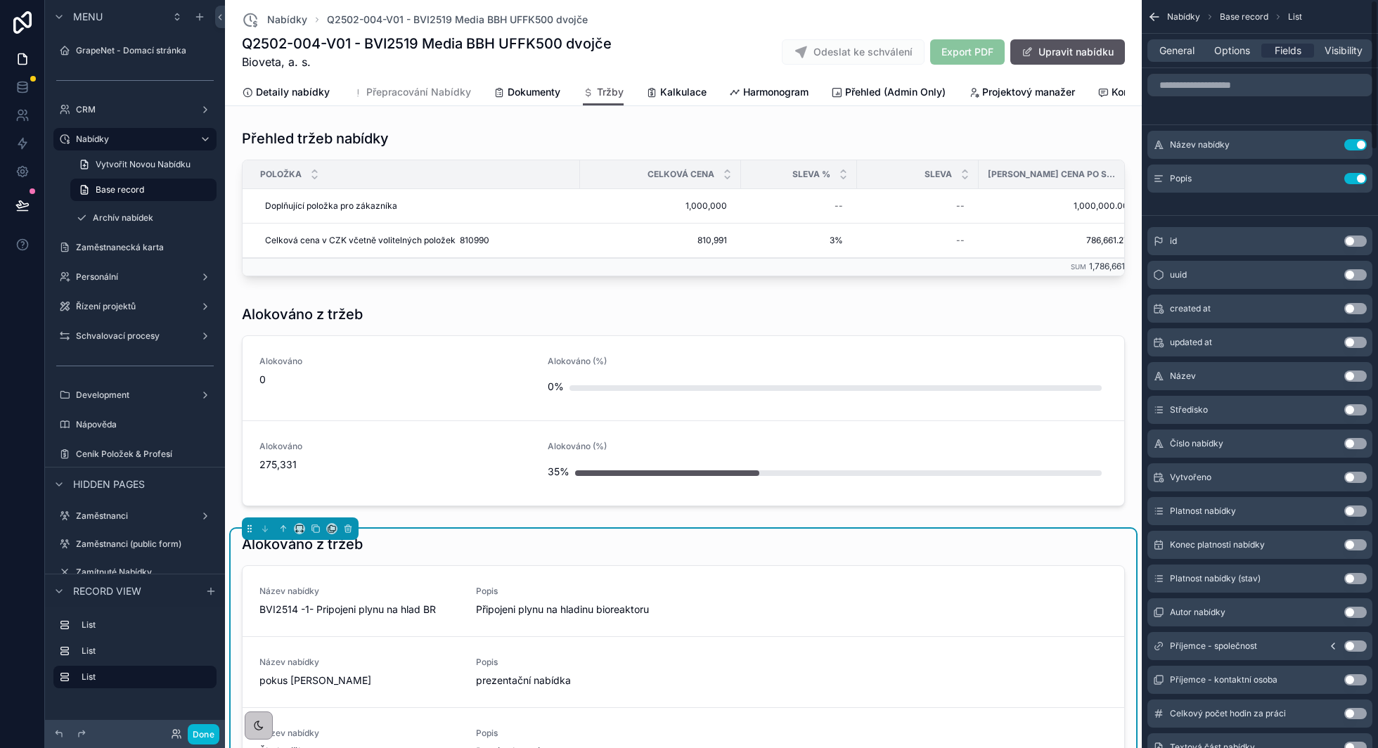
click at [1356, 146] on button "Use setting" at bounding box center [1356, 144] width 23 height 11
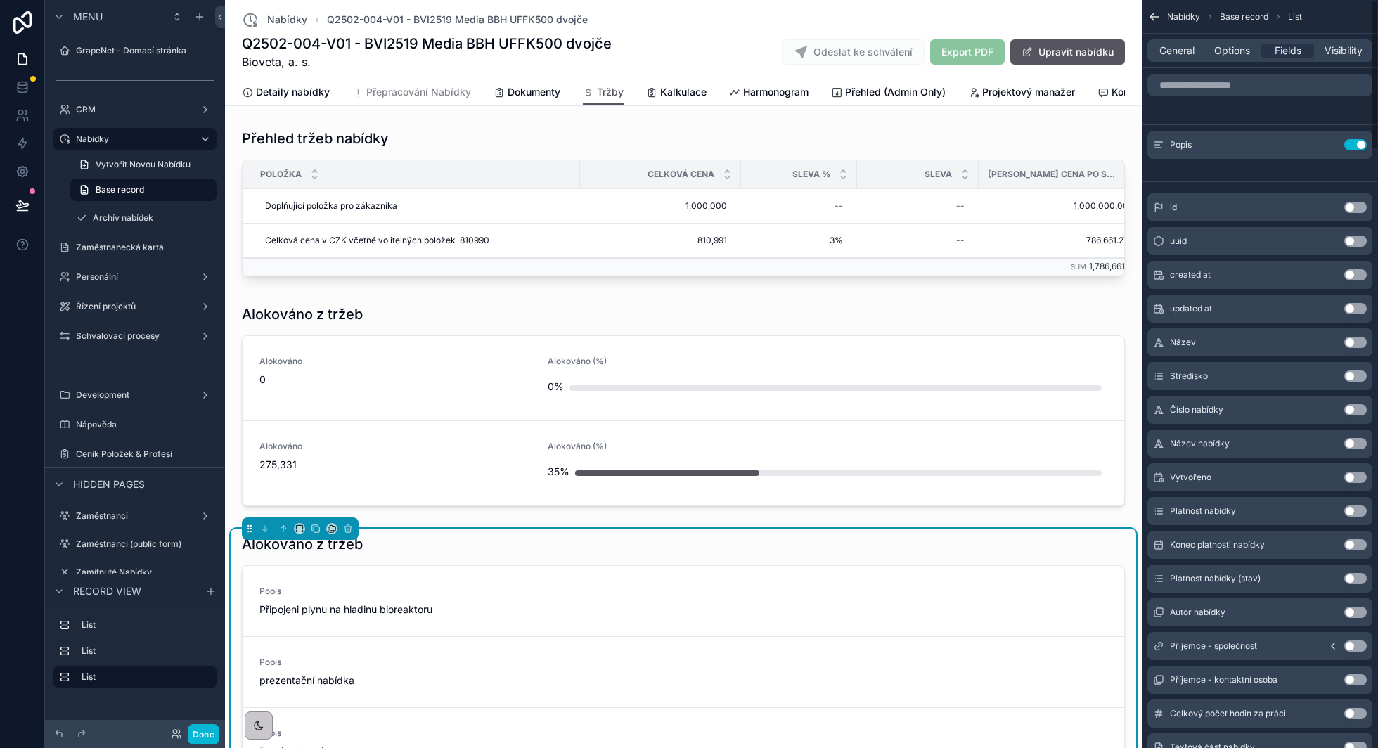
click at [1356, 146] on button "Use setting" at bounding box center [1356, 144] width 23 height 11
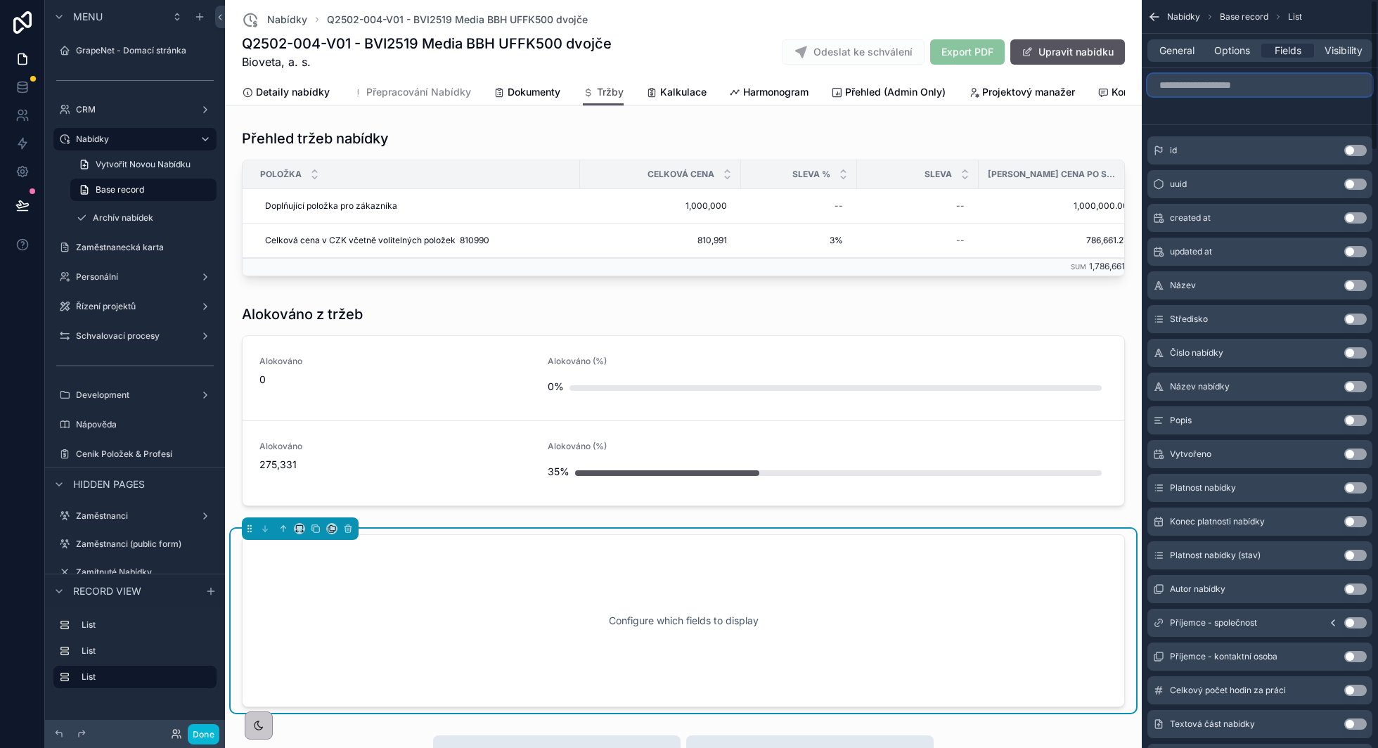
click at [1248, 91] on input "scrollable content" at bounding box center [1260, 85] width 225 height 23
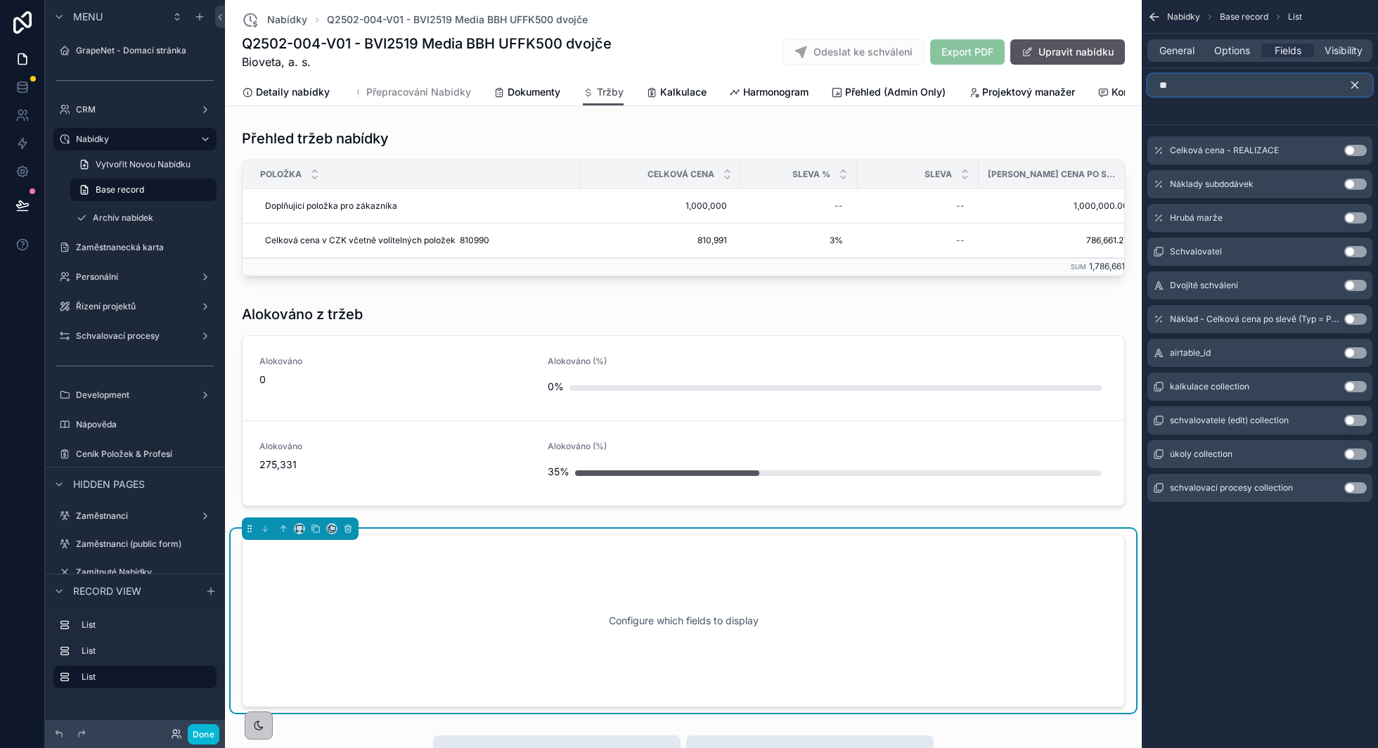
type input "*"
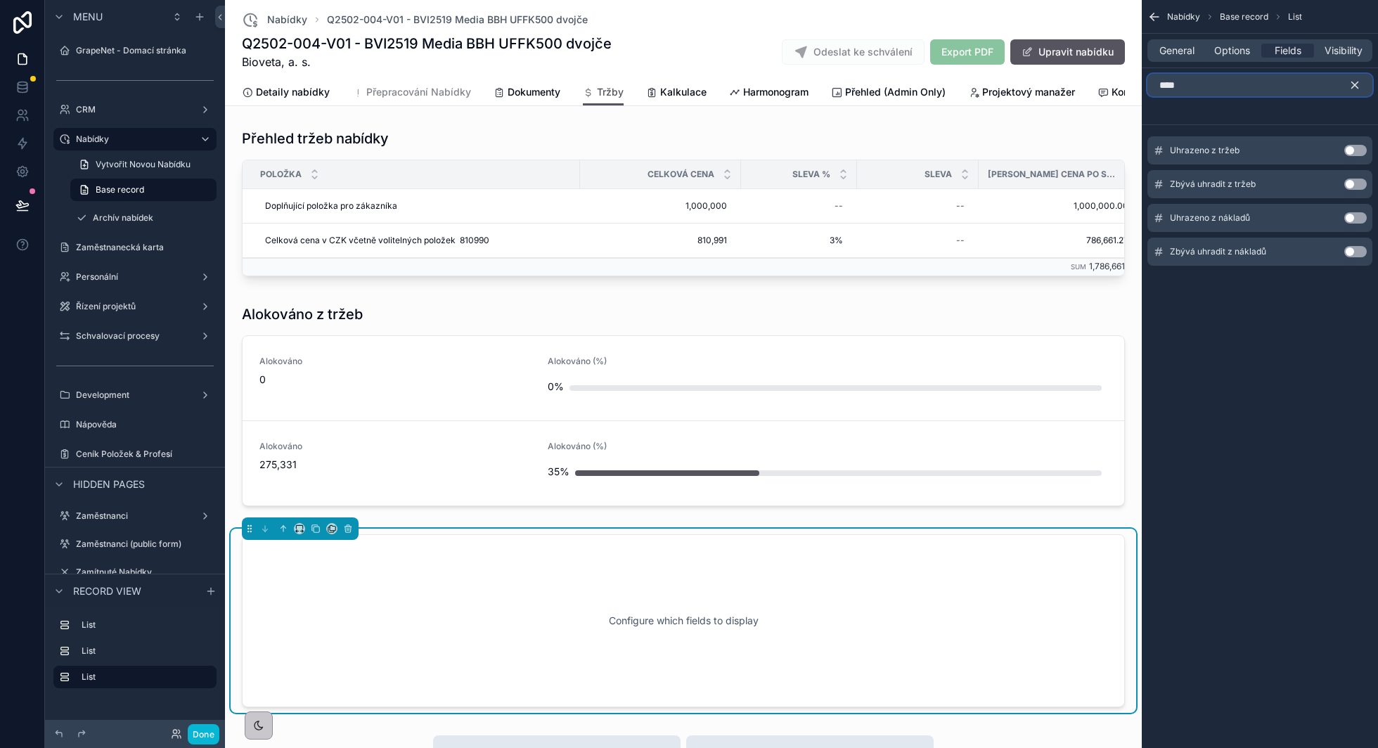
type input "****"
click at [1355, 153] on button "Use setting" at bounding box center [1356, 150] width 23 height 11
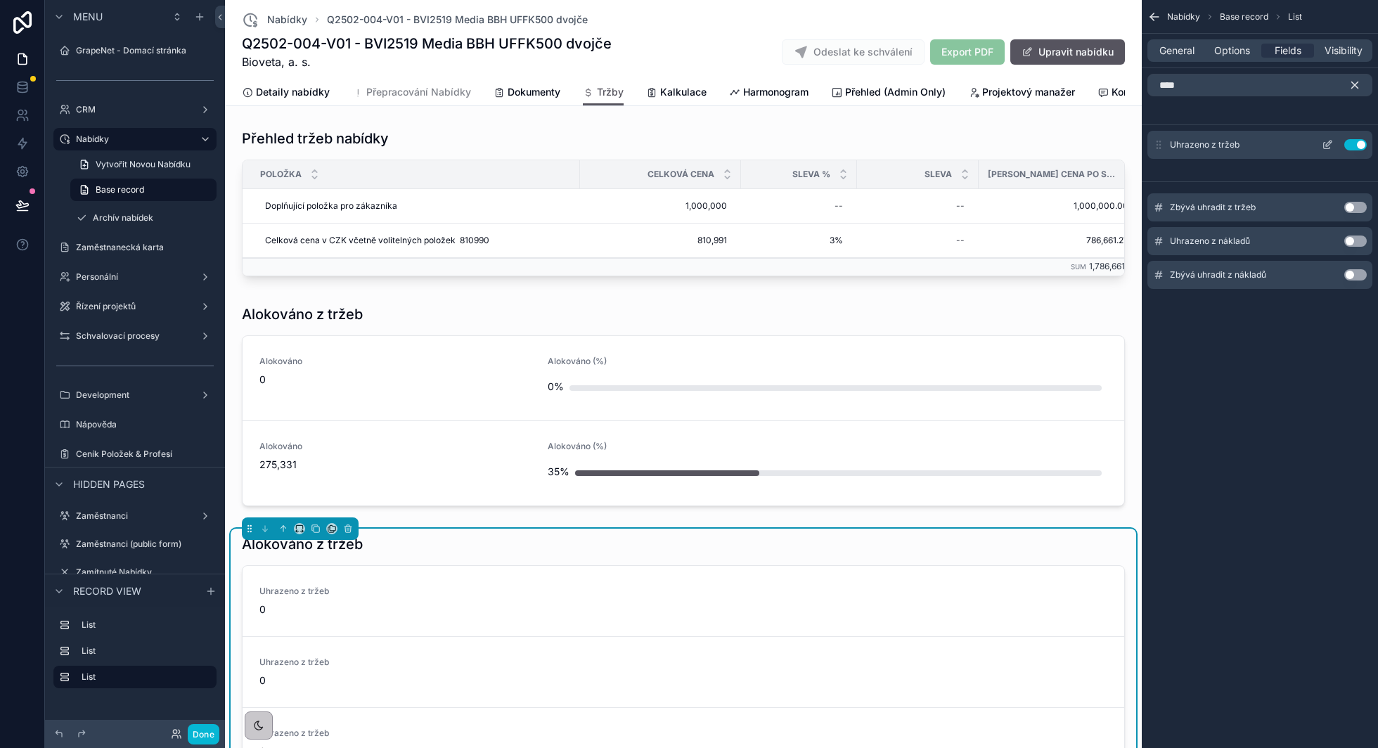
click at [1324, 146] on icon "scrollable content" at bounding box center [1327, 144] width 11 height 11
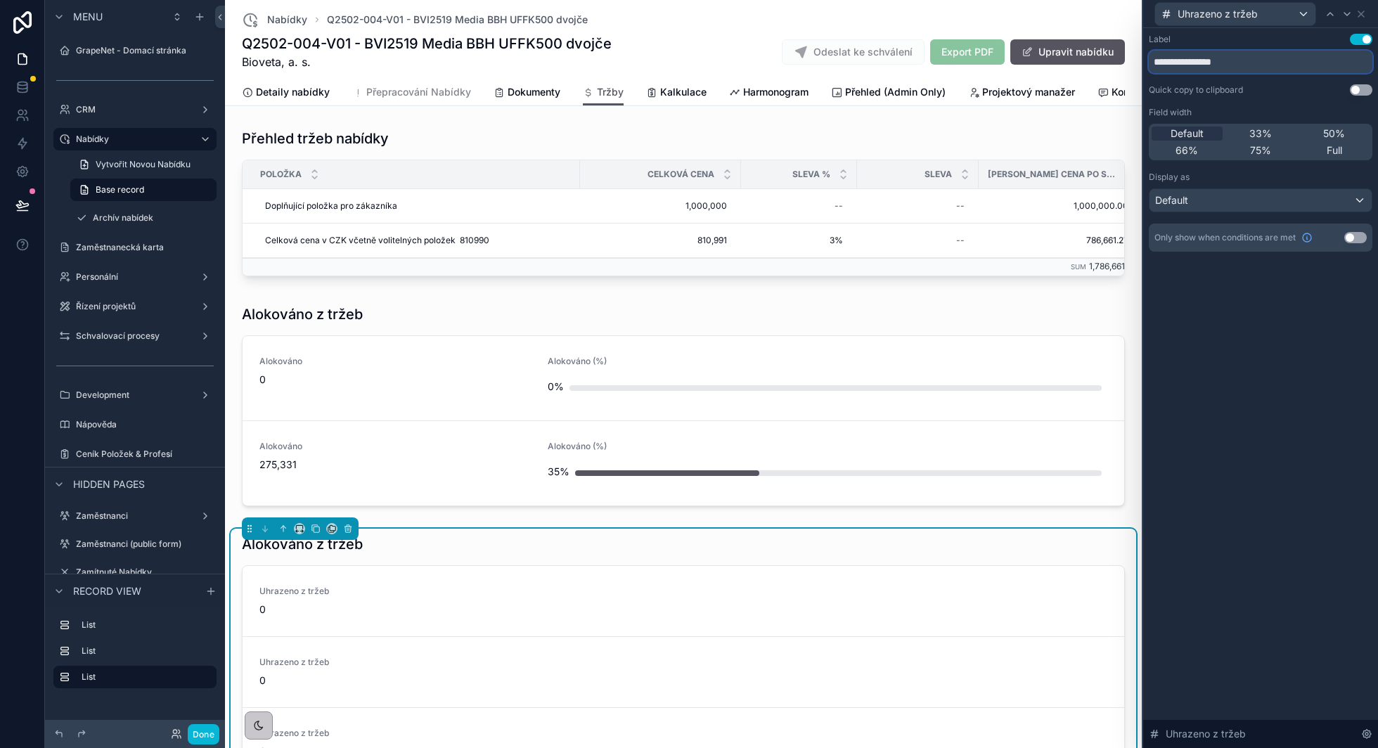
click at [1254, 60] on input "**********" at bounding box center [1261, 62] width 224 height 23
type input "*********"
click at [1358, 13] on icon at bounding box center [1361, 13] width 11 height 11
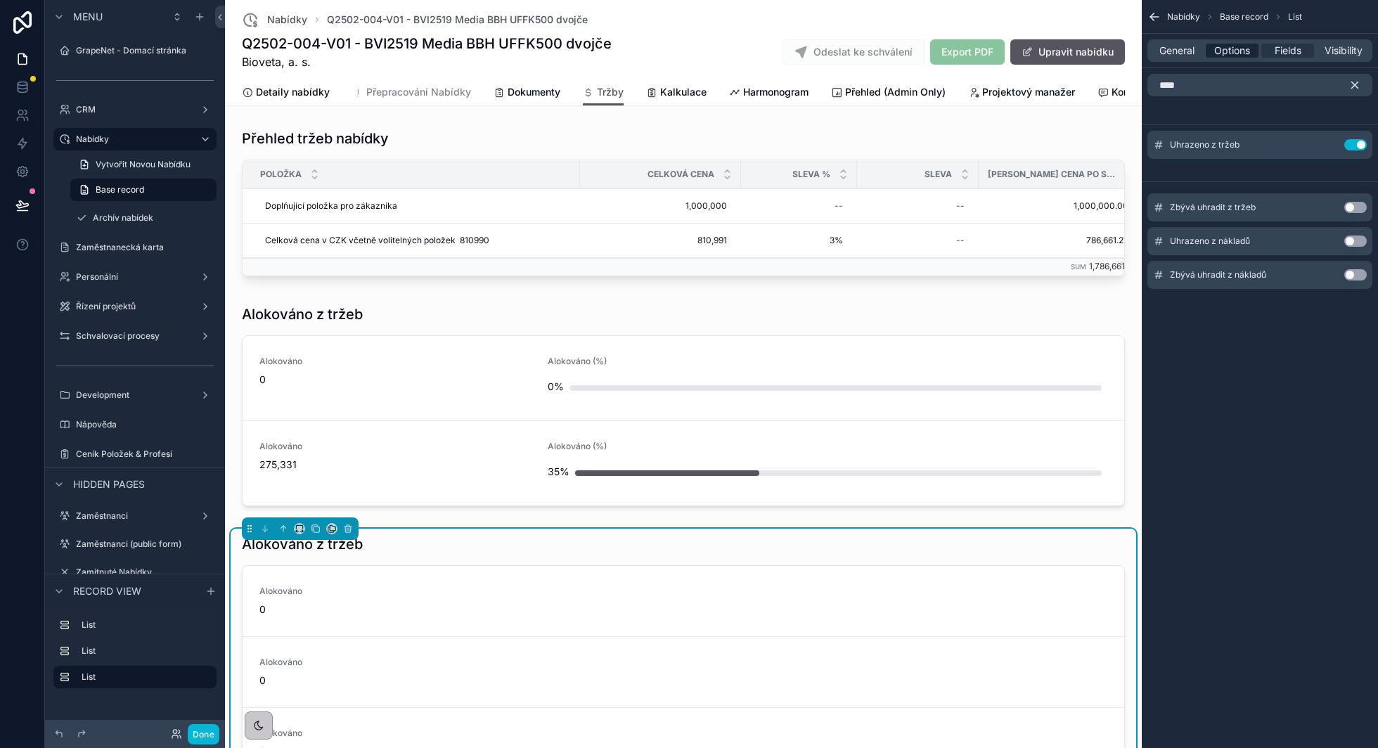
click at [1227, 57] on span "Options" at bounding box center [1233, 51] width 36 height 14
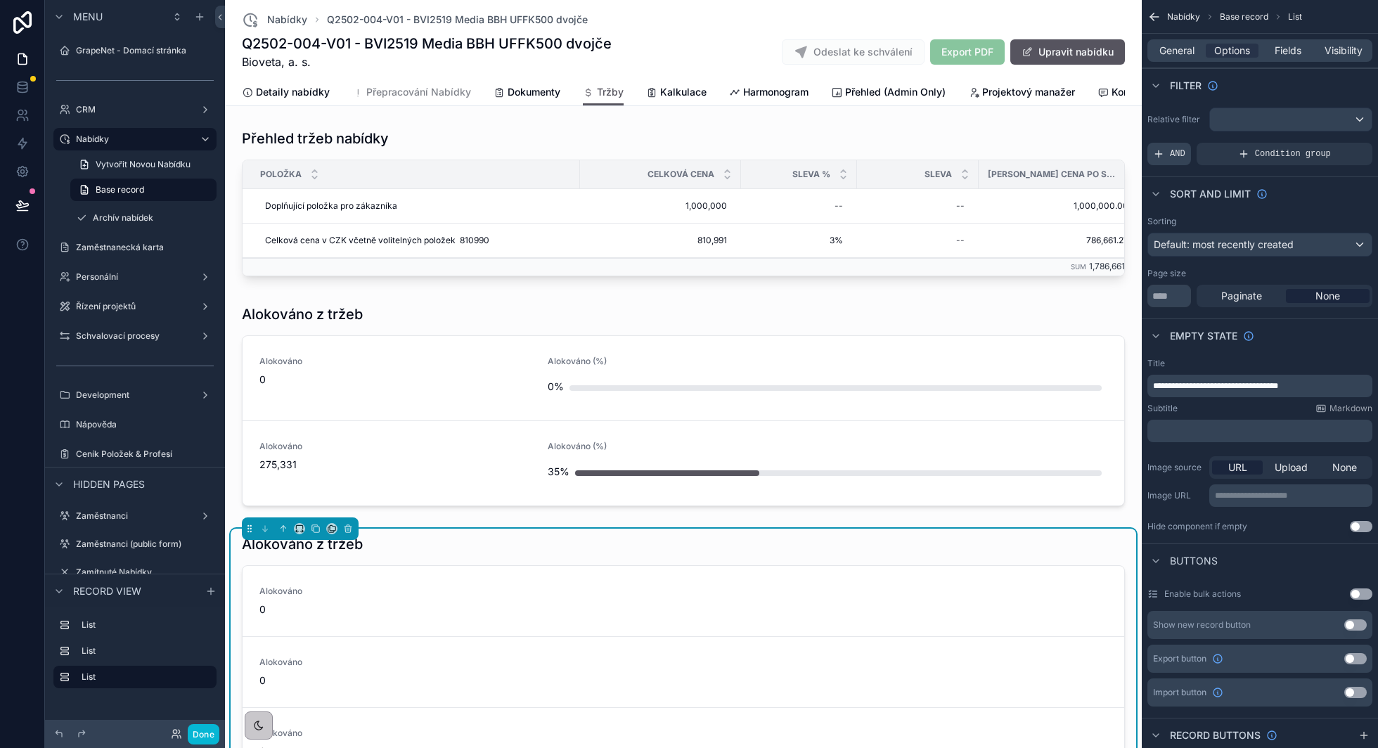
click at [1177, 151] on span "AND" at bounding box center [1177, 153] width 15 height 11
click at [1333, 145] on div "scrollable content" at bounding box center [1338, 144] width 20 height 20
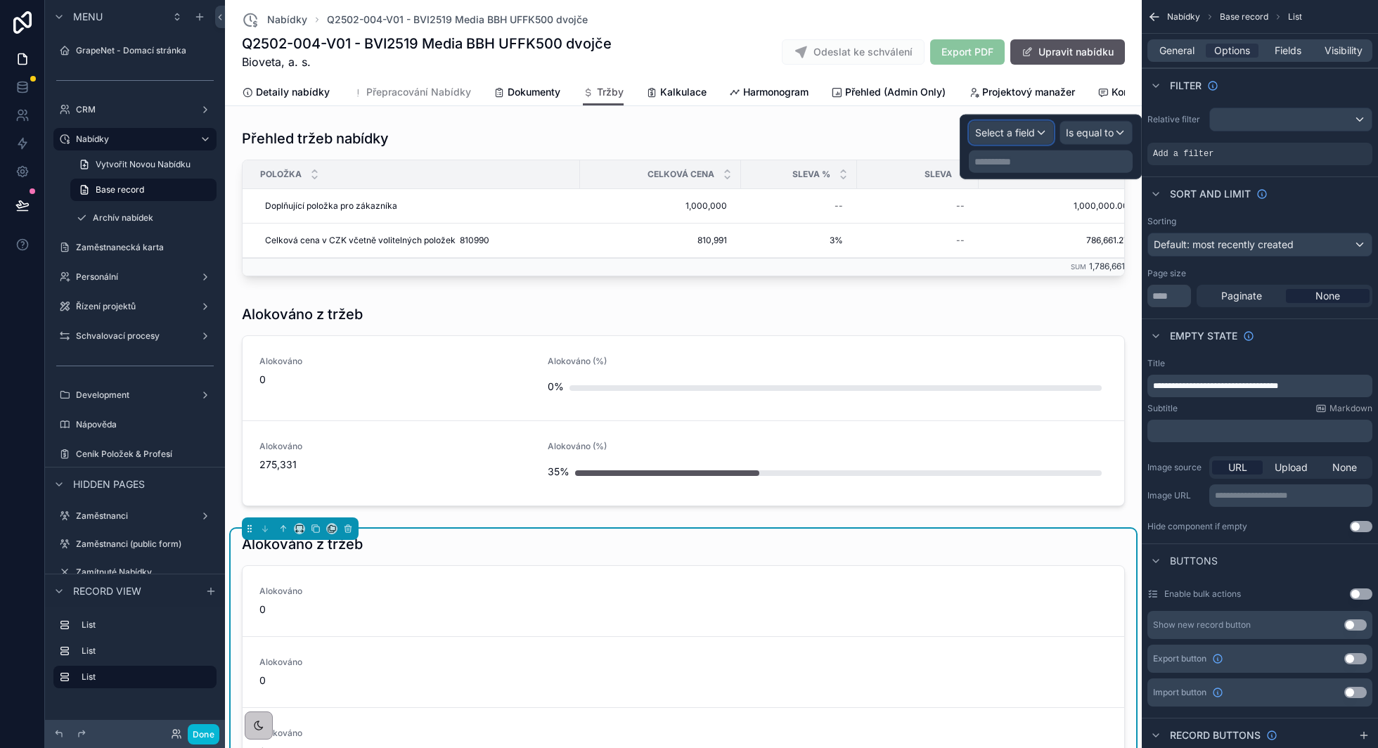
click at [1021, 134] on span "Select a field" at bounding box center [1005, 133] width 60 height 12
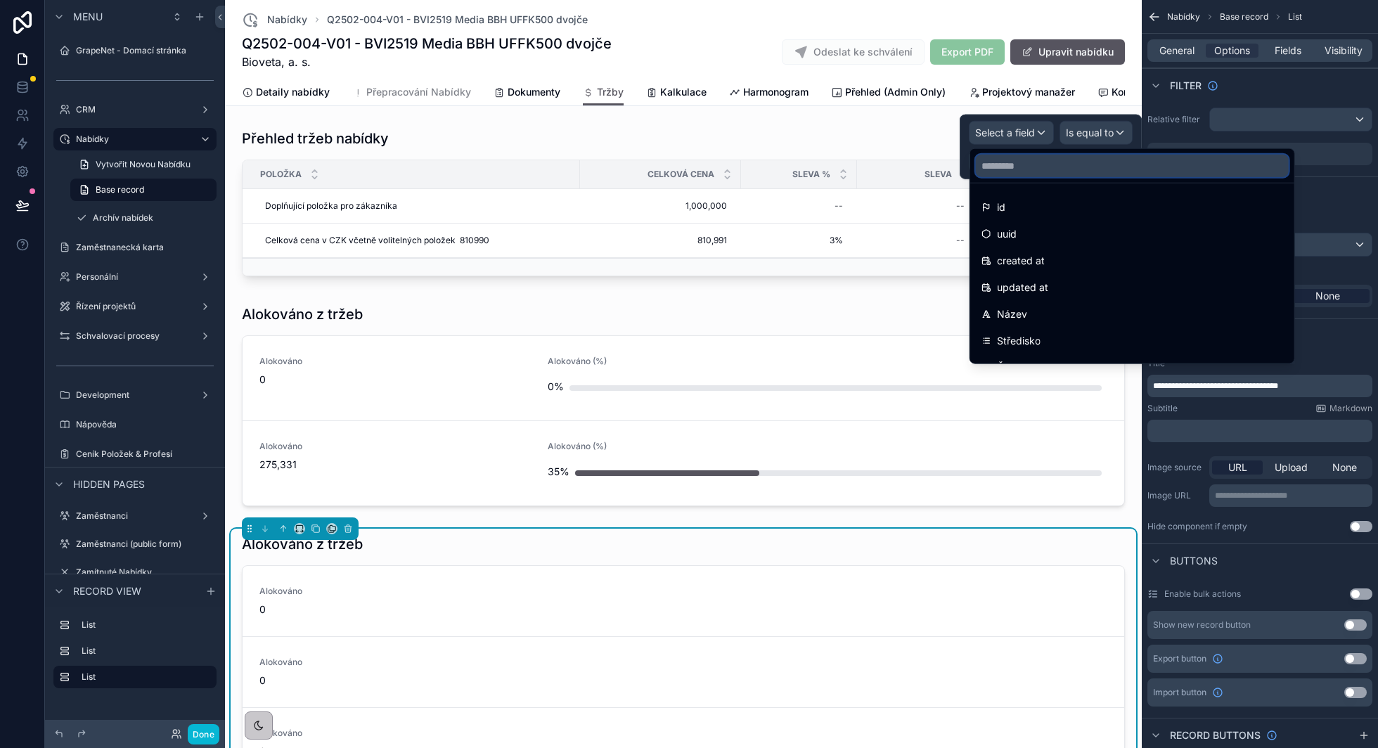
click at [1008, 165] on input "text" at bounding box center [1132, 166] width 313 height 23
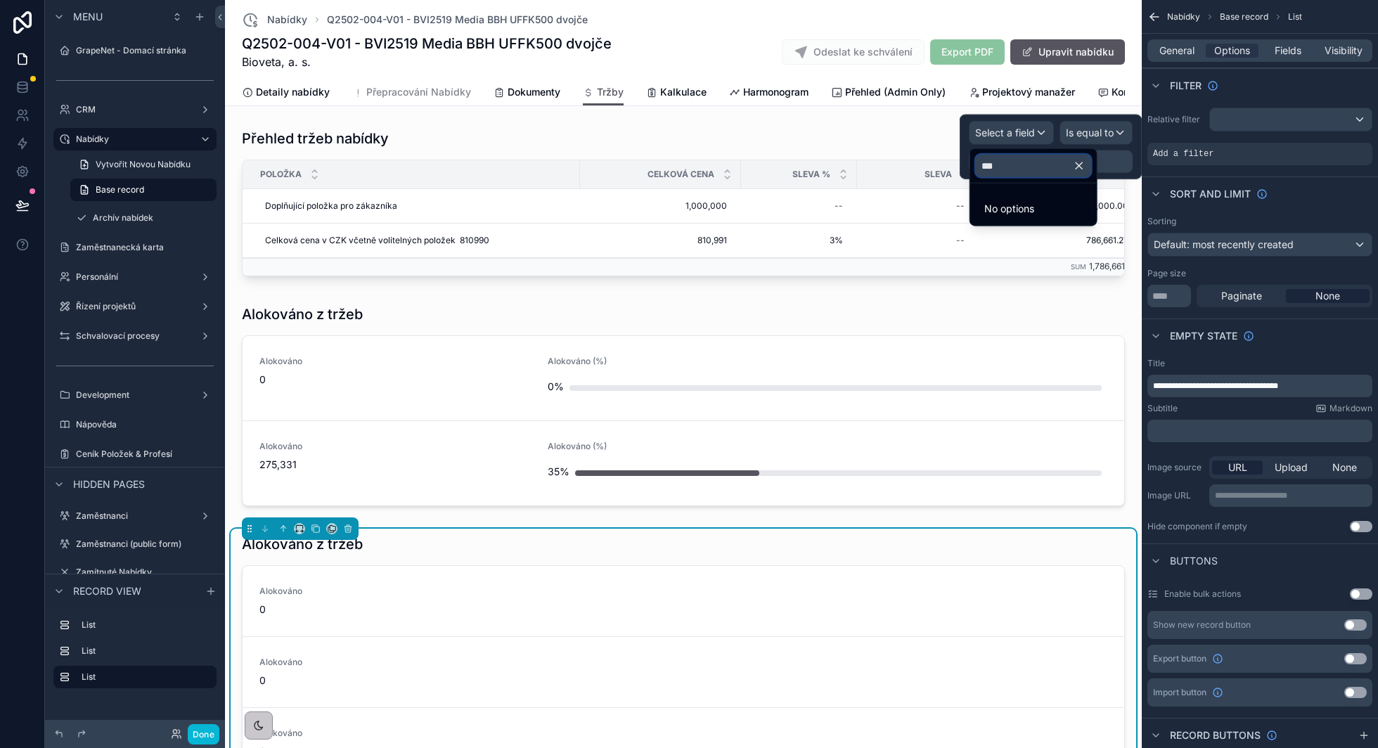
type input "**"
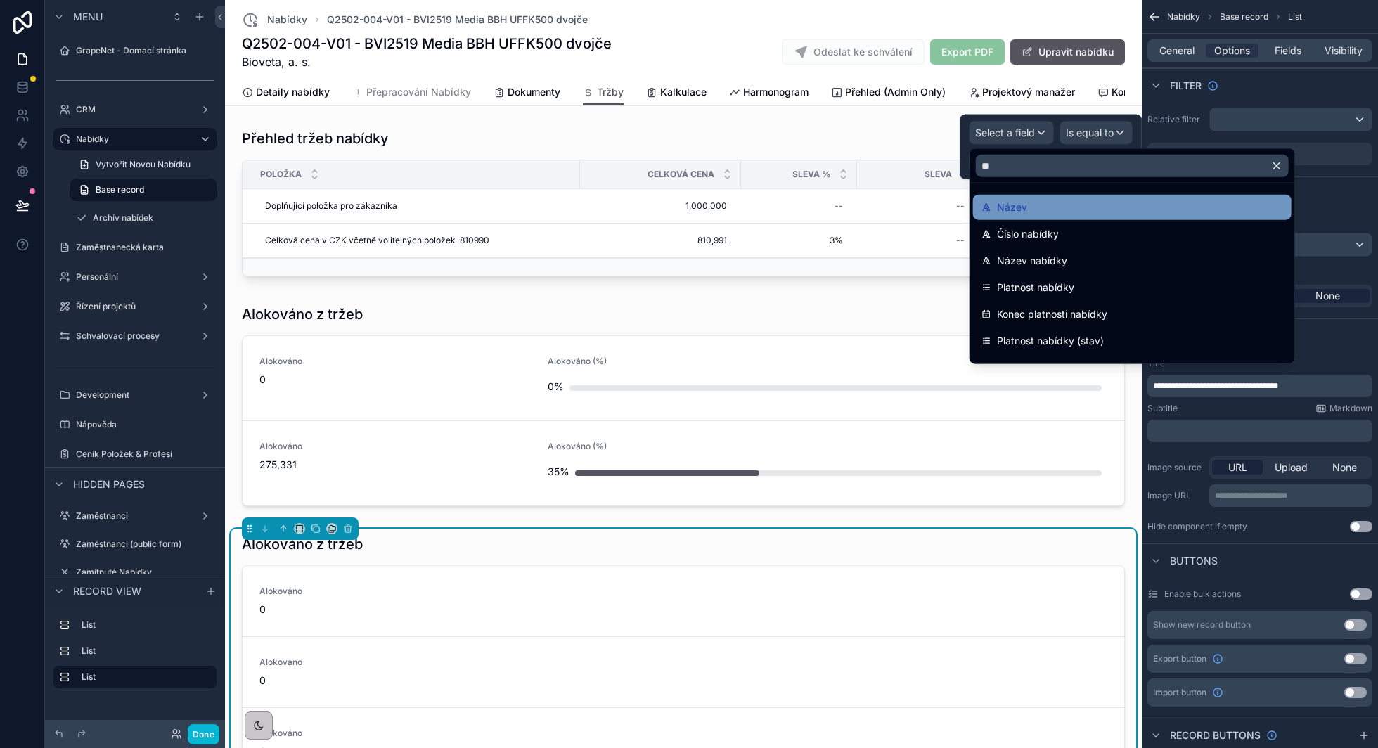
click at [1020, 199] on span "Název" at bounding box center [1012, 207] width 30 height 17
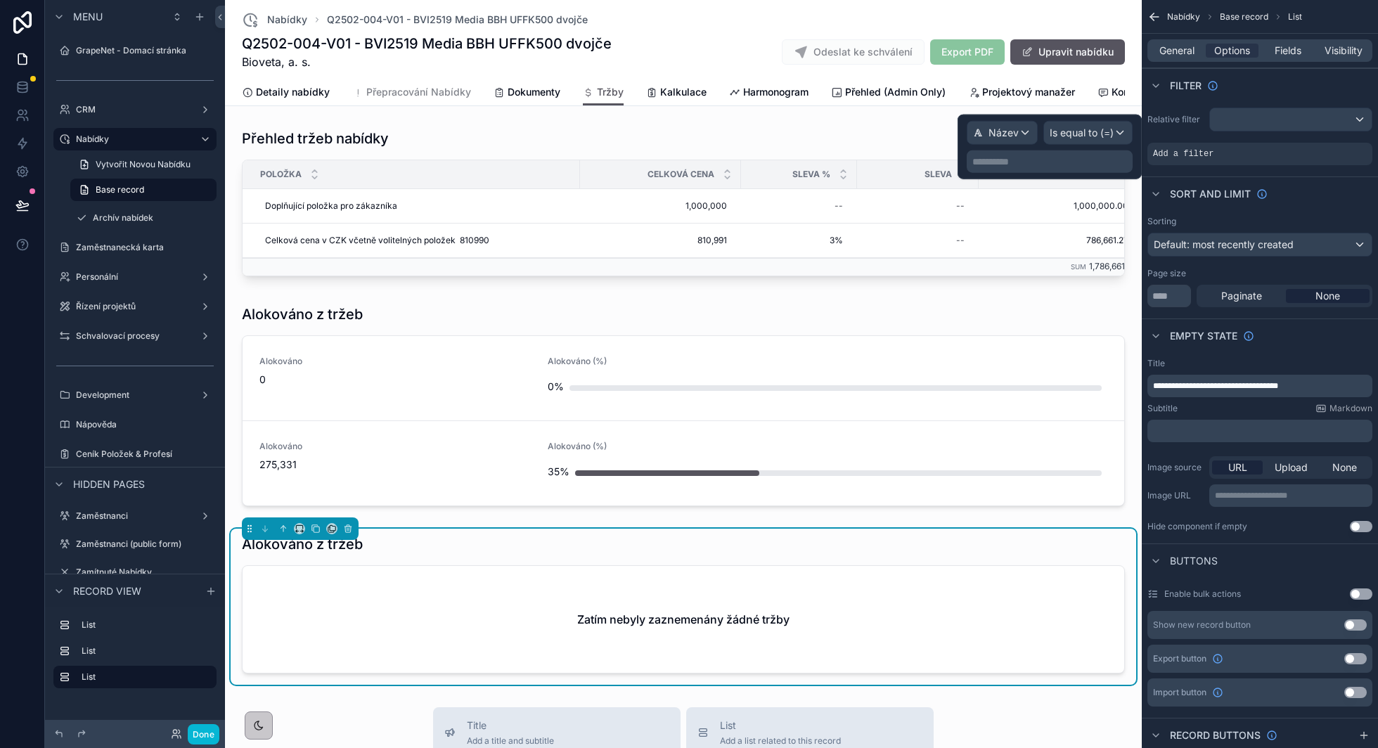
click at [1080, 168] on div "**********" at bounding box center [1050, 162] width 166 height 23
click at [1028, 139] on div "Název" at bounding box center [1003, 133] width 70 height 23
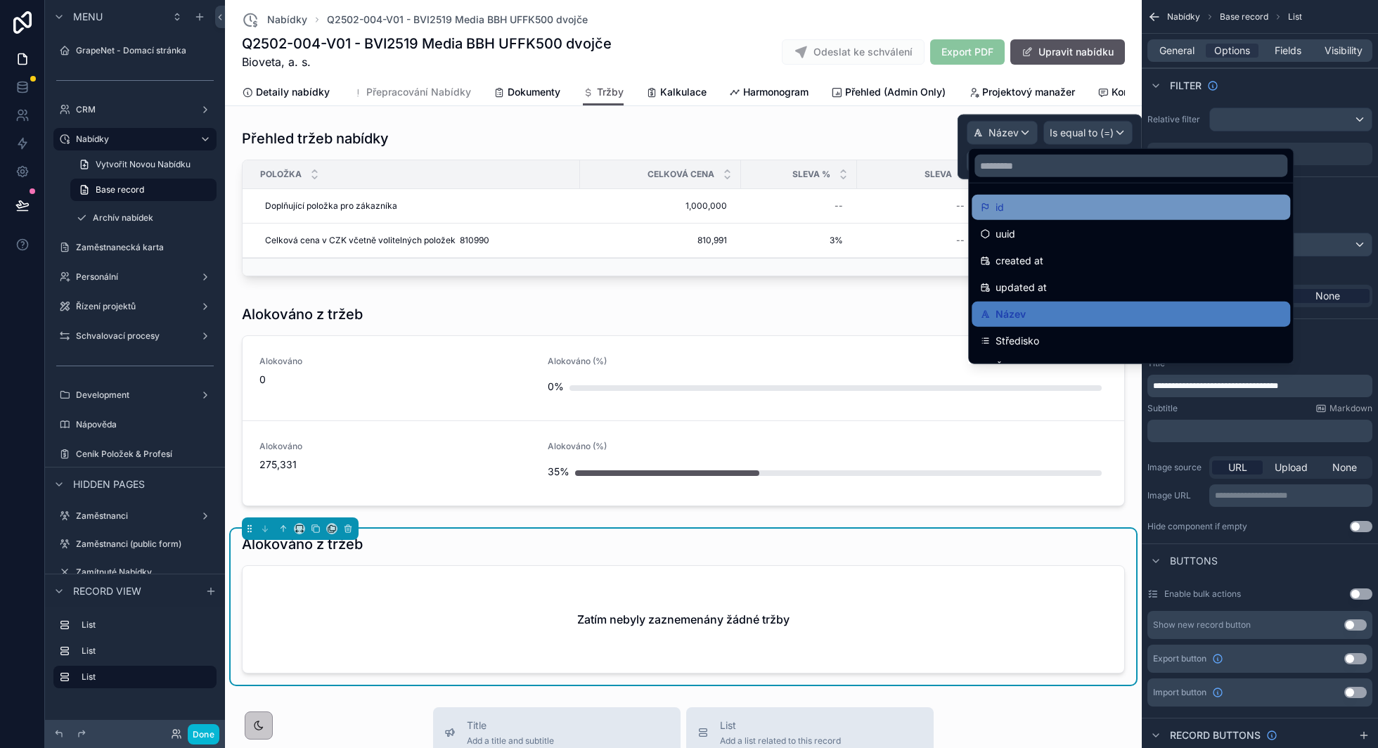
click at [1009, 201] on div "id" at bounding box center [1131, 207] width 302 height 17
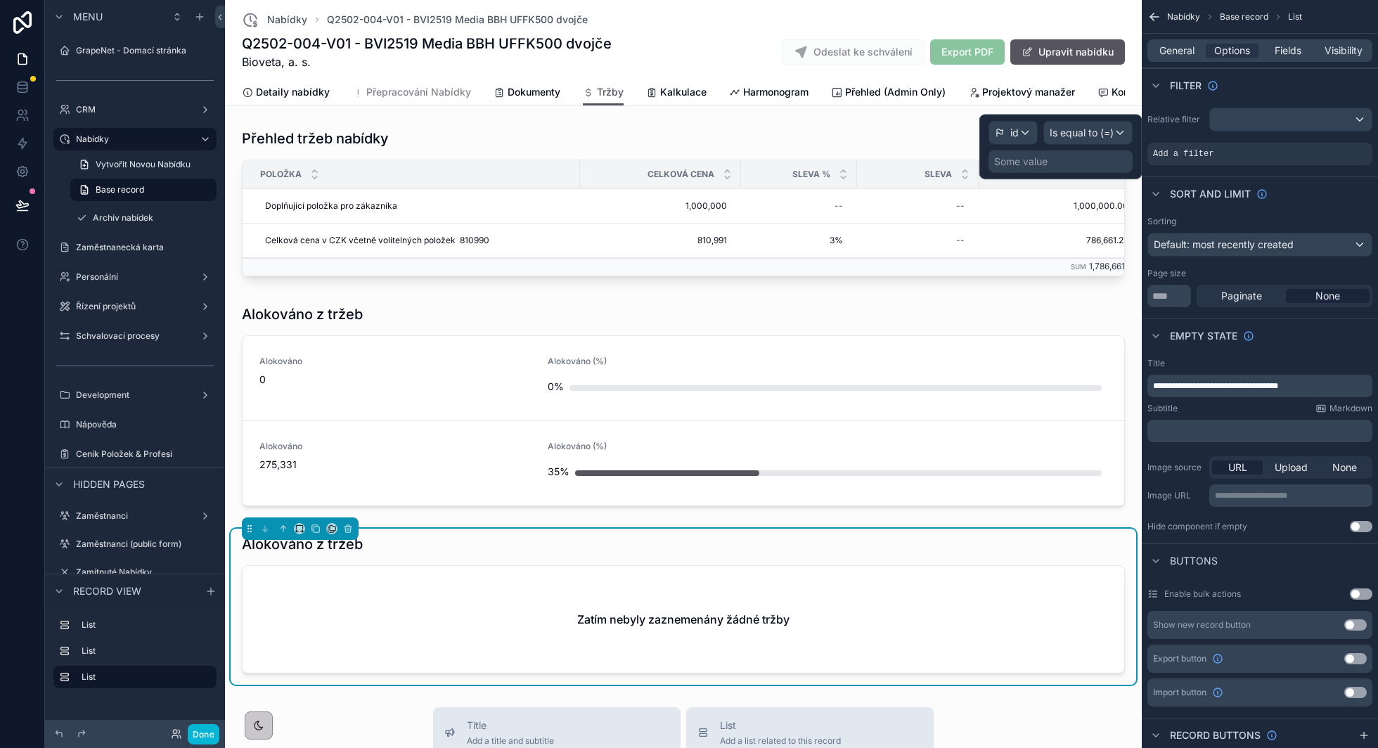
click at [1060, 164] on div "Some value" at bounding box center [1061, 162] width 144 height 23
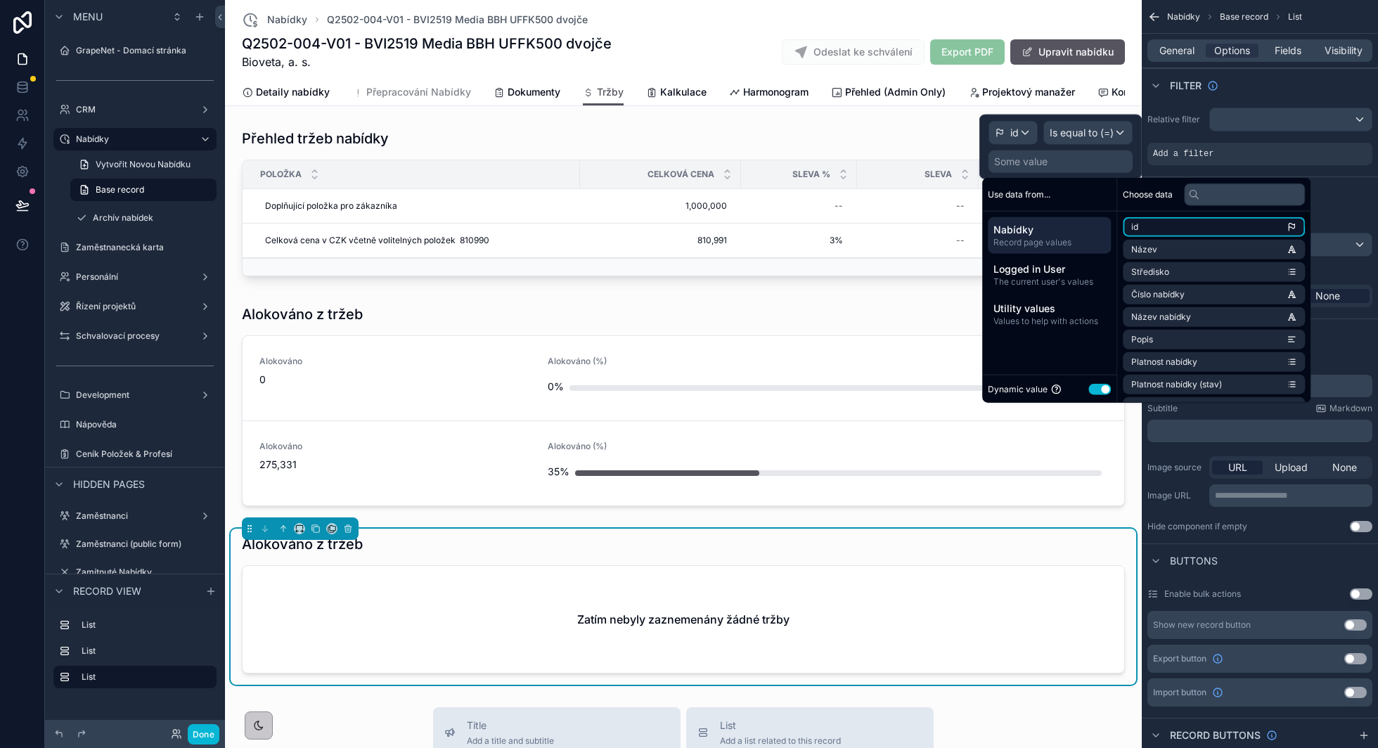
click at [1189, 228] on li "id" at bounding box center [1214, 227] width 182 height 20
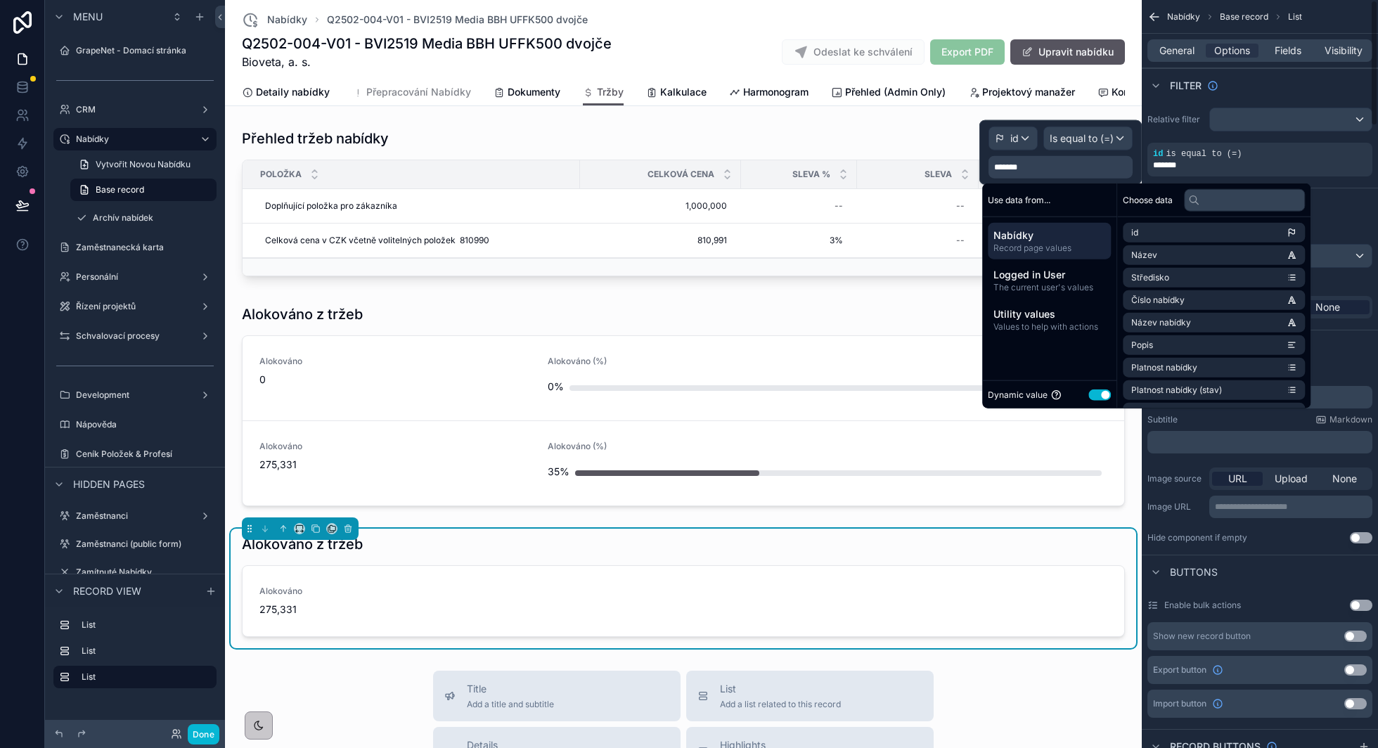
click at [1269, 85] on div "Filter" at bounding box center [1260, 85] width 236 height 34
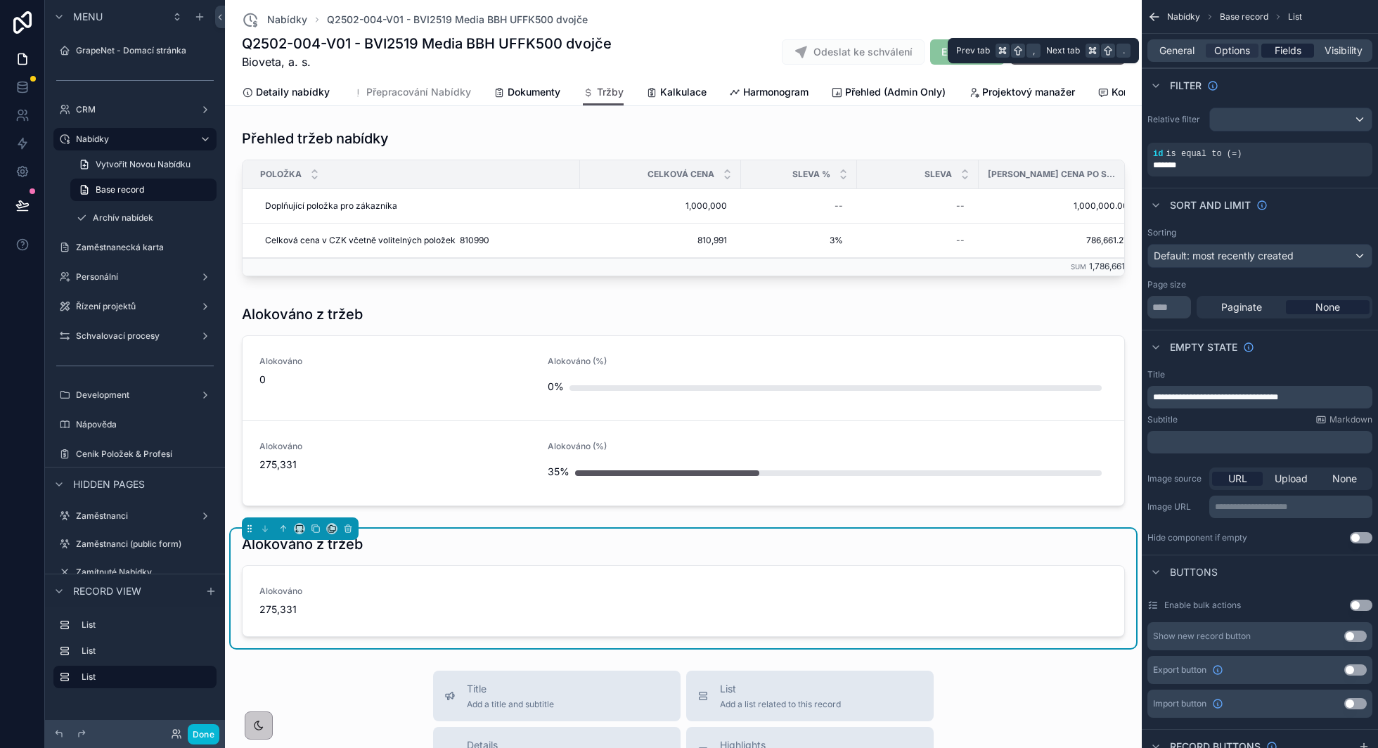
click at [1284, 55] on span "Fields" at bounding box center [1288, 51] width 27 height 14
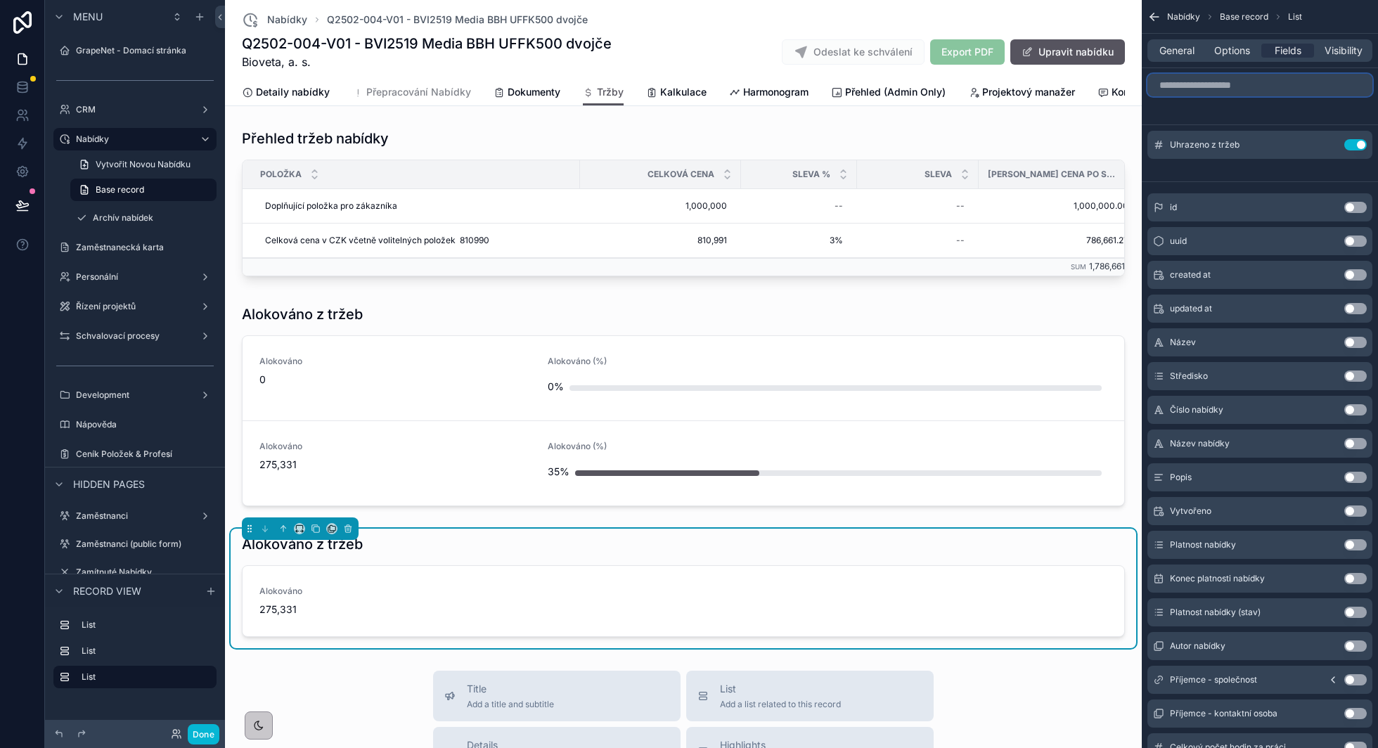
click at [1243, 89] on input "scrollable content" at bounding box center [1260, 85] width 225 height 23
type input "*"
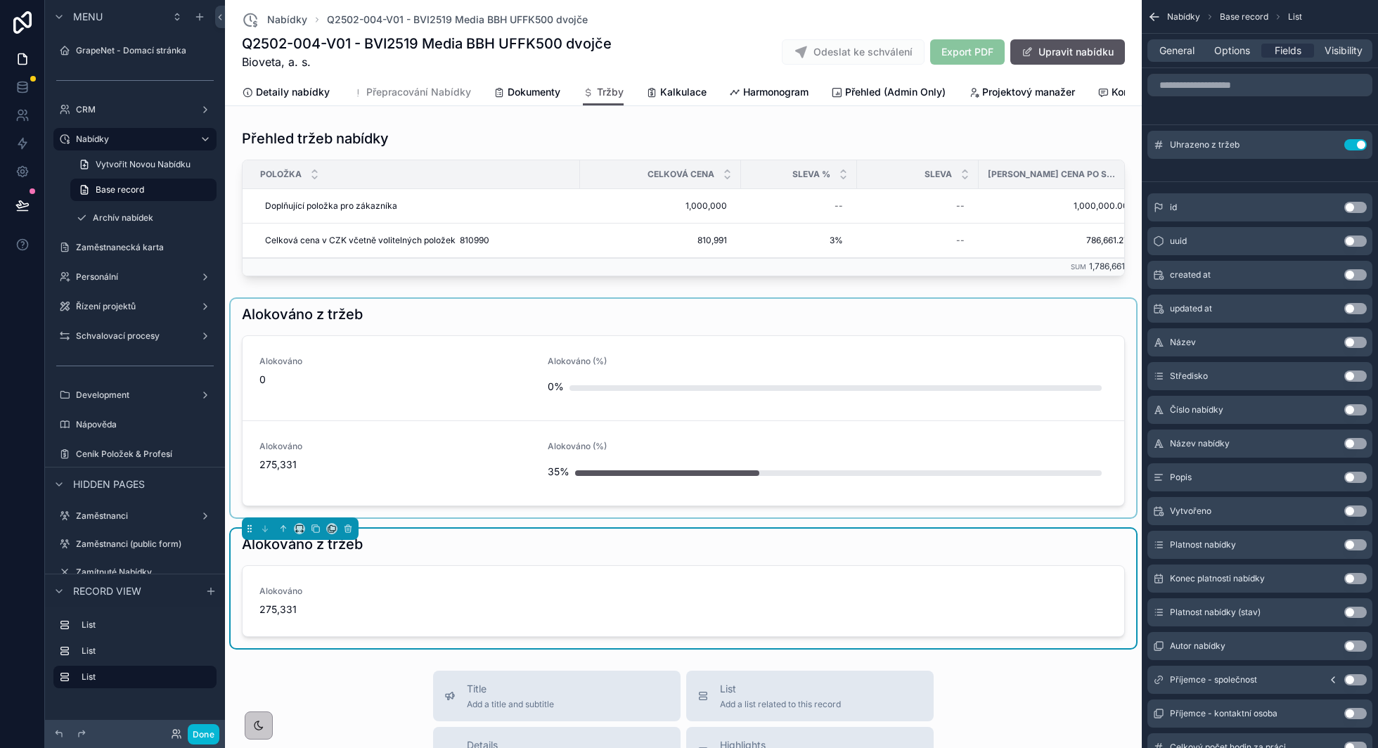
click at [928, 320] on div "scrollable content" at bounding box center [684, 408] width 906 height 219
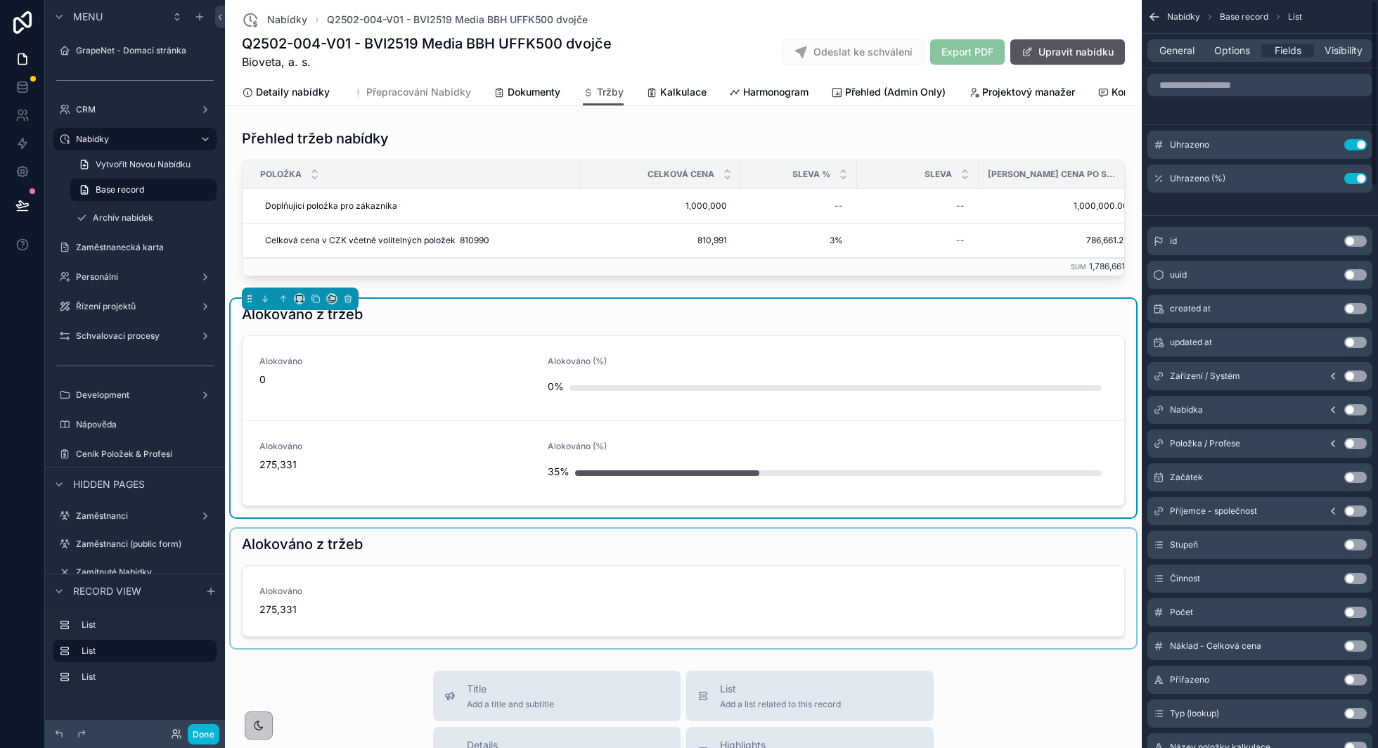
click at [840, 544] on div "scrollable content" at bounding box center [684, 589] width 906 height 120
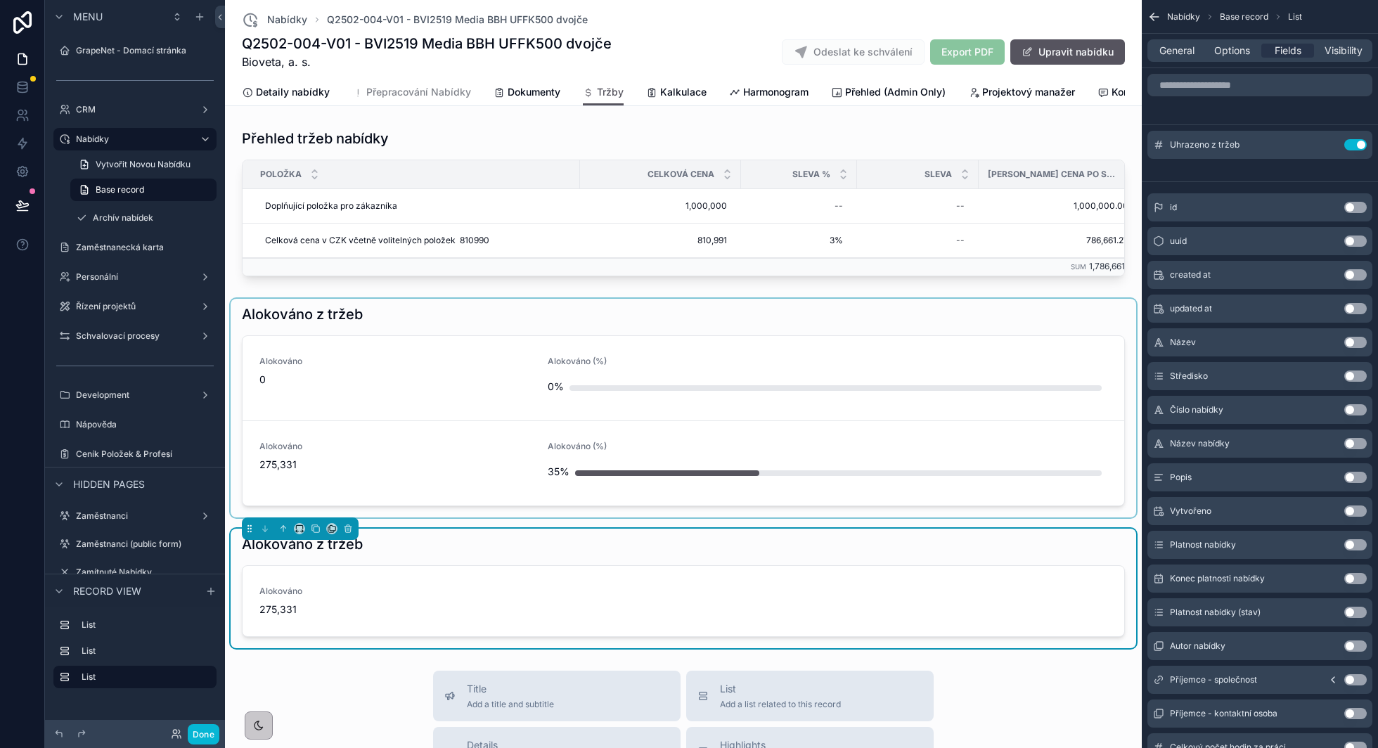
click at [892, 326] on div "scrollable content" at bounding box center [684, 408] width 906 height 219
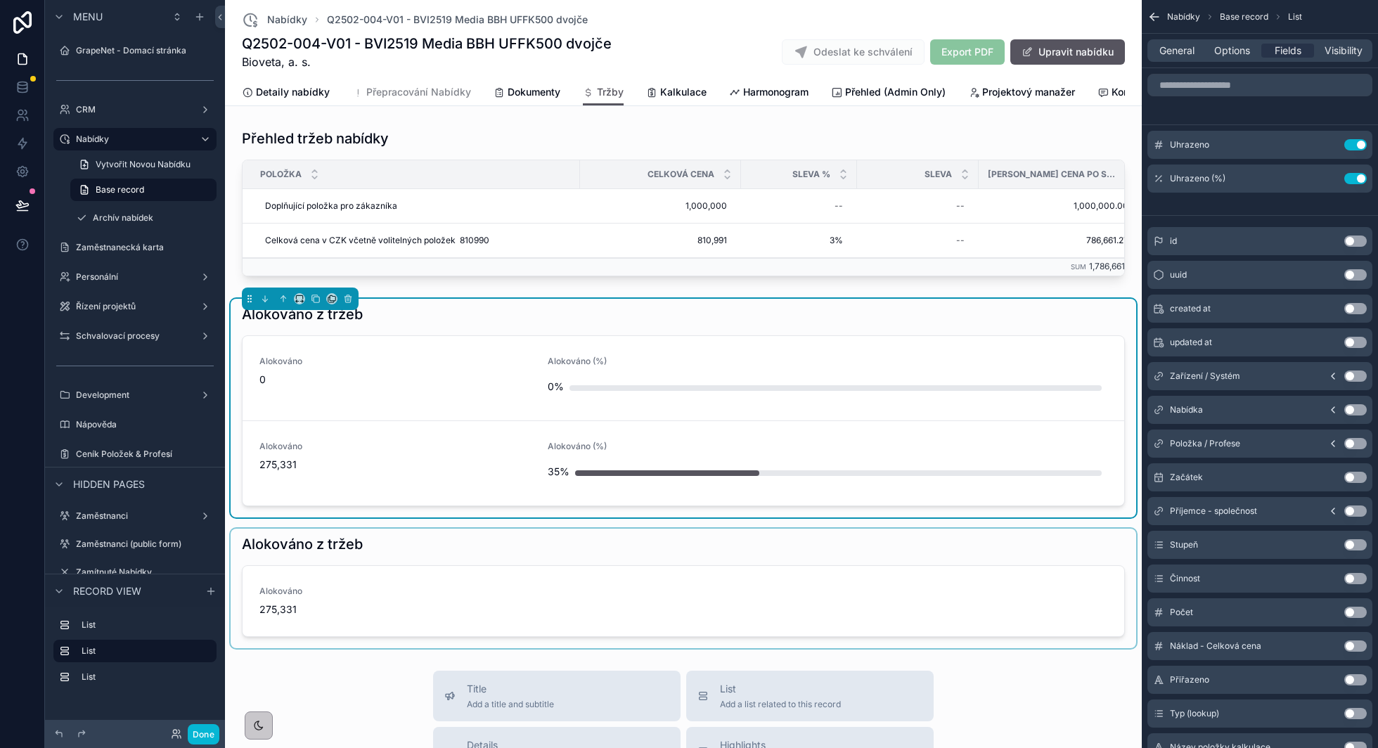
click at [651, 545] on div "scrollable content" at bounding box center [684, 589] width 906 height 120
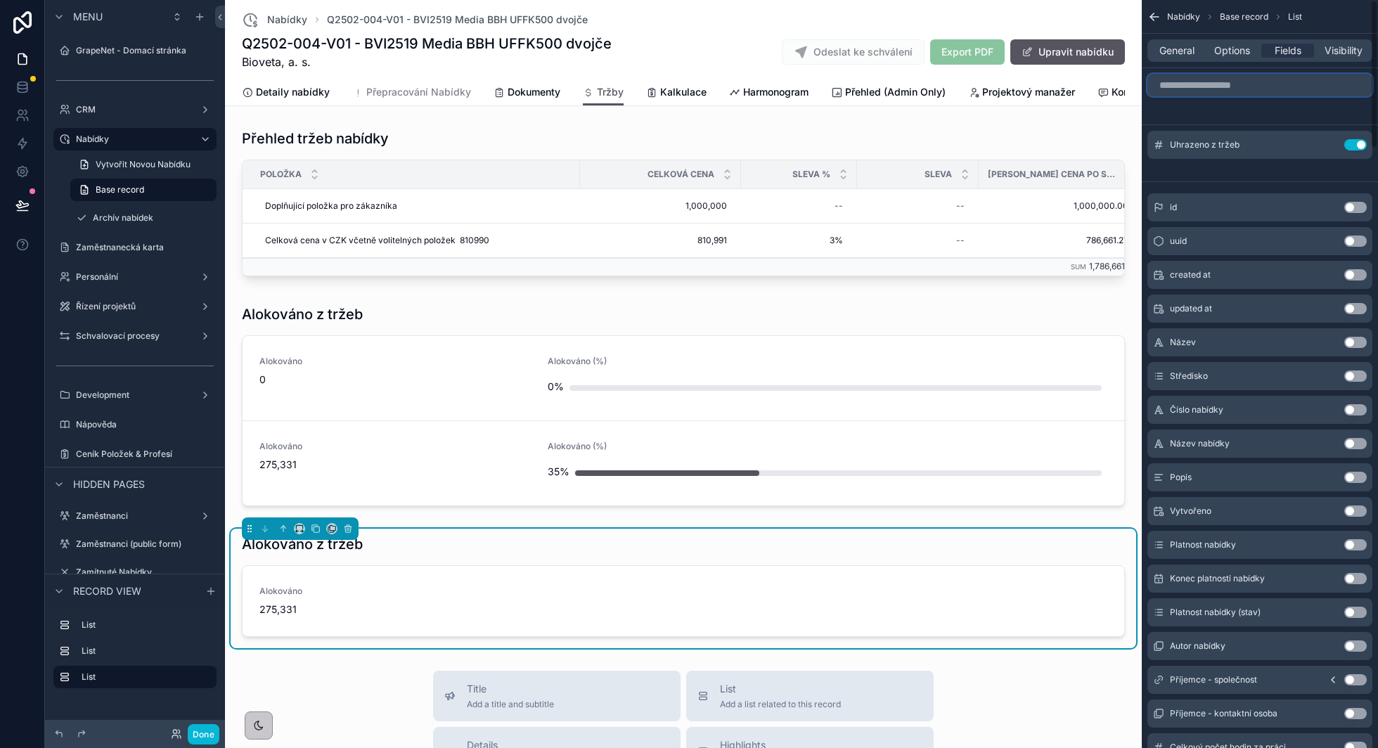
click at [1200, 84] on input "scrollable content" at bounding box center [1260, 85] width 225 height 23
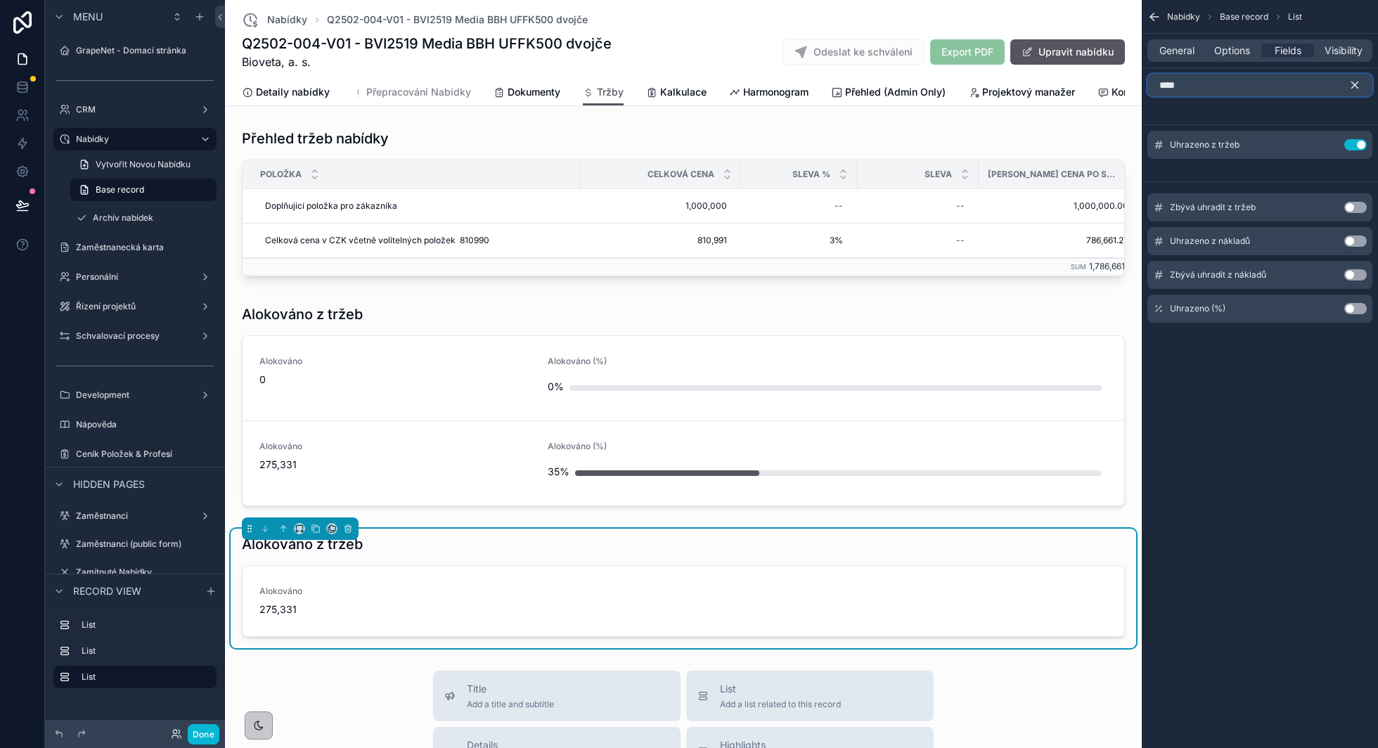
type input "****"
click at [1356, 312] on button "Use setting" at bounding box center [1356, 308] width 23 height 11
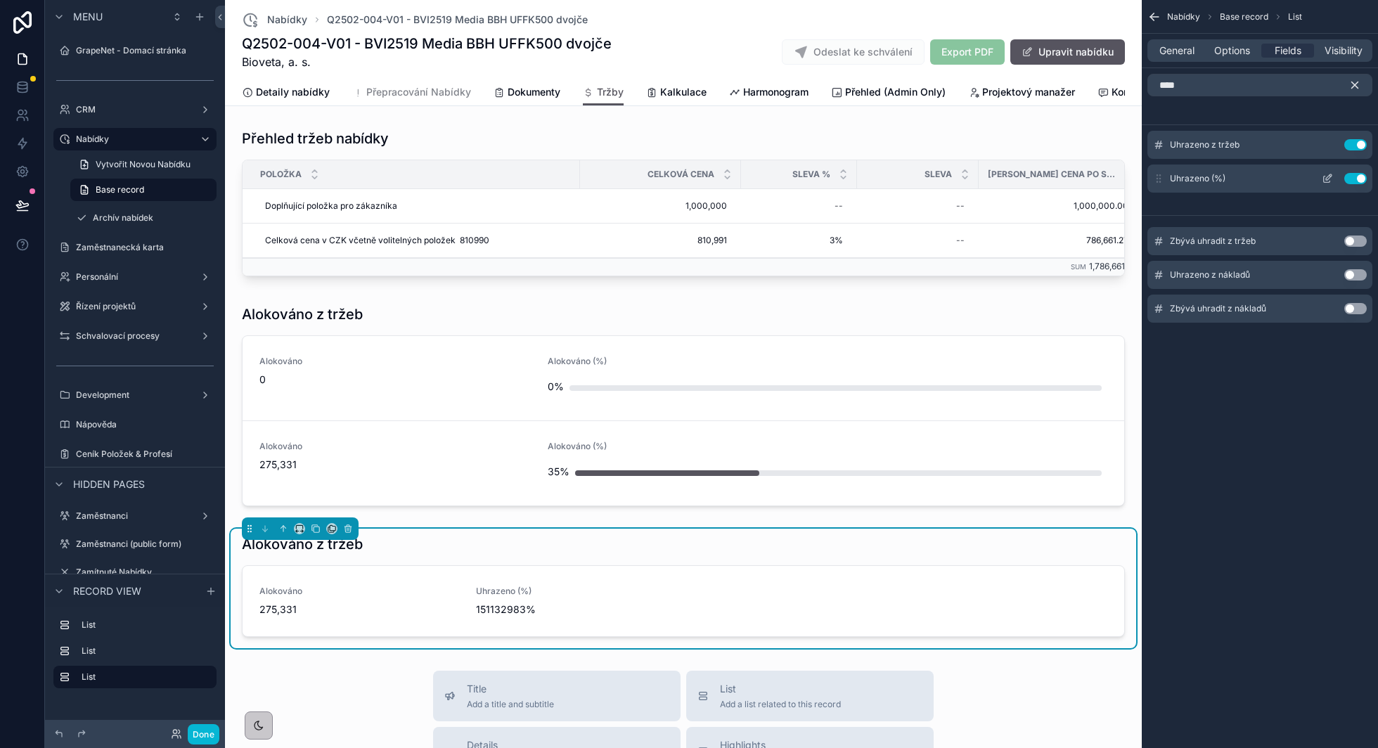
click at [1329, 181] on icon "scrollable content" at bounding box center [1327, 180] width 6 height 6
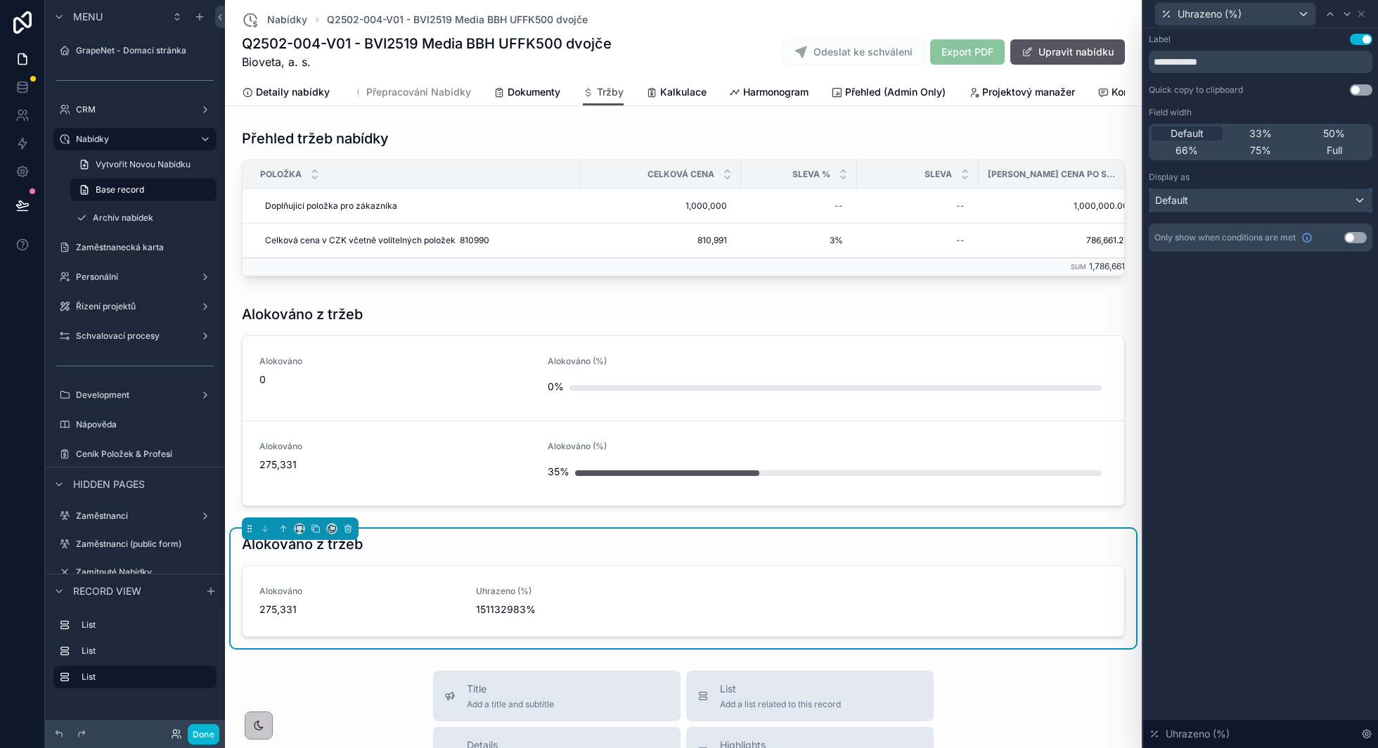
click at [1298, 202] on div "Default" at bounding box center [1261, 200] width 222 height 23
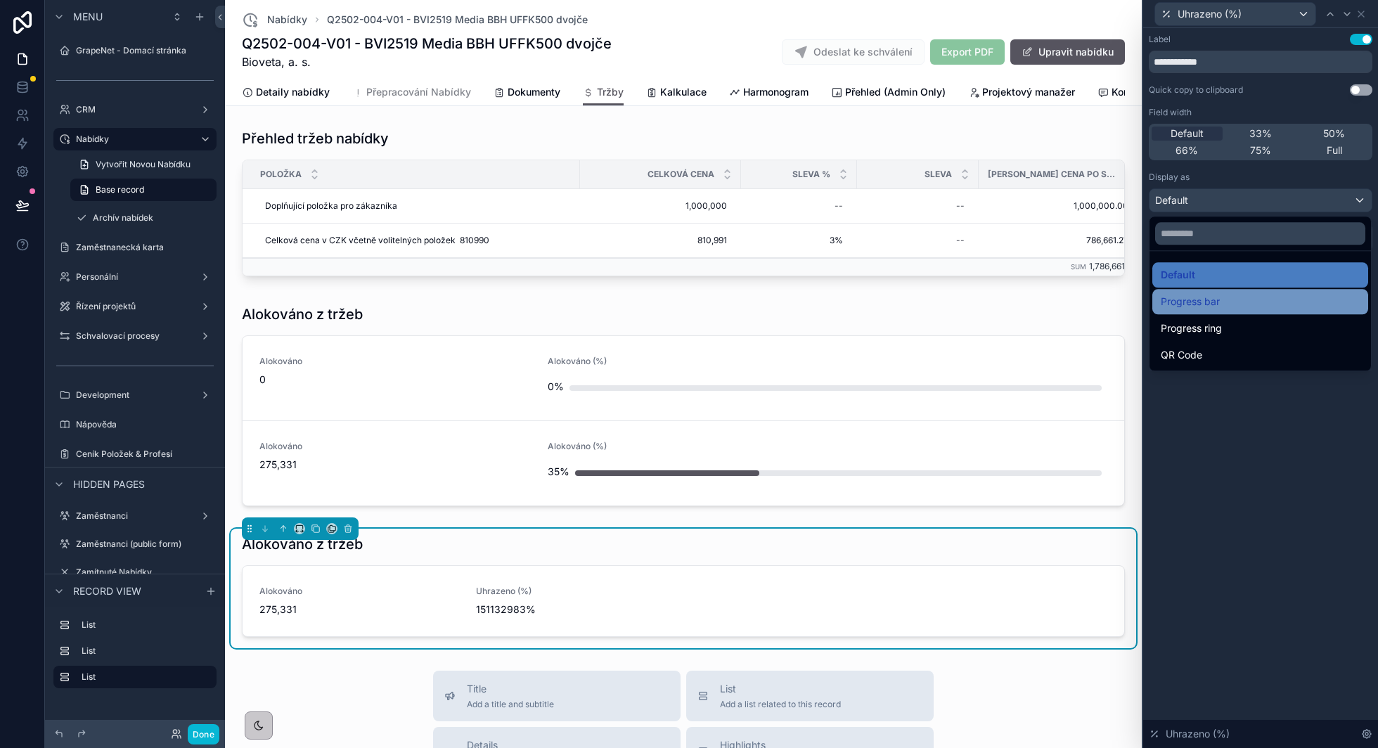
click at [1224, 296] on div "Progress bar" at bounding box center [1260, 301] width 199 height 17
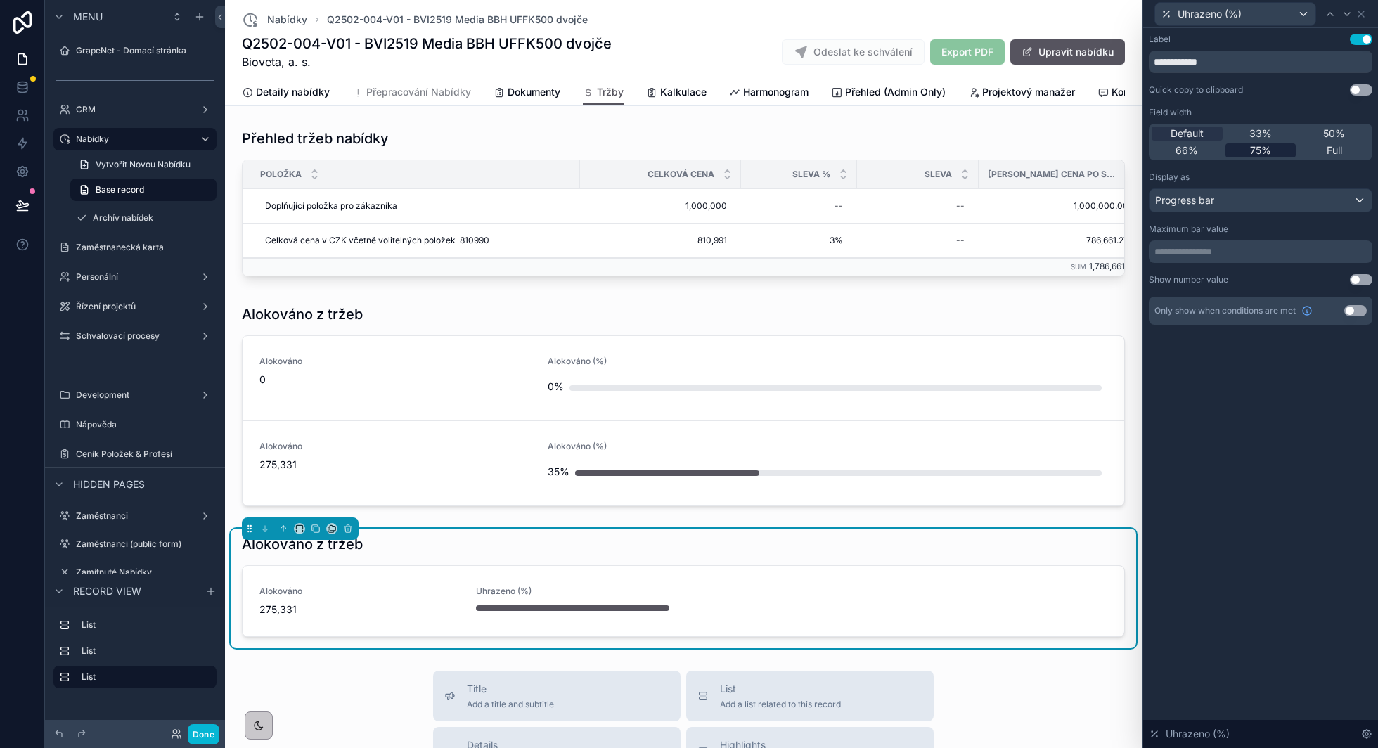
click at [1272, 148] on div "75%" at bounding box center [1261, 150] width 71 height 14
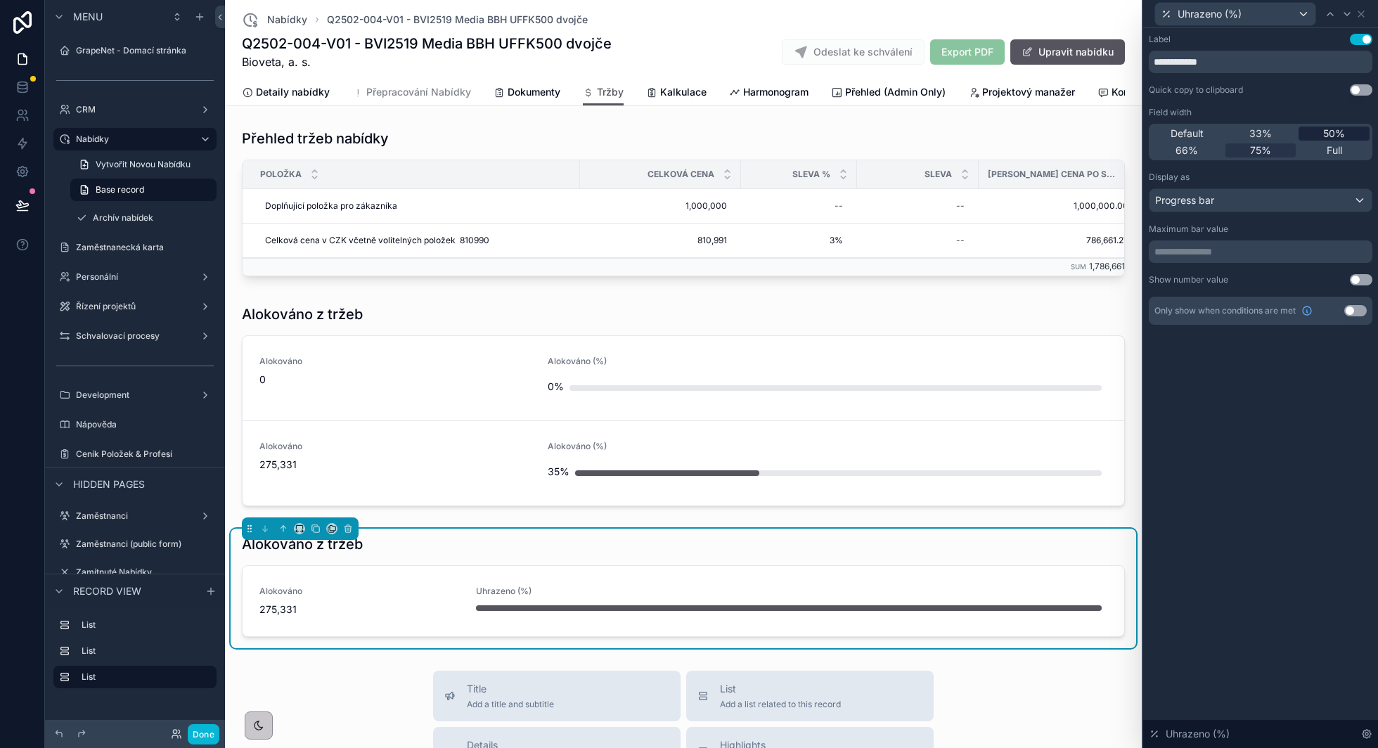
click at [1315, 134] on div "50%" at bounding box center [1334, 134] width 71 height 14
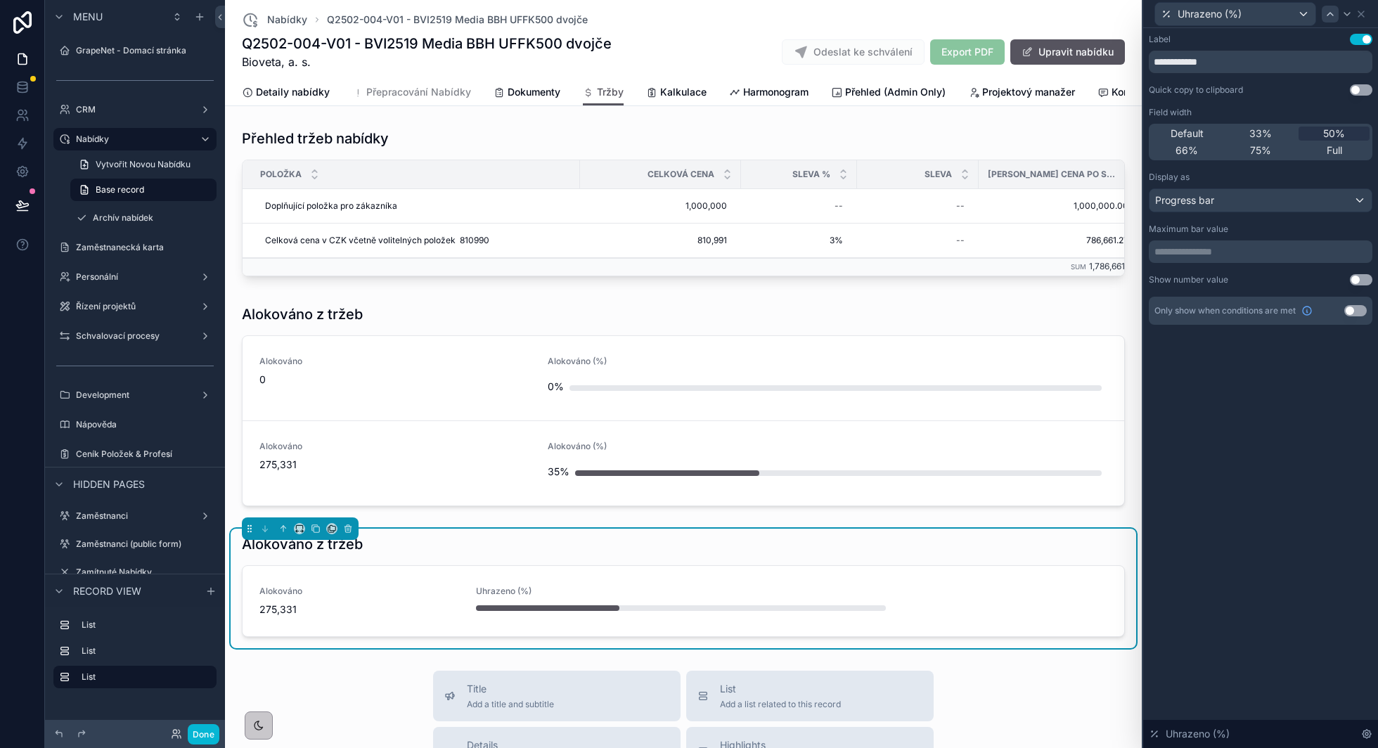
click at [1333, 21] on div at bounding box center [1330, 14] width 17 height 17
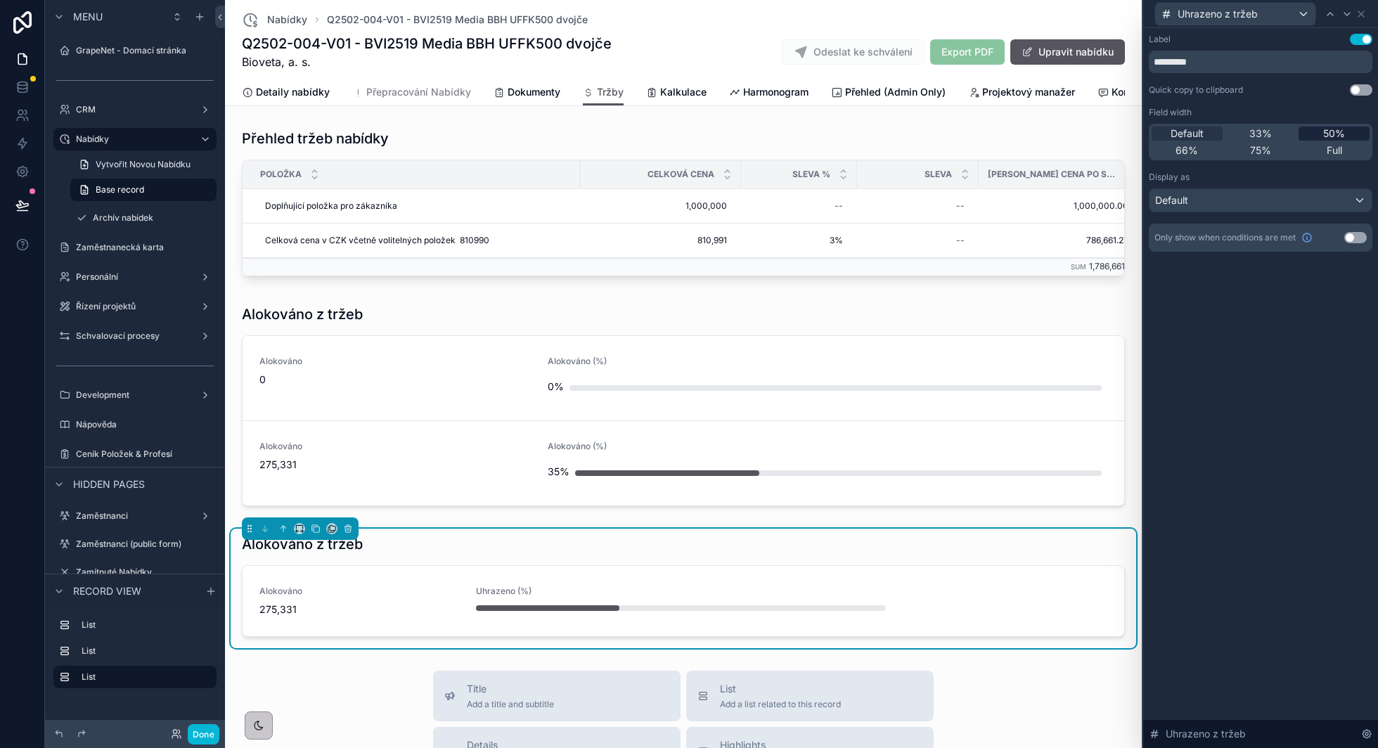
click at [1317, 129] on div "50%" at bounding box center [1334, 134] width 71 height 14
click at [1262, 136] on span "33%" at bounding box center [1261, 134] width 23 height 14
click at [1343, 13] on icon at bounding box center [1347, 13] width 11 height 11
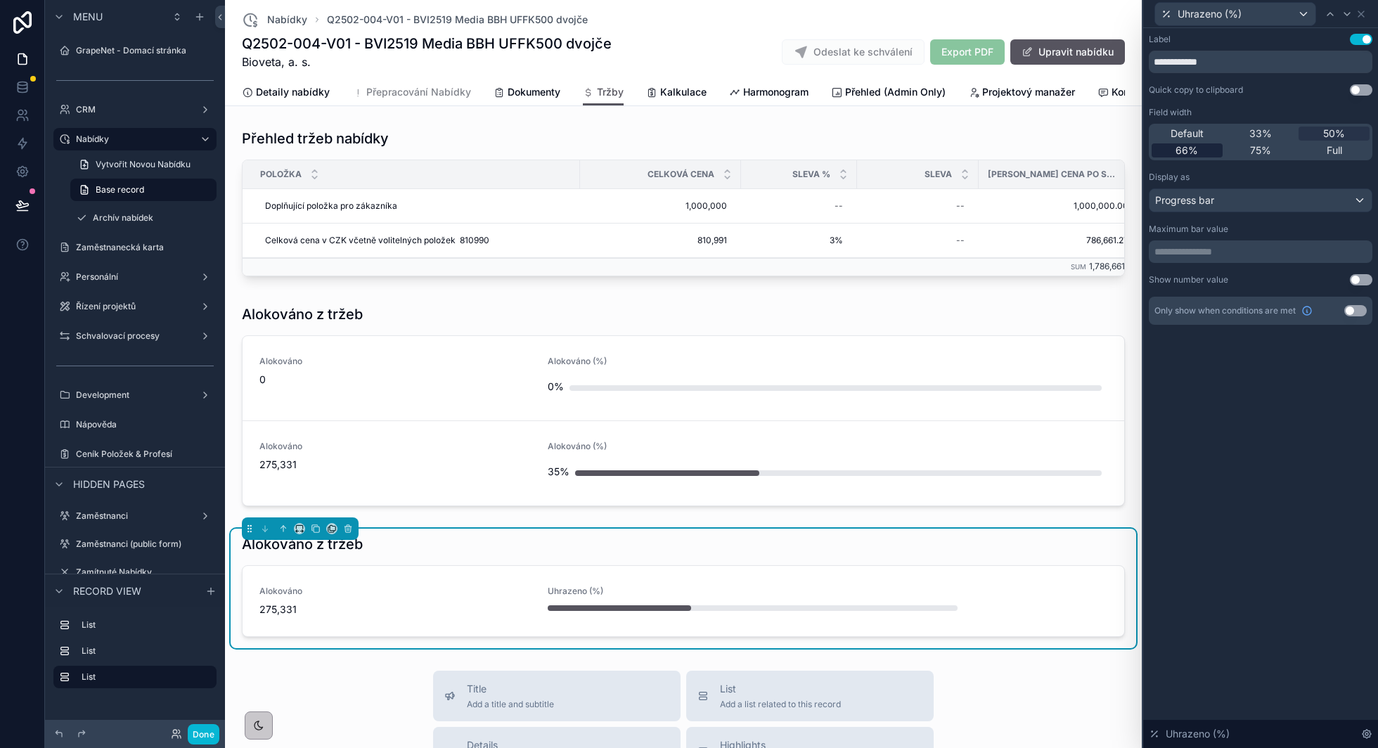
click at [1208, 153] on div "66%" at bounding box center [1187, 150] width 71 height 14
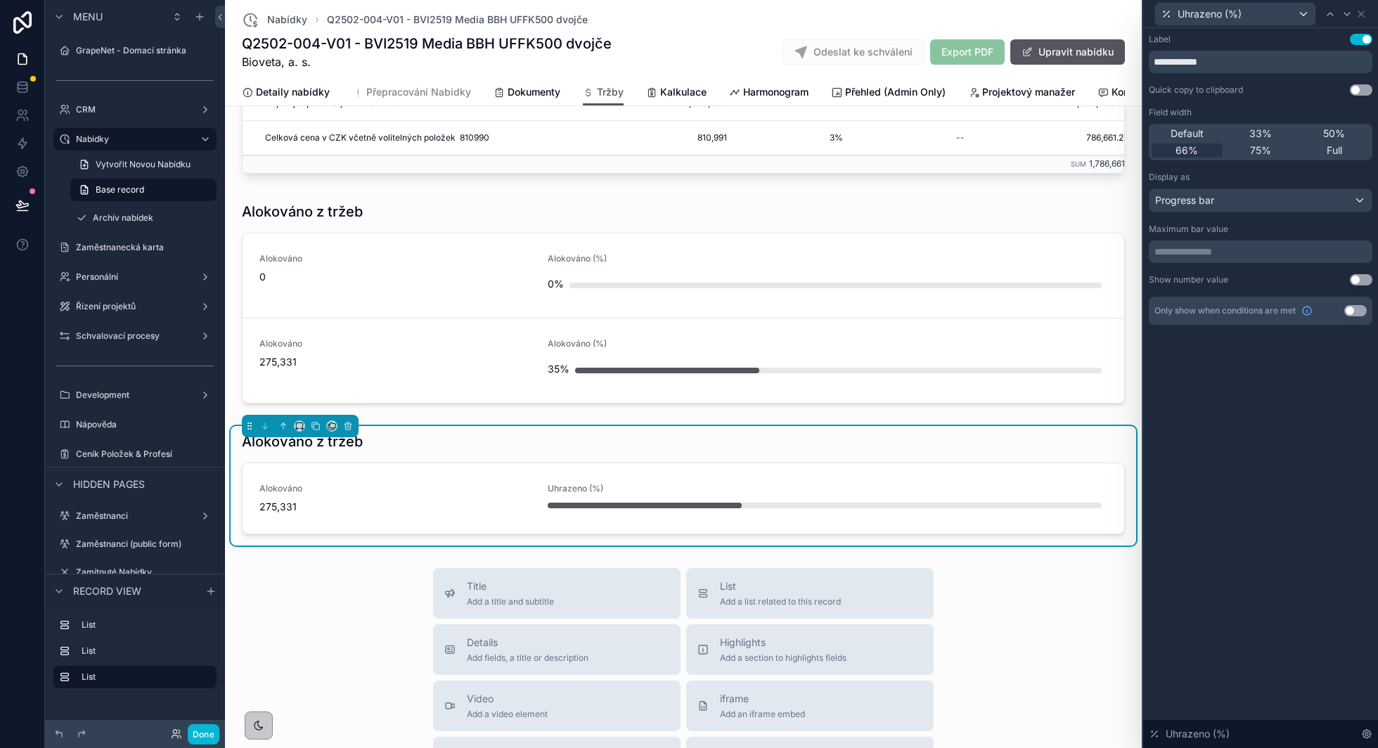
scroll to position [105, 0]
click at [480, 455] on div "Alokováno z tržeb Alokováno 275,331 Uhrazeno (%)" at bounding box center [683, 481] width 883 height 103
click at [1360, 282] on button "Use setting" at bounding box center [1361, 279] width 23 height 11
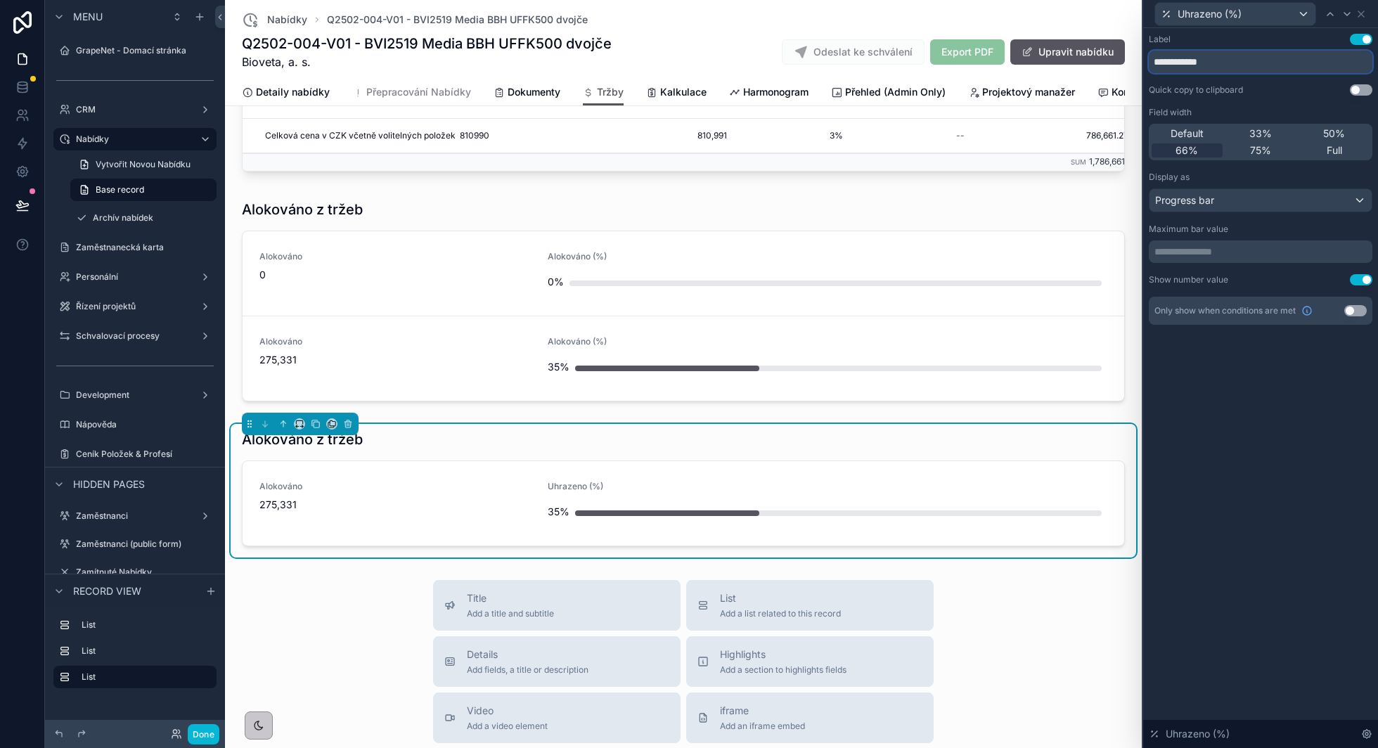
drag, startPoint x: 1236, startPoint y: 58, endPoint x: 1159, endPoint y: 59, distance: 76.7
click at [1159, 59] on input "**********" at bounding box center [1261, 62] width 224 height 23
click at [1179, 59] on input "**********" at bounding box center [1261, 62] width 224 height 23
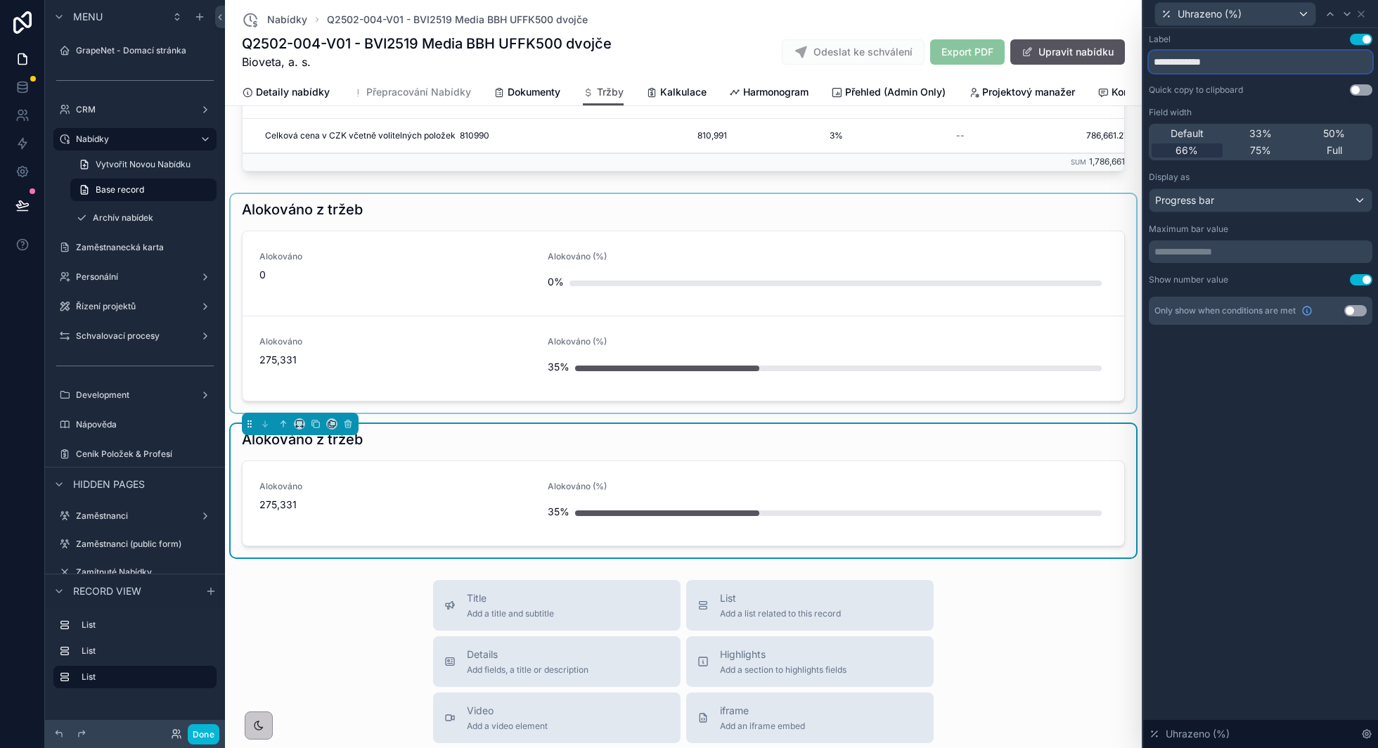
type input "**********"
click at [558, 215] on div "scrollable content" at bounding box center [684, 303] width 906 height 219
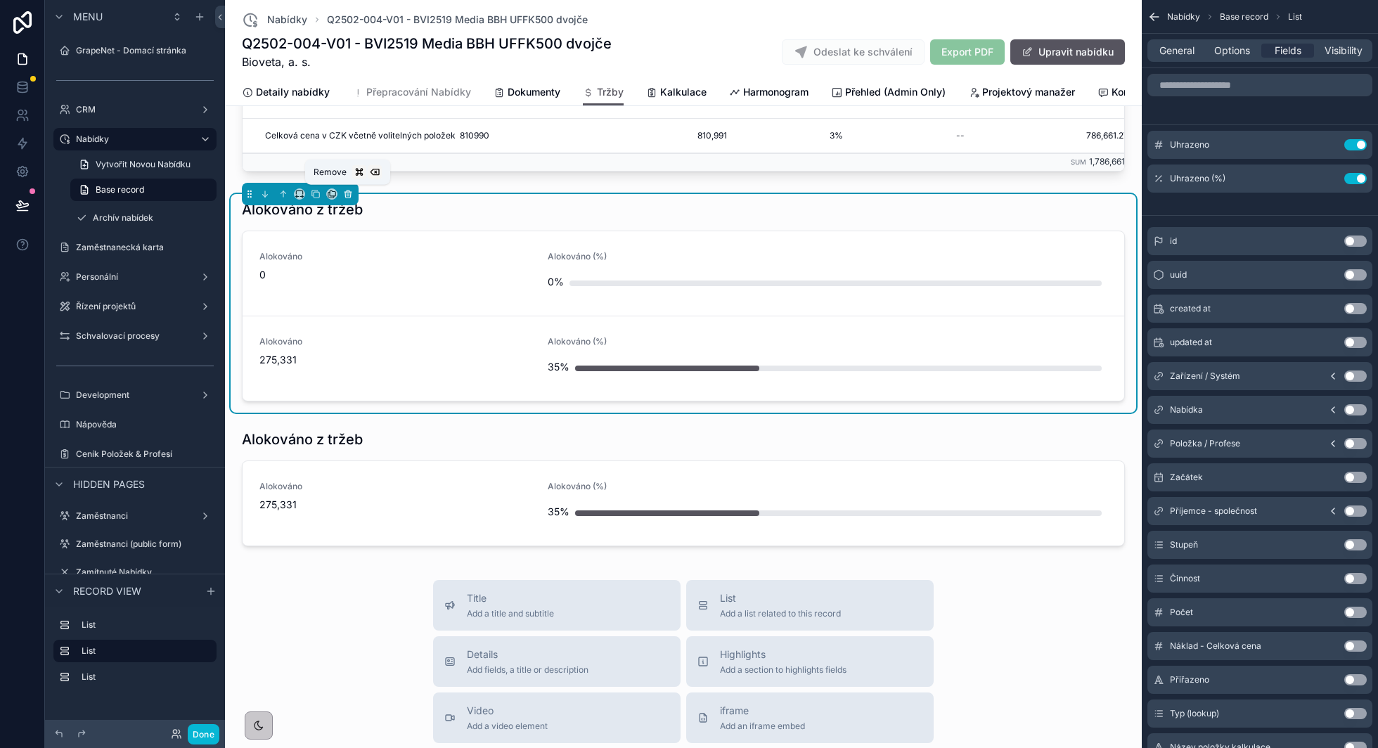
click at [344, 193] on icon "scrollable content" at bounding box center [348, 194] width 10 height 10
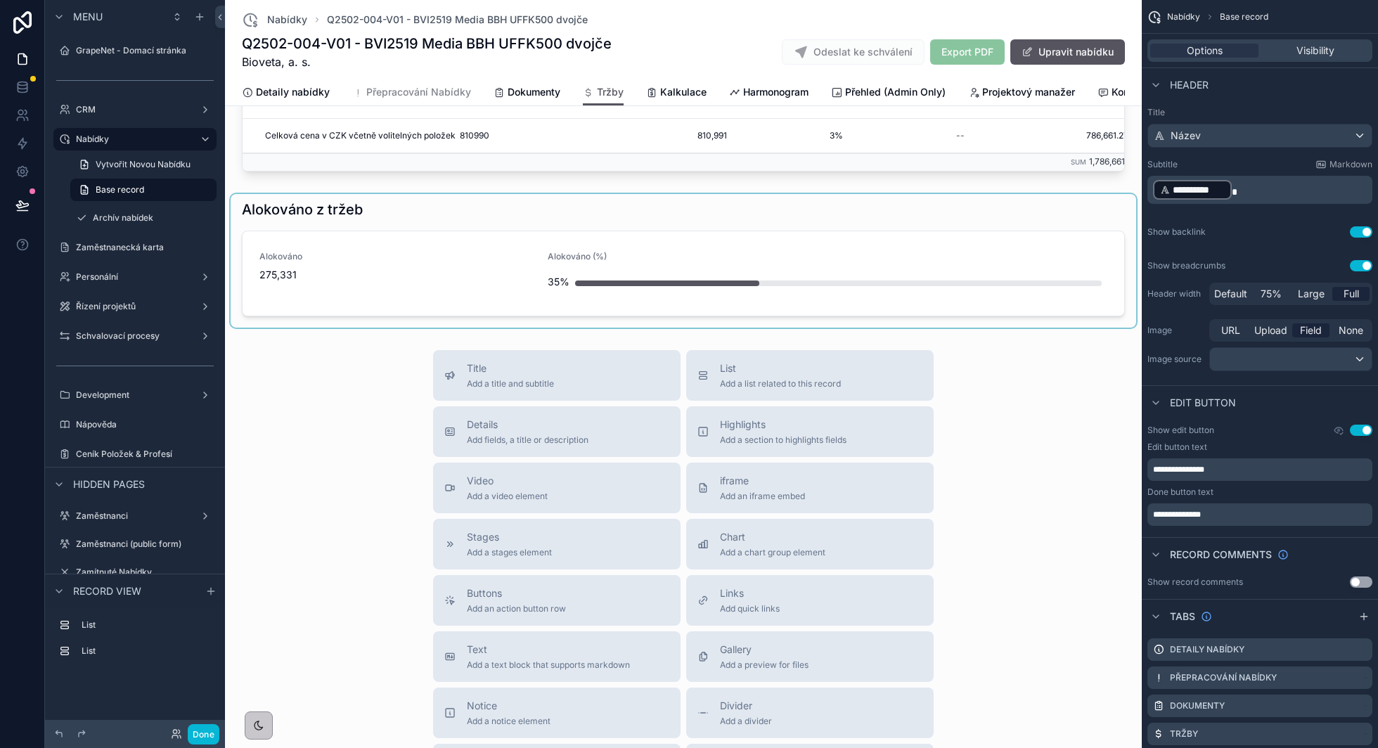
click at [392, 221] on div "scrollable content" at bounding box center [684, 261] width 906 height 134
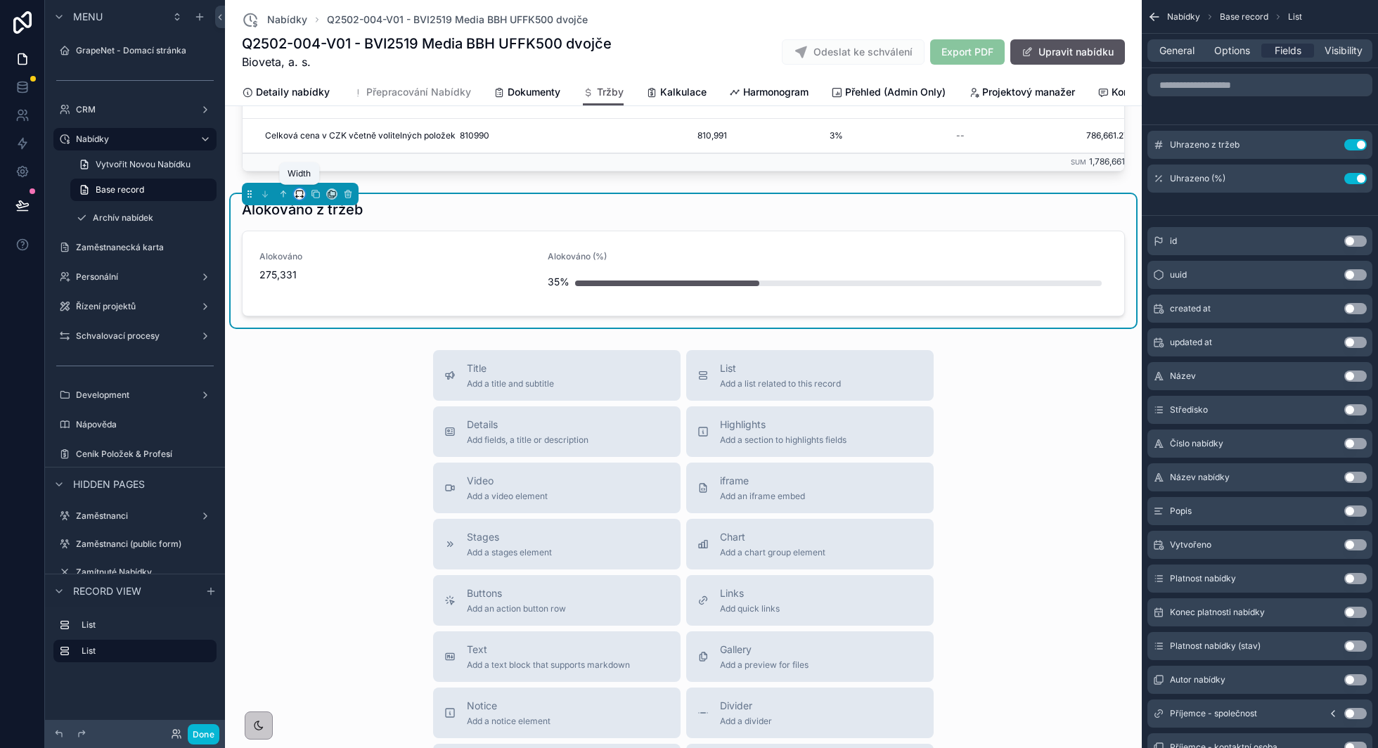
click at [297, 191] on icon "scrollable content" at bounding box center [300, 194] width 10 height 10
click at [312, 492] on div "scrollable content" at bounding box center [689, 374] width 1378 height 748
click at [207, 737] on button "Done" at bounding box center [204, 734] width 32 height 20
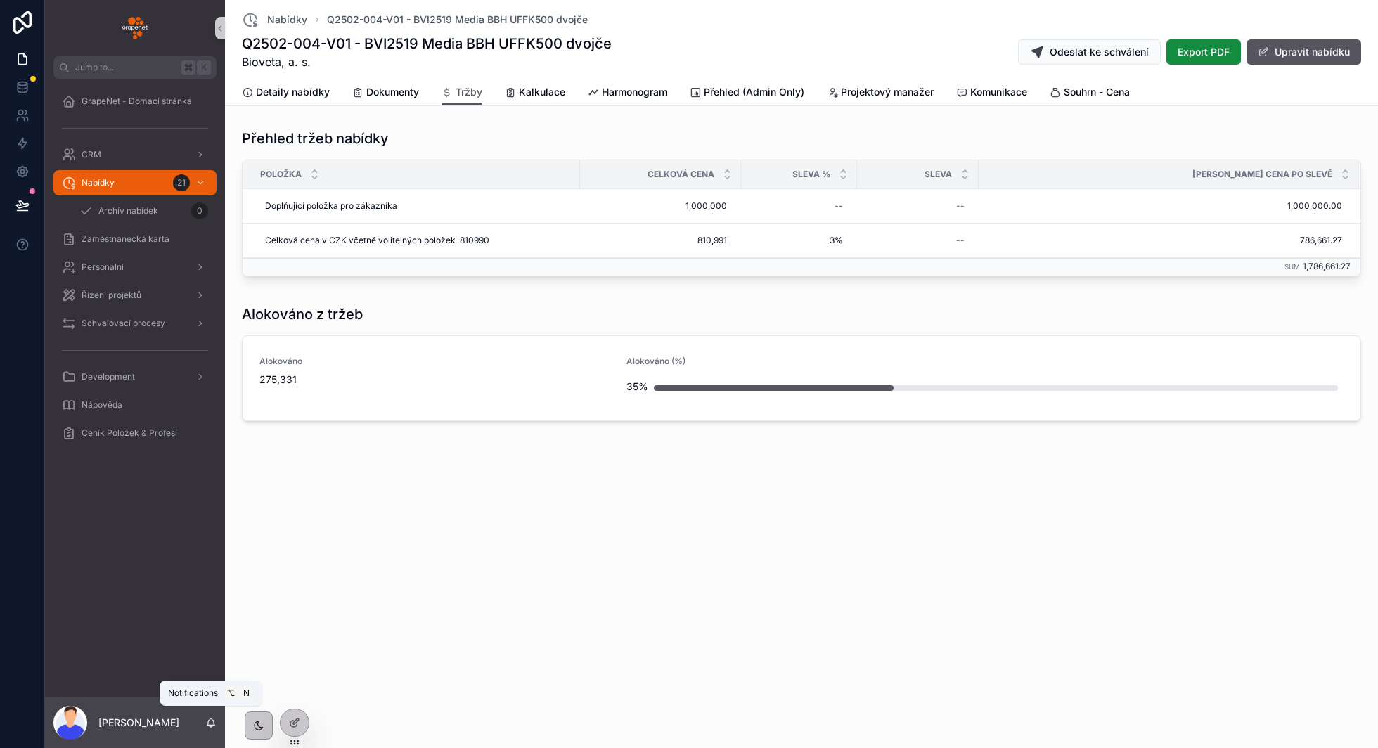
scroll to position [0, 0]
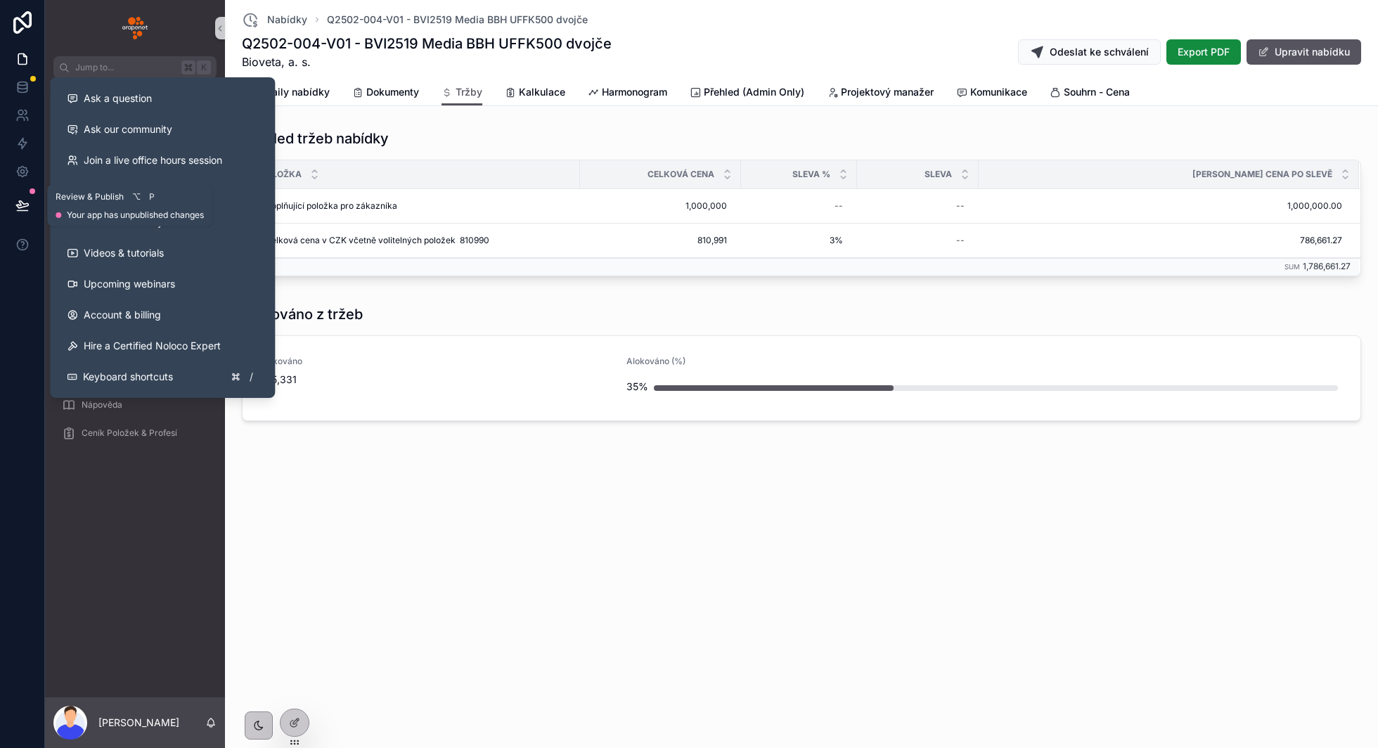
click at [20, 203] on icon at bounding box center [22, 205] width 14 height 14
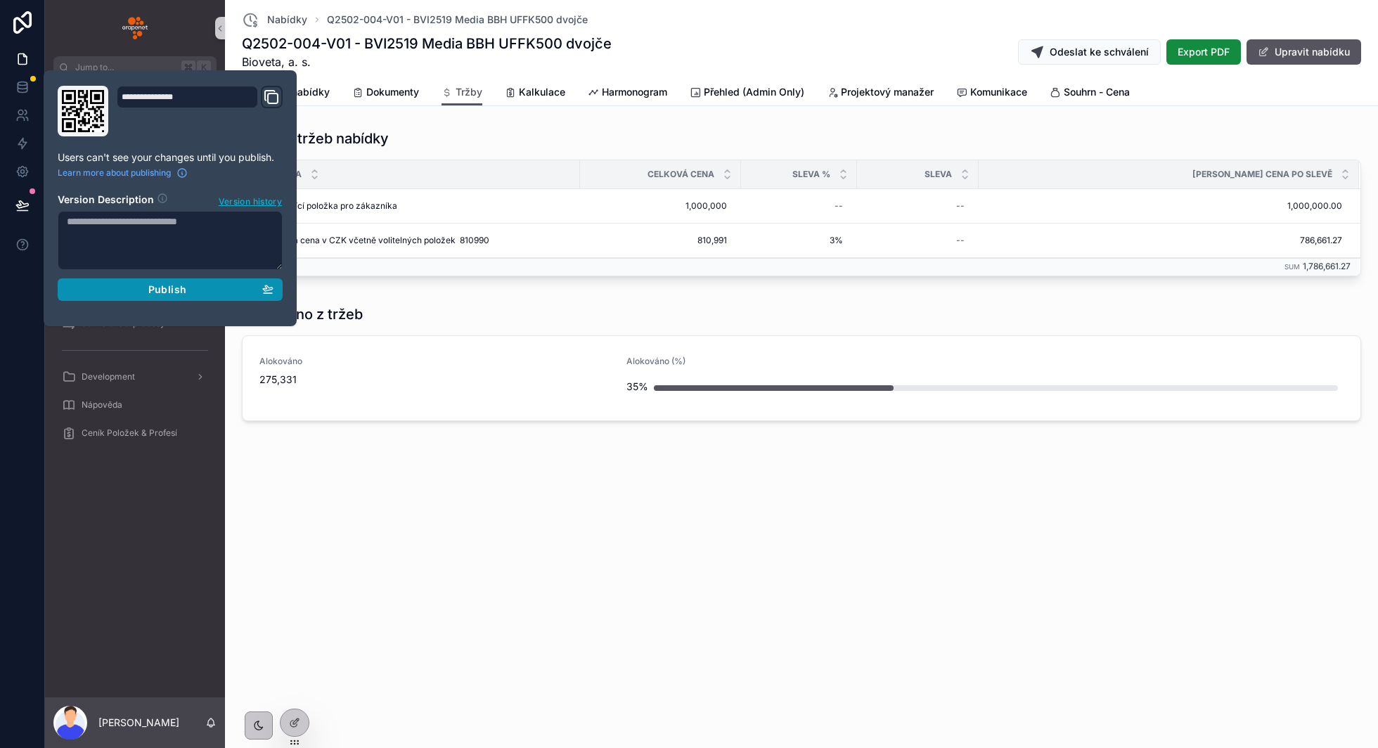
click at [169, 286] on span "Publish" at bounding box center [167, 289] width 38 height 13
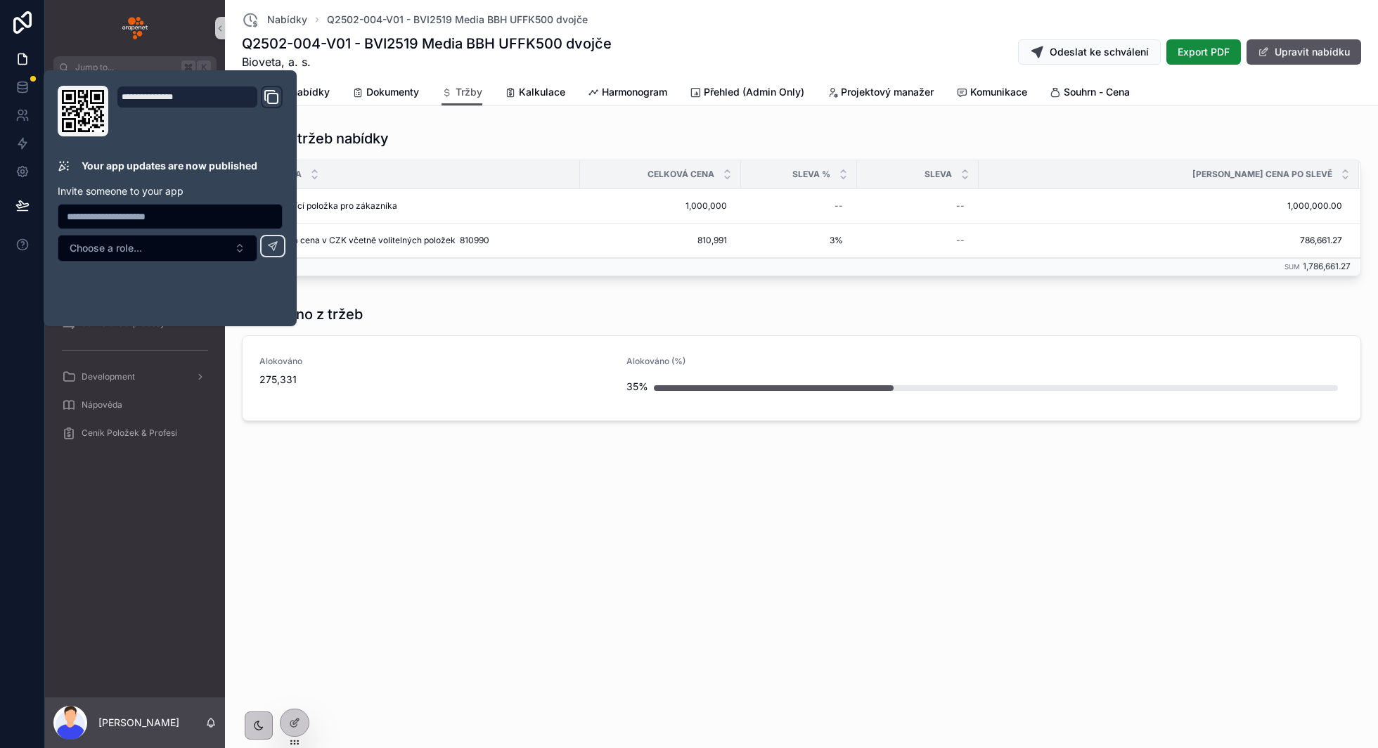
click at [511, 458] on div "Nabídky Q2502-004-V01 - BVI2519 Media BBH UFFK500 dvojče Q2502-004-V01 - BVI251…" at bounding box center [801, 261] width 1153 height 523
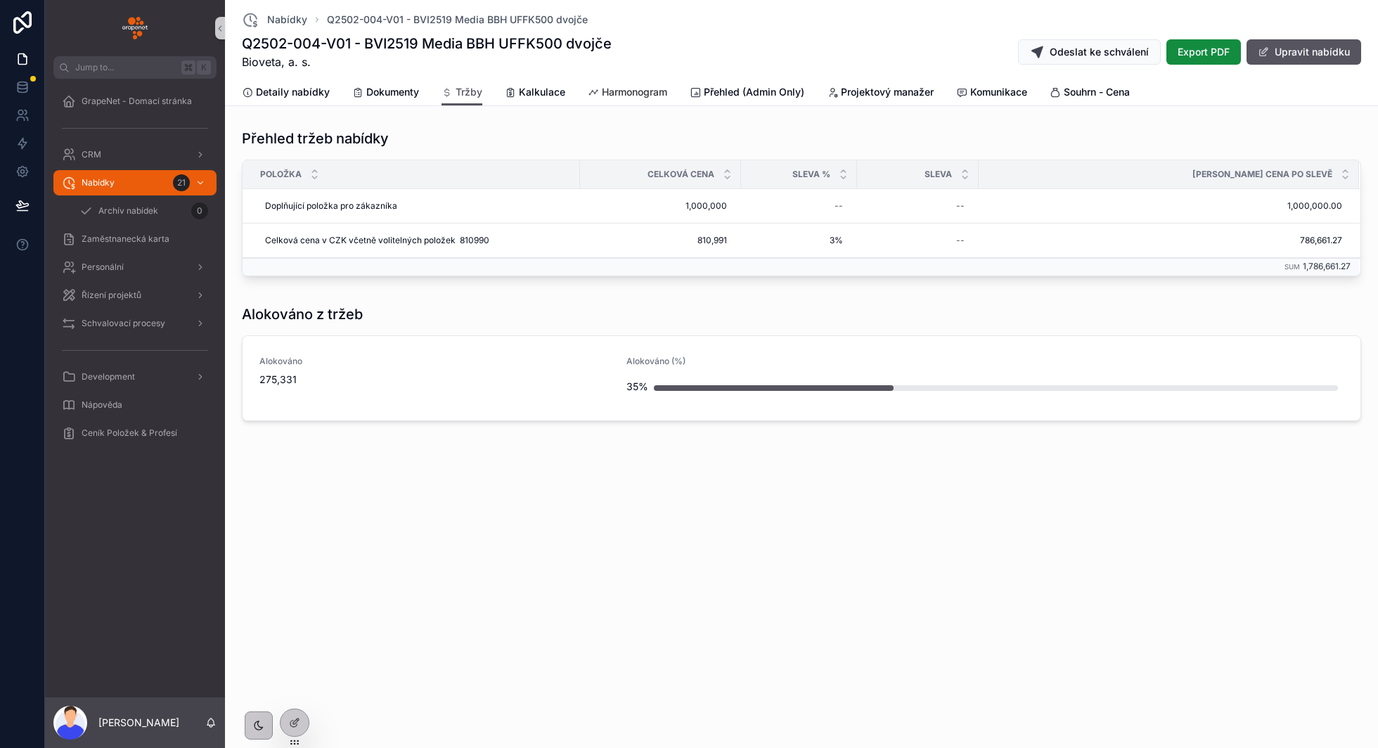
click at [610, 96] on span "Harmonogram" at bounding box center [634, 92] width 65 height 14
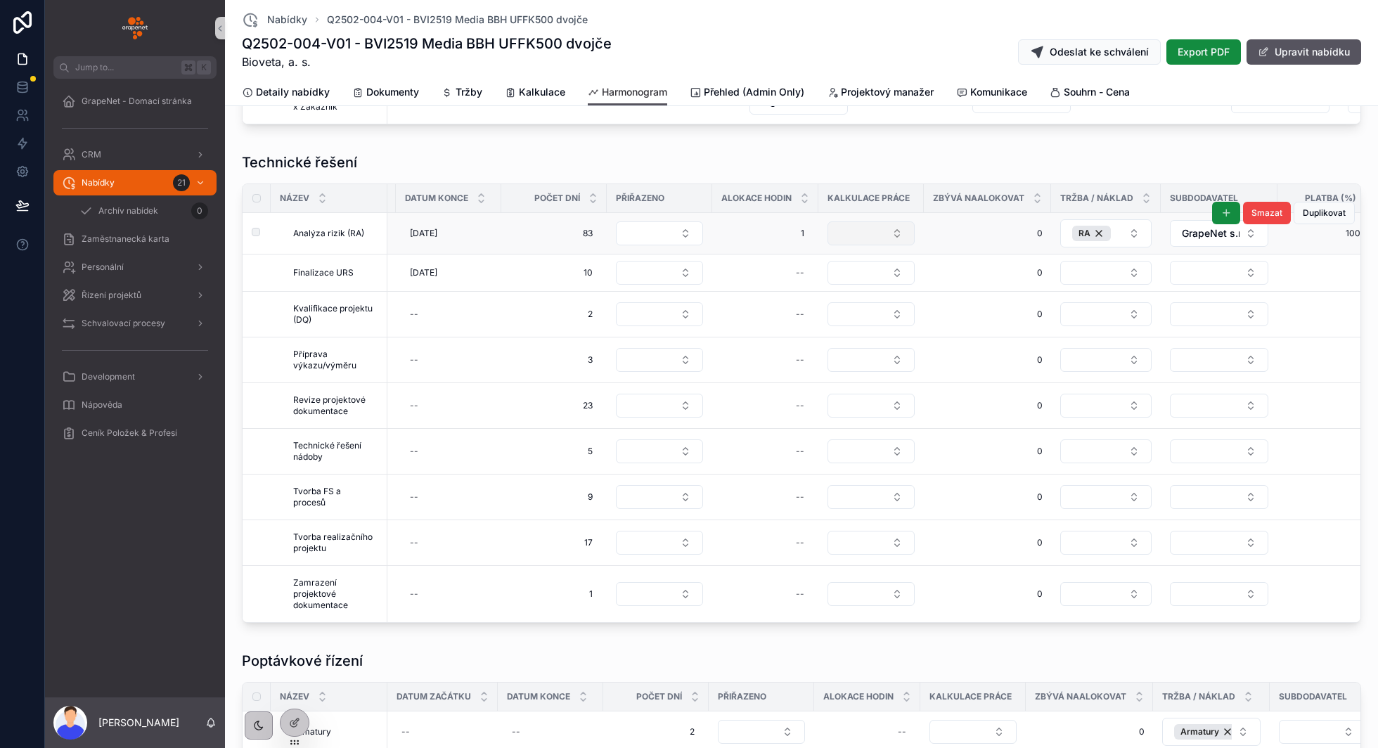
scroll to position [0, 153]
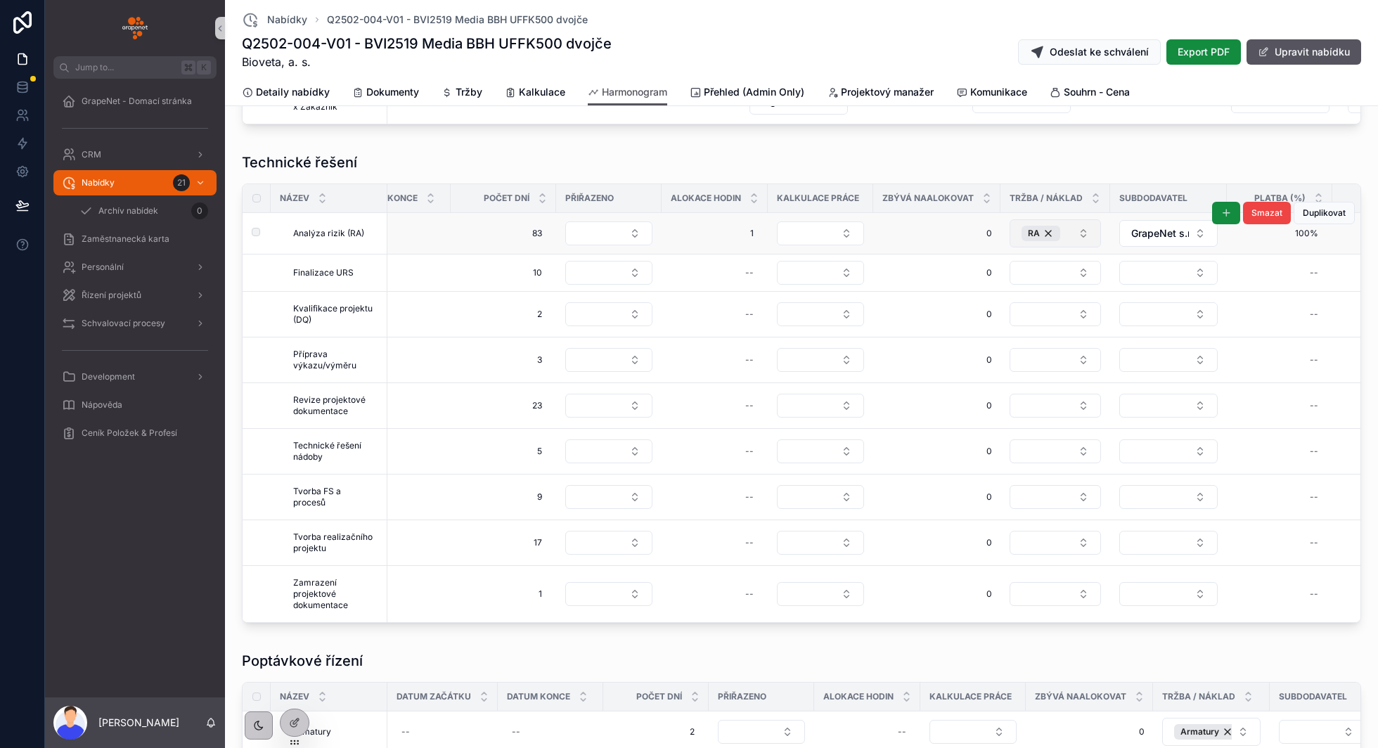
click at [1083, 231] on button "RA" at bounding box center [1055, 233] width 91 height 28
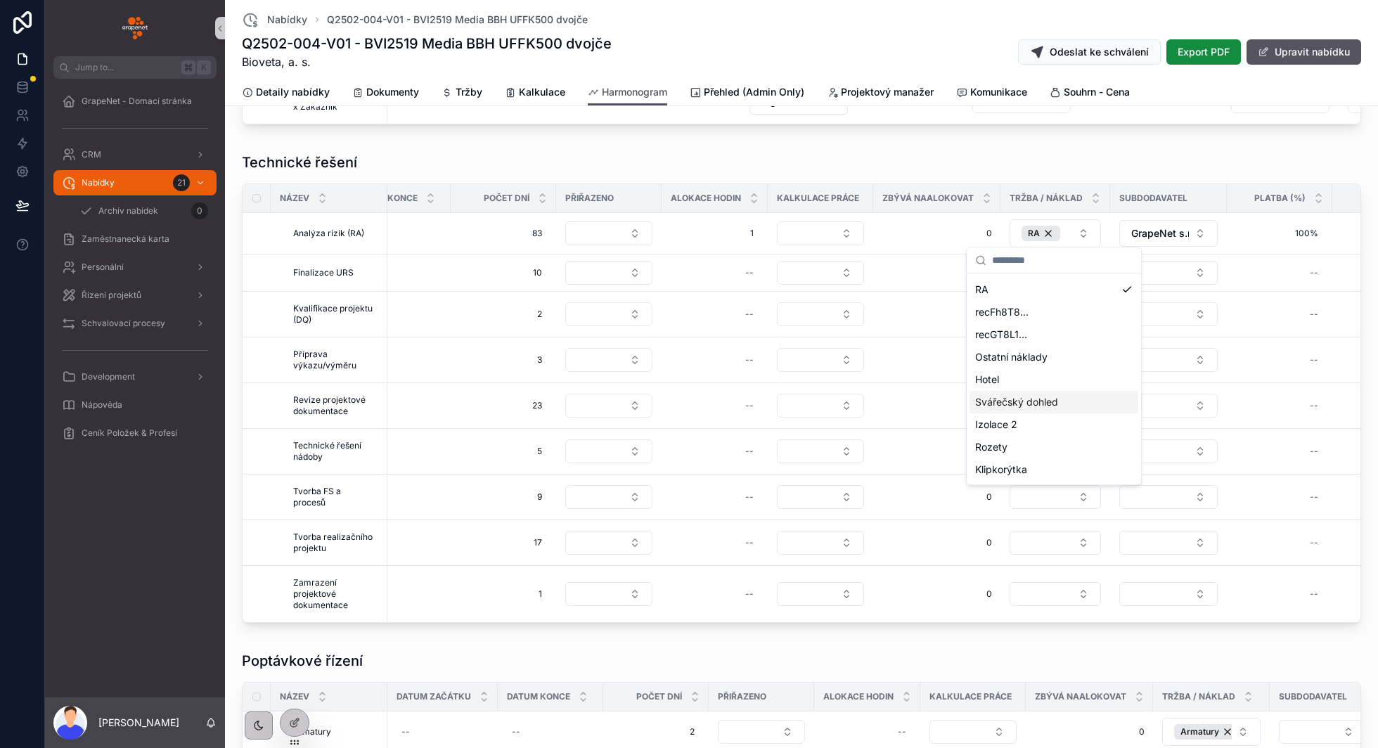
scroll to position [0, 0]
click at [1016, 153] on div "Technické řešení" at bounding box center [802, 163] width 1120 height 20
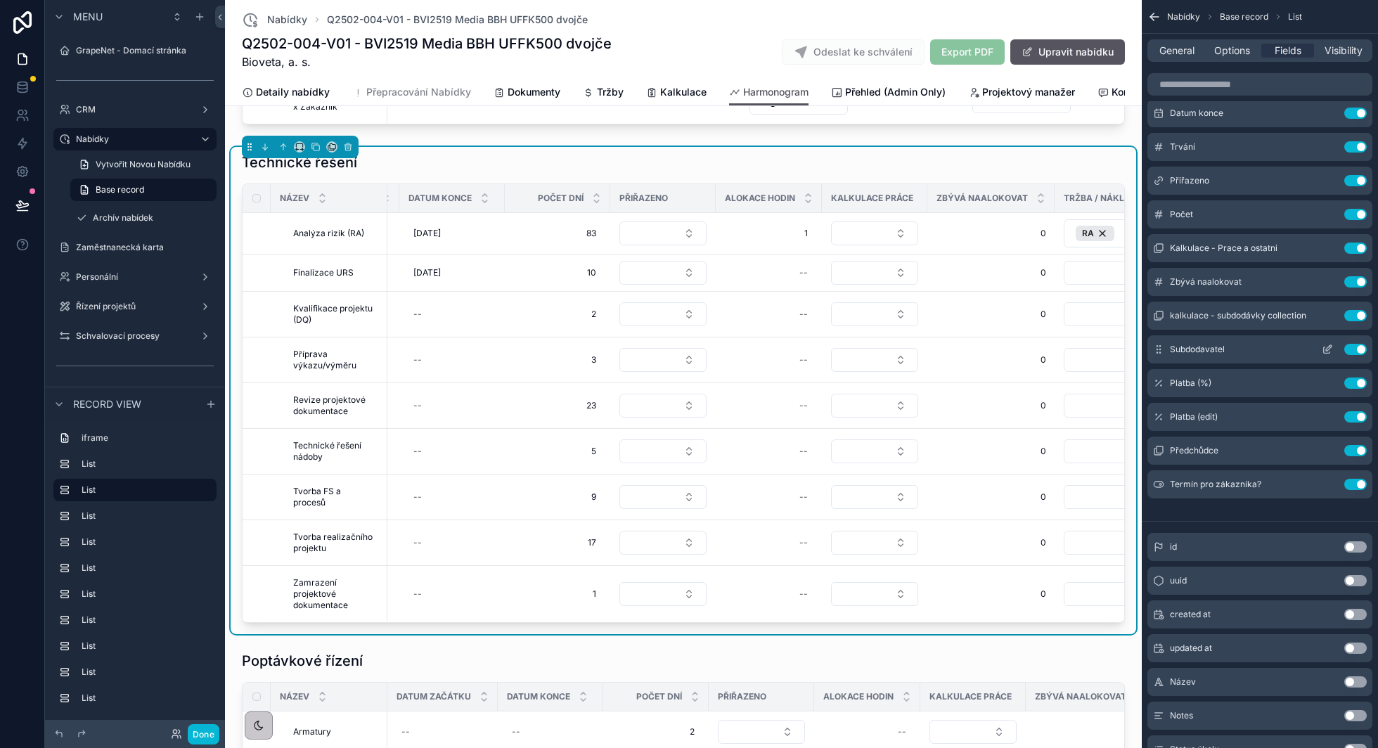
scroll to position [0, 150]
click at [1324, 315] on icon "scrollable content" at bounding box center [1327, 315] width 11 height 11
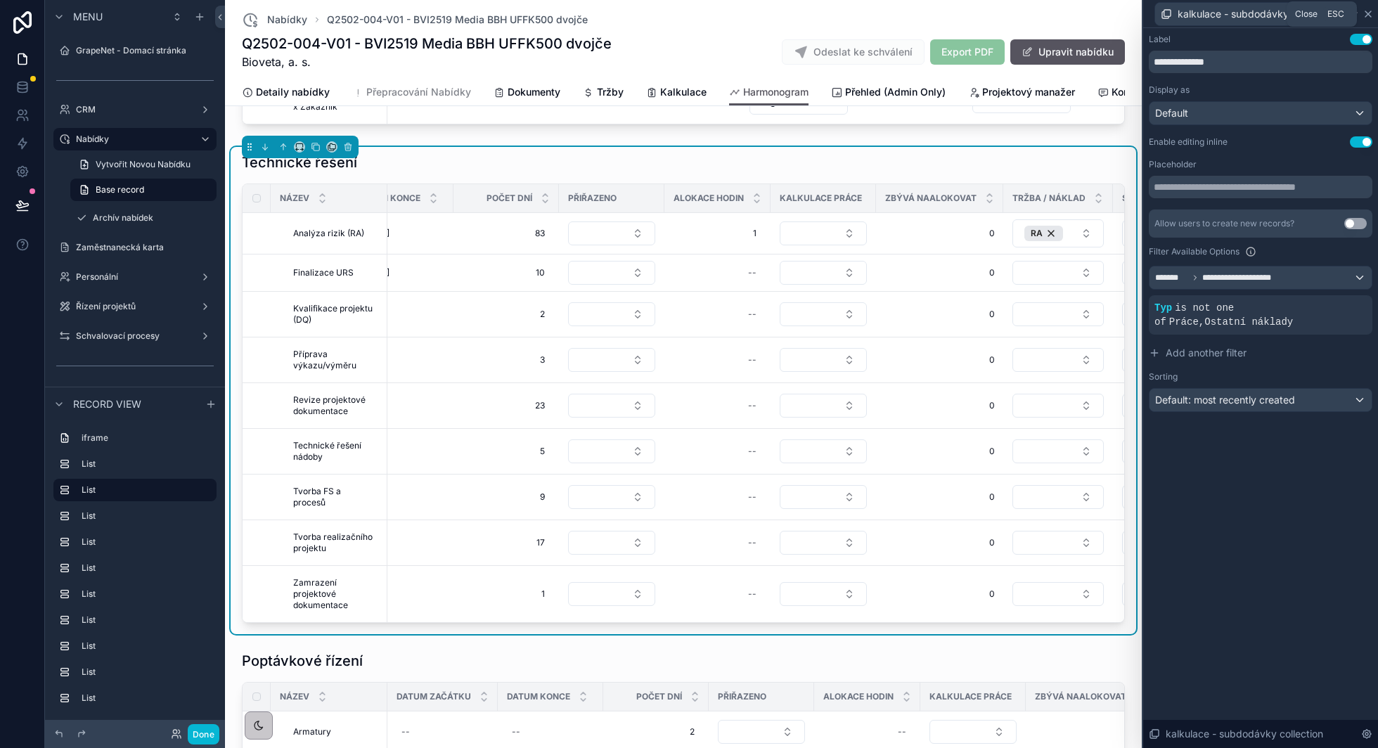
click at [1367, 13] on icon at bounding box center [1369, 14] width 6 height 6
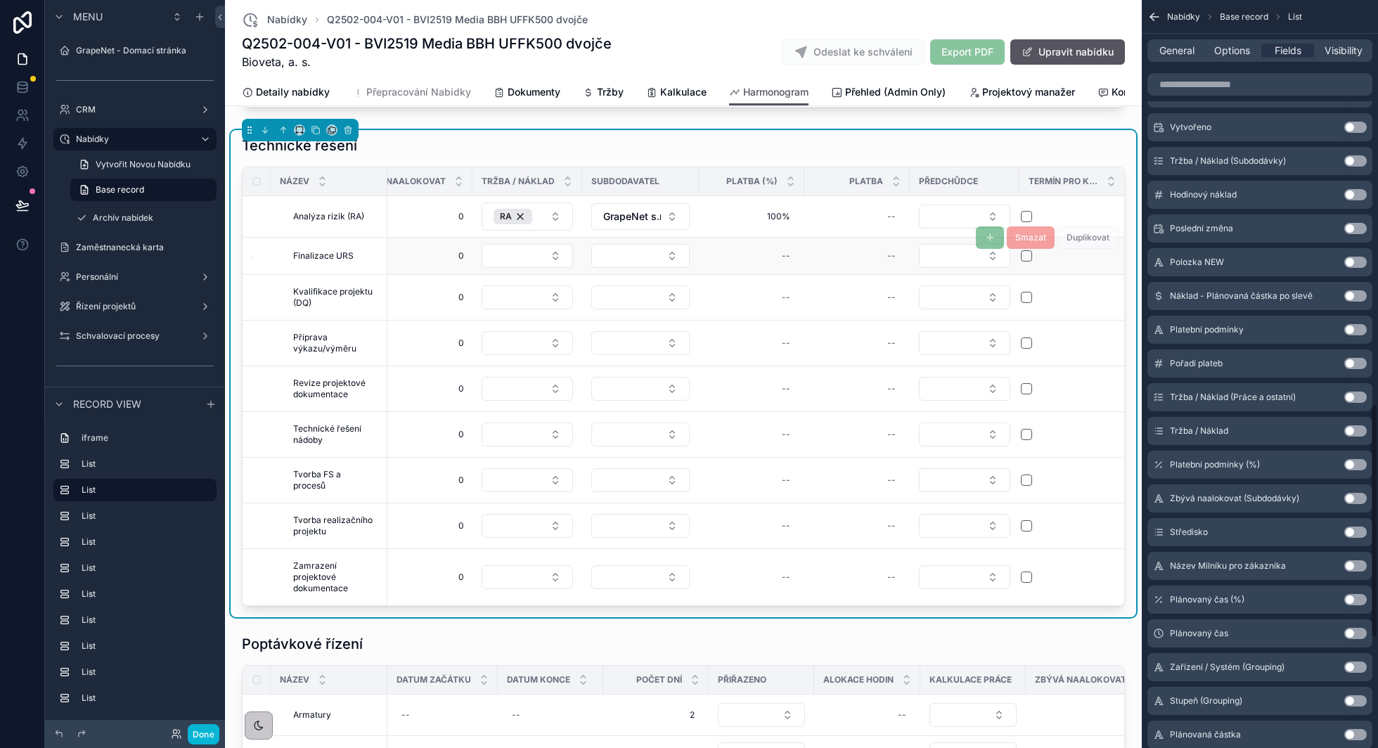
scroll to position [1308, 0]
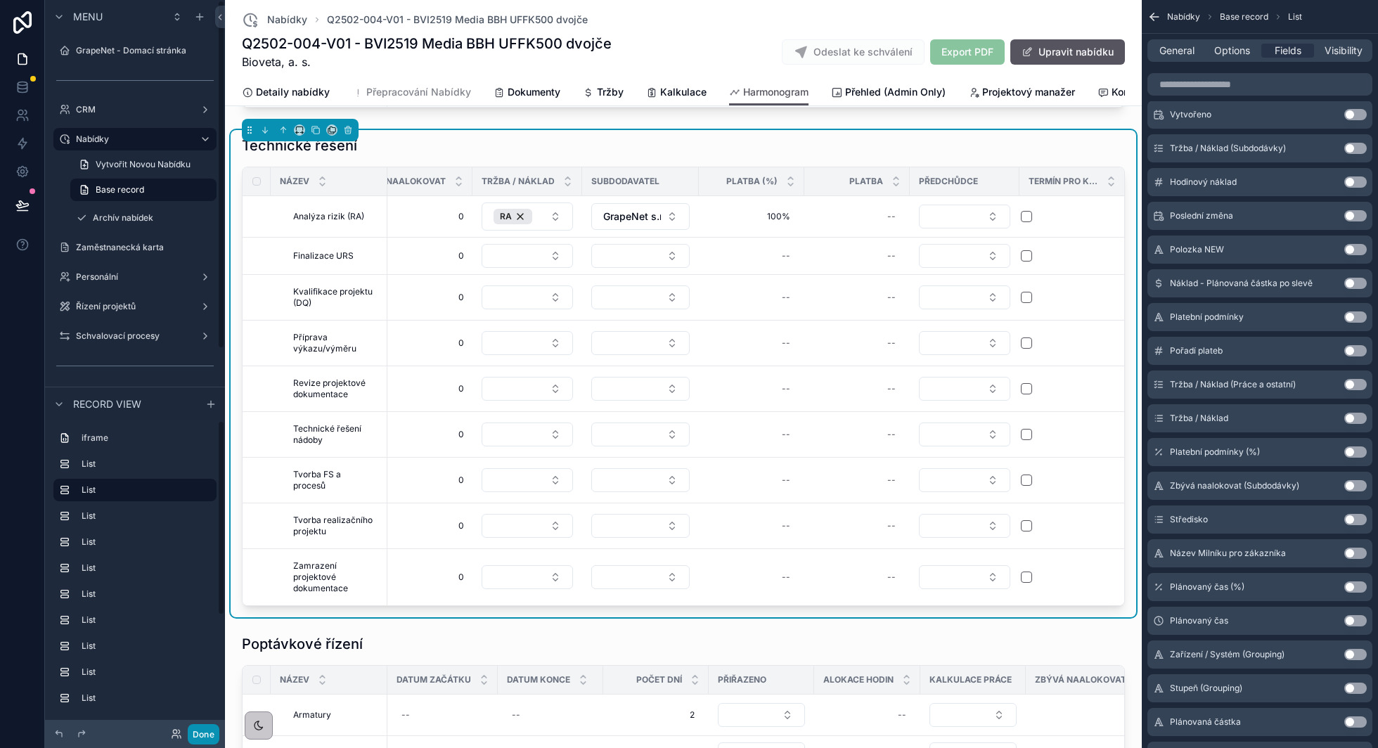
click at [205, 738] on button "Done" at bounding box center [204, 734] width 32 height 20
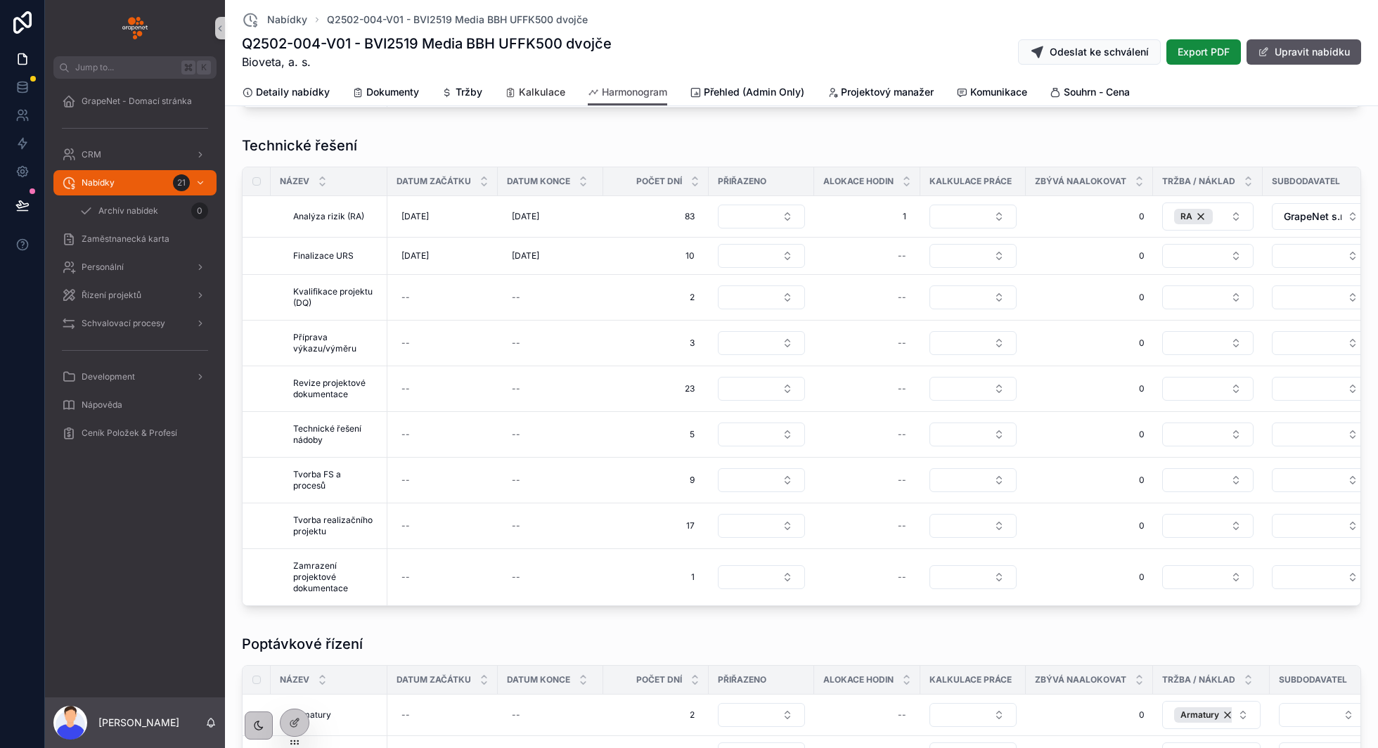
click at [528, 96] on span "Kalkulace" at bounding box center [542, 92] width 46 height 14
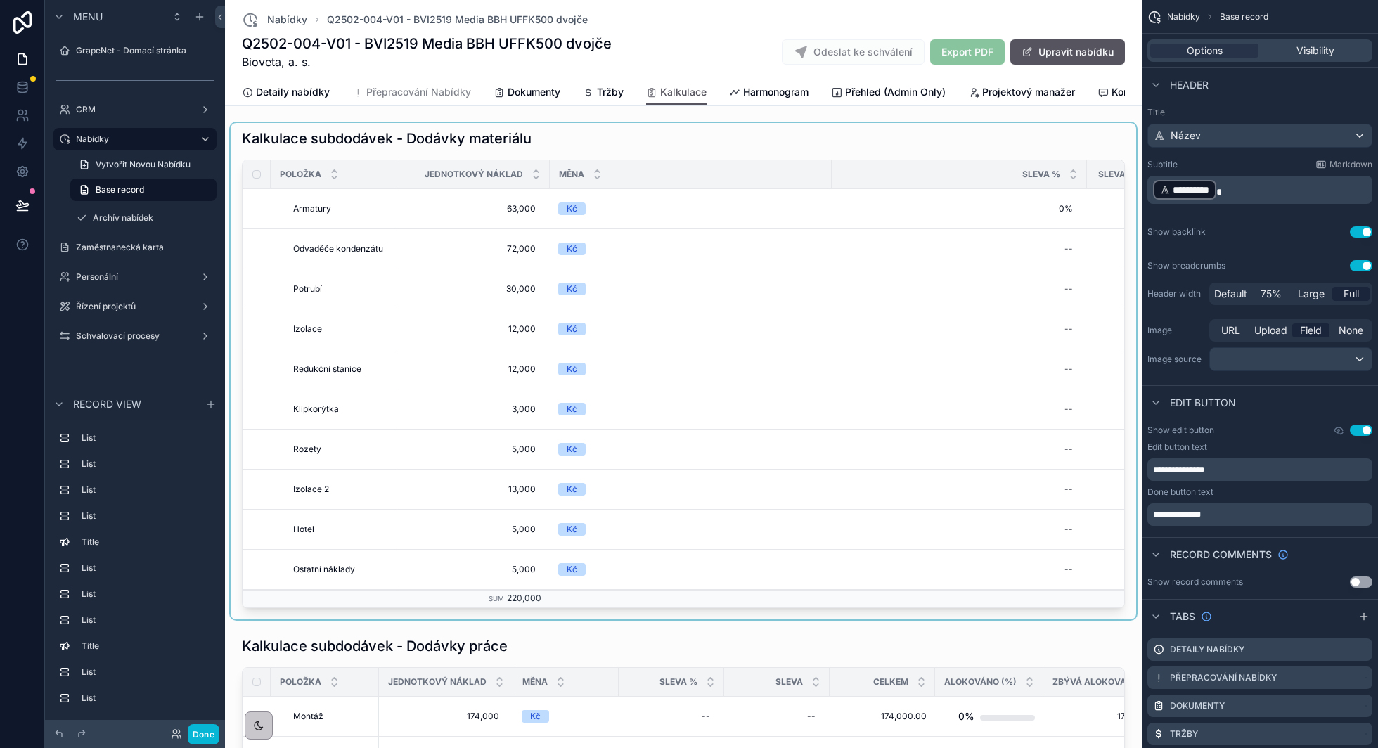
click at [753, 134] on div "scrollable content" at bounding box center [684, 371] width 906 height 497
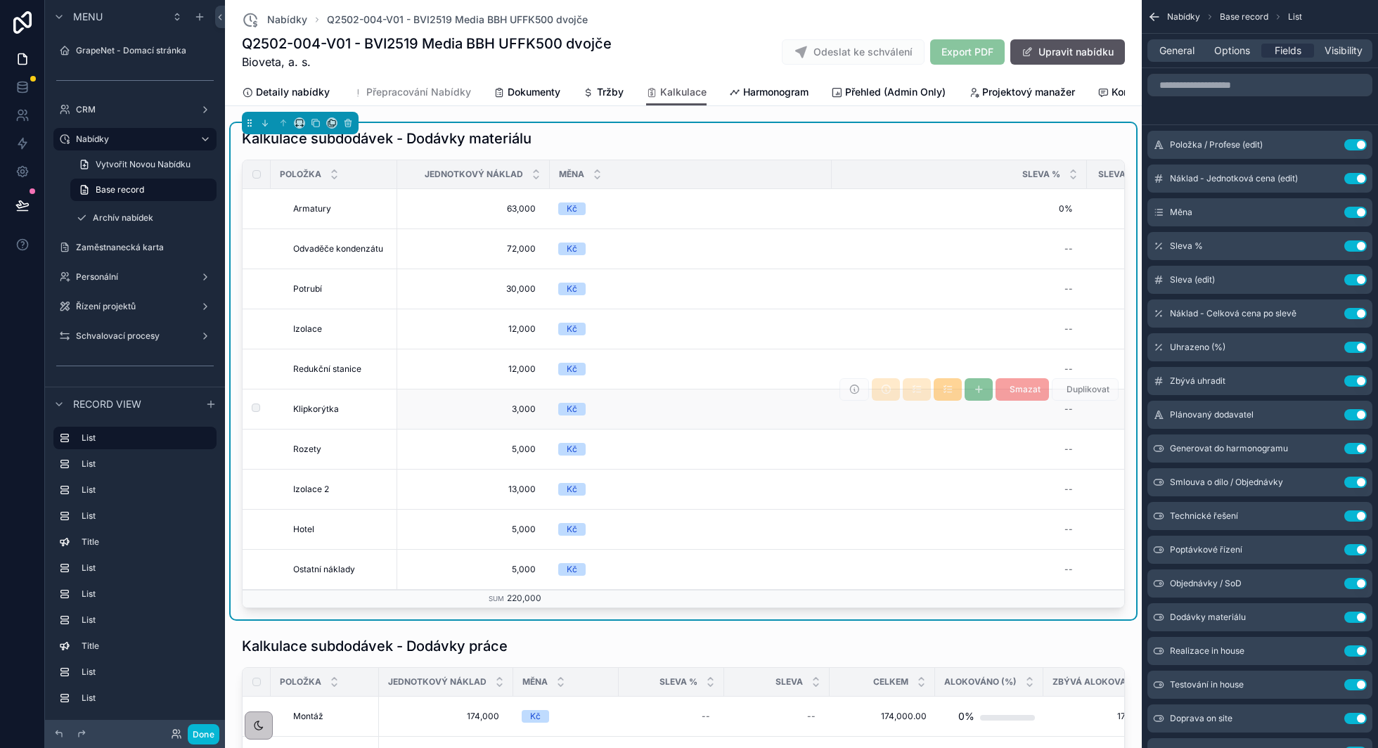
scroll to position [0, 444]
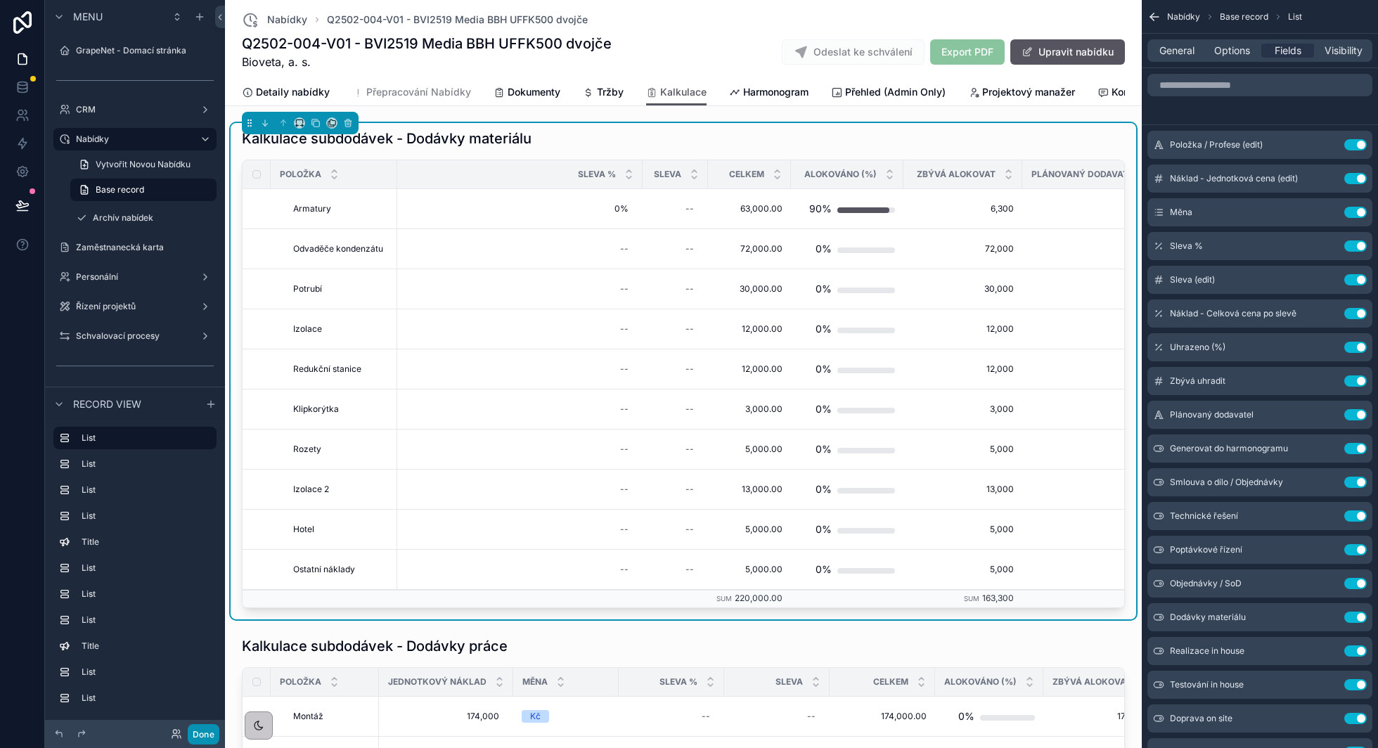
click at [203, 736] on button "Done" at bounding box center [204, 734] width 32 height 20
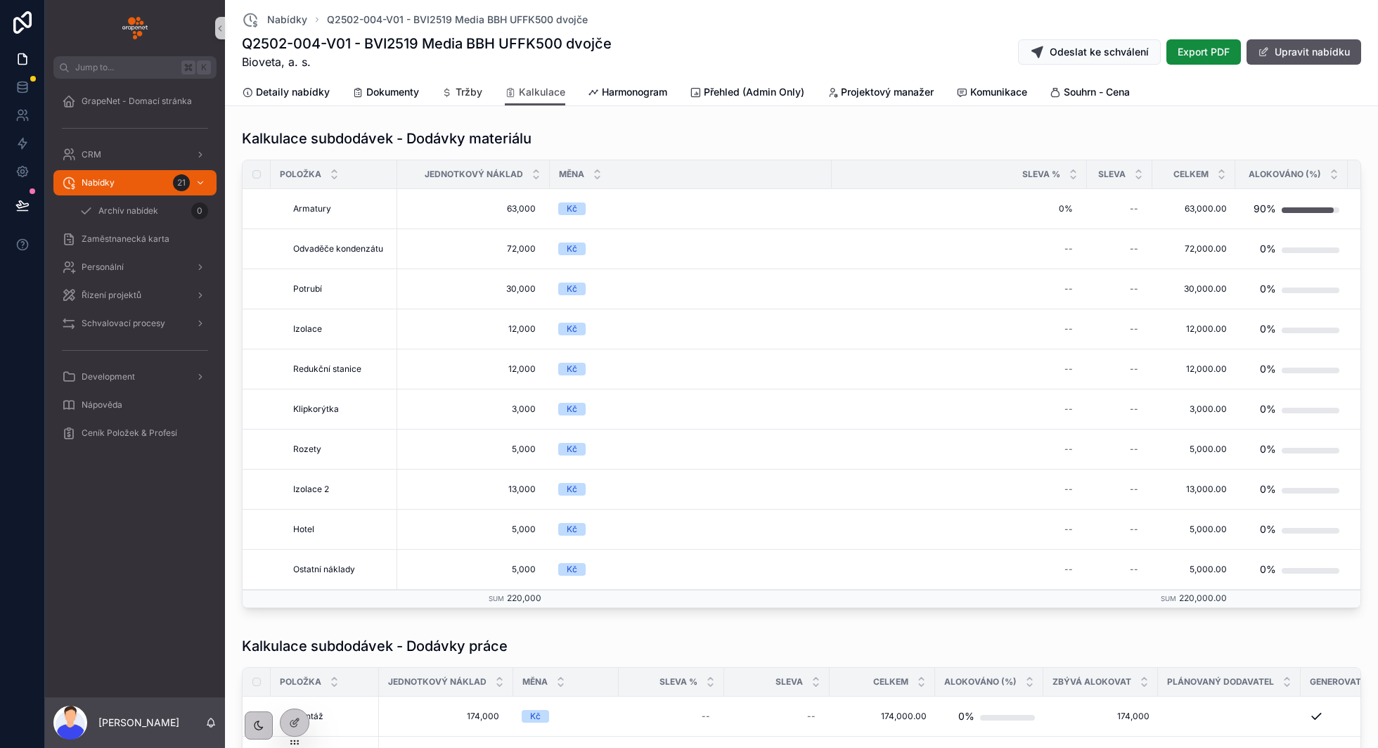
click at [479, 98] on span "Tržby" at bounding box center [469, 92] width 27 height 14
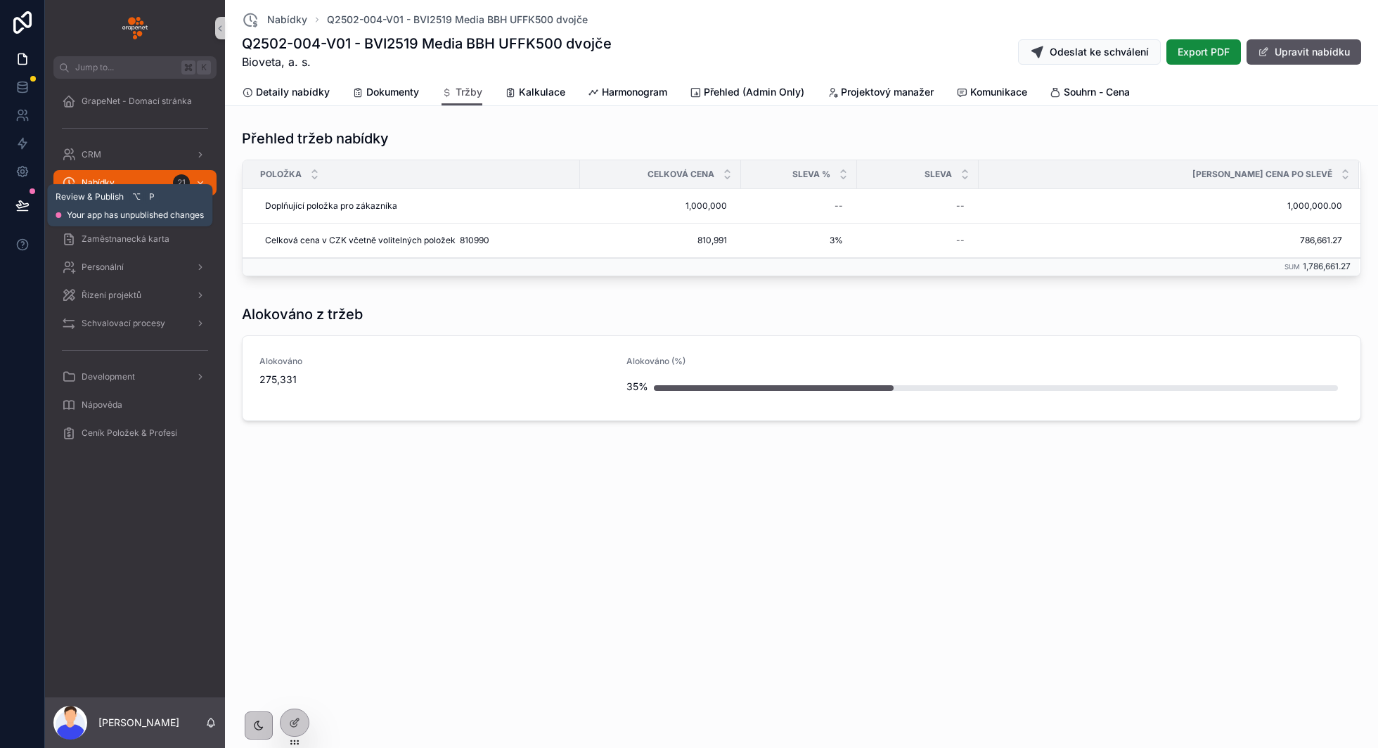
click at [20, 204] on icon at bounding box center [22, 204] width 12 height 7
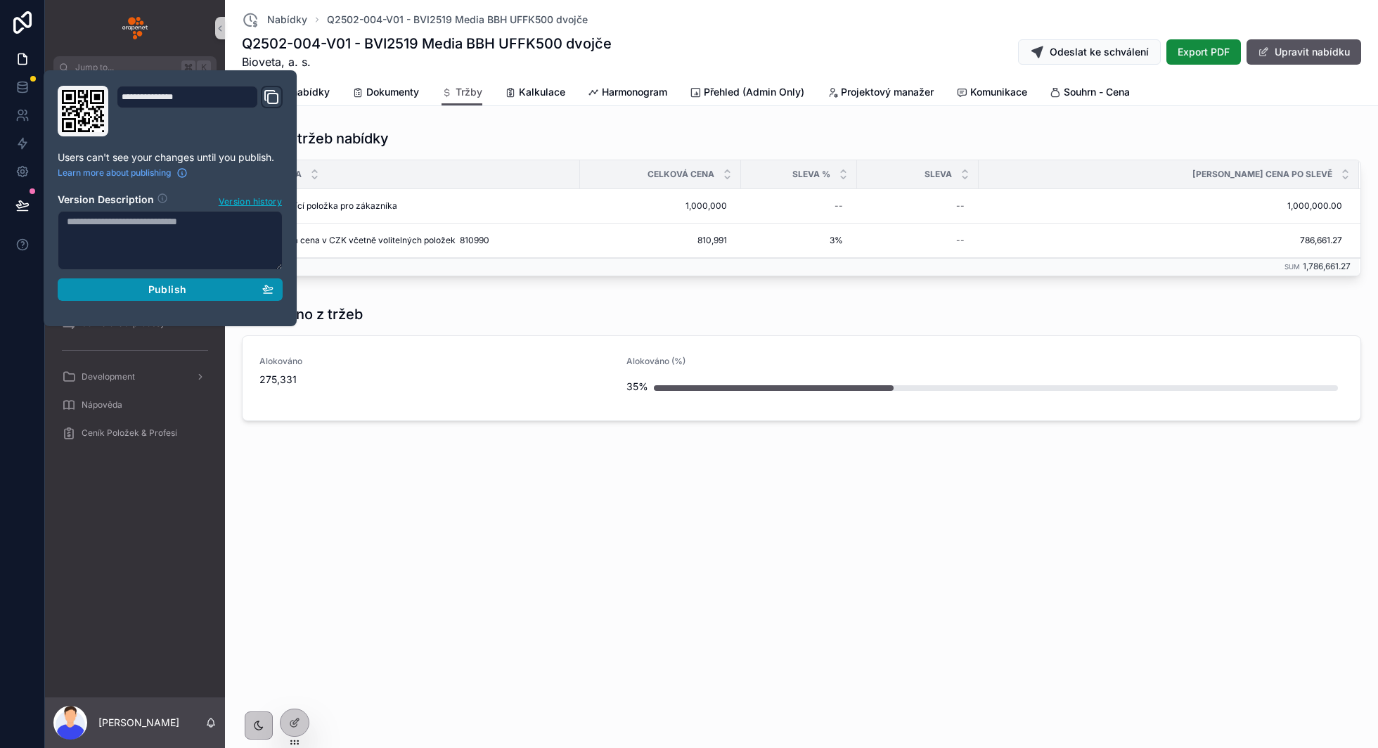
click at [260, 286] on div "Publish" at bounding box center [170, 289] width 207 height 13
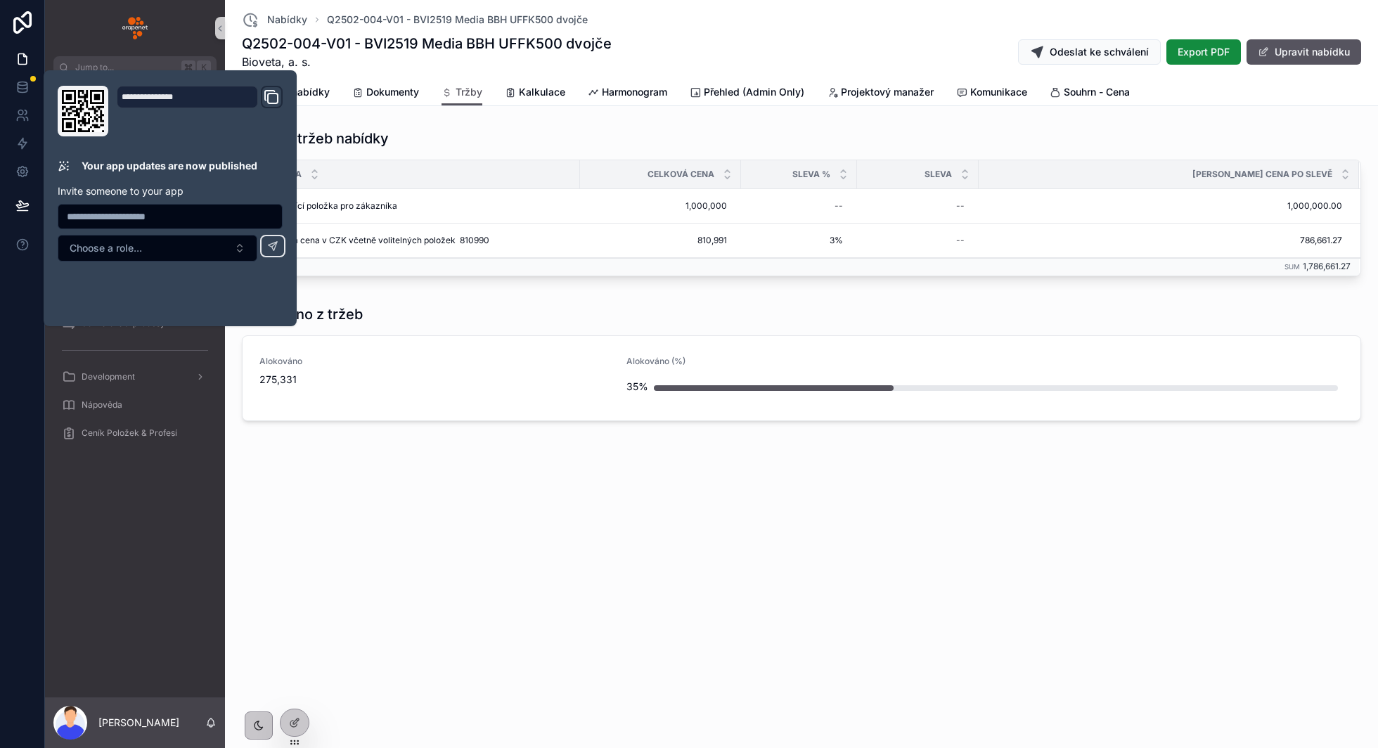
click at [449, 302] on div "Alokováno z tržeb Alokováno 275,331 Alokováno (%) 35%" at bounding box center [802, 366] width 1142 height 134
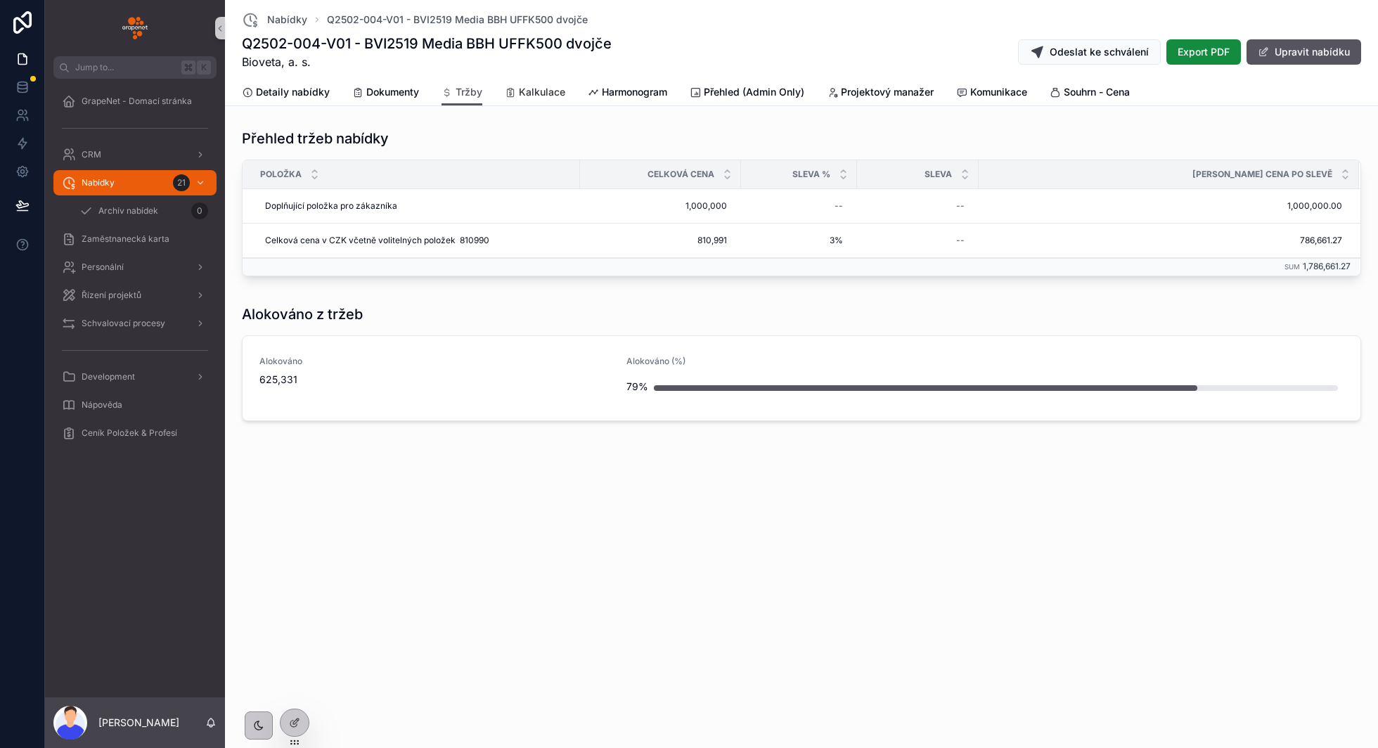
click at [541, 89] on span "Kalkulace" at bounding box center [542, 92] width 46 height 14
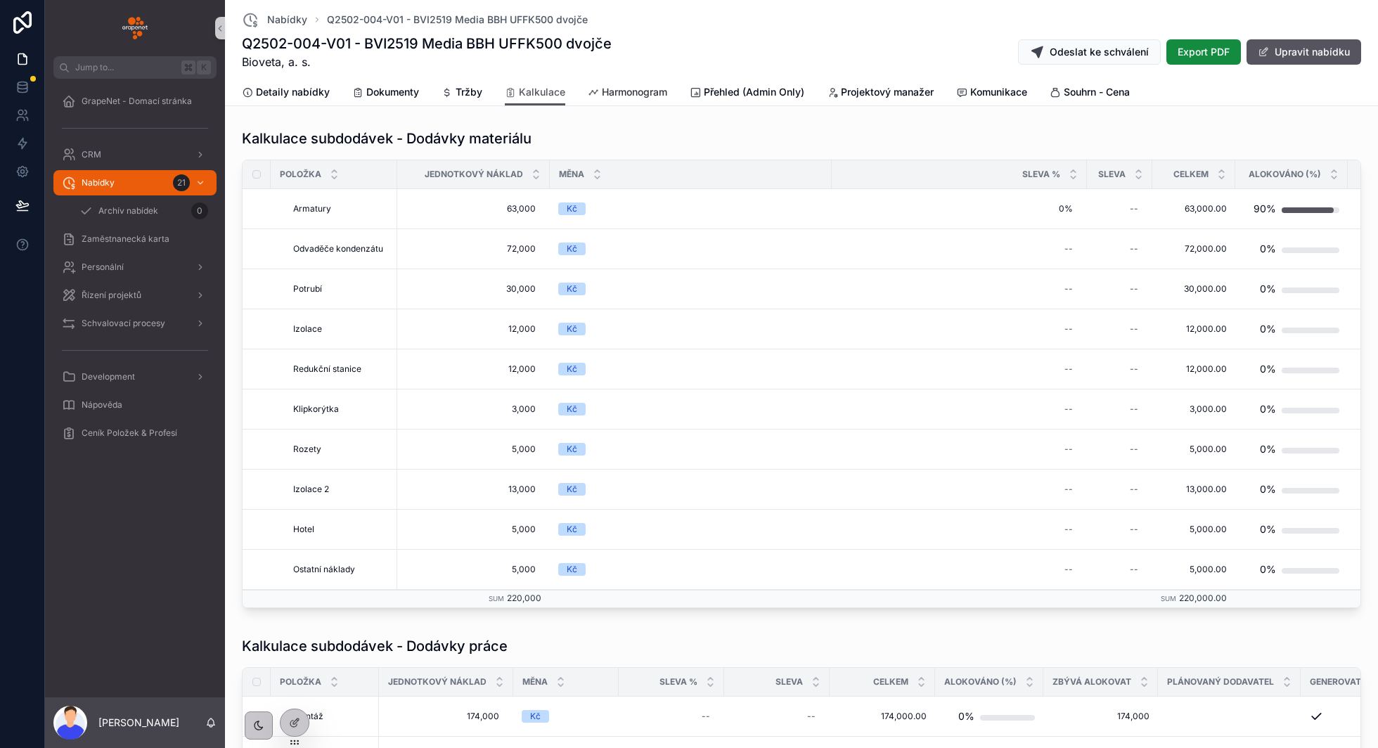
click at [644, 93] on span "Harmonogram" at bounding box center [634, 92] width 65 height 14
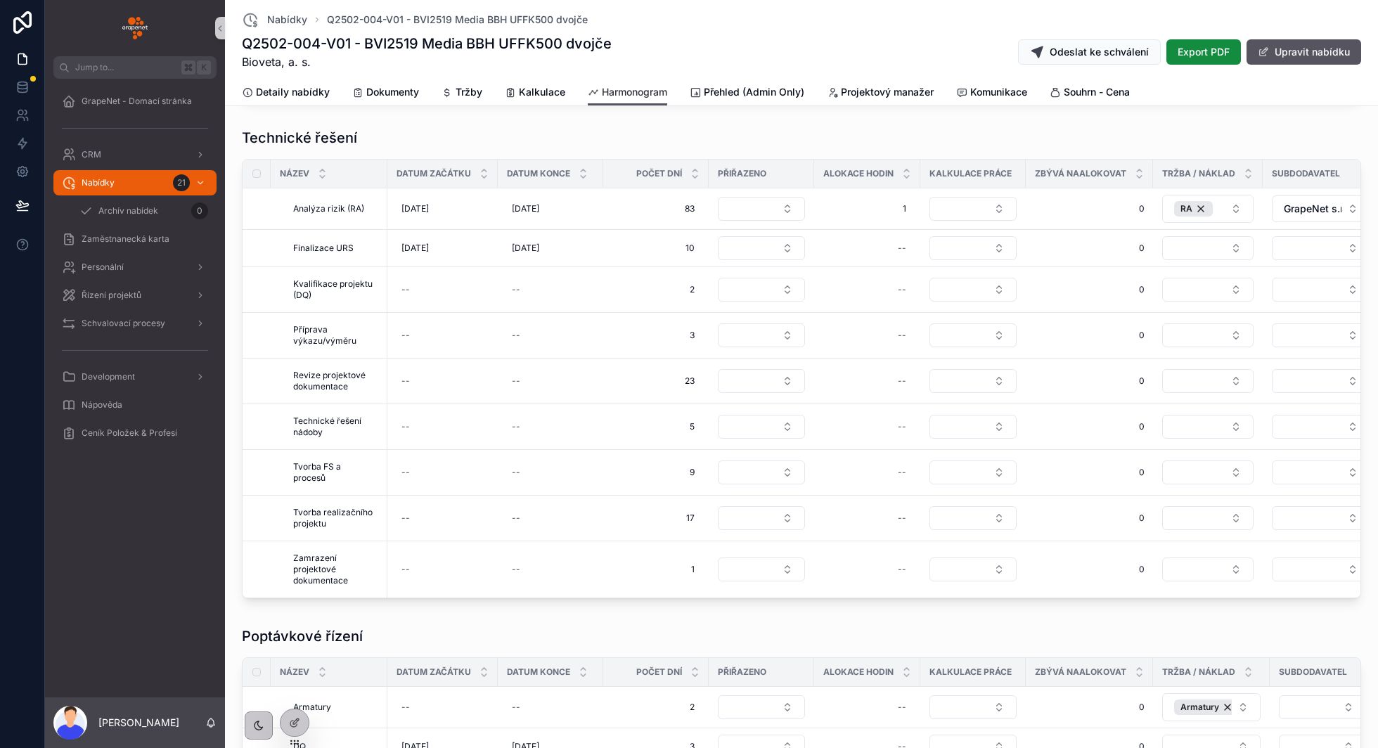
scroll to position [802, 0]
